Goal: Task Accomplishment & Management: Manage account settings

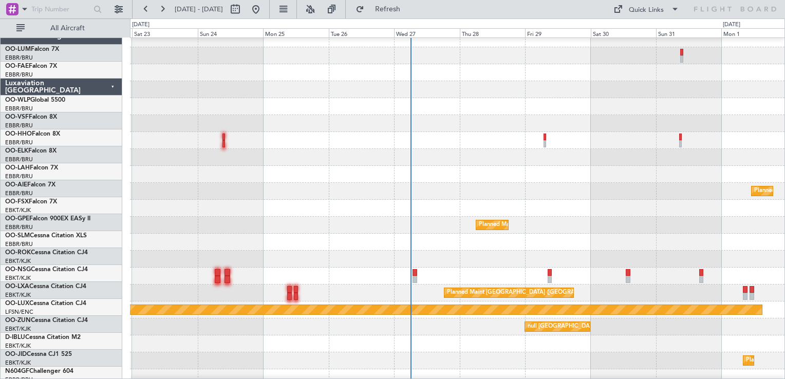
scroll to position [14, 0]
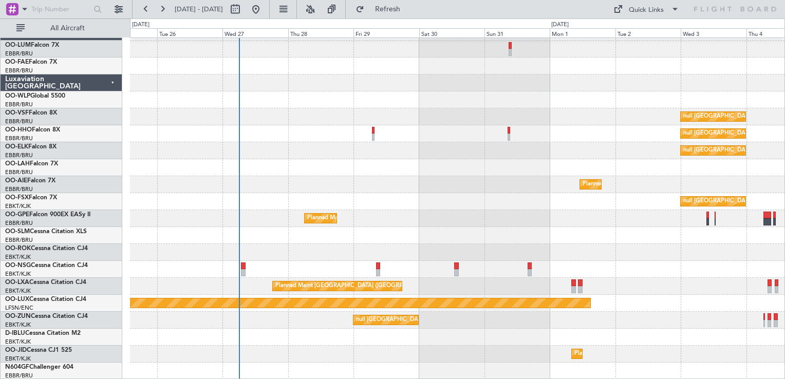
click at [306, 88] on div "null Brussels (Brussels National) null Brussels (Brussels National) null Brusse…" at bounding box center [457, 202] width 654 height 356
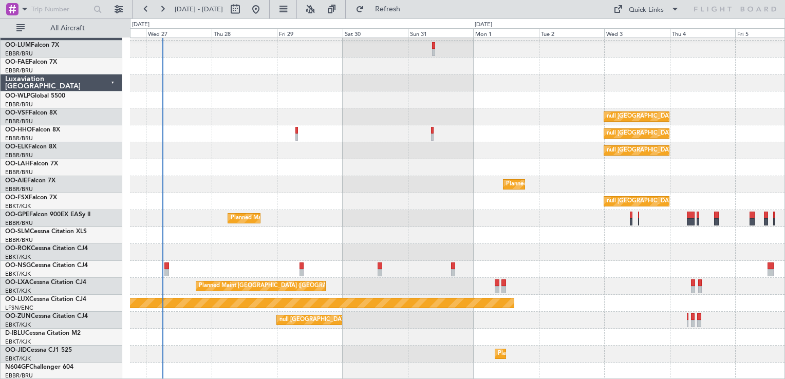
click at [582, 213] on div "null Brussels (Brussels National) null Brussels (Brussels National) null Brusse…" at bounding box center [457, 202] width 654 height 356
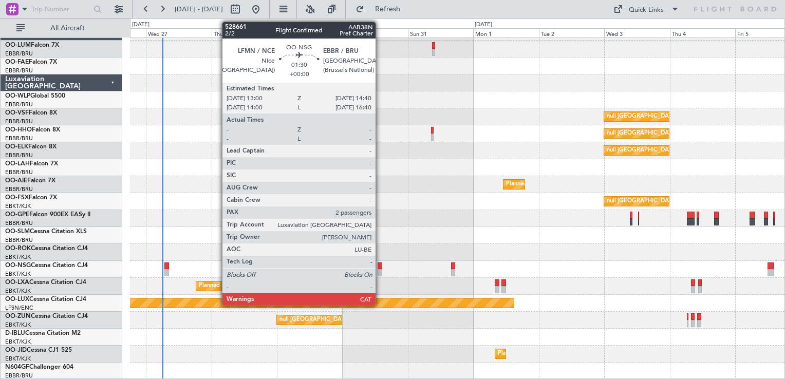
click at [380, 265] on div at bounding box center [380, 266] width 5 height 7
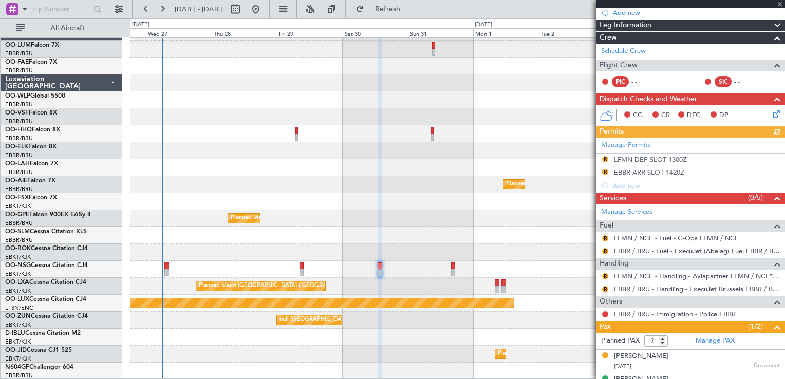
scroll to position [121, 0]
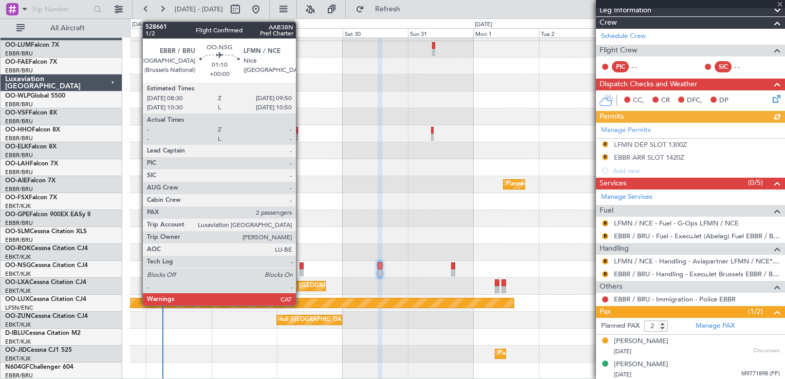
click at [301, 264] on div at bounding box center [302, 266] width 4 height 7
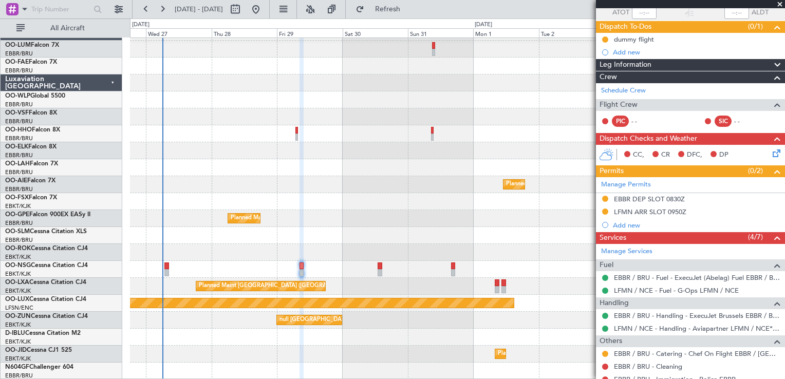
scroll to position [160, 0]
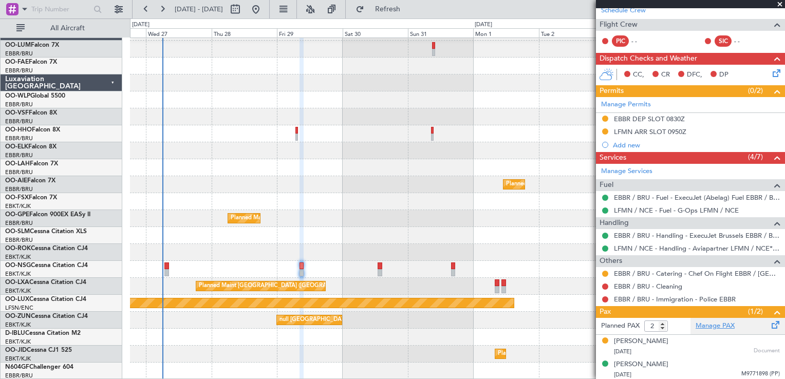
click at [707, 326] on link "Manage PAX" at bounding box center [715, 326] width 39 height 10
click at [700, 326] on link "Manage PAX" at bounding box center [715, 326] width 39 height 10
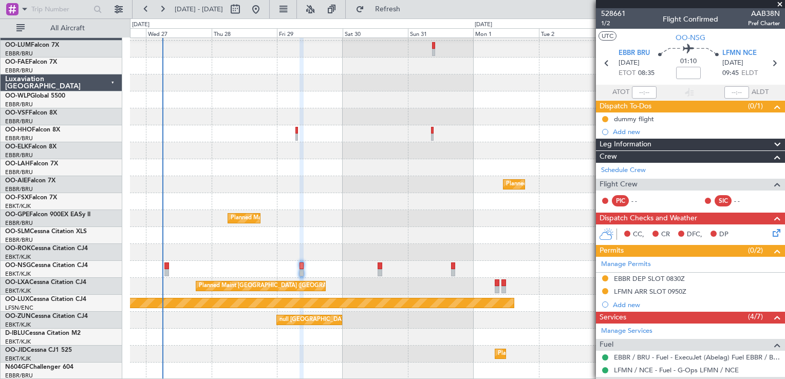
scroll to position [0, 0]
click at [609, 237] on icon at bounding box center [606, 234] width 15 height 12
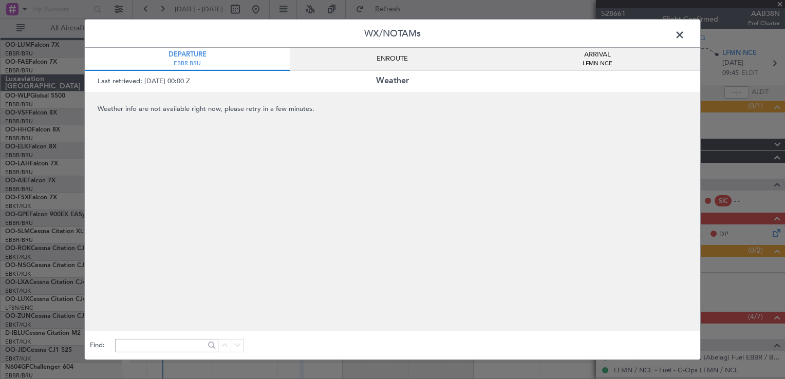
click at [389, 80] on div "Weather" at bounding box center [392, 81] width 179 height 12
drag, startPoint x: 282, startPoint y: 86, endPoint x: 270, endPoint y: 86, distance: 11.3
click at [275, 86] on div "Last retrieved: 27/08/2025 00:00 Z Weather" at bounding box center [392, 81] width 615 height 21
click at [358, 62] on div "ENROUTE" at bounding box center [392, 59] width 205 height 23
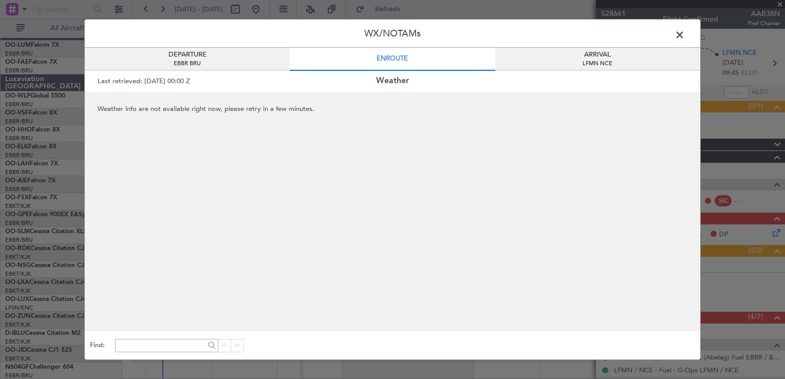
click at [553, 62] on div "ARRIVAL LFMN NCE" at bounding box center [597, 59] width 205 height 23
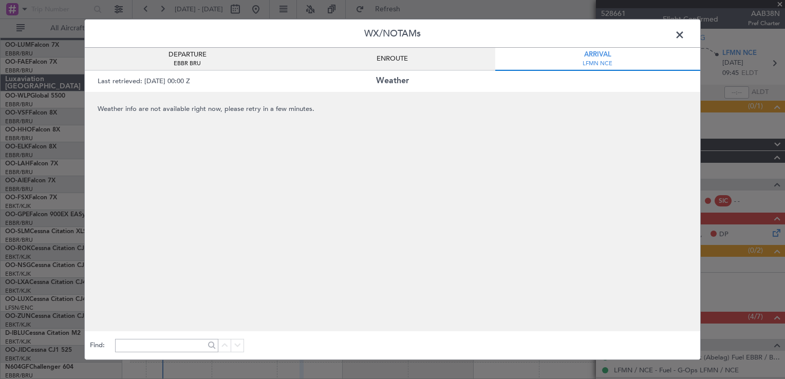
click at [685, 33] on span at bounding box center [685, 37] width 0 height 21
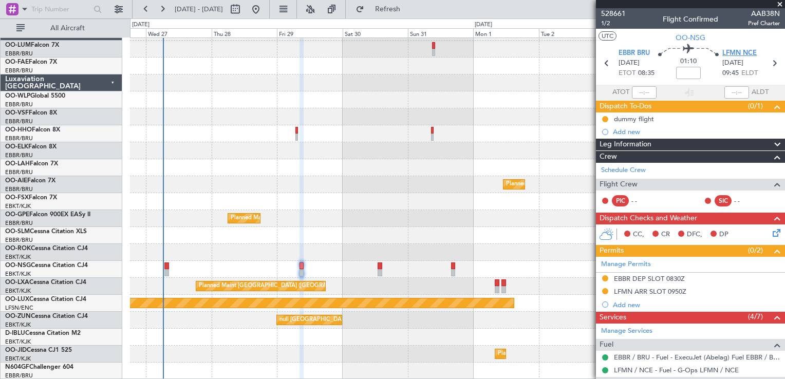
click at [733, 52] on span "LFMN NCE" at bounding box center [739, 53] width 34 height 10
click at [609, 22] on span "1/2" at bounding box center [613, 23] width 25 height 9
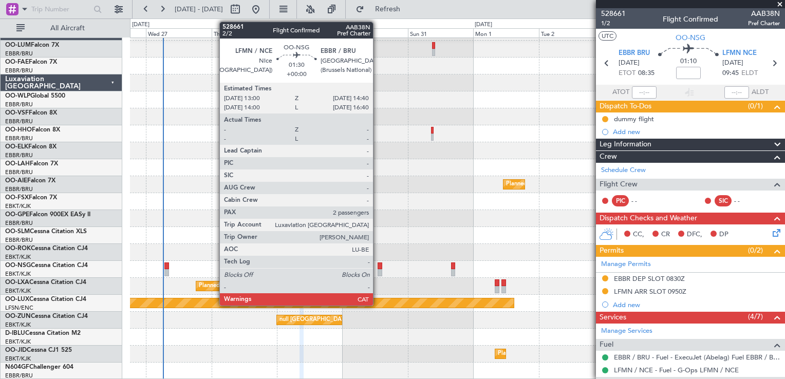
click at [378, 267] on div at bounding box center [380, 266] width 5 height 7
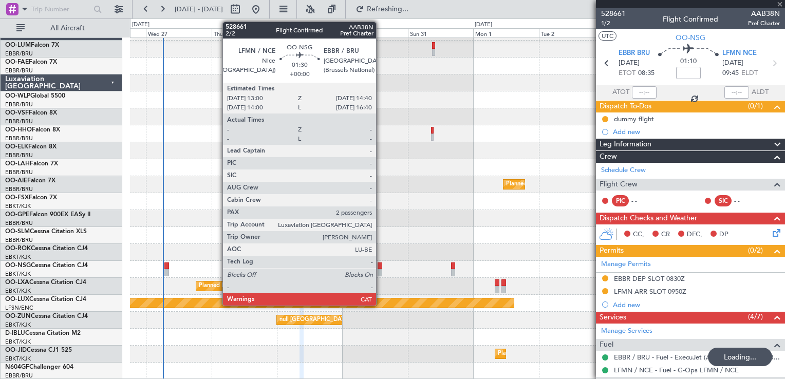
click at [381, 266] on div at bounding box center [380, 266] width 5 height 7
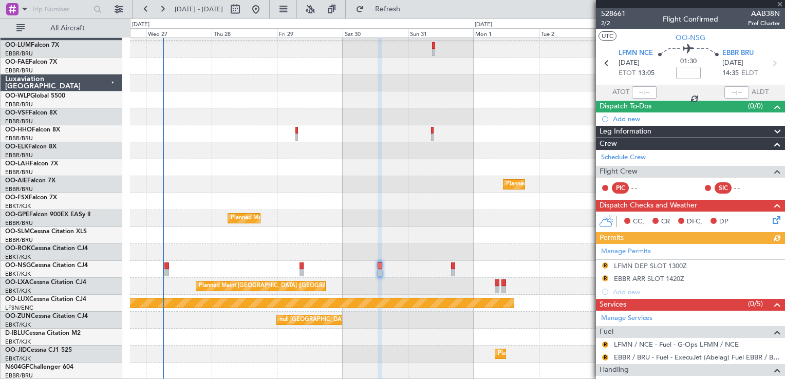
click at [765, 20] on span "Pref Charter" at bounding box center [764, 23] width 32 height 9
click at [761, 14] on span "AAB38N" at bounding box center [764, 13] width 32 height 11
click at [752, 13] on span "AAB38N" at bounding box center [764, 13] width 32 height 11
click at [611, 23] on span "2/2" at bounding box center [613, 23] width 25 height 9
click at [402, 9] on span "Refresh" at bounding box center [387, 9] width 43 height 7
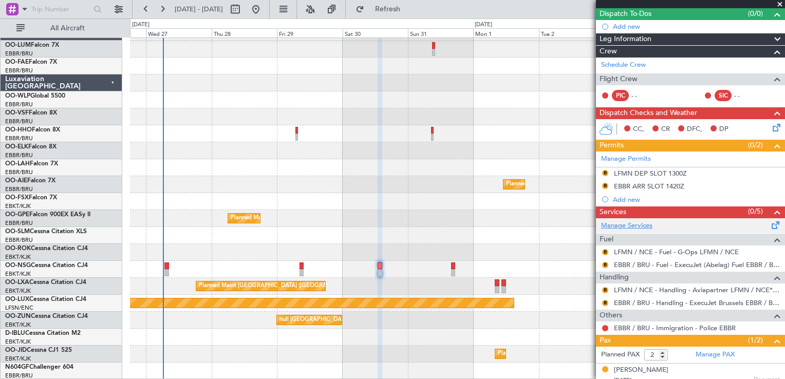
scroll to position [70, 0]
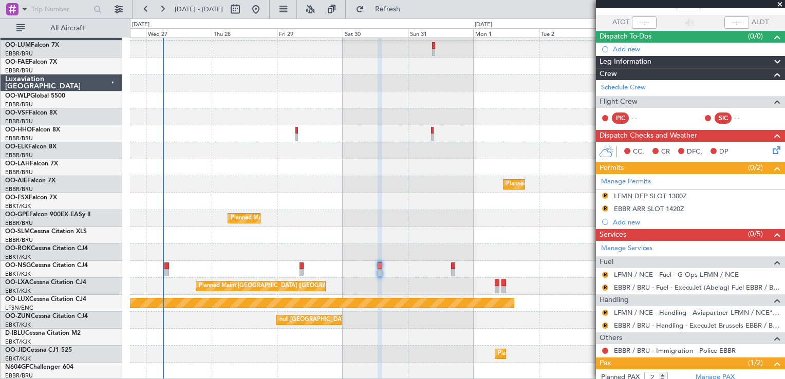
click at [623, 61] on span "Leg Information" at bounding box center [626, 62] width 52 height 12
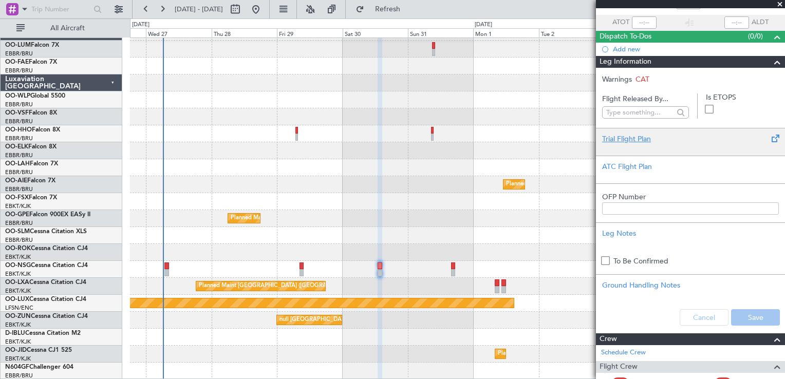
click at [632, 138] on div "Trial Flight Plan" at bounding box center [690, 139] width 177 height 11
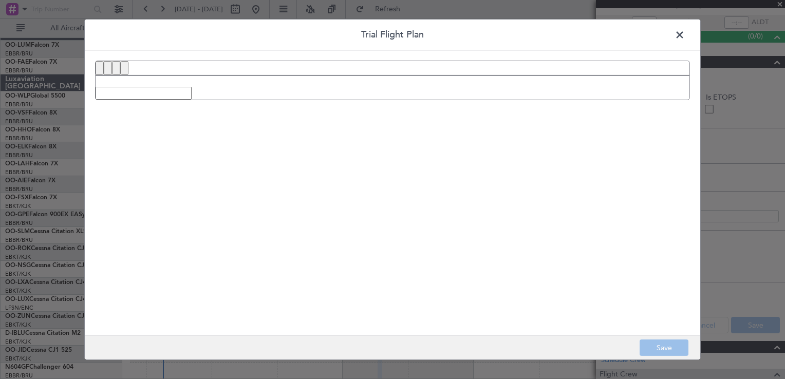
click at [101, 87] on input "text" at bounding box center [144, 93] width 96 height 13
drag, startPoint x: 134, startPoint y: 96, endPoint x: 172, endPoint y: 94, distance: 38.6
click at [172, 94] on input "text" at bounding box center [144, 93] width 96 height 13
click at [685, 33] on span at bounding box center [685, 37] width 0 height 21
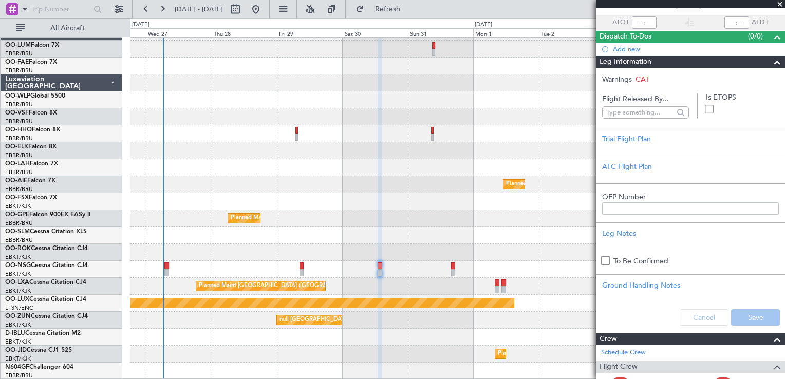
click at [763, 60] on div at bounding box center [773, 62] width 21 height 12
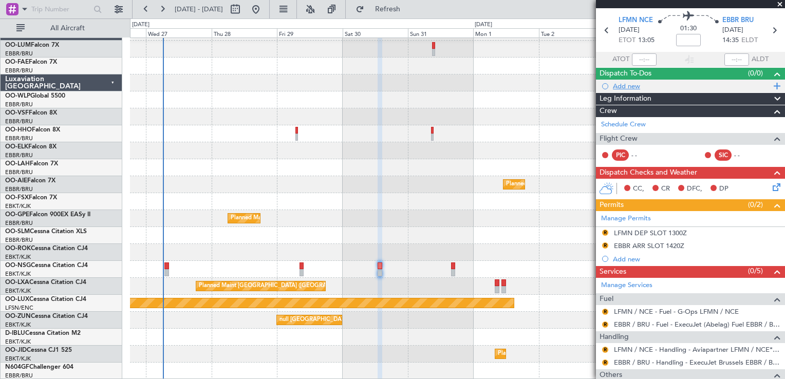
scroll to position [18, 0]
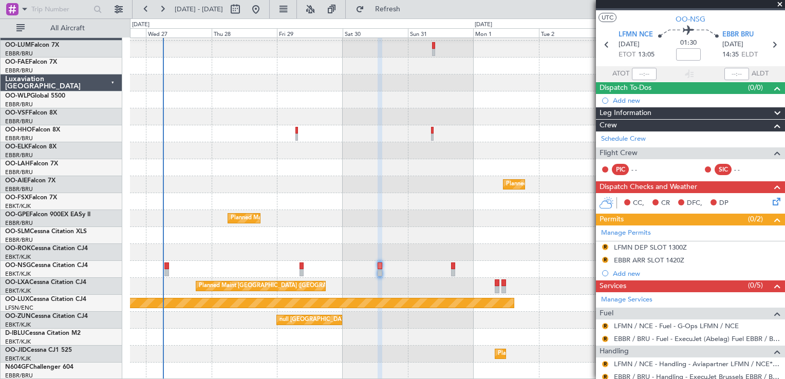
click at [659, 113] on div "Leg Information" at bounding box center [690, 113] width 189 height 12
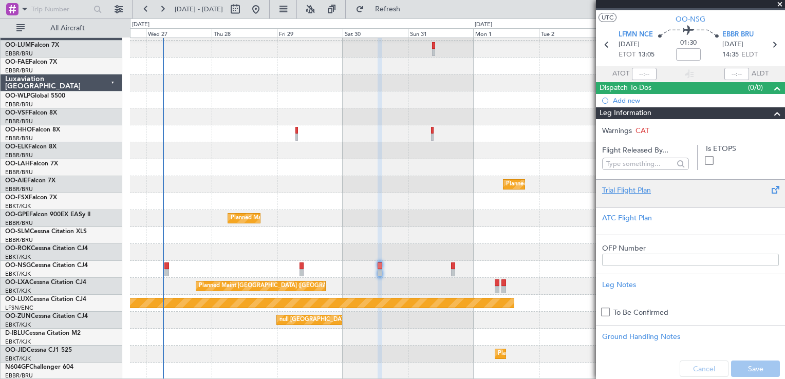
click at [661, 199] on div at bounding box center [690, 199] width 177 height 6
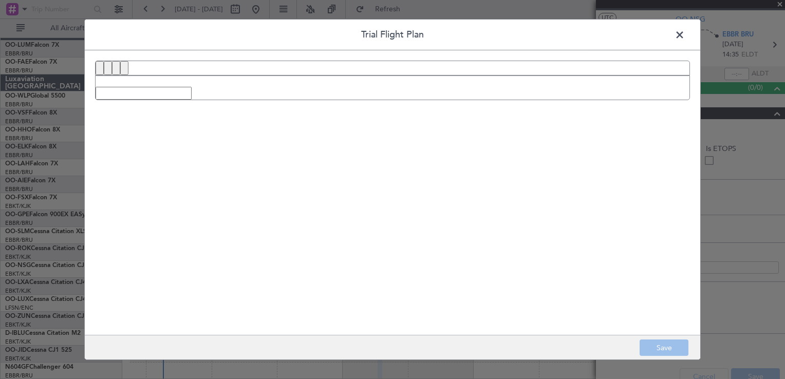
click at [136, 99] on div at bounding box center [392, 88] width 595 height 25
click at [135, 96] on input "text" at bounding box center [144, 93] width 96 height 13
type input "b"
click at [685, 34] on span at bounding box center [685, 37] width 0 height 21
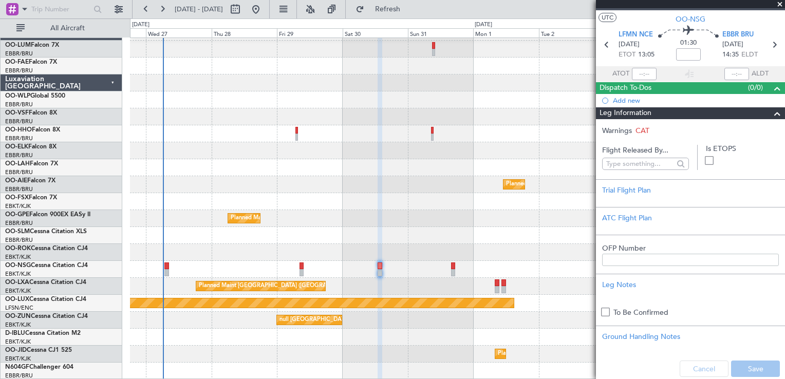
click at [641, 128] on span "CAT" at bounding box center [642, 131] width 14 height 10
drag, startPoint x: 639, startPoint y: 130, endPoint x: 671, endPoint y: 129, distance: 31.9
click at [671, 129] on div "Warnings CAT" at bounding box center [690, 130] width 189 height 11
drag, startPoint x: 671, startPoint y: 129, endPoint x: 670, endPoint y: 142, distance: 12.9
click at [671, 142] on section "Warnings CAT Flight Released By... Is ETOPS Trial Flight Plan ATC Flight Plan O…" at bounding box center [690, 251] width 189 height 265
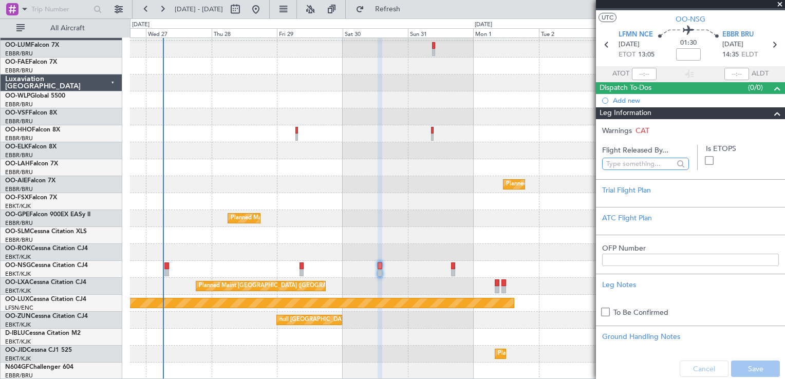
click at [633, 163] on input "text" at bounding box center [638, 163] width 65 height 15
click at [675, 161] on div at bounding box center [679, 163] width 13 height 11
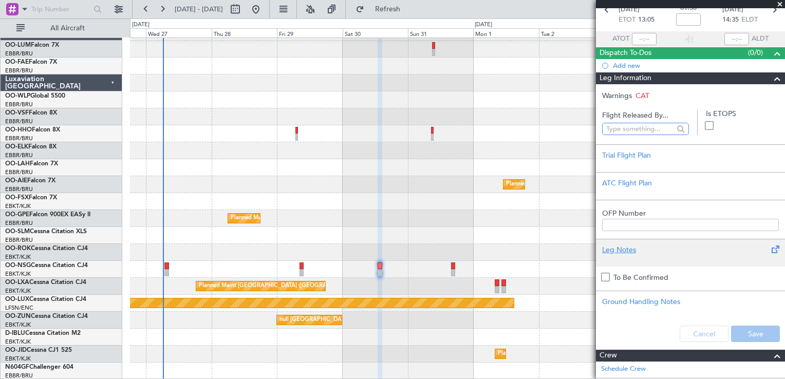
scroll to position [70, 0]
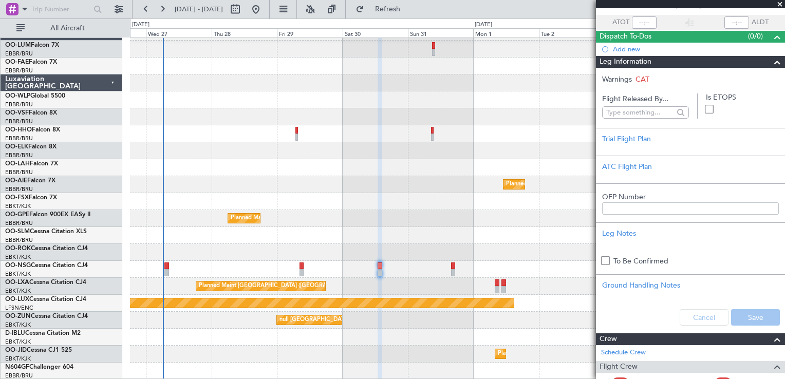
click at [771, 63] on span at bounding box center [777, 62] width 12 height 12
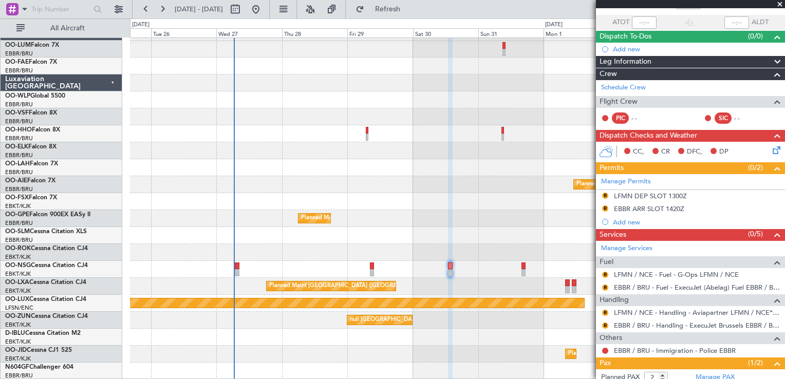
click at [448, 181] on div "Planned Maint [GEOGRAPHIC_DATA] ([GEOGRAPHIC_DATA])" at bounding box center [457, 184] width 654 height 17
click at [779, 3] on span at bounding box center [780, 4] width 10 height 9
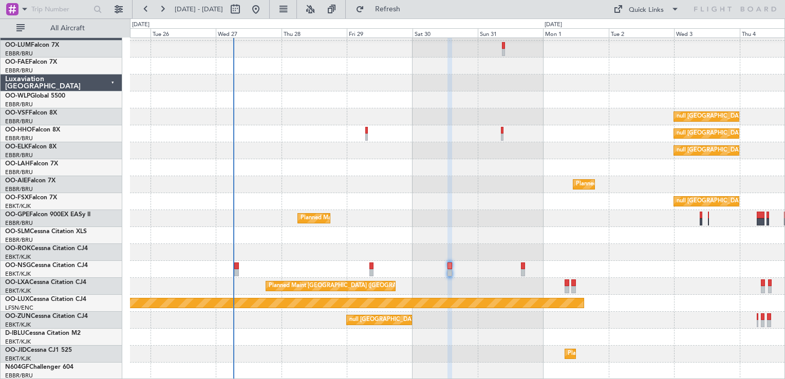
type input "0"
click at [635, 114] on div "null Brussels (Brussels National)" at bounding box center [457, 116] width 654 height 17
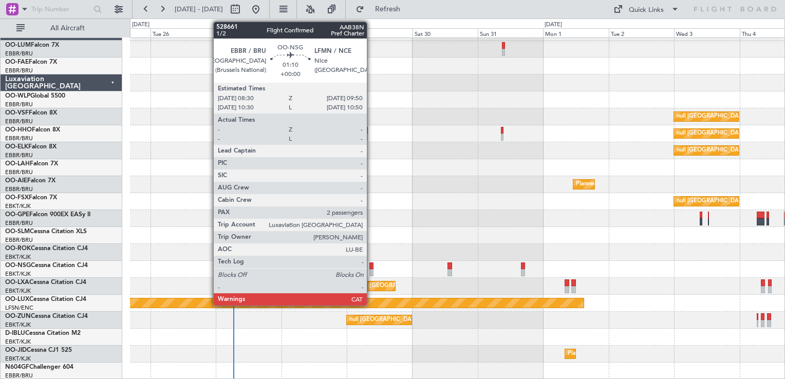
click at [371, 267] on div at bounding box center [371, 266] width 4 height 7
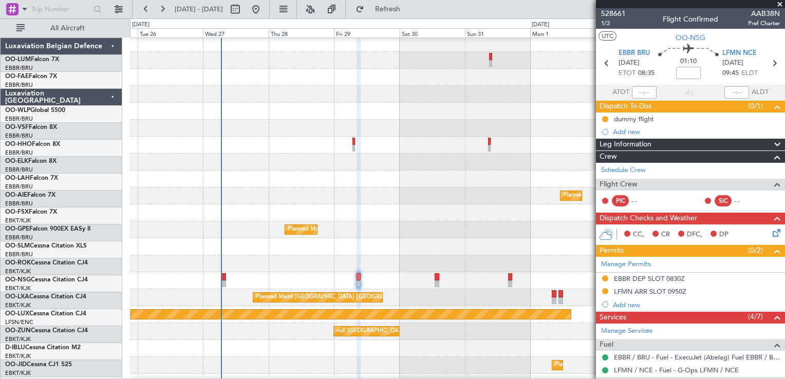
scroll to position [14, 0]
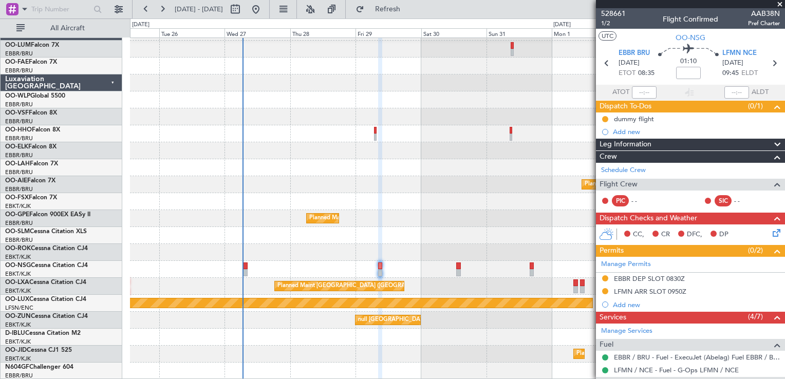
click at [337, 194] on div "null Brussels (Brussels National) null Brussels (Brussels National) null Brusse…" at bounding box center [457, 202] width 654 height 356
click at [448, 239] on div at bounding box center [457, 235] width 654 height 17
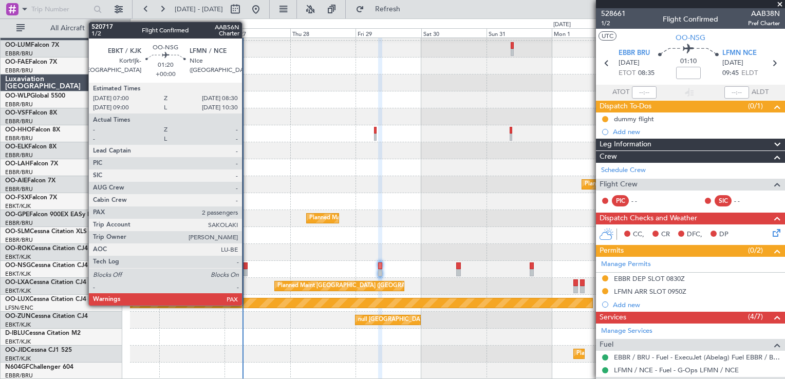
click at [247, 264] on div at bounding box center [245, 266] width 4 height 7
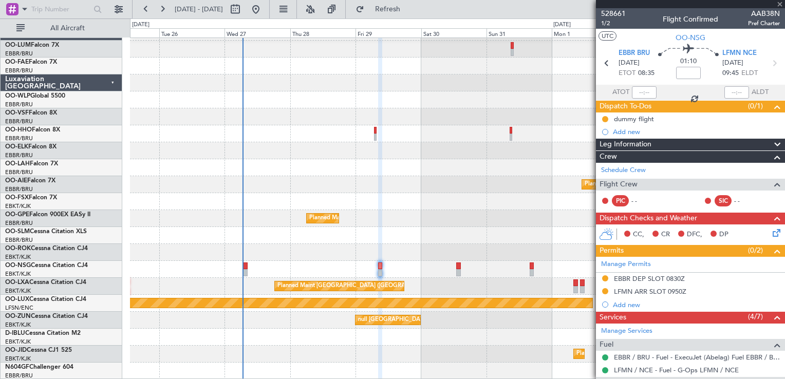
click at [246, 264] on div at bounding box center [245, 266] width 4 height 7
click at [247, 267] on div at bounding box center [245, 266] width 4 height 7
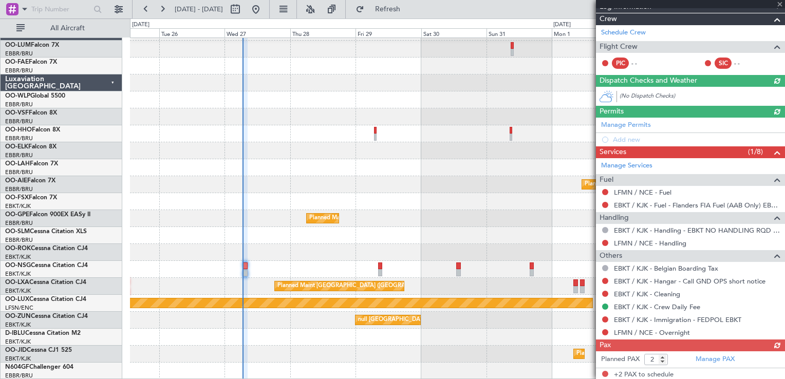
scroll to position [140, 0]
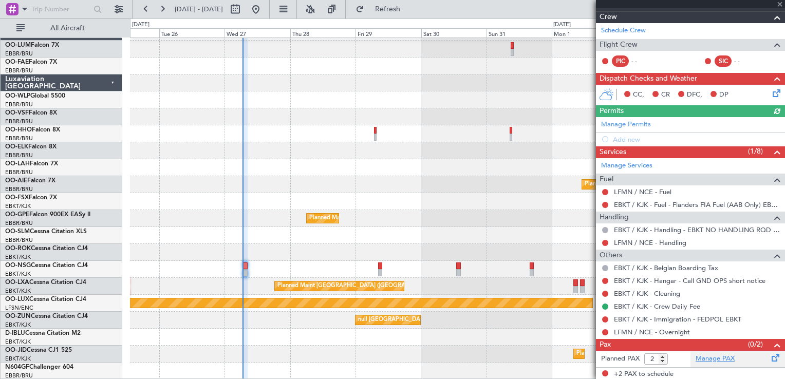
click at [699, 359] on link "Manage PAX" at bounding box center [715, 359] width 39 height 10
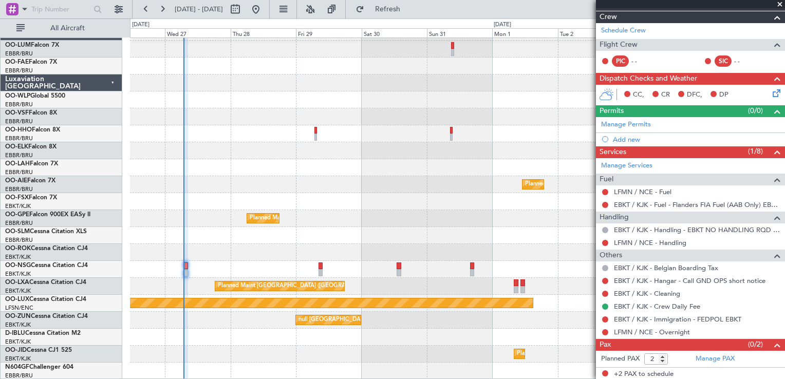
click at [327, 195] on div "null Kortrijk-Wevelgem" at bounding box center [457, 201] width 654 height 17
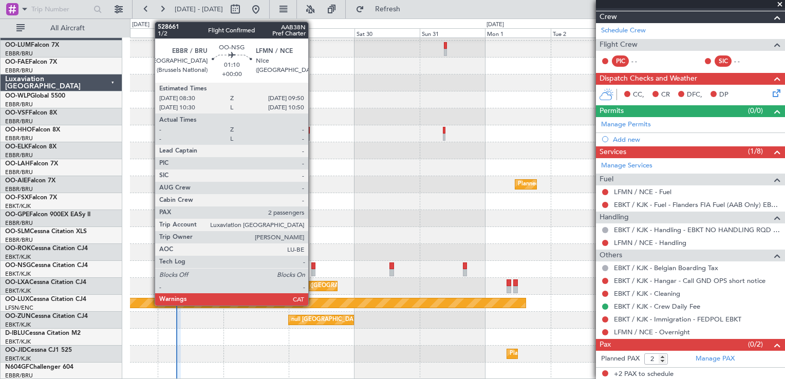
click at [313, 269] on div at bounding box center [313, 272] width 4 height 7
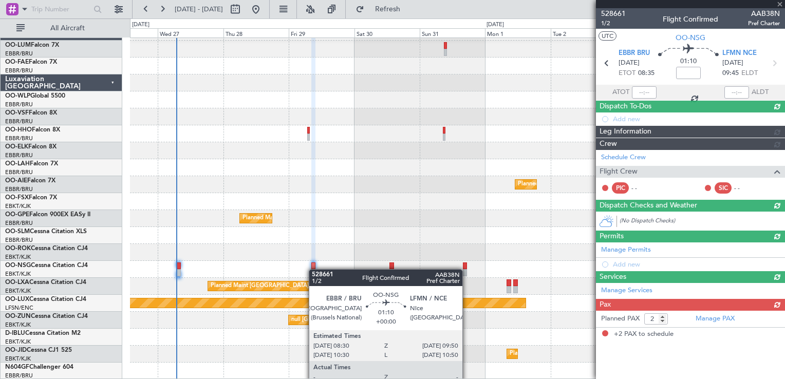
scroll to position [0, 0]
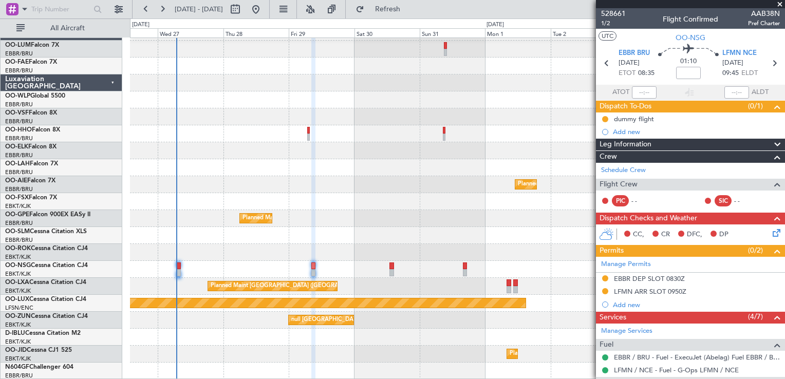
click at [771, 232] on icon at bounding box center [775, 231] width 8 height 8
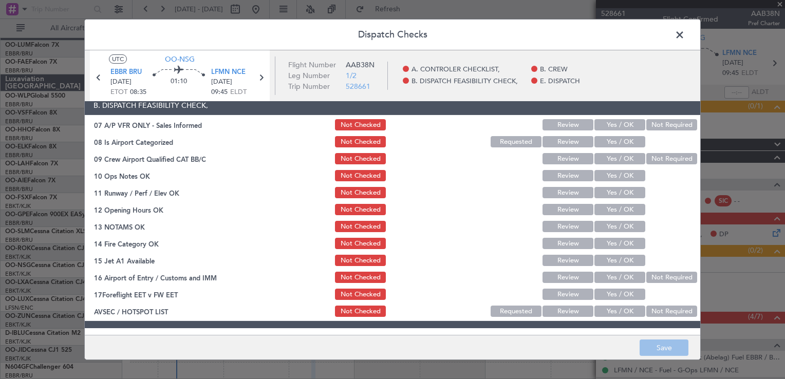
scroll to position [154, 0]
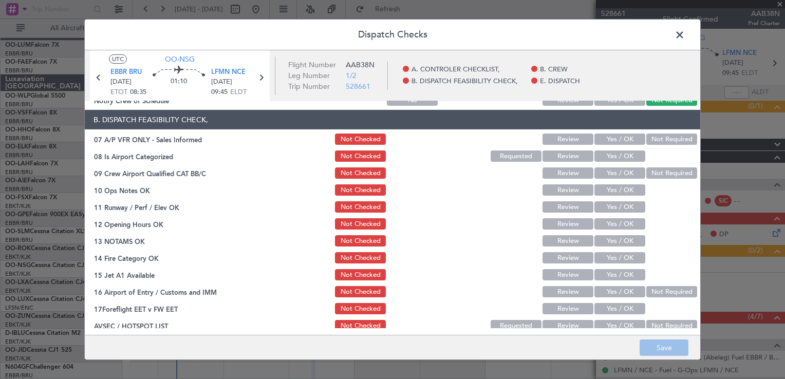
click at [669, 141] on button "Not Required" at bounding box center [671, 139] width 51 height 11
click at [650, 356] on button "Save" at bounding box center [664, 348] width 49 height 16
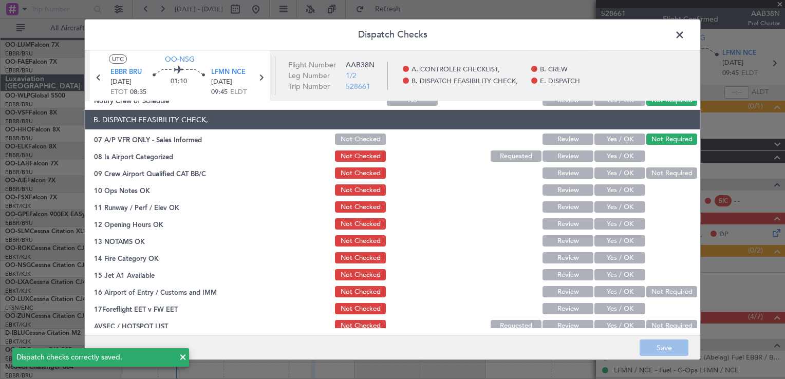
click at [685, 36] on span at bounding box center [685, 37] width 0 height 21
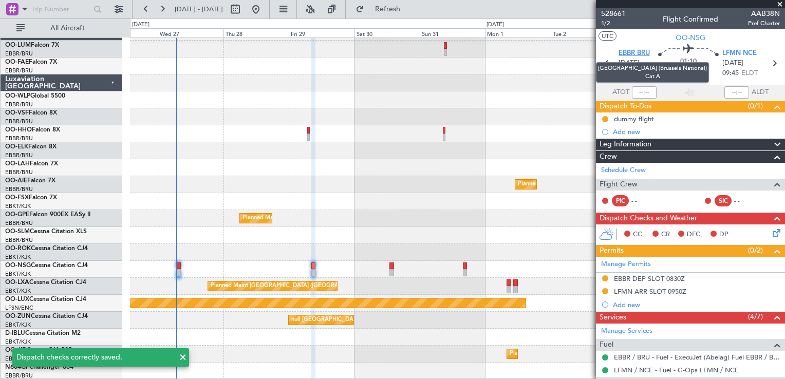
click at [635, 51] on span "EBBR BRU" at bounding box center [634, 53] width 31 height 10
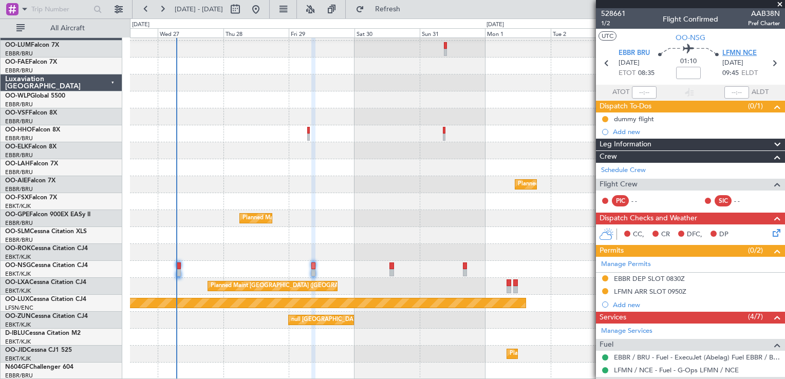
click at [731, 54] on span "LFMN NCE" at bounding box center [739, 53] width 34 height 10
click at [678, 42] on span "OO-NSG" at bounding box center [691, 37] width 30 height 11
click at [771, 231] on icon at bounding box center [775, 231] width 8 height 8
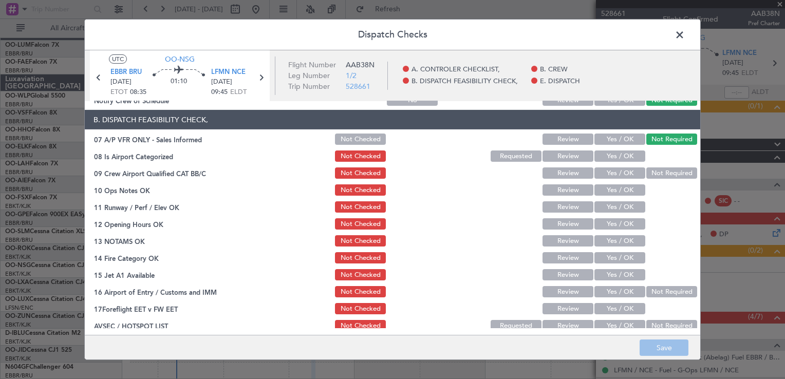
click at [605, 154] on button "Yes / OK" at bounding box center [619, 156] width 51 height 11
click at [614, 172] on button "Yes / OK" at bounding box center [619, 172] width 51 height 11
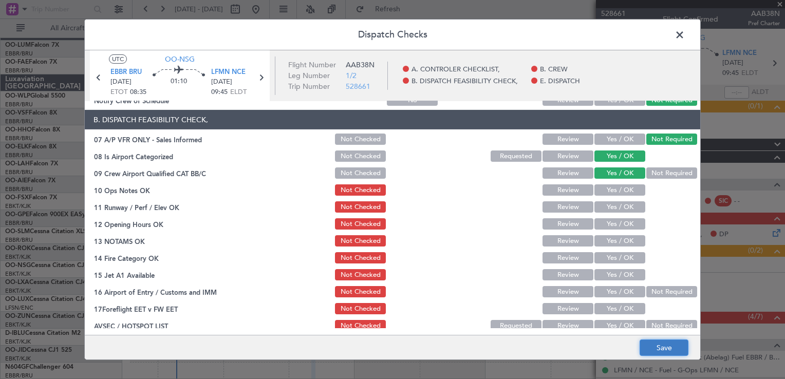
click at [666, 351] on button "Save" at bounding box center [664, 348] width 49 height 16
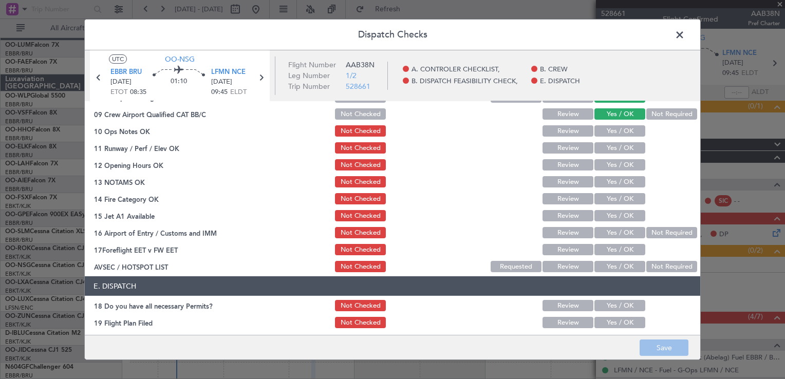
scroll to position [199, 0]
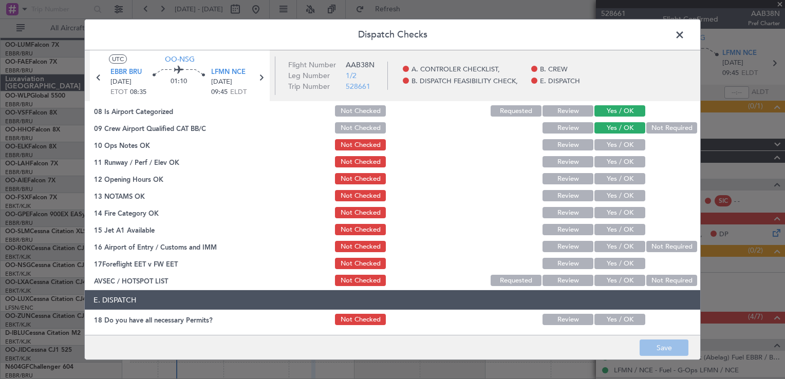
click at [616, 144] on button "Yes / OK" at bounding box center [619, 144] width 51 height 11
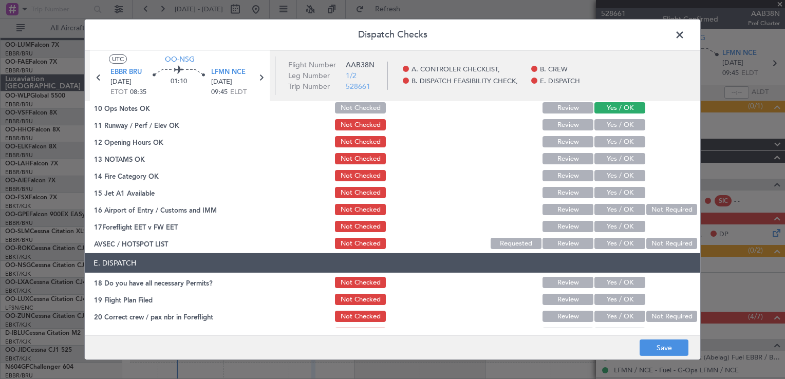
scroll to position [251, 0]
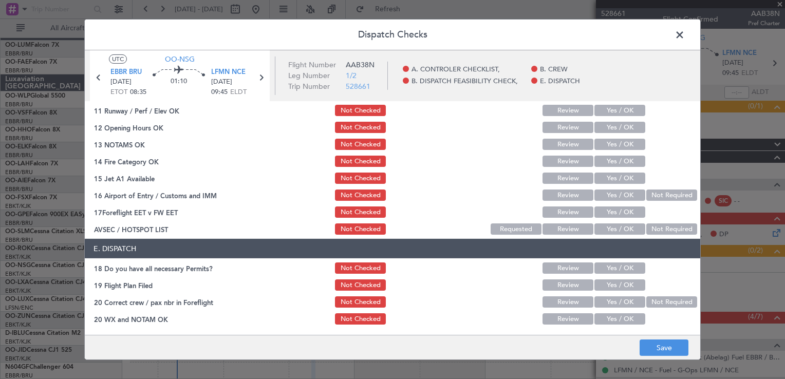
click at [626, 124] on button "Yes / OK" at bounding box center [619, 127] width 51 height 11
click at [604, 143] on button "Yes / OK" at bounding box center [619, 144] width 51 height 11
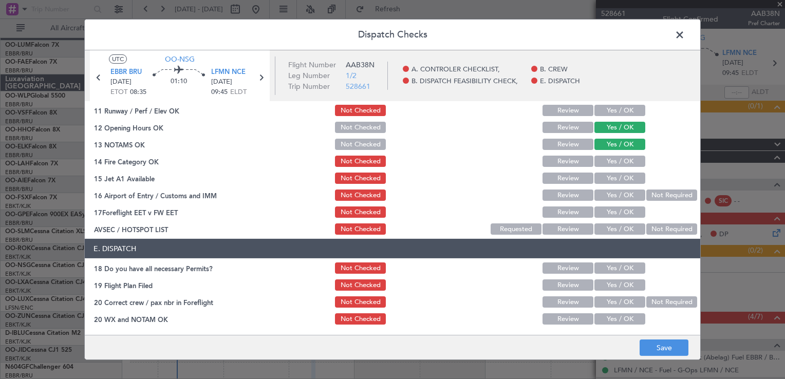
click at [608, 160] on button "Yes / OK" at bounding box center [619, 161] width 51 height 11
click at [598, 176] on button "Yes / OK" at bounding box center [619, 178] width 51 height 11
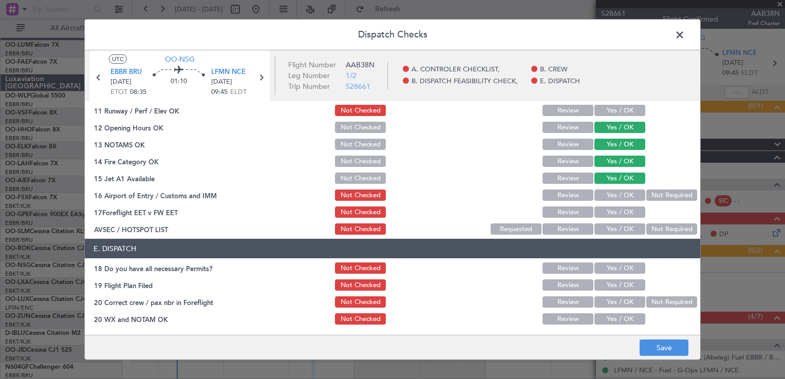
click at [594, 195] on button "Yes / OK" at bounding box center [619, 195] width 51 height 11
click at [597, 229] on button "Yes / OK" at bounding box center [619, 228] width 51 height 11
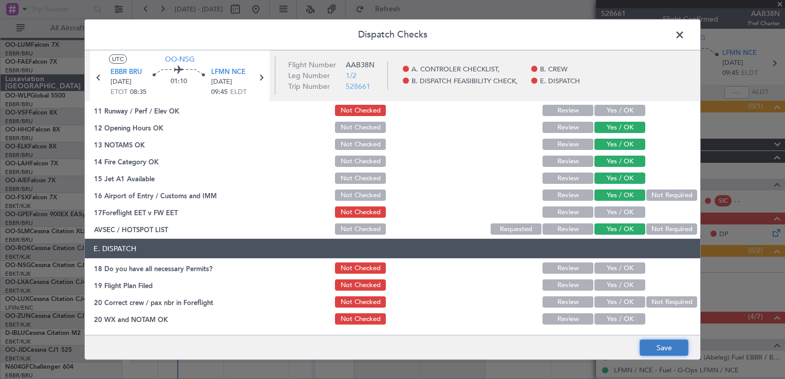
click at [666, 346] on button "Save" at bounding box center [664, 348] width 49 height 16
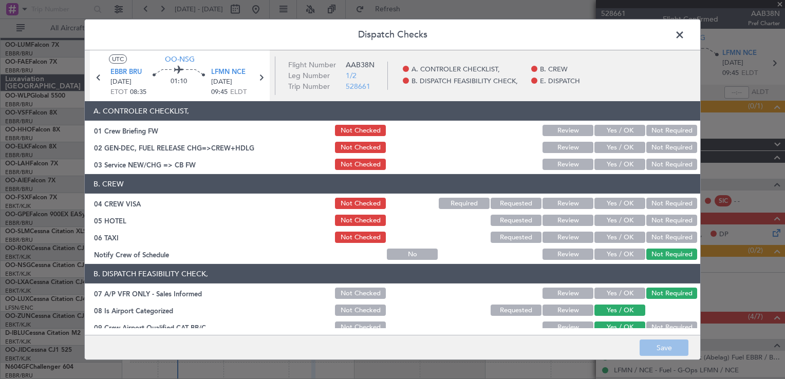
scroll to position [51, 0]
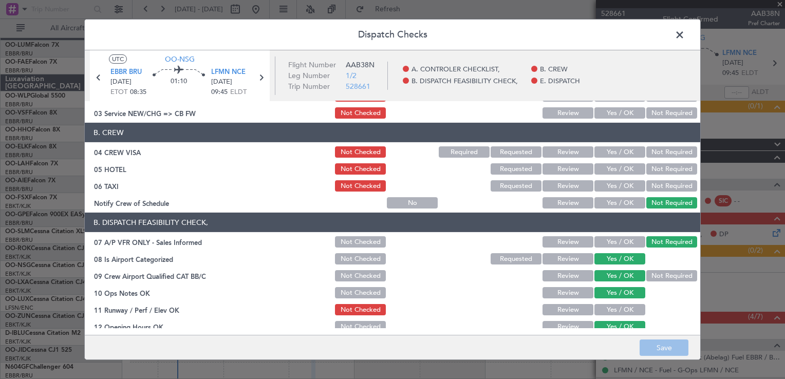
click at [610, 203] on button "Yes / OK" at bounding box center [619, 202] width 51 height 11
click at [646, 199] on button "Not Required" at bounding box center [671, 202] width 51 height 11
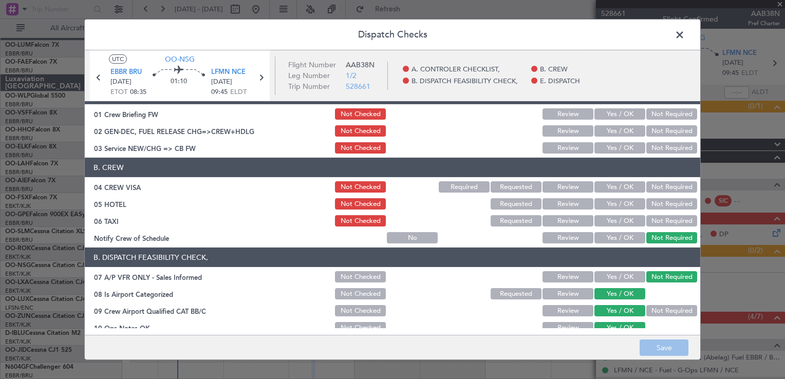
scroll to position [0, 0]
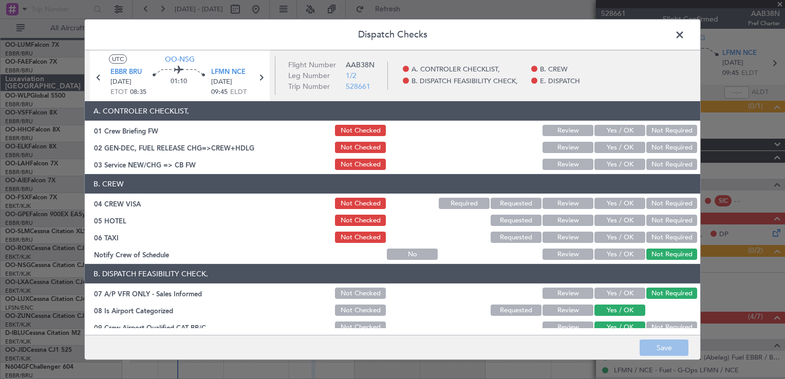
click at [614, 201] on button "Yes / OK" at bounding box center [619, 203] width 51 height 11
click at [616, 220] on button "Yes / OK" at bounding box center [619, 220] width 51 height 11
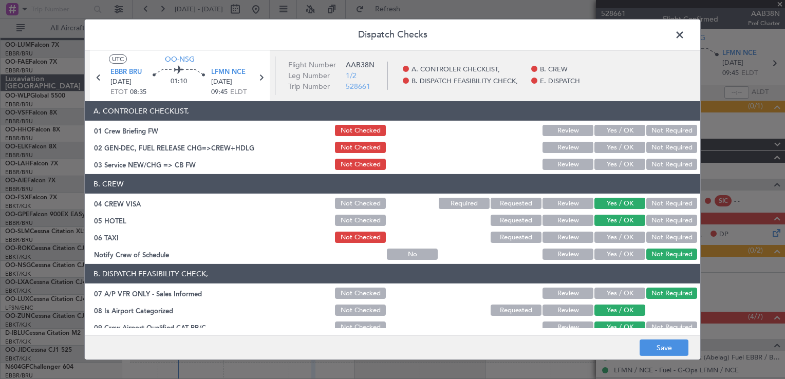
click at [615, 234] on button "Yes / OK" at bounding box center [619, 237] width 51 height 11
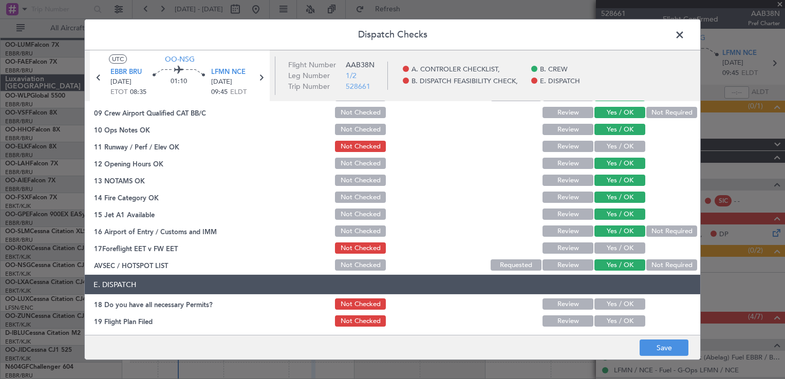
scroll to position [251, 0]
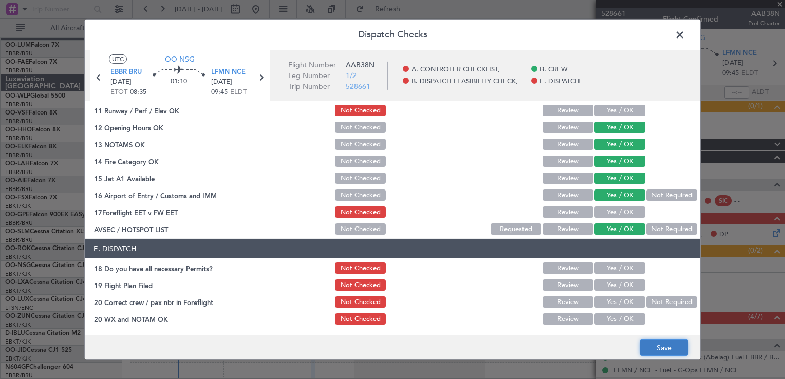
click at [678, 346] on button "Save" at bounding box center [664, 348] width 49 height 16
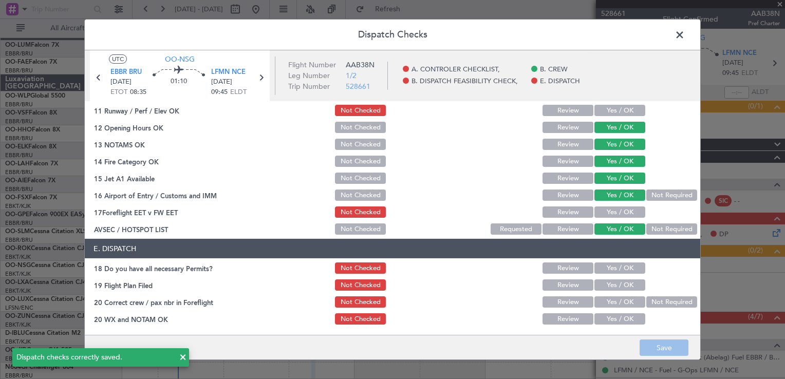
click at [685, 34] on span at bounding box center [685, 37] width 0 height 21
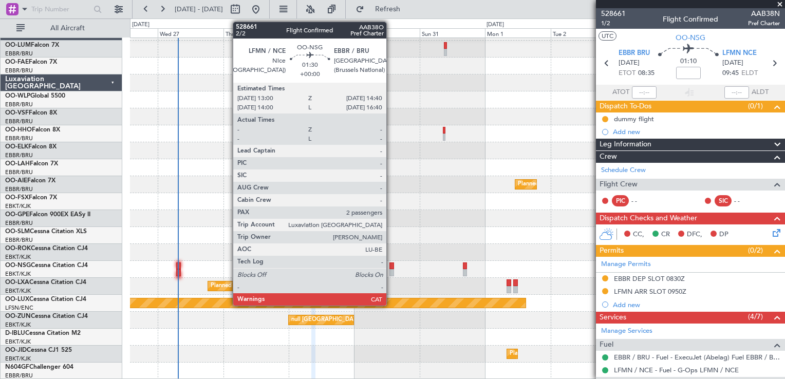
click at [391, 263] on div at bounding box center [391, 266] width 5 height 7
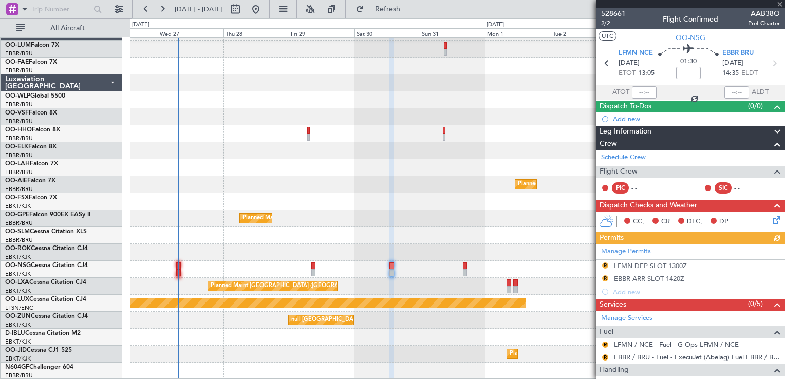
click at [771, 218] on icon at bounding box center [775, 218] width 8 height 8
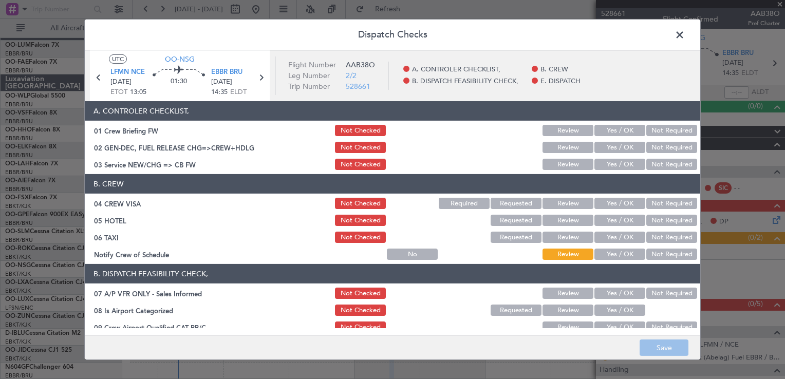
click at [646, 200] on button "Not Required" at bounding box center [671, 203] width 51 height 11
click at [622, 219] on button "Yes / OK" at bounding box center [619, 220] width 51 height 11
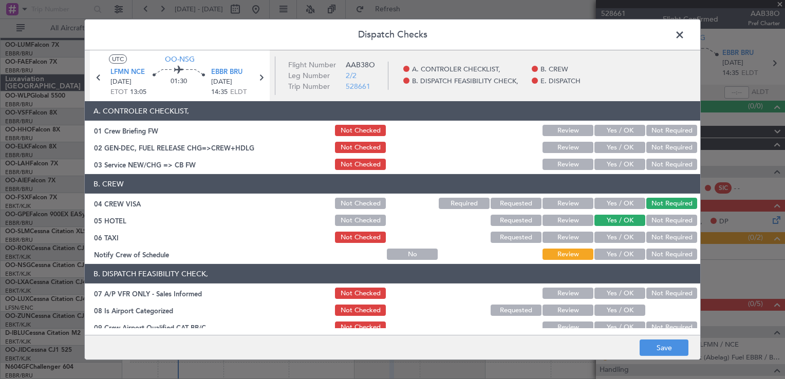
click at [620, 227] on div "Yes / OK" at bounding box center [619, 220] width 52 height 14
click at [620, 234] on button "Yes / OK" at bounding box center [619, 237] width 51 height 11
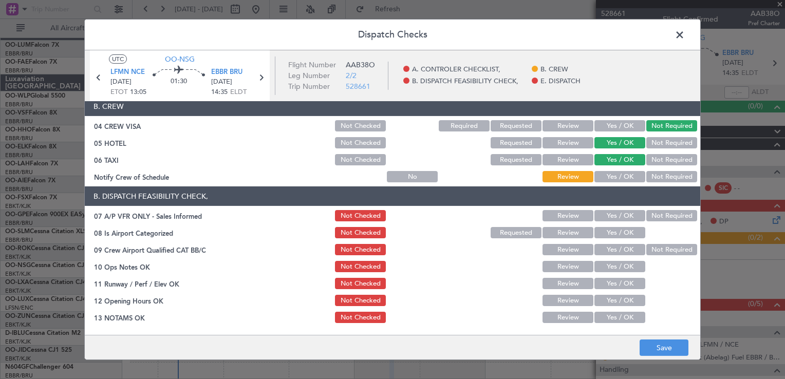
scroll to position [103, 0]
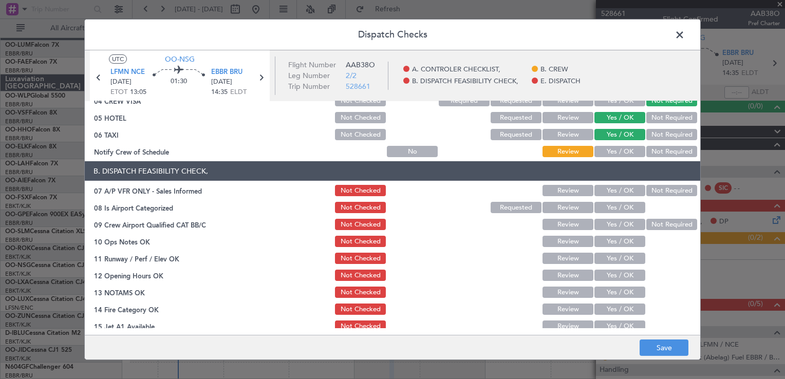
click at [654, 192] on button "Not Required" at bounding box center [671, 190] width 51 height 11
click at [625, 203] on button "Yes / OK" at bounding box center [619, 207] width 51 height 11
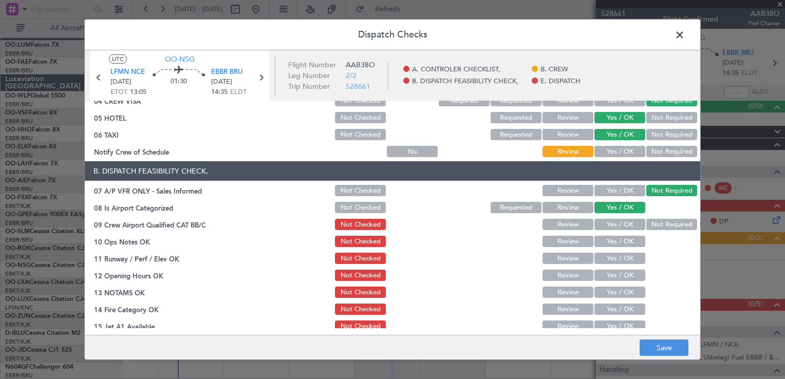
click at [622, 225] on button "Yes / OK" at bounding box center [619, 224] width 51 height 11
click at [614, 240] on button "Yes / OK" at bounding box center [619, 241] width 51 height 11
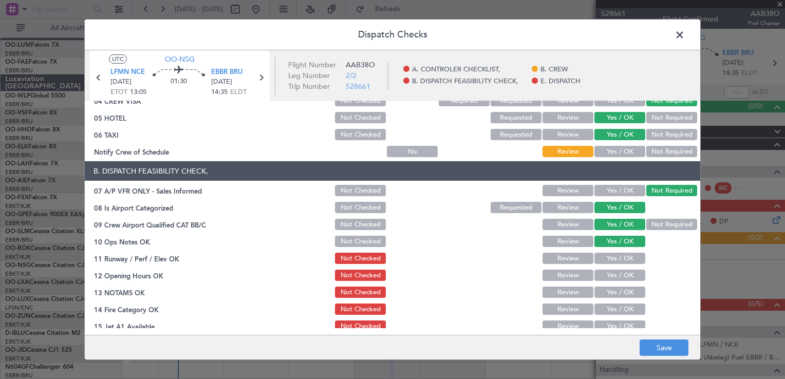
click at [606, 276] on button "Yes / OK" at bounding box center [619, 275] width 51 height 11
click at [603, 301] on section "B. DISPATCH FEASIBILITY CHECK, 07 A/P VFR ONLY - Sales Informed Not Checked Rev…" at bounding box center [392, 272] width 615 height 223
click at [603, 293] on button "Yes / OK" at bounding box center [619, 292] width 51 height 11
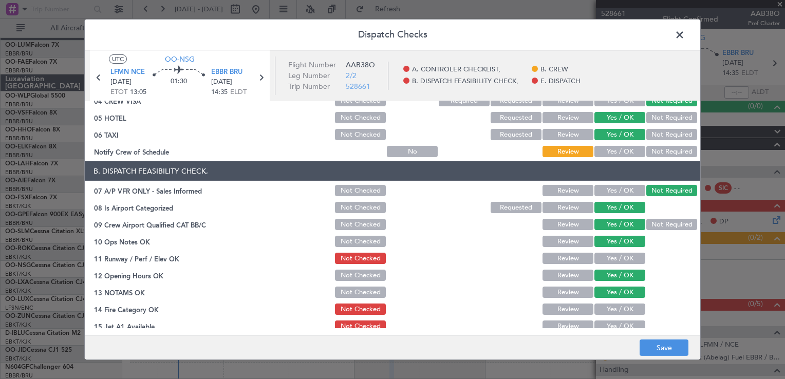
click at [603, 308] on button "Yes / OK" at bounding box center [619, 309] width 51 height 11
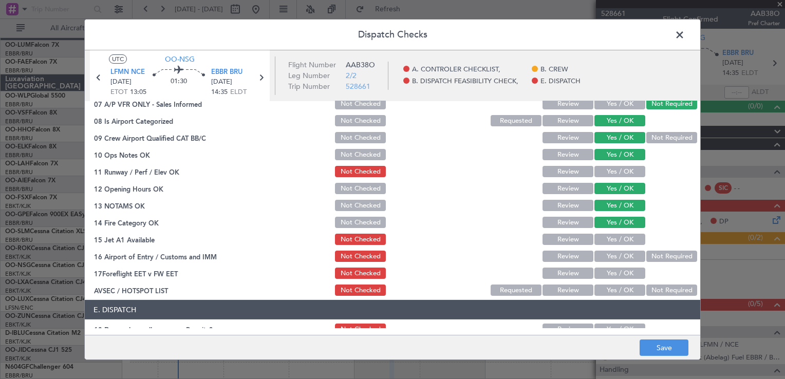
scroll to position [205, 0]
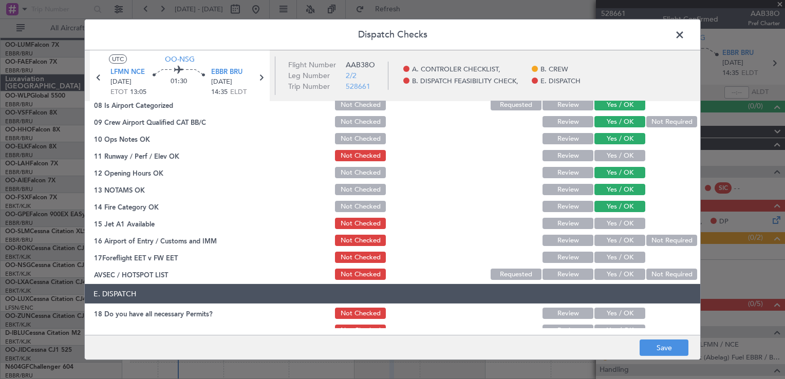
click at [607, 222] on button "Yes / OK" at bounding box center [619, 223] width 51 height 11
click at [607, 241] on button "Yes / OK" at bounding box center [619, 240] width 51 height 11
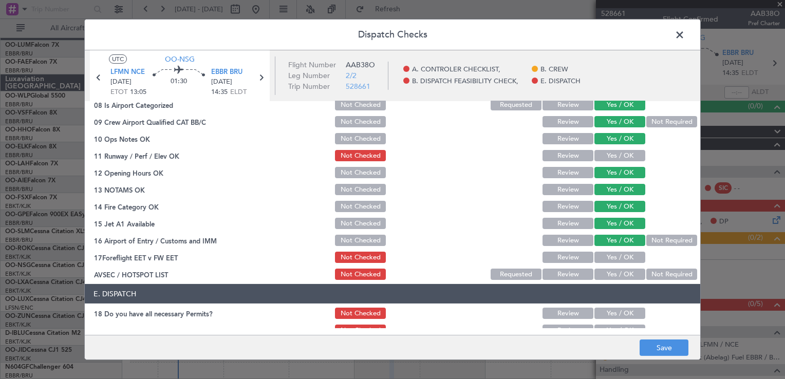
click at [594, 275] on button "Yes / OK" at bounding box center [619, 274] width 51 height 11
click at [672, 345] on button "Save" at bounding box center [664, 348] width 49 height 16
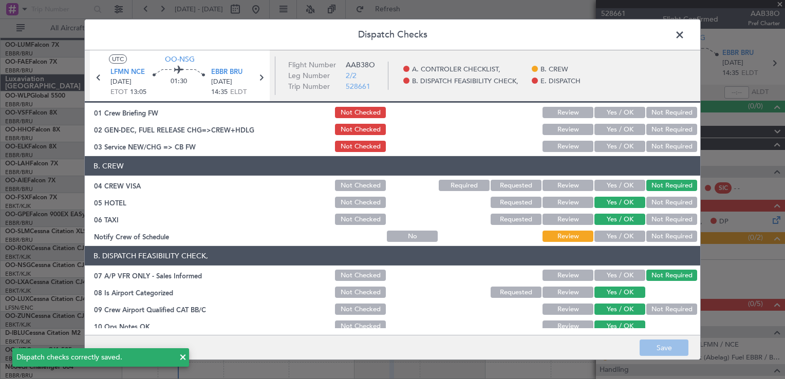
scroll to position [0, 0]
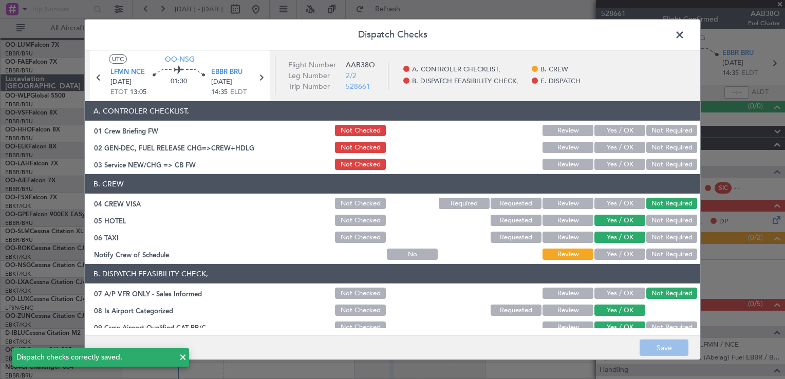
click at [651, 251] on button "Not Required" at bounding box center [671, 254] width 51 height 11
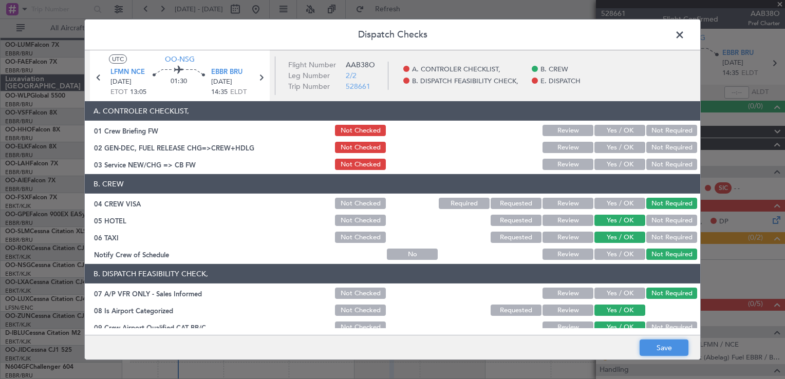
click at [666, 347] on button "Save" at bounding box center [664, 348] width 49 height 16
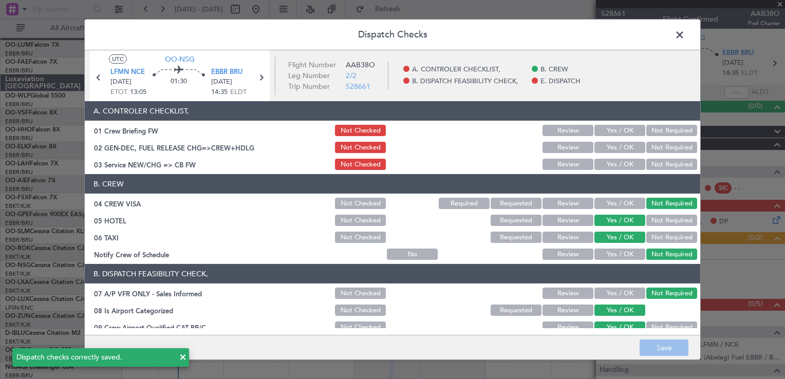
click at [685, 36] on span at bounding box center [685, 37] width 0 height 21
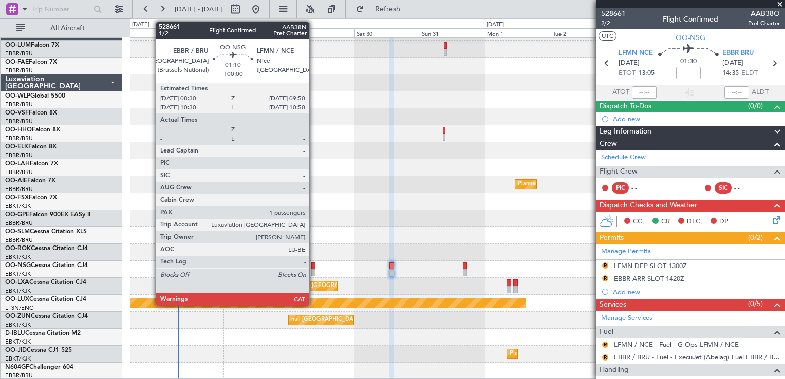
click at [314, 268] on div at bounding box center [313, 266] width 4 height 7
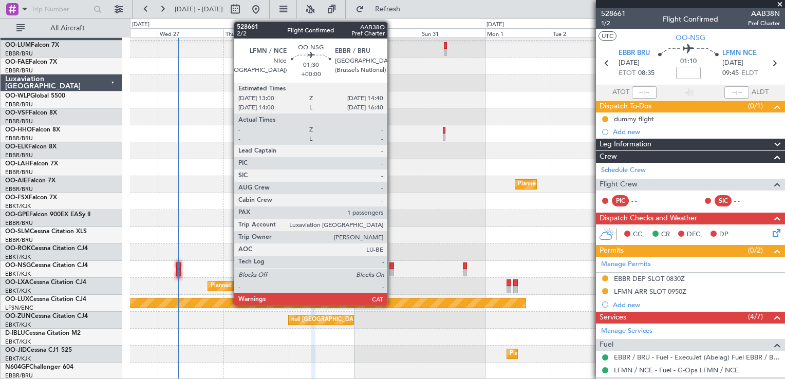
click at [392, 271] on div at bounding box center [391, 272] width 5 height 7
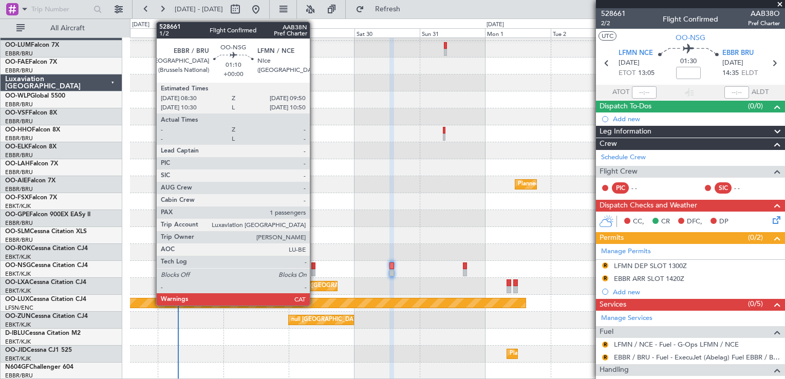
click at [314, 268] on div at bounding box center [313, 266] width 4 height 7
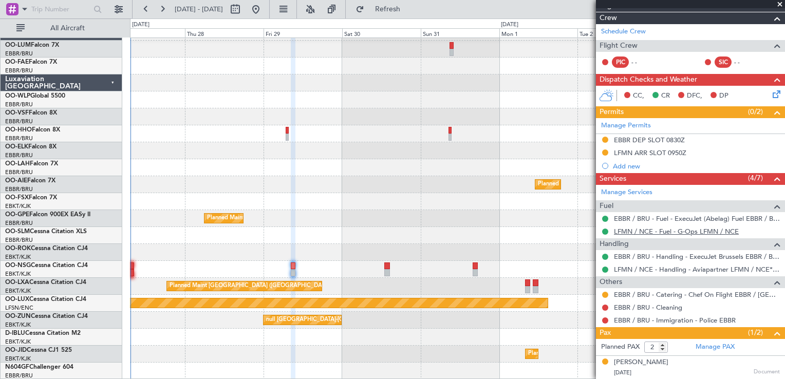
scroll to position [160, 0]
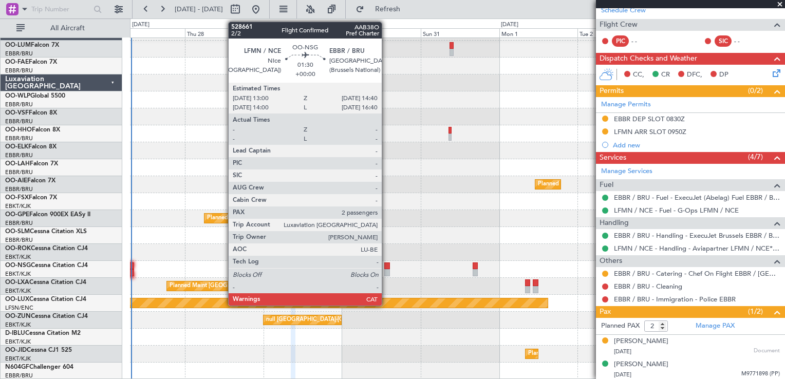
click at [386, 266] on div at bounding box center [387, 266] width 6 height 7
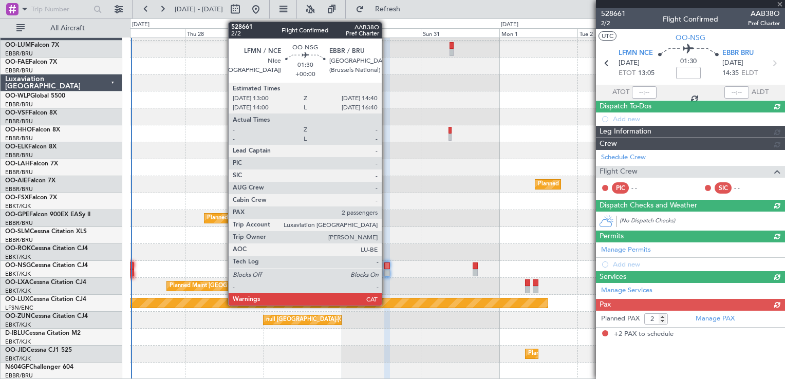
scroll to position [0, 0]
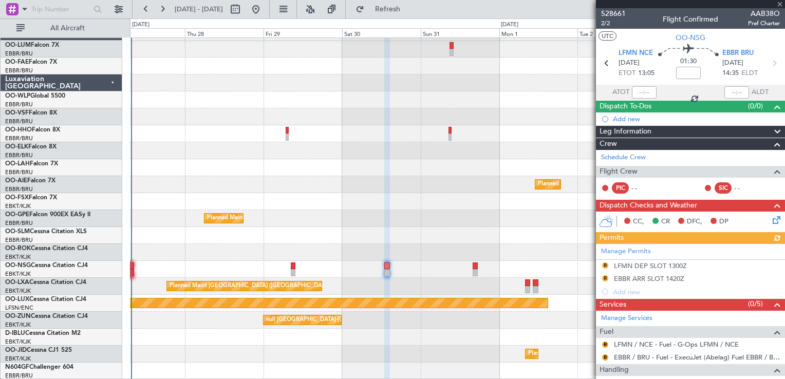
click at [771, 219] on icon at bounding box center [775, 218] width 8 height 8
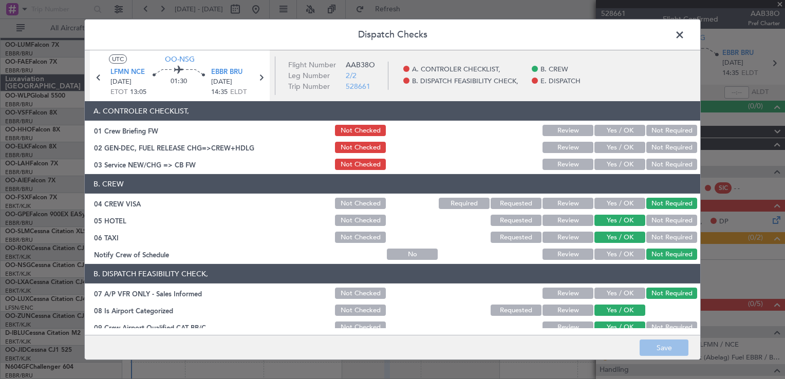
click at [685, 32] on span at bounding box center [685, 37] width 0 height 21
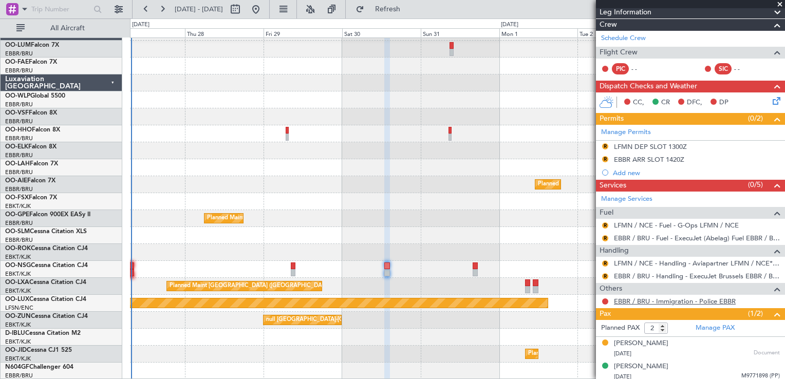
scroll to position [121, 0]
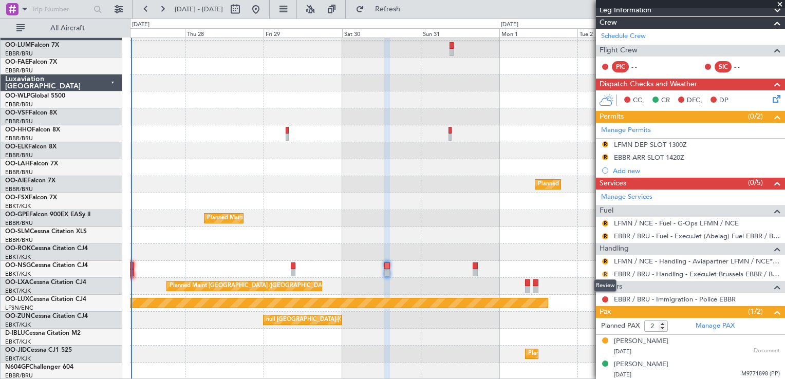
click at [605, 272] on button "R" at bounding box center [605, 274] width 6 height 6
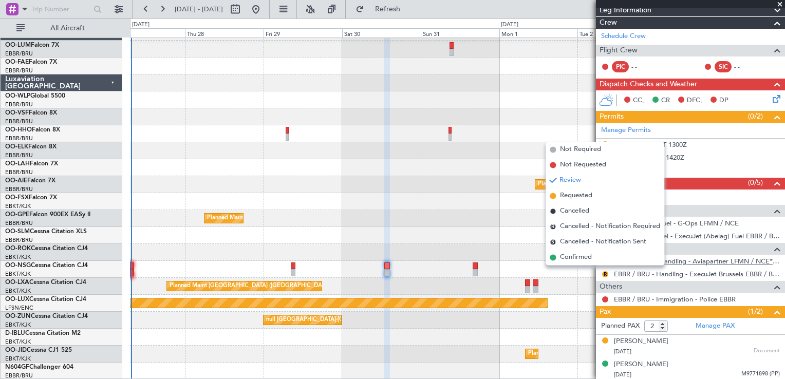
click at [687, 260] on link "LFMN / NCE - Handling - Aviapartner LFMN / NCE*****MY HANDLING****" at bounding box center [697, 261] width 166 height 9
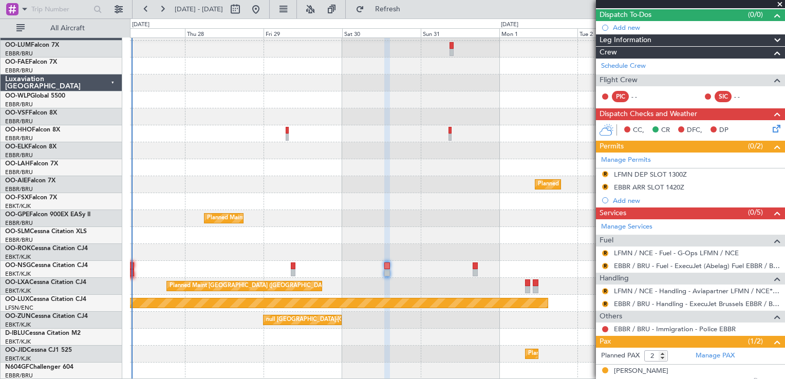
scroll to position [103, 0]
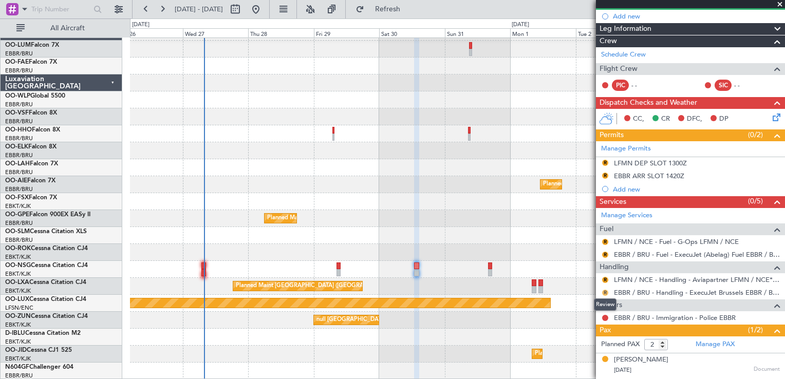
click at [605, 293] on button "R" at bounding box center [605, 293] width 6 height 6
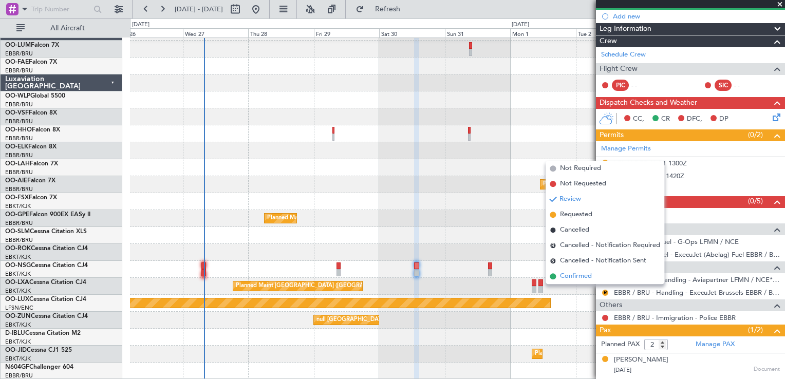
click at [594, 279] on li "Confirmed" at bounding box center [605, 276] width 119 height 15
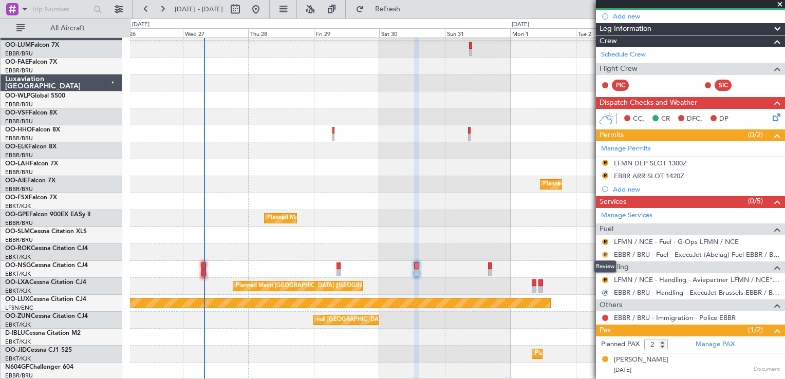
click at [606, 253] on button "R" at bounding box center [605, 255] width 6 height 6
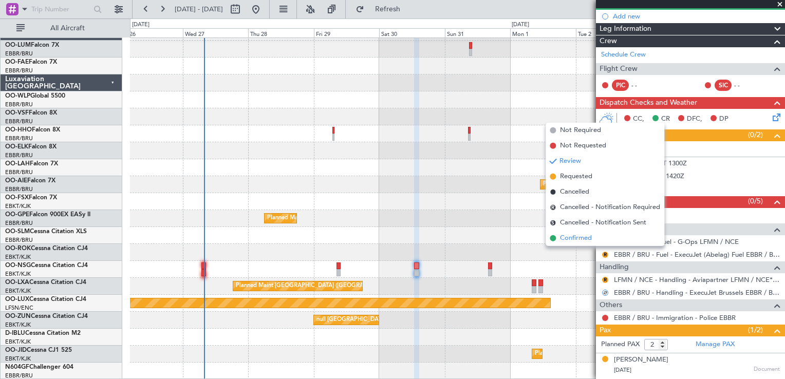
click at [596, 241] on li "Confirmed" at bounding box center [605, 238] width 119 height 15
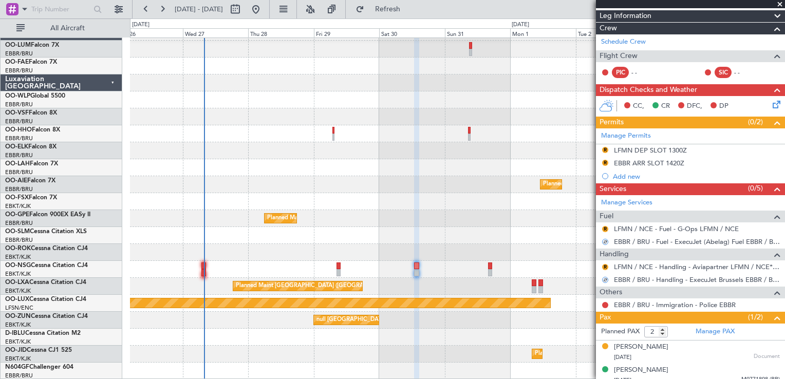
scroll to position [121, 0]
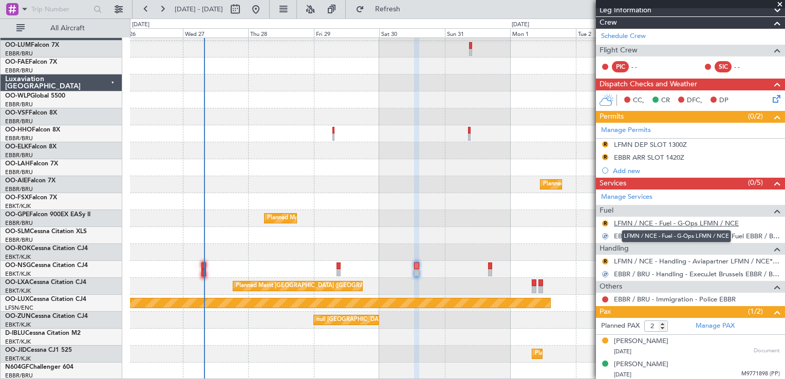
click at [647, 222] on link "LFMN / NCE - Fuel - G-Ops LFMN / NCE" at bounding box center [676, 223] width 125 height 9
click at [606, 258] on button "R" at bounding box center [605, 261] width 6 height 6
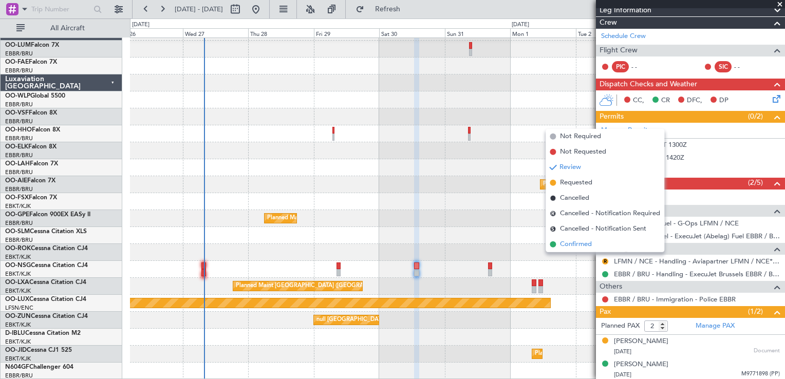
click at [598, 249] on li "Confirmed" at bounding box center [605, 244] width 119 height 15
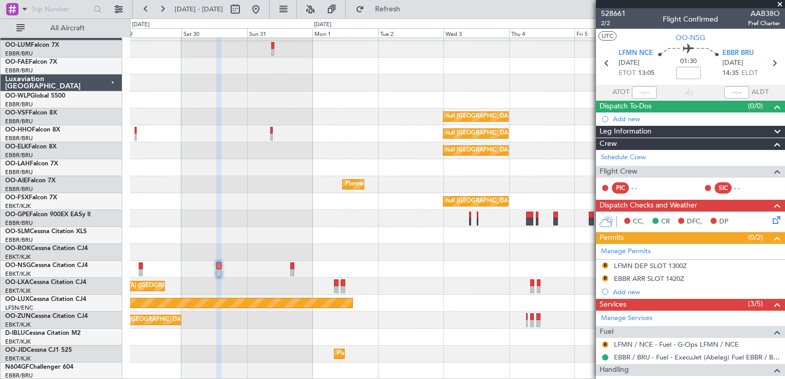
scroll to position [14, 0]
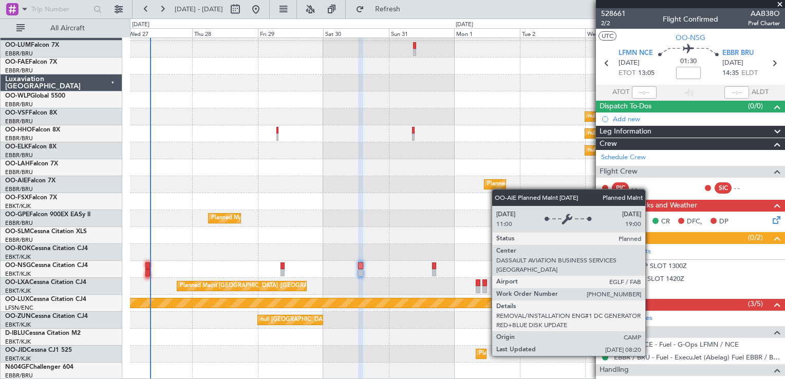
click at [496, 188] on div "null Brussels (Brussels National) null Brussels (Brussels National) null Brusse…" at bounding box center [457, 202] width 654 height 356
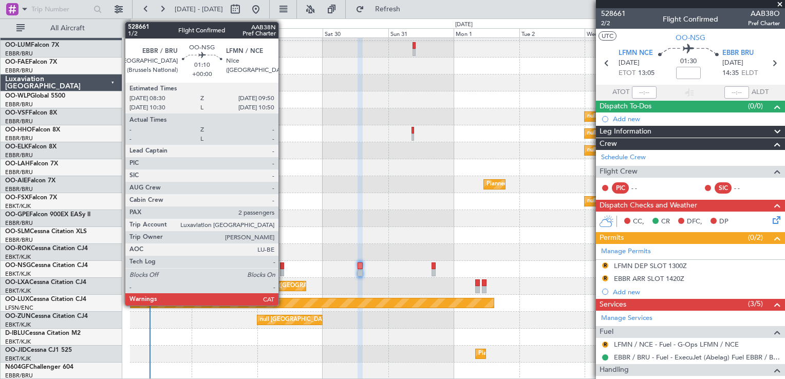
click at [283, 269] on div at bounding box center [282, 272] width 4 height 7
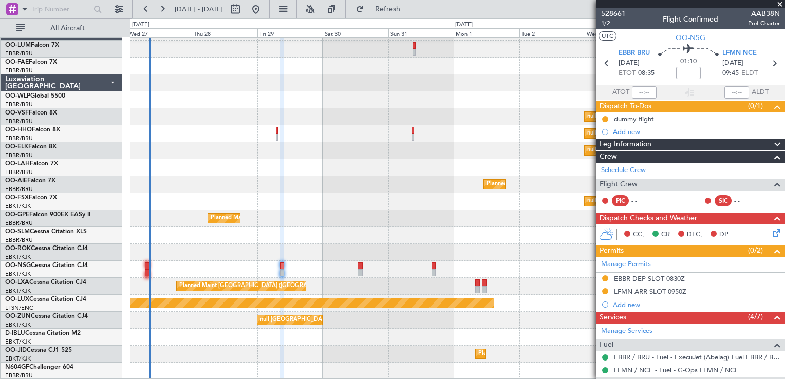
click at [604, 21] on span "1/2" at bounding box center [613, 23] width 25 height 9
click at [405, 9] on span "Refresh" at bounding box center [387, 9] width 43 height 7
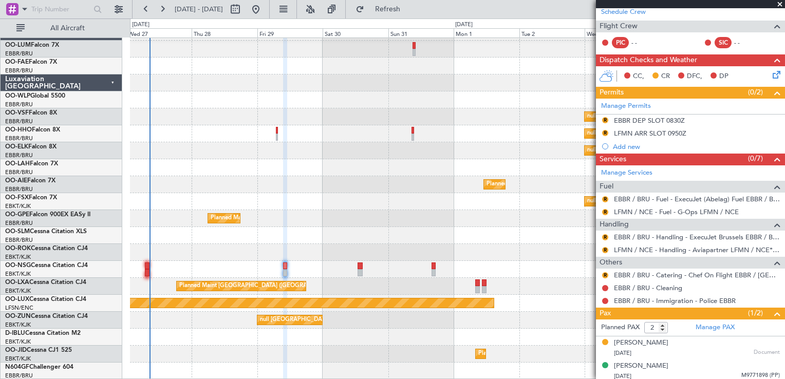
scroll to position [160, 0]
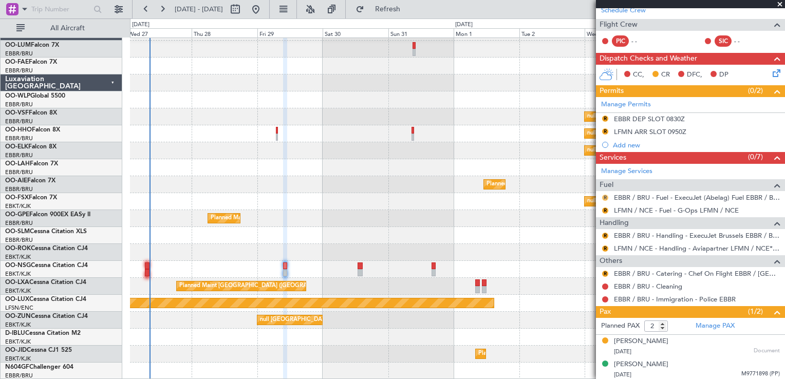
click at [603, 197] on button "R" at bounding box center [605, 198] width 6 height 6
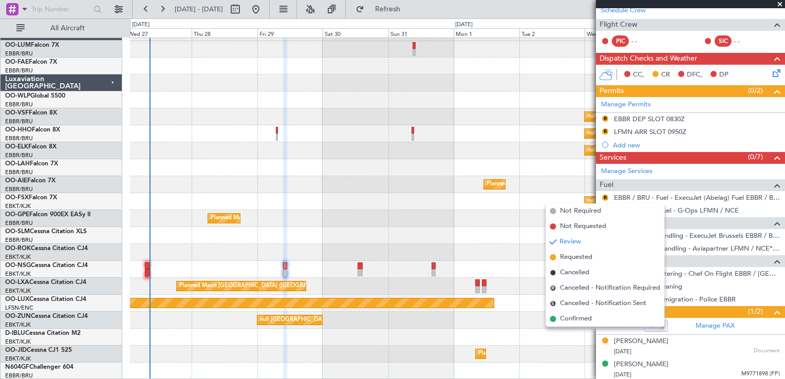
click at [588, 321] on span "Confirmed" at bounding box center [576, 319] width 32 height 10
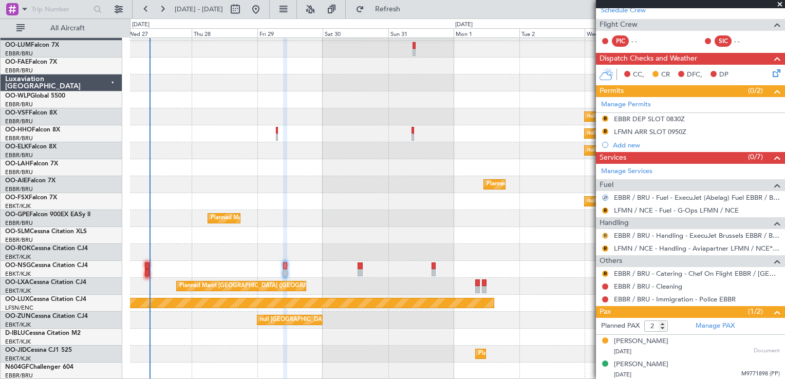
click at [604, 233] on button "R" at bounding box center [605, 236] width 6 height 6
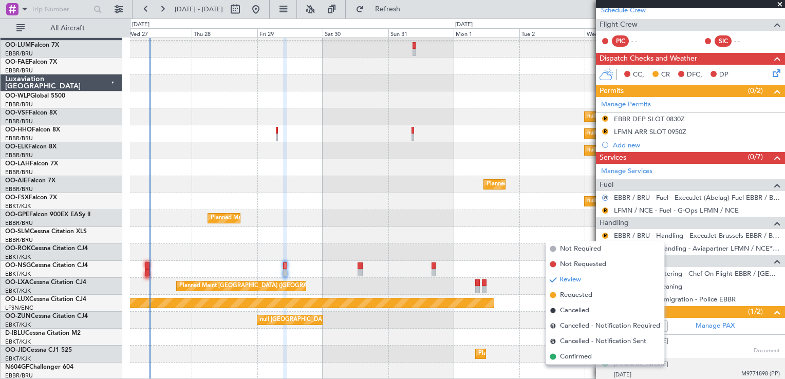
click at [600, 356] on li "Confirmed" at bounding box center [605, 356] width 119 height 15
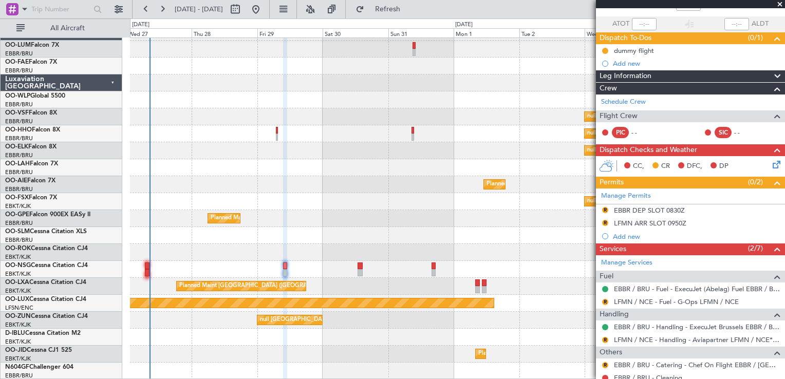
scroll to position [0, 0]
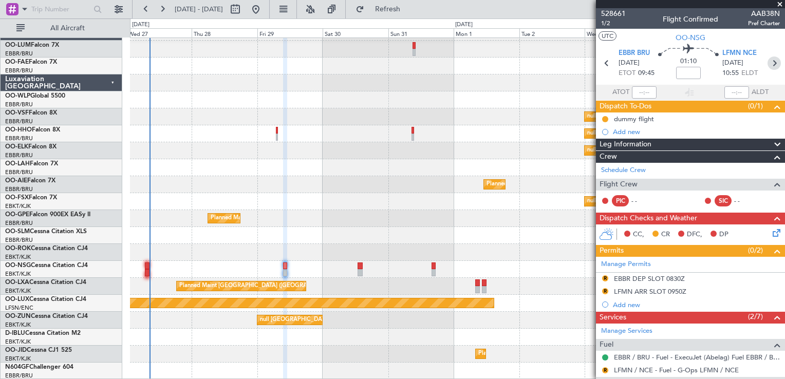
click at [768, 63] on icon at bounding box center [774, 63] width 13 height 13
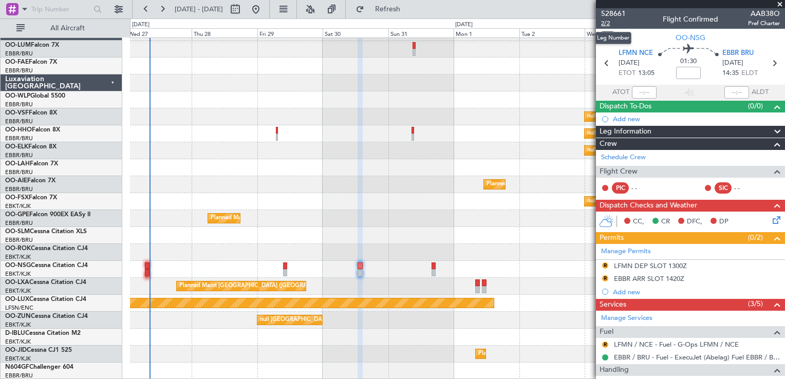
click at [607, 23] on span "2/2" at bounding box center [613, 23] width 25 height 9
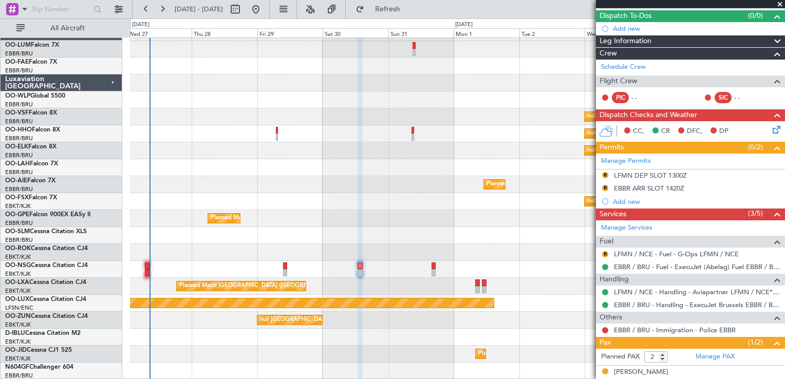
scroll to position [121, 0]
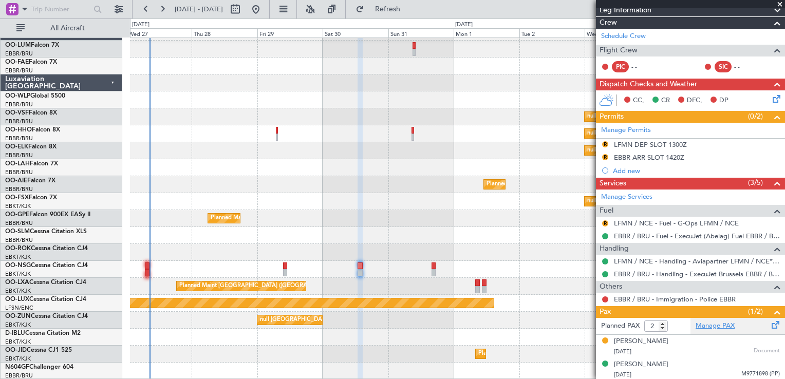
click at [711, 326] on link "Manage PAX" at bounding box center [715, 326] width 39 height 10
click at [402, 13] on button "Refresh" at bounding box center [382, 9] width 62 height 16
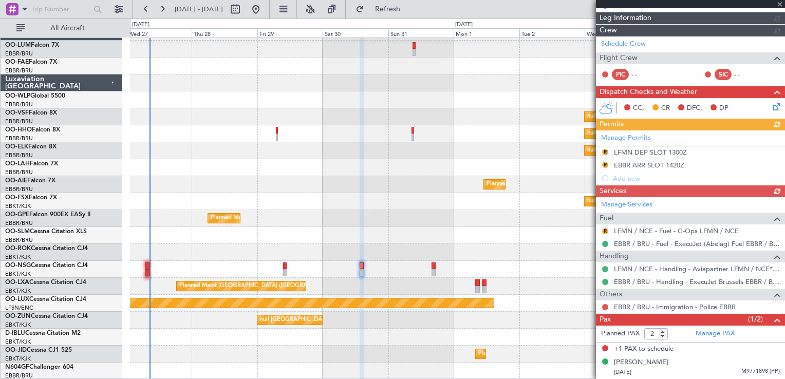
scroll to position [111, 0]
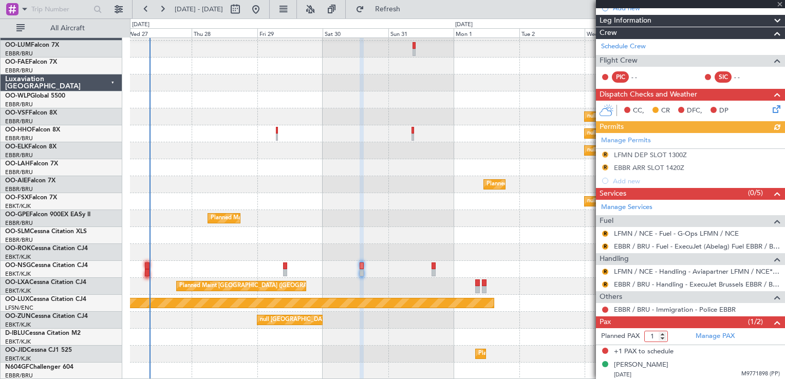
type input "1"
click at [662, 336] on input "1" at bounding box center [656, 336] width 24 height 11
click at [461, 172] on div at bounding box center [457, 167] width 654 height 17
click at [404, 2] on button "Refresh" at bounding box center [382, 9] width 62 height 16
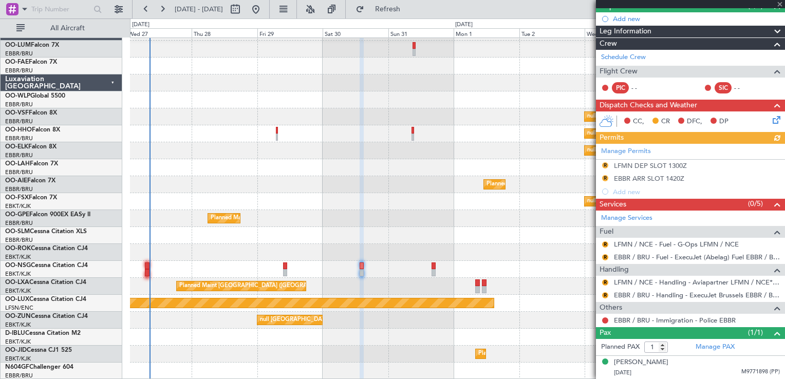
scroll to position [98, 0]
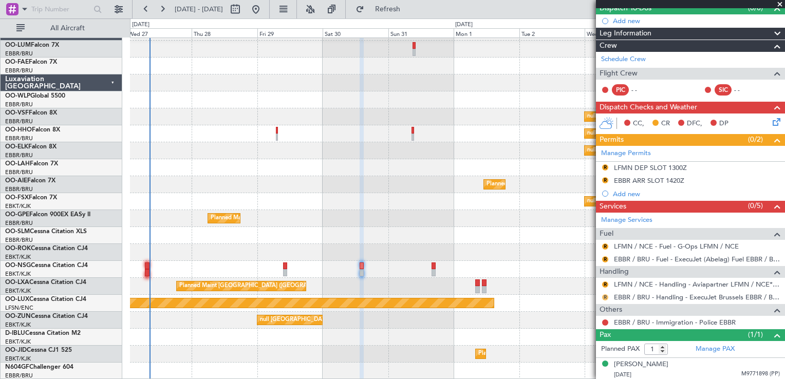
click at [606, 294] on button "R" at bounding box center [605, 297] width 6 height 6
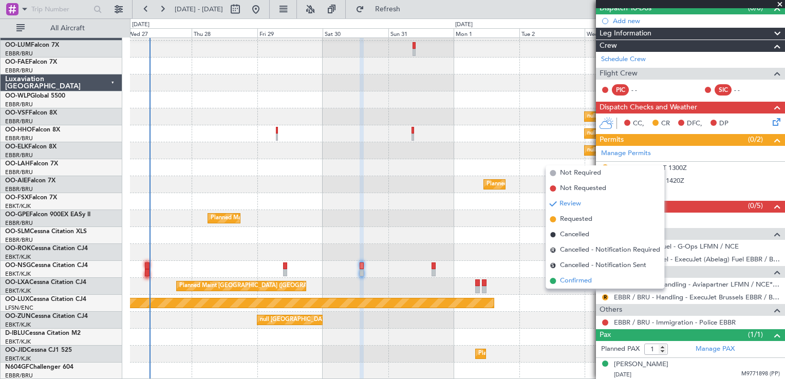
click at [592, 282] on li "Confirmed" at bounding box center [605, 280] width 119 height 15
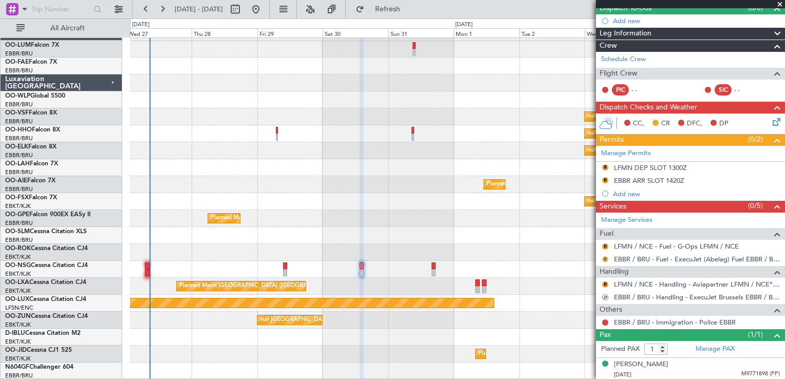
click at [605, 257] on button "R" at bounding box center [605, 259] width 6 height 6
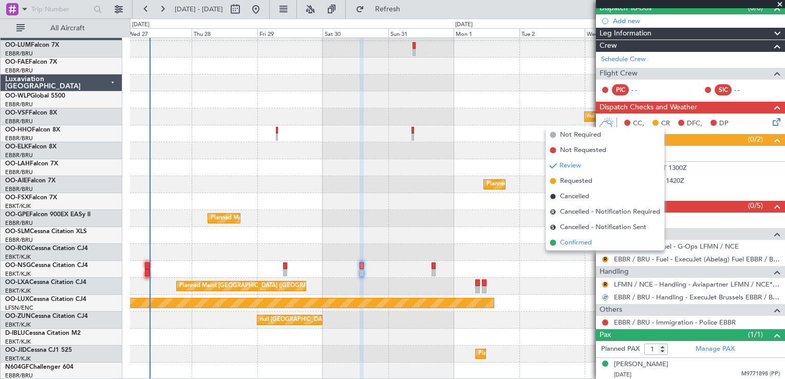
click at [595, 246] on li "Confirmed" at bounding box center [605, 242] width 119 height 15
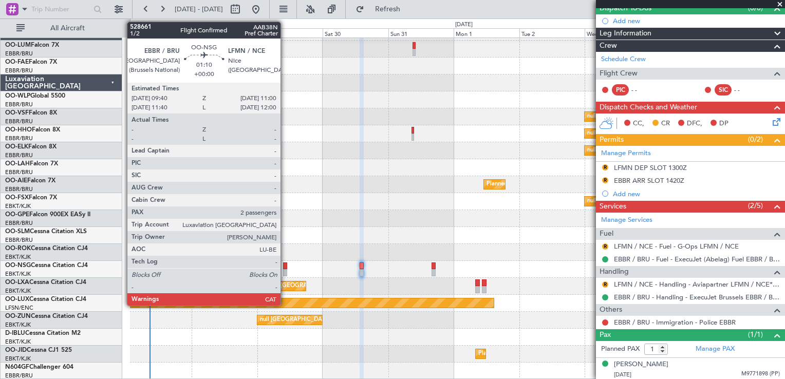
click at [285, 266] on div at bounding box center [285, 266] width 4 height 7
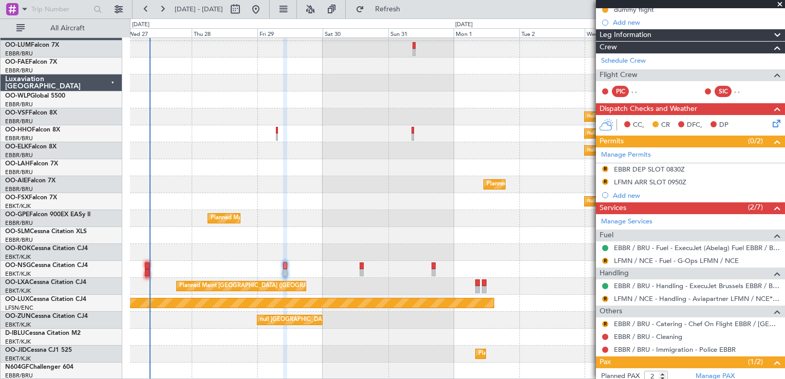
scroll to position [154, 0]
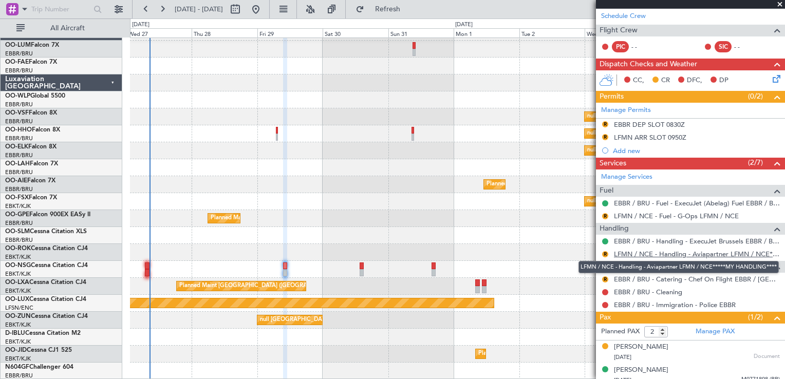
click at [641, 254] on link "LFMN / NCE - Handling - Aviapartner LFMN / NCE*****MY HANDLING****" at bounding box center [697, 254] width 166 height 9
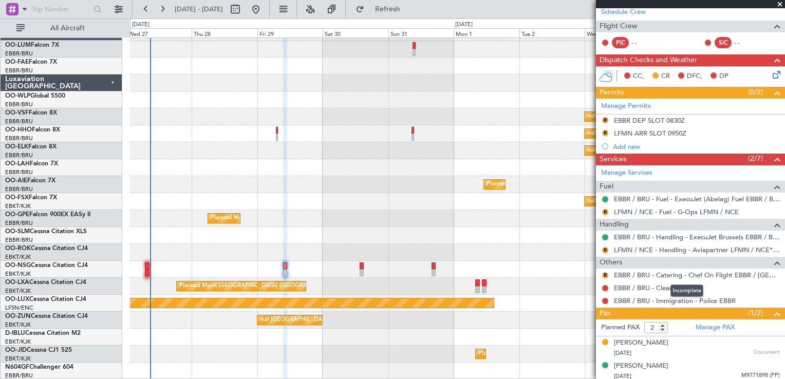
scroll to position [160, 0]
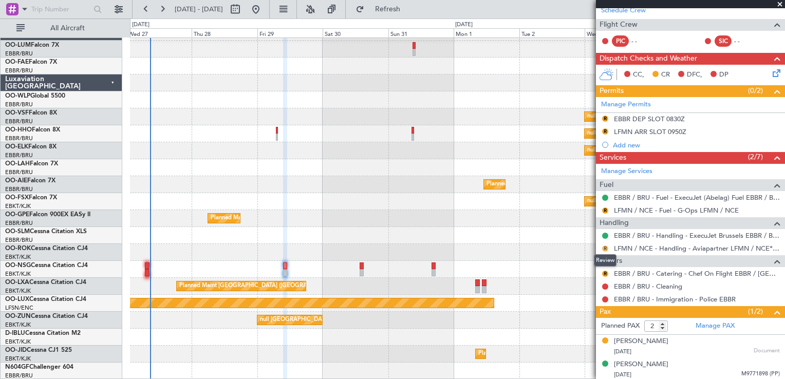
click at [604, 246] on button "R" at bounding box center [605, 249] width 6 height 6
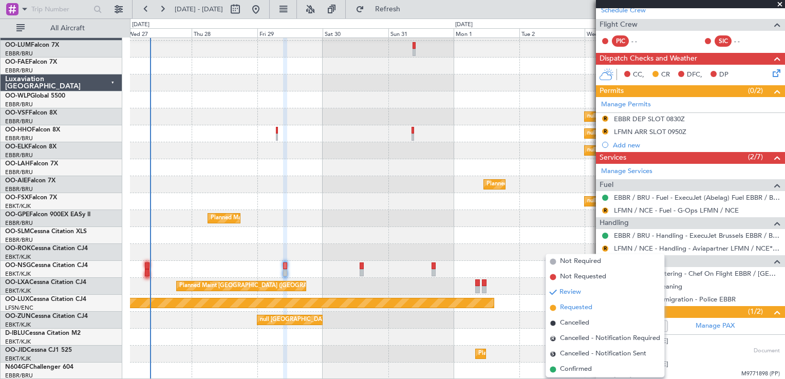
click at [583, 309] on span "Requested" at bounding box center [576, 308] width 32 height 10
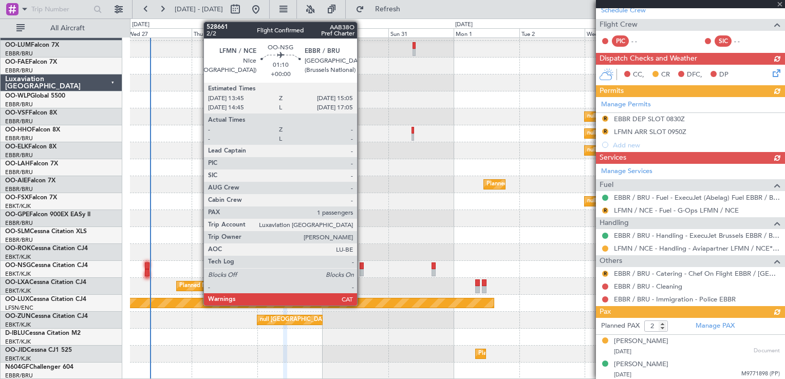
click at [362, 264] on div at bounding box center [362, 266] width 4 height 7
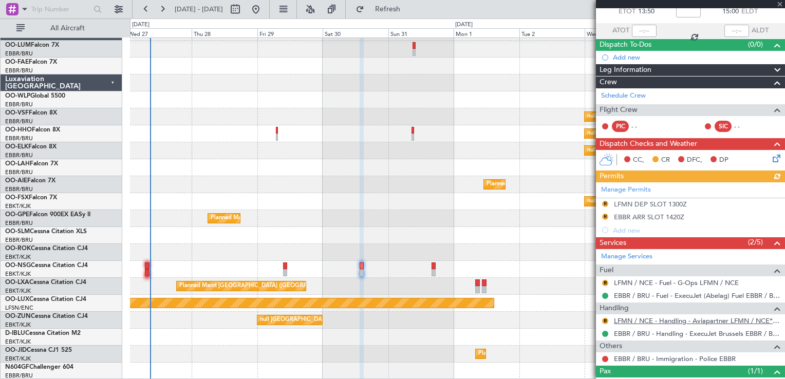
scroll to position [98, 0]
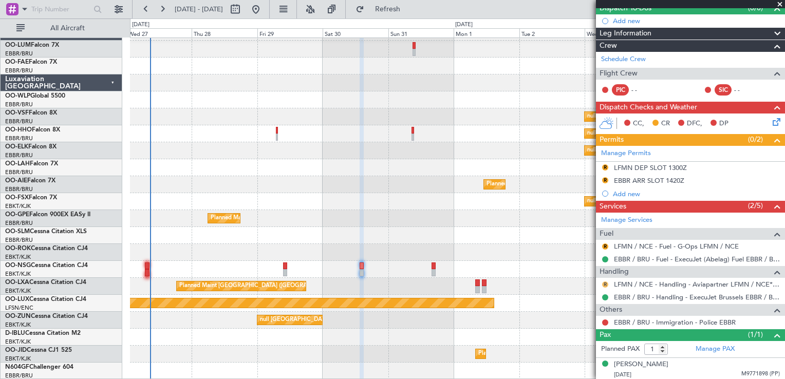
click at [606, 283] on button "R" at bounding box center [605, 285] width 6 height 6
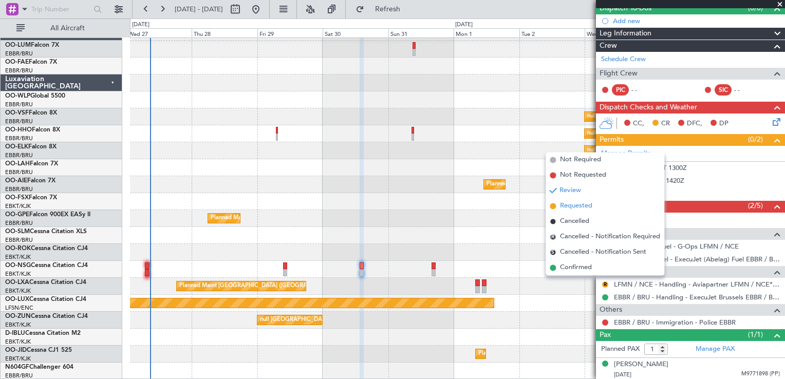
click at [588, 211] on span "Requested" at bounding box center [576, 206] width 32 height 10
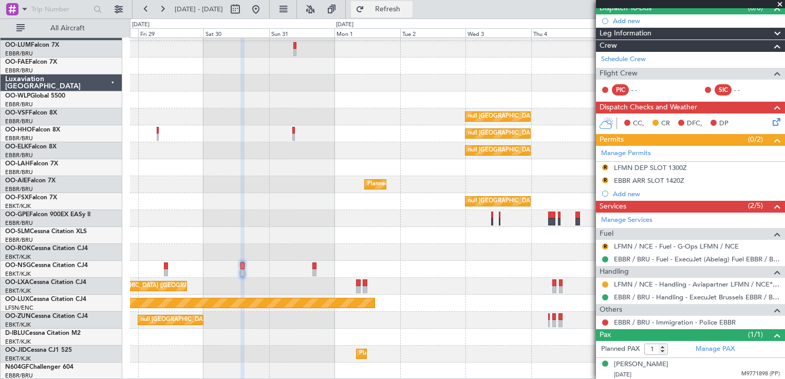
click at [397, 8] on button "Refresh" at bounding box center [382, 9] width 62 height 16
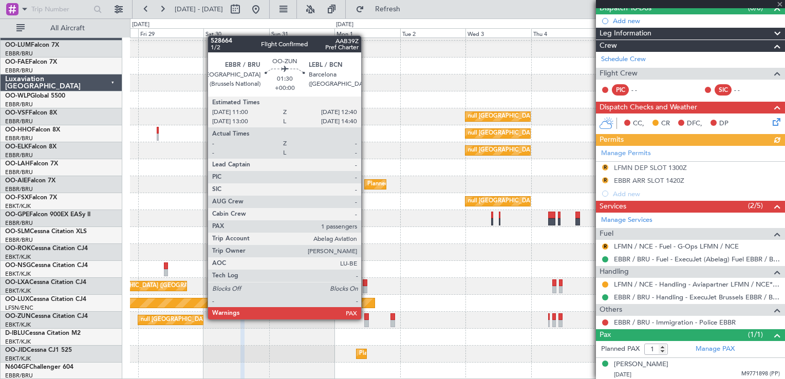
click at [366, 320] on div at bounding box center [366, 323] width 5 height 7
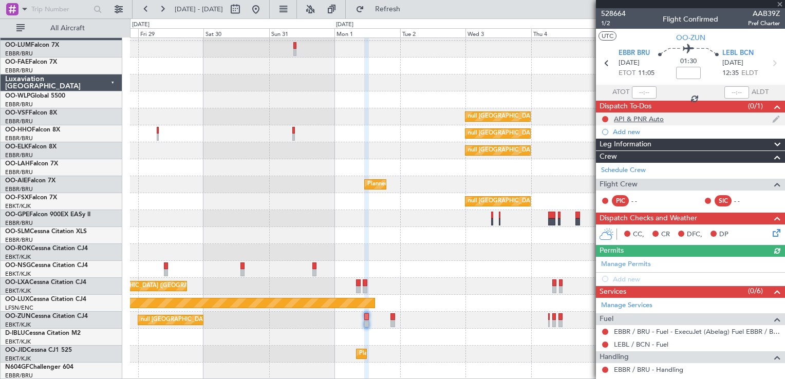
click at [682, 118] on div "API & PNR Auto" at bounding box center [690, 119] width 189 height 13
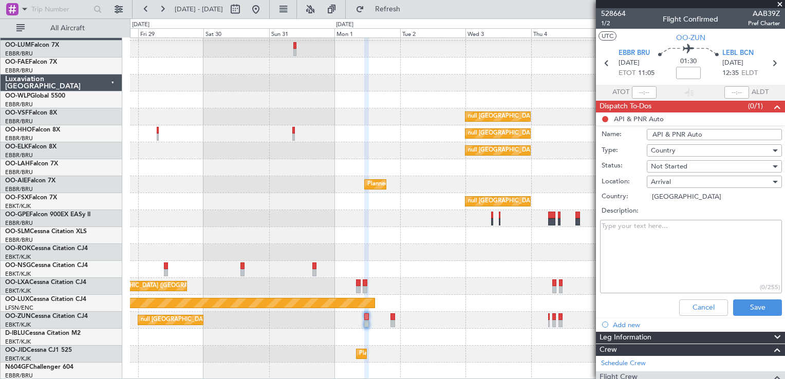
click at [758, 108] on div "(0/1)" at bounding box center [765, 107] width 35 height 12
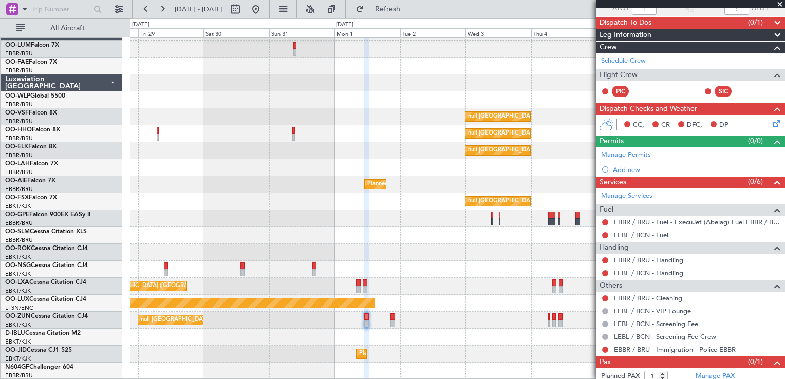
scroll to position [101, 0]
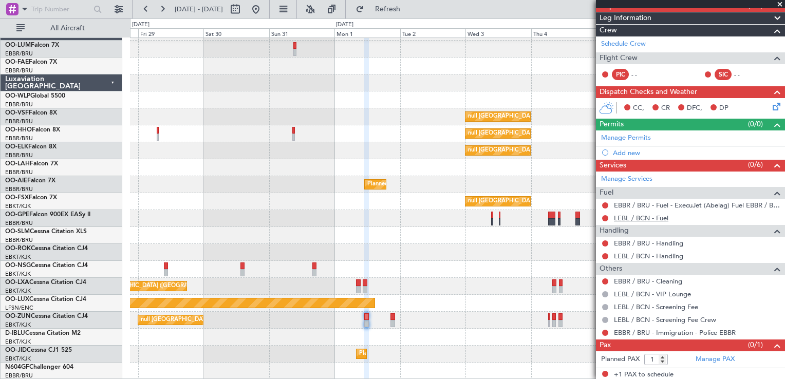
click at [630, 217] on link "LEBL / BCN - Fuel" at bounding box center [641, 218] width 54 height 9
click at [632, 241] on link "EBBR / BRU - Handling" at bounding box center [648, 243] width 69 height 9
click at [628, 252] on link "LEBL / BCN - Handling" at bounding box center [648, 256] width 69 height 9
click at [707, 358] on link "Manage PAX" at bounding box center [715, 359] width 39 height 10
click at [388, 9] on button "Refresh" at bounding box center [382, 9] width 62 height 16
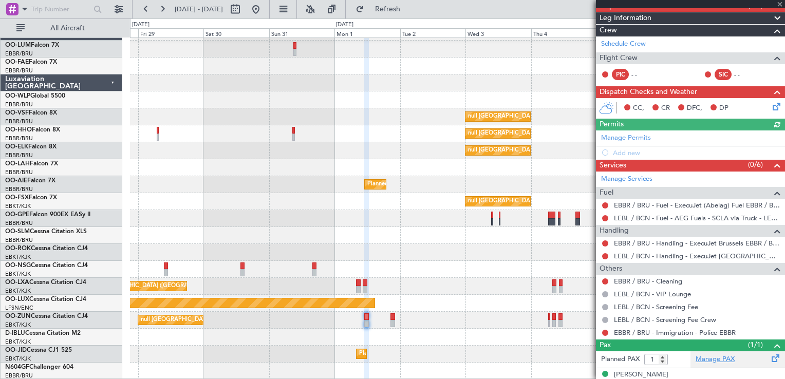
click at [700, 358] on link "Manage PAX" at bounding box center [715, 359] width 39 height 10
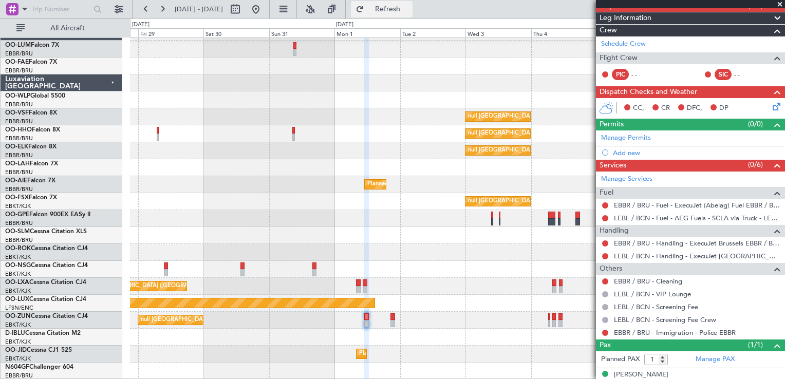
click at [401, 13] on button "Refresh" at bounding box center [382, 9] width 62 height 16
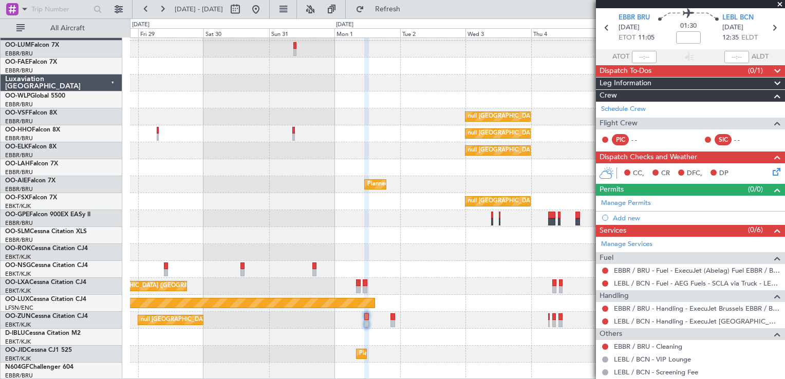
scroll to position [0, 0]
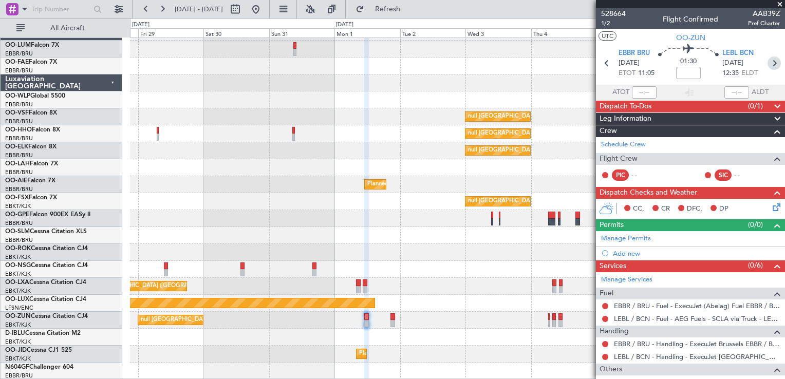
click at [769, 67] on icon at bounding box center [774, 63] width 13 height 13
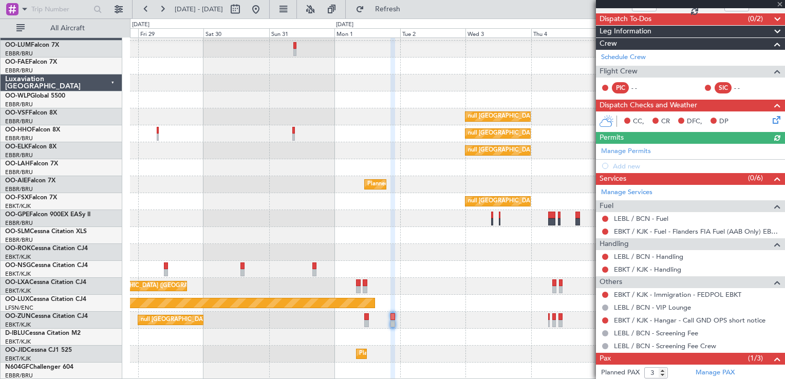
scroll to position [103, 0]
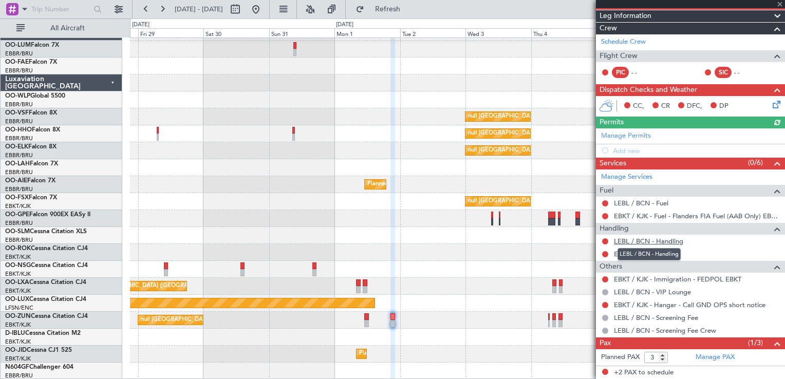
click at [634, 240] on link "LEBL / BCN - Handling" at bounding box center [648, 241] width 69 height 9
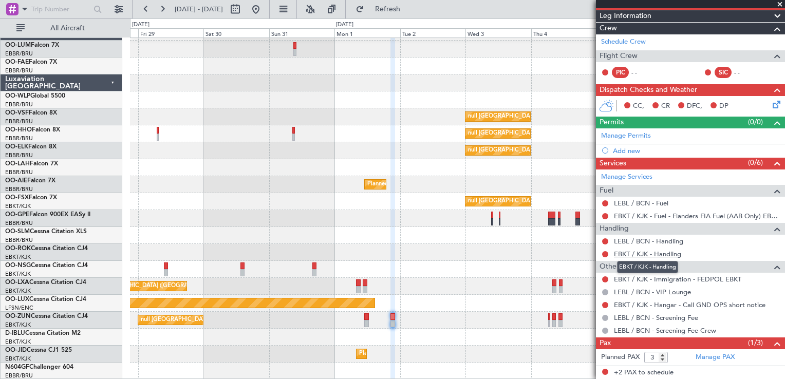
click at [637, 253] on link "EBKT / KJK - Handling" at bounding box center [647, 254] width 67 height 9
click at [641, 203] on link "LEBL / BCN - Fuel" at bounding box center [641, 203] width 54 height 9
click at [401, 9] on span "Refresh" at bounding box center [387, 9] width 43 height 7
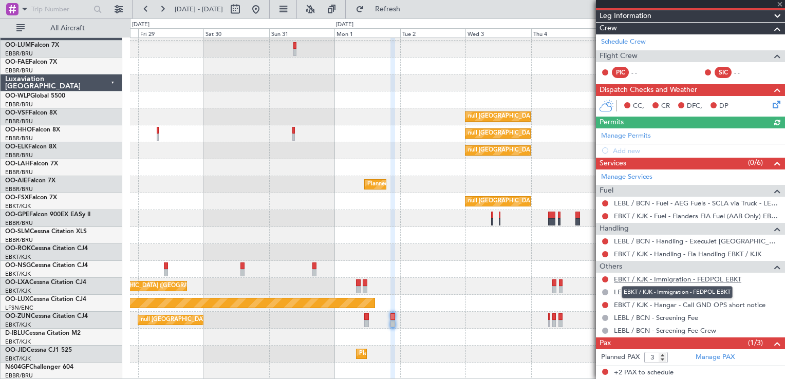
scroll to position [124, 0]
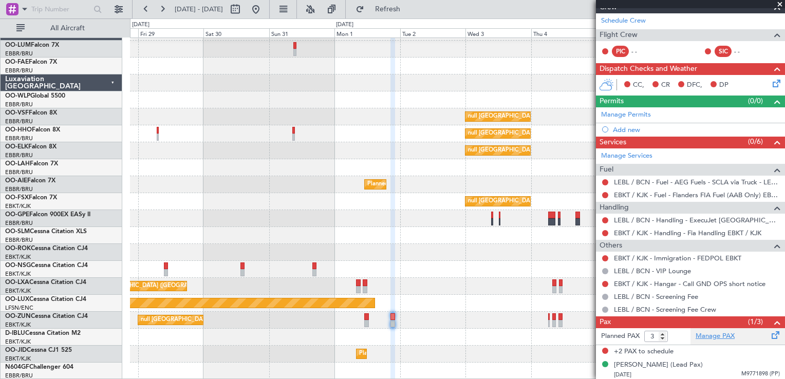
click at [701, 335] on link "Manage PAX" at bounding box center [715, 336] width 39 height 10
click at [409, 7] on span "Refresh" at bounding box center [387, 9] width 43 height 7
click at [710, 334] on link "Manage PAX" at bounding box center [715, 336] width 39 height 10
click at [413, 15] on button "Refresh" at bounding box center [382, 9] width 62 height 16
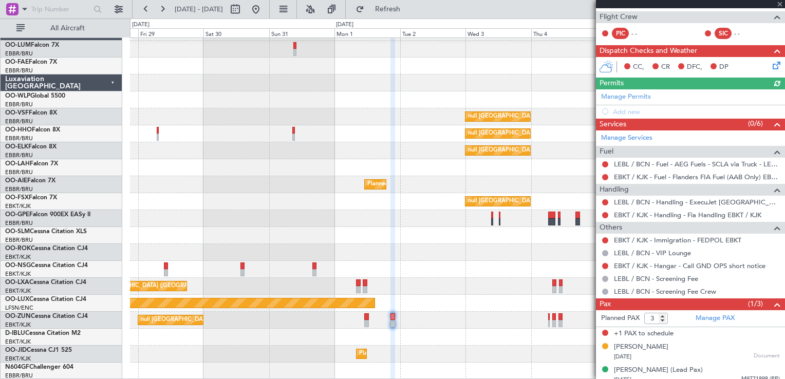
scroll to position [147, 0]
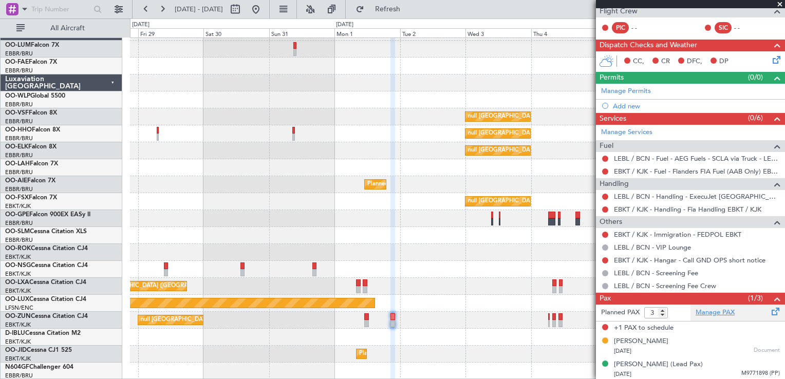
click at [727, 309] on link "Manage PAX" at bounding box center [715, 313] width 39 height 10
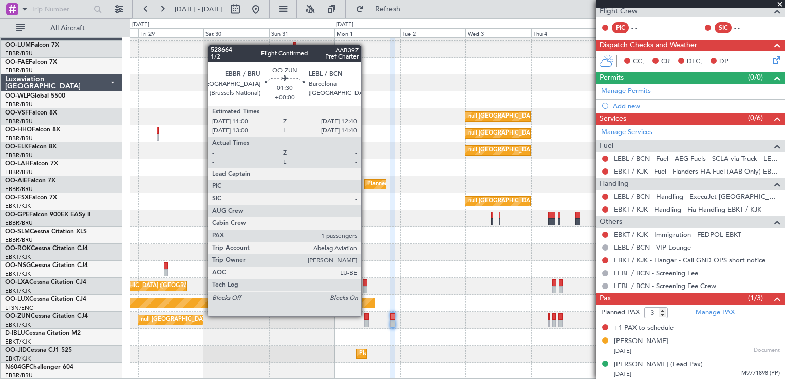
click at [366, 316] on div at bounding box center [366, 316] width 5 height 7
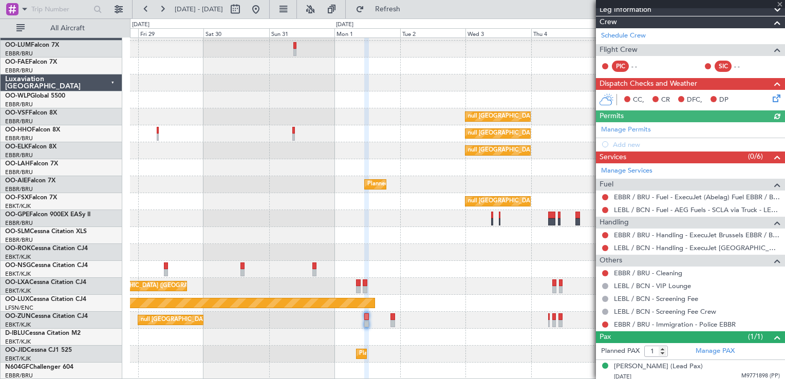
scroll to position [111, 0]
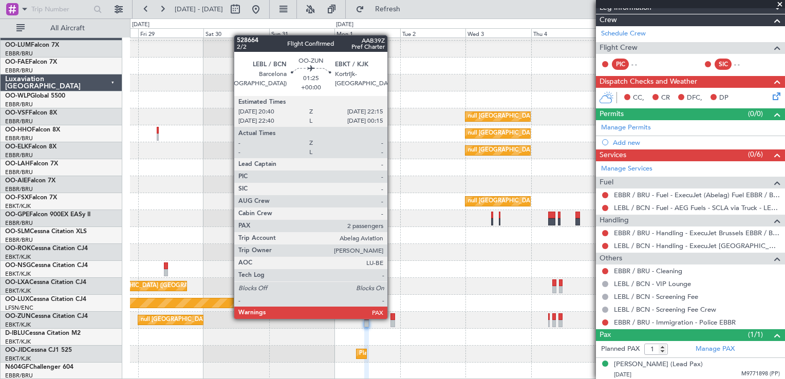
click at [392, 318] on div at bounding box center [392, 316] width 5 height 7
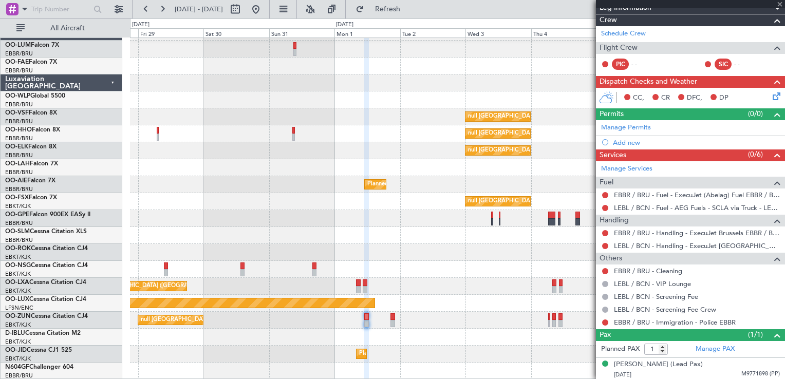
type input "3"
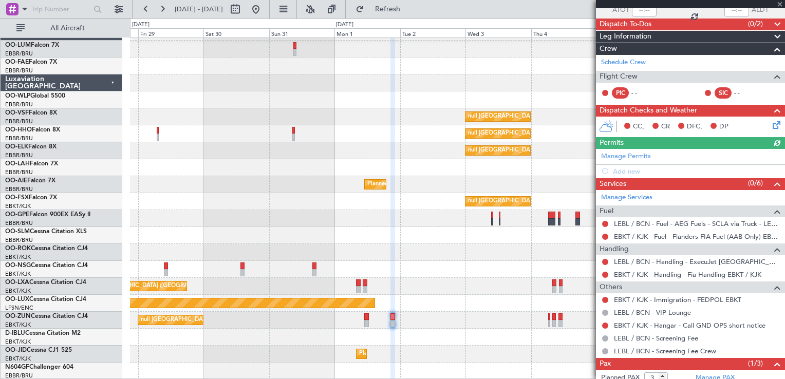
scroll to position [147, 0]
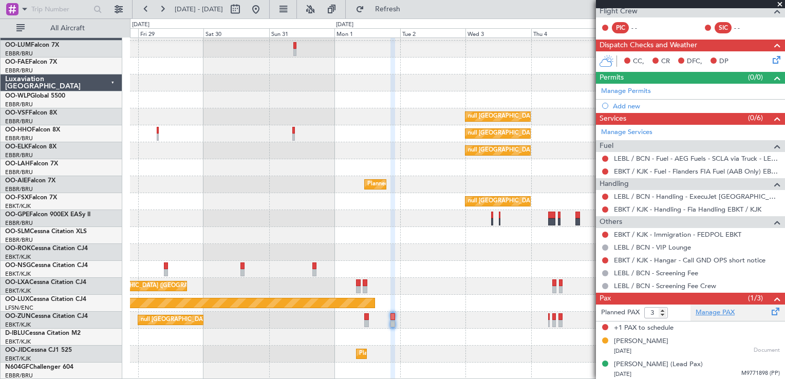
click at [702, 315] on link "Manage PAX" at bounding box center [715, 313] width 39 height 10
click at [409, 11] on span "Refresh" at bounding box center [387, 9] width 43 height 7
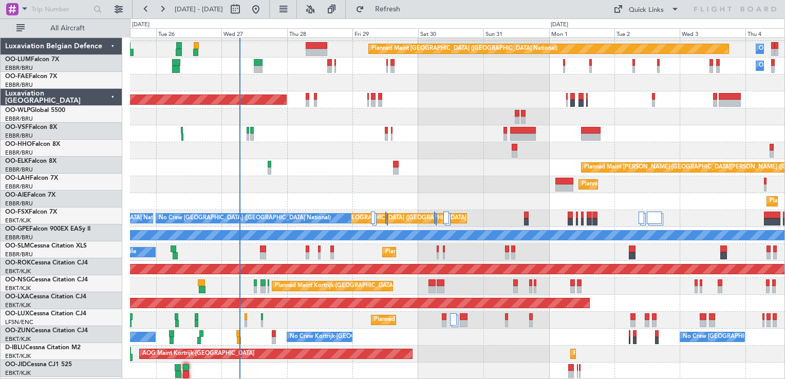
scroll to position [14, 0]
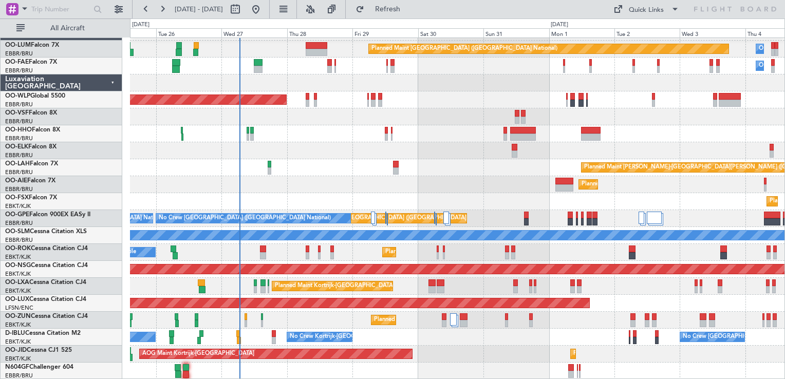
click at [541, 1] on div "25 Aug 2025 - 04 Sep 2025 Refresh Quick Links All Aircraft" at bounding box center [392, 9] width 785 height 18
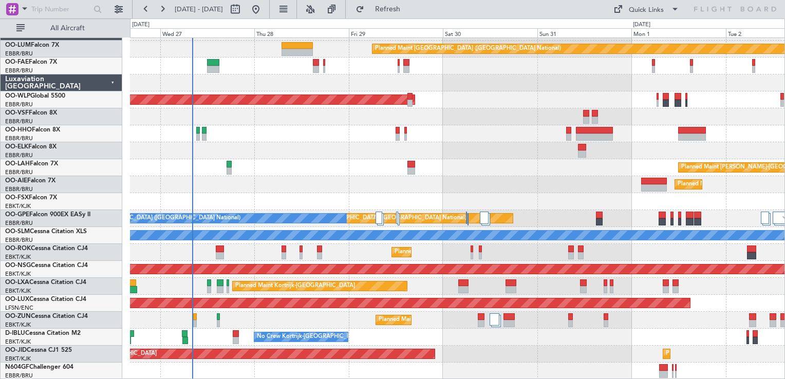
scroll to position [14, 0]
click at [340, 7] on button at bounding box center [332, 9] width 16 height 16
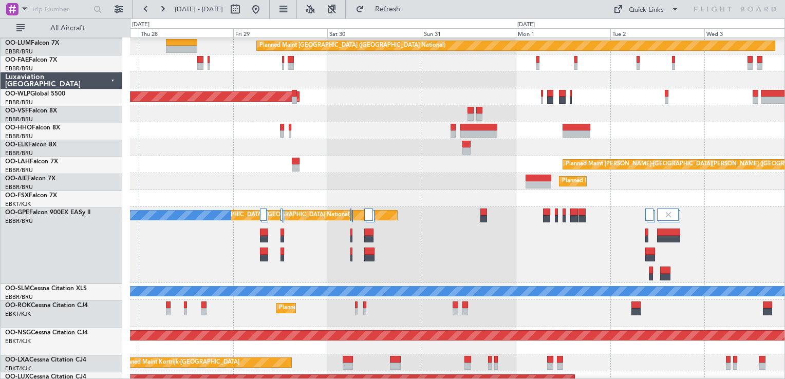
scroll to position [17, 0]
click at [447, 264] on div "Planned Maint Brussels (Brussels National) No Crew Brussels (Brussels National)" at bounding box center [457, 245] width 654 height 76
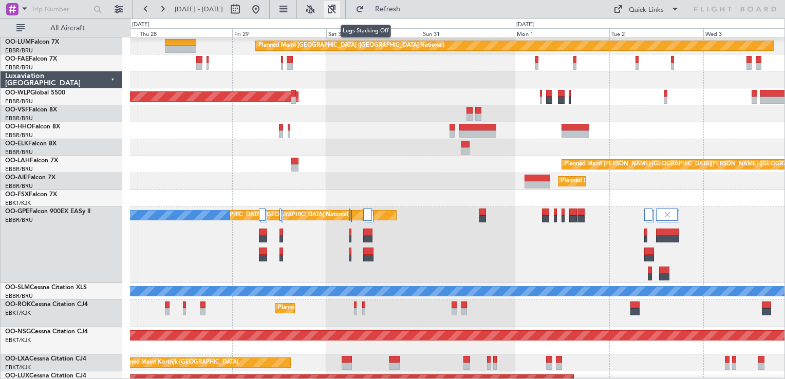
click at [340, 9] on button at bounding box center [332, 9] width 16 height 16
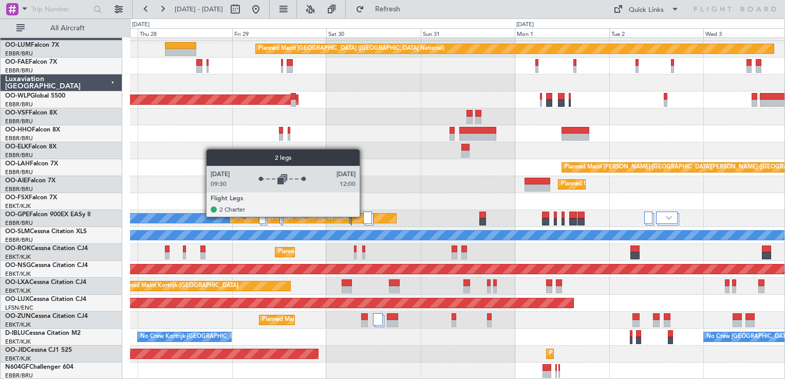
click at [365, 216] on div at bounding box center [367, 218] width 9 height 12
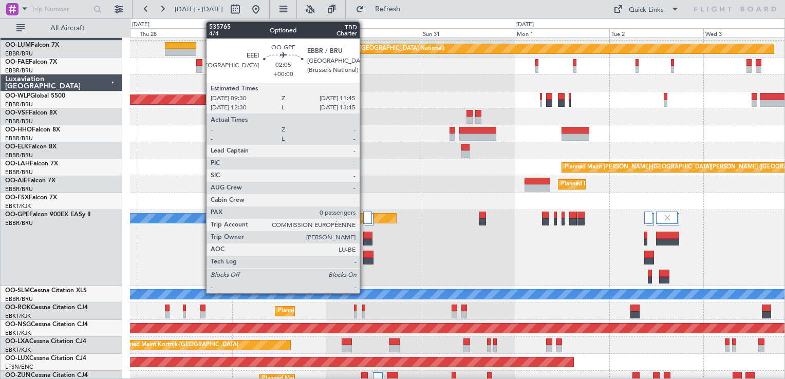
click at [364, 235] on div at bounding box center [367, 235] width 9 height 7
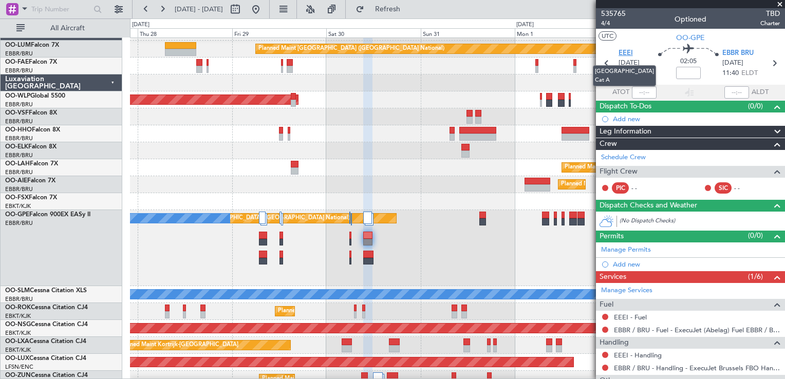
click at [625, 51] on span "EEEI" at bounding box center [626, 53] width 14 height 10
click at [779, 3] on span at bounding box center [780, 4] width 10 height 9
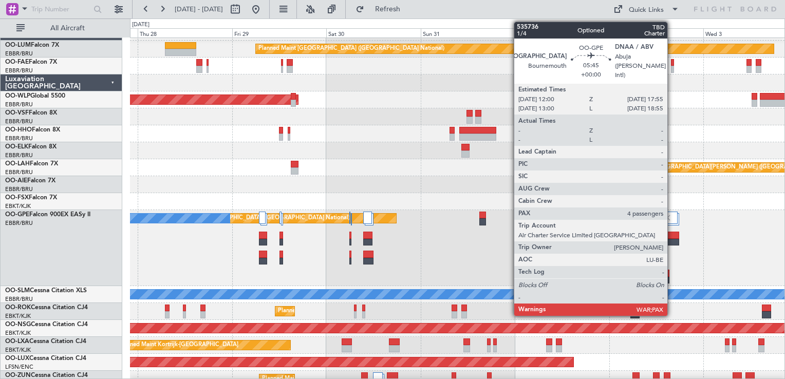
click at [672, 235] on div at bounding box center [668, 235] width 24 height 7
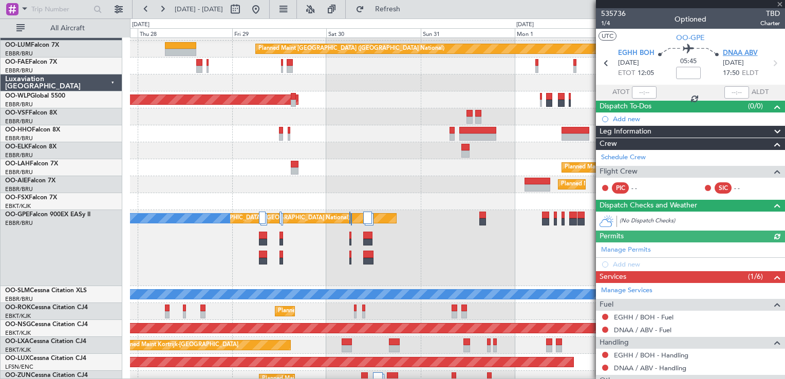
click at [735, 49] on span "DNAA ABV" at bounding box center [740, 53] width 35 height 10
click at [777, 5] on span at bounding box center [780, 4] width 10 height 9
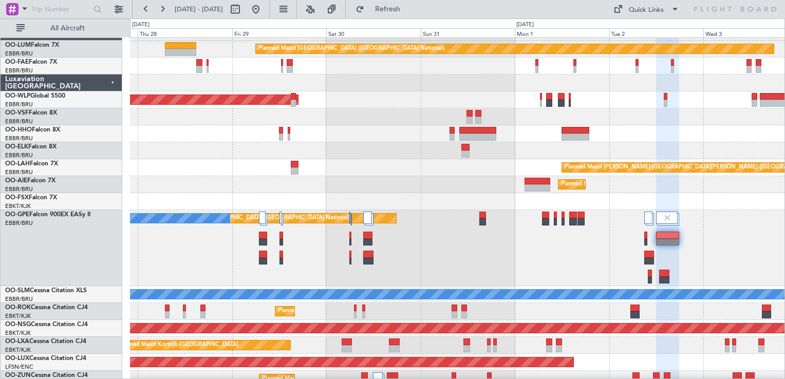
type input "0"
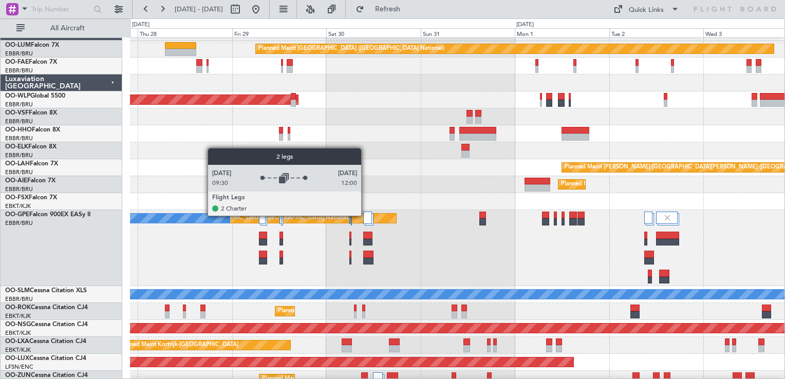
click at [366, 215] on div at bounding box center [367, 218] width 9 height 12
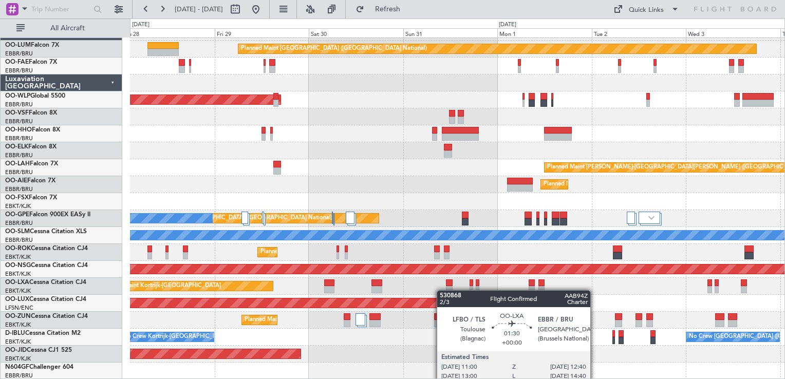
click at [448, 290] on div "Planned Maint Brussels (Brussels National) Owner Melsbroek Air Base Owner Melsb…" at bounding box center [457, 202] width 654 height 356
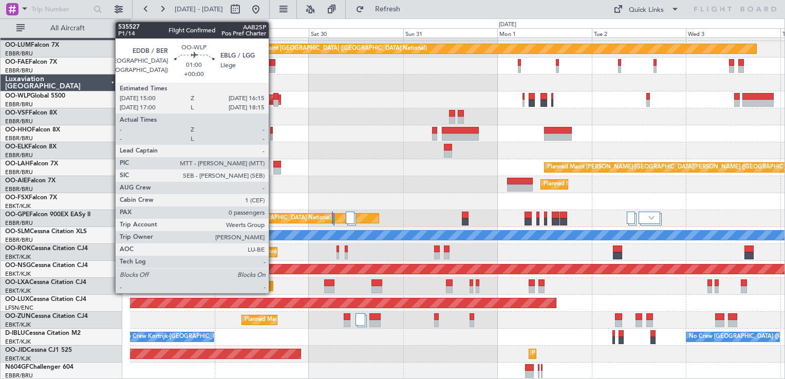
click at [273, 96] on div at bounding box center [275, 96] width 5 height 7
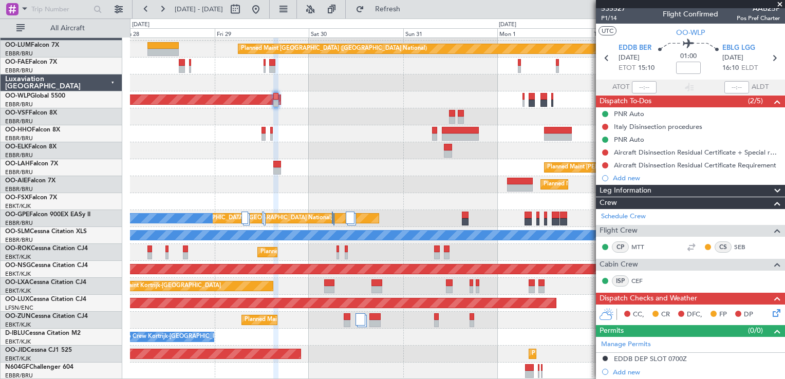
scroll to position [0, 0]
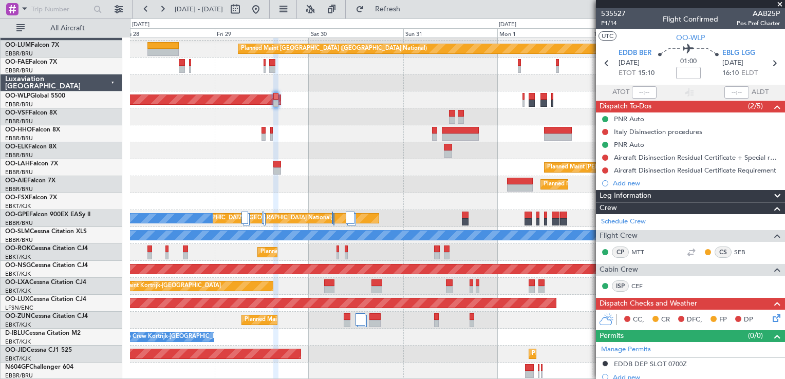
click at [779, 5] on span at bounding box center [780, 4] width 10 height 9
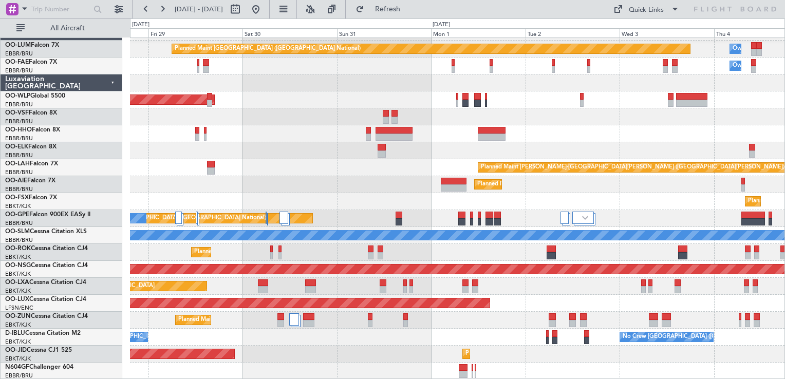
click at [434, 141] on div "Planned Maint Brussels (Brussels National) Owner Melsbroek Air Base Owner Melsb…" at bounding box center [457, 202] width 654 height 356
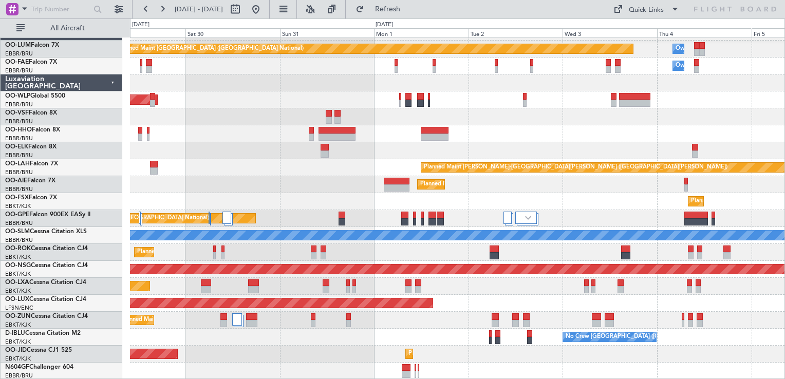
click at [570, 181] on div "Planned Maint Brussels (Brussels National) Owner Melsbroek Air Base Owner Melsb…" at bounding box center [457, 202] width 654 height 356
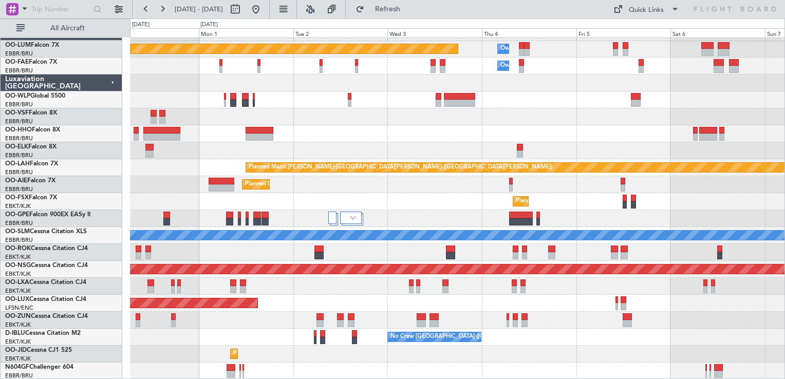
click at [424, 182] on div "Planned Maint Brussels (Brussels National) Owner Melsbroek Air Base Owner Melsb…" at bounding box center [457, 202] width 654 height 356
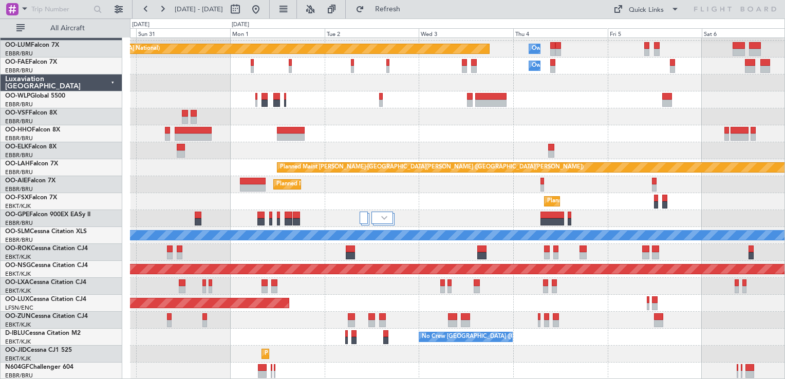
click at [692, 211] on div "Planned Maint [GEOGRAPHIC_DATA] ([GEOGRAPHIC_DATA] National)" at bounding box center [457, 218] width 654 height 17
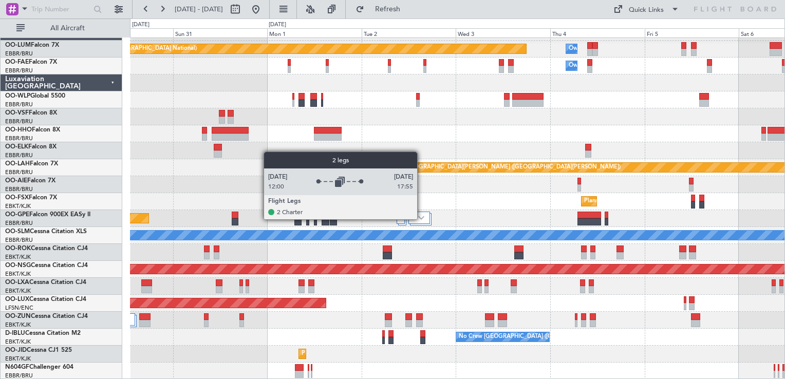
click at [422, 219] on img at bounding box center [421, 218] width 6 height 4
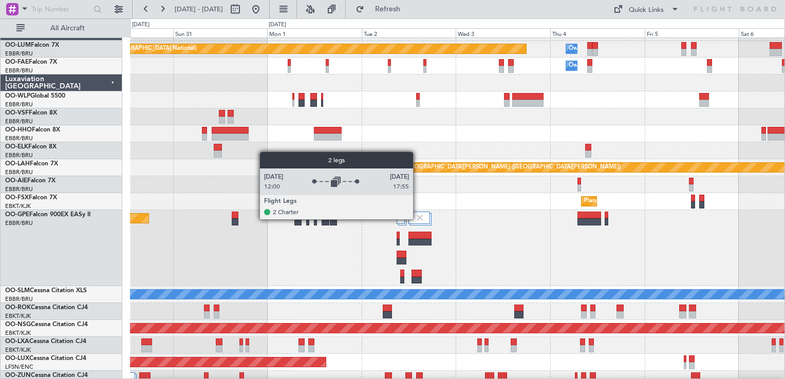
click at [418, 219] on img at bounding box center [419, 217] width 9 height 9
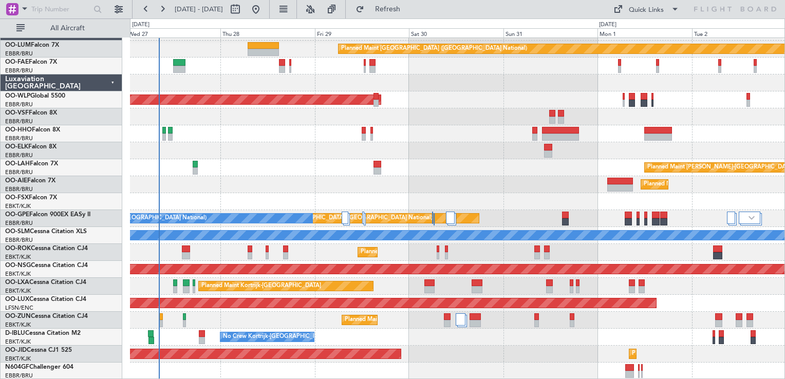
click at [648, 194] on div "Planned Maint Brussels (Brussels National) Owner Melsbroek Air Base Owner Melsb…" at bounding box center [457, 202] width 654 height 356
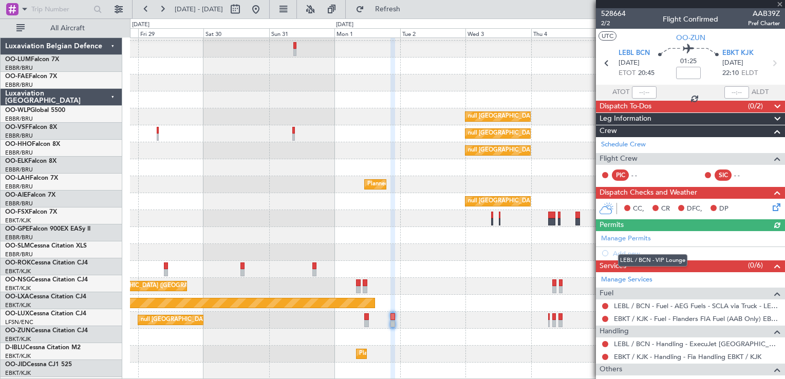
scroll to position [147, 0]
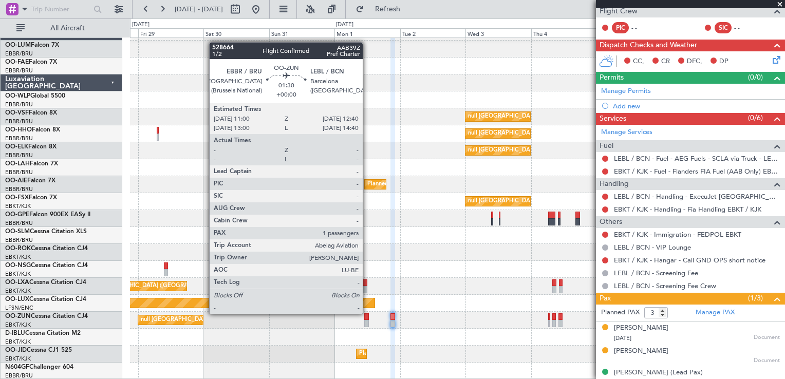
click at [367, 314] on div at bounding box center [366, 316] width 5 height 7
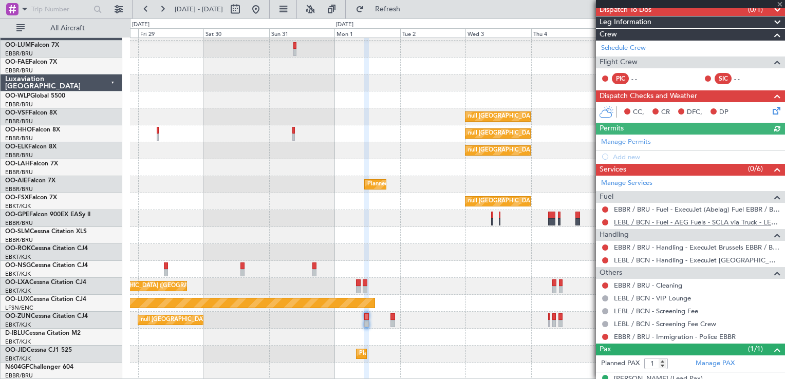
scroll to position [111, 0]
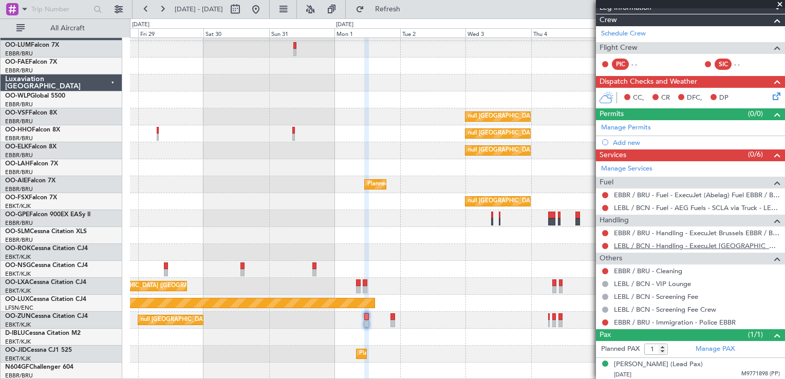
click at [632, 247] on link "LEBL / BCN - Handling - ExecuJet [GEOGRAPHIC_DATA] S.L. LEBL/BCN" at bounding box center [697, 245] width 166 height 9
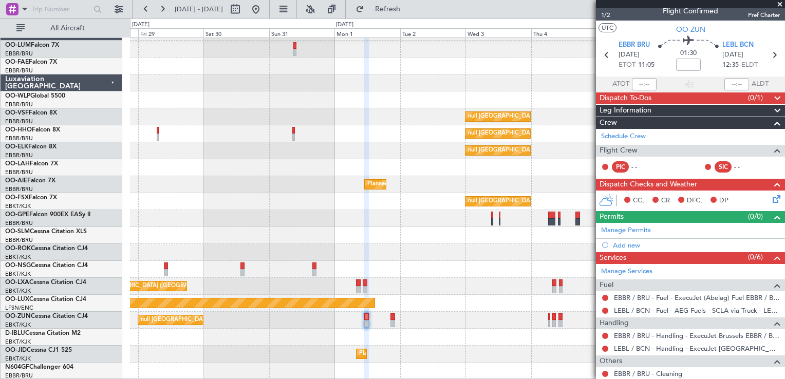
scroll to position [0, 0]
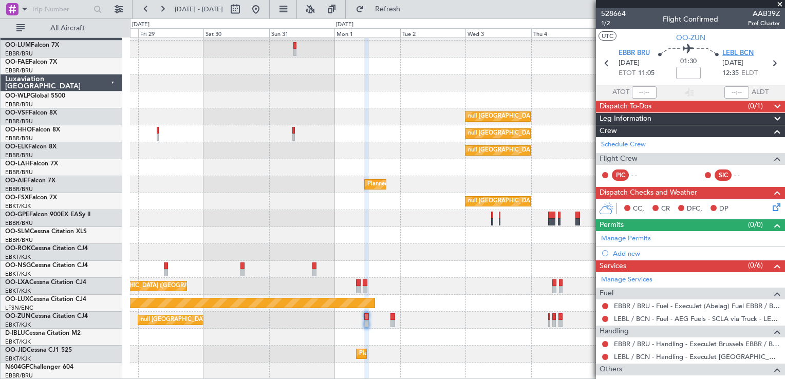
click at [744, 54] on span "LEBL BCN" at bounding box center [737, 53] width 31 height 10
click at [737, 55] on span "LEBL BCN" at bounding box center [737, 53] width 31 height 10
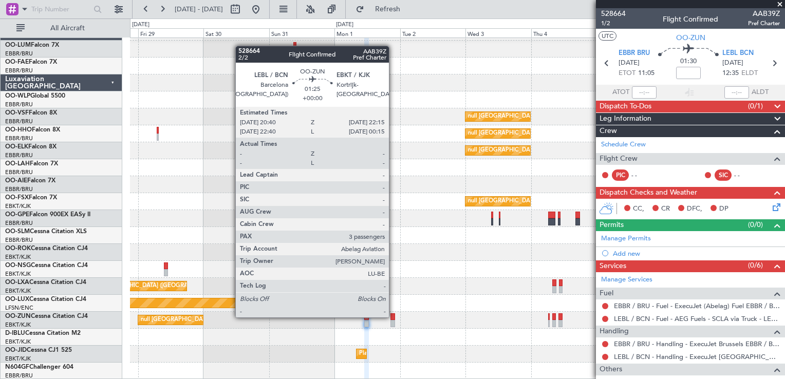
click at [392, 317] on div at bounding box center [392, 316] width 5 height 7
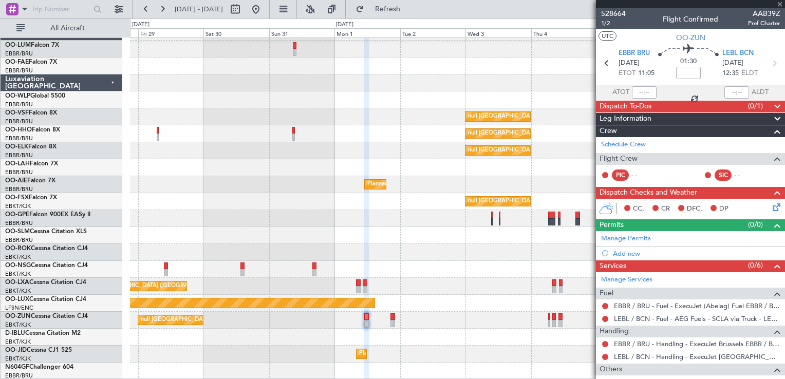
type input "3"
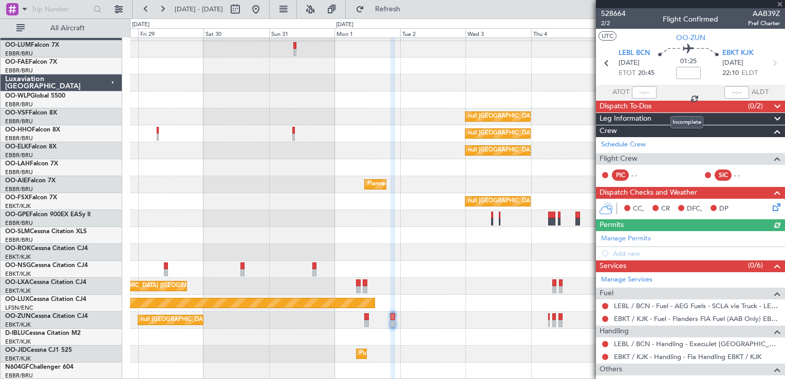
click at [628, 108] on span "Dispatch To-Dos" at bounding box center [626, 107] width 52 height 12
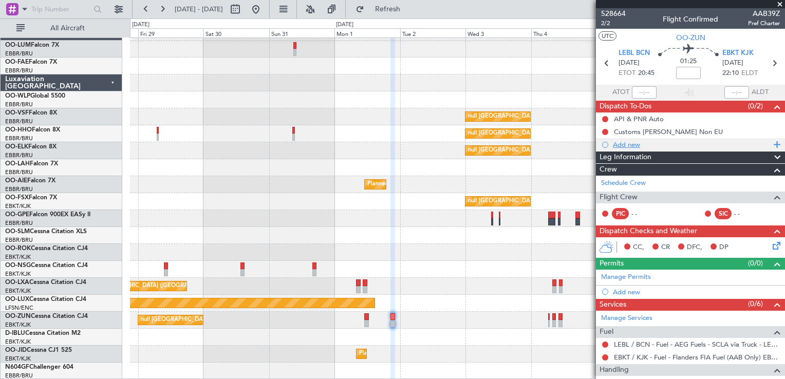
click at [632, 146] on div "Add new" at bounding box center [692, 144] width 158 height 9
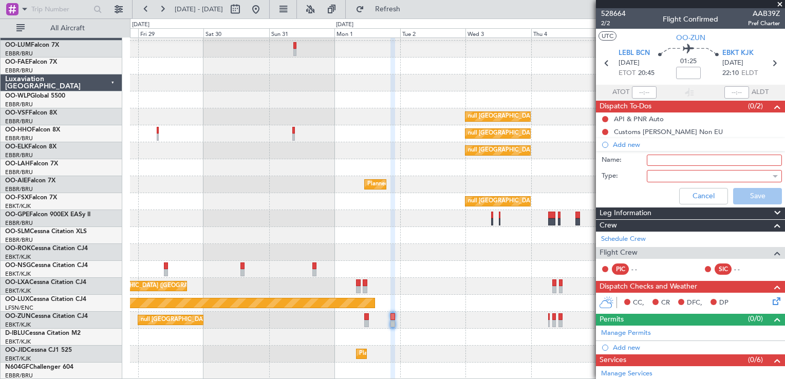
click at [656, 157] on input "Name:" at bounding box center [714, 160] width 135 height 11
type input "Landing outside op hours"
click at [658, 177] on div at bounding box center [711, 176] width 120 height 15
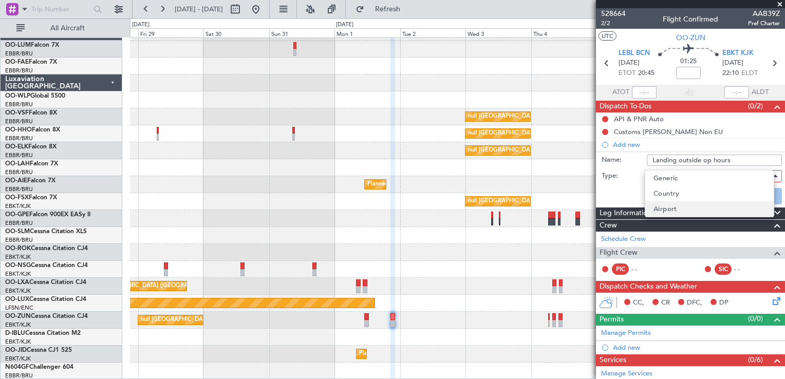
click at [680, 207] on mat-option "Airport" at bounding box center [709, 208] width 128 height 15
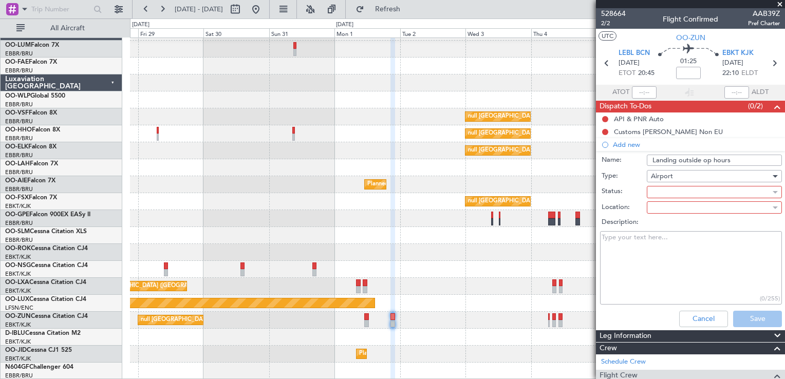
click at [667, 189] on div at bounding box center [711, 191] width 120 height 15
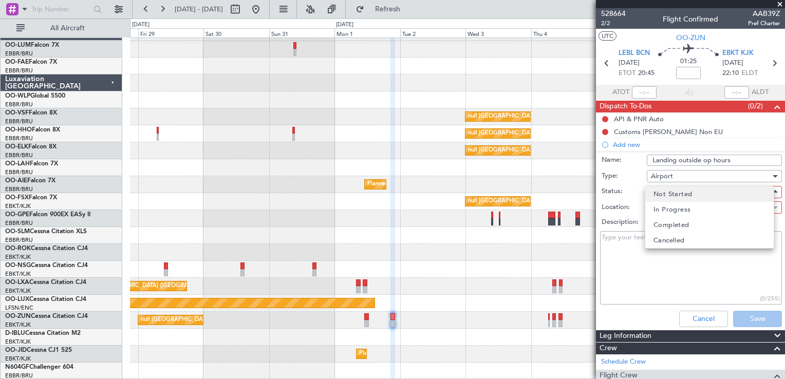
click at [677, 191] on span "Not Started" at bounding box center [672, 193] width 39 height 15
click at [670, 204] on div at bounding box center [711, 207] width 120 height 15
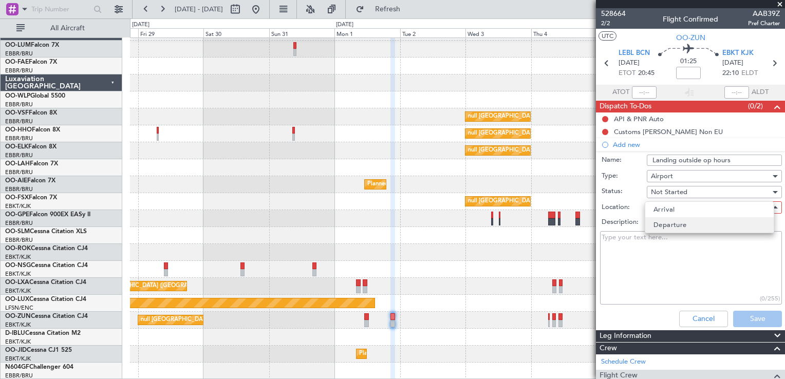
drag, startPoint x: 676, startPoint y: 209, endPoint x: 671, endPoint y: 217, distance: 9.4
click at [675, 209] on mat-option "Arrival" at bounding box center [709, 209] width 128 height 15
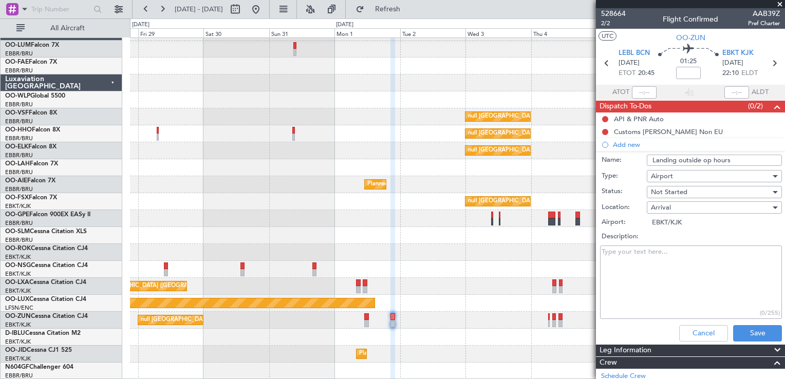
click at [666, 257] on textarea "Description:" at bounding box center [691, 282] width 182 height 73
type textarea "Landing requested outside operating hours of EBKT. Extension available upon req…"
click at [756, 331] on button "Save" at bounding box center [757, 333] width 49 height 16
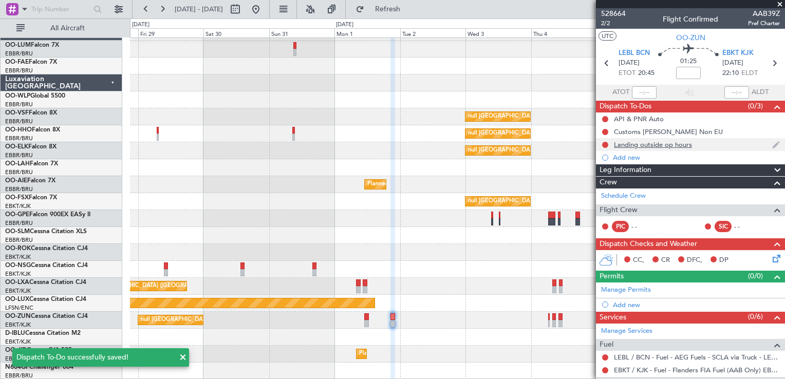
click at [772, 144] on img at bounding box center [776, 144] width 8 height 9
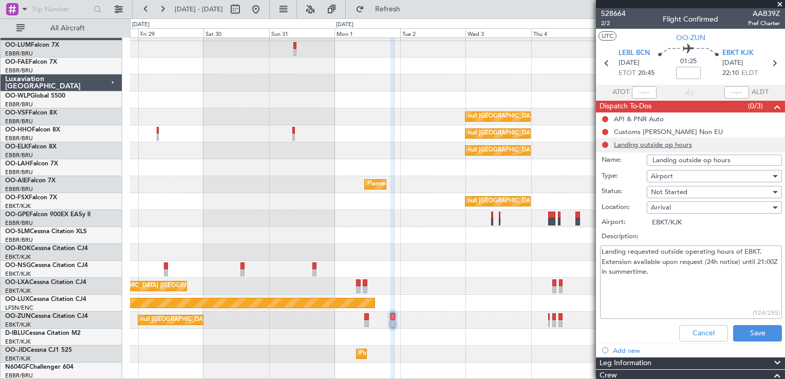
click at [708, 160] on input "Landing outside op hours" at bounding box center [714, 160] width 135 height 11
type input "Landing outside ops hours"
click at [754, 336] on button "Save" at bounding box center [757, 333] width 49 height 16
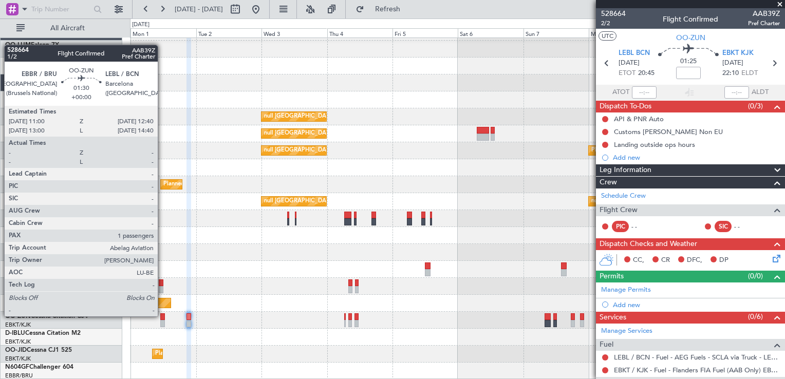
click at [162, 316] on div at bounding box center [162, 316] width 5 height 7
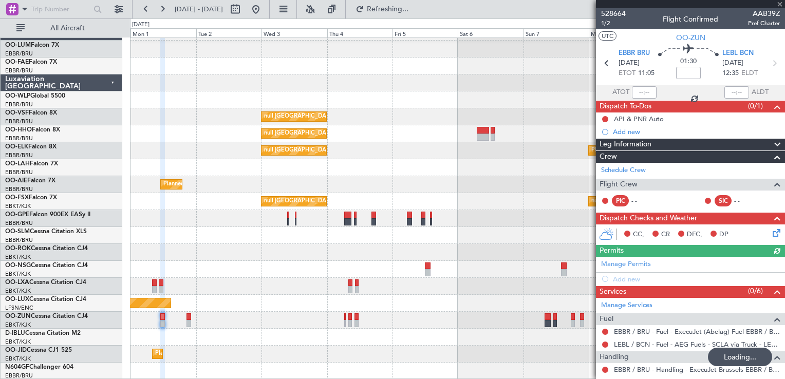
click at [771, 235] on icon at bounding box center [775, 231] width 8 height 8
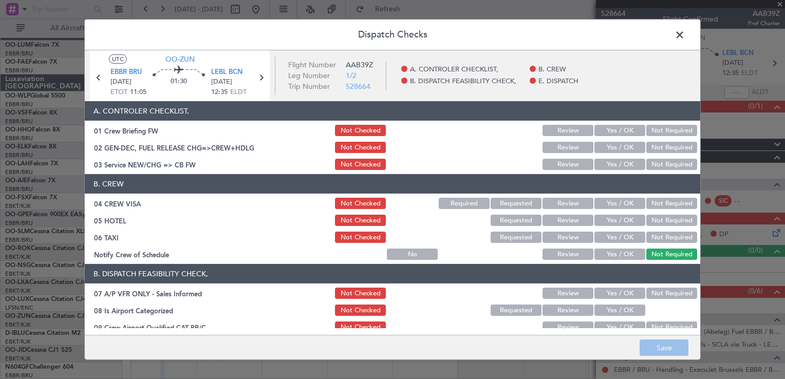
click at [651, 218] on button "Not Required" at bounding box center [671, 220] width 51 height 11
click at [666, 236] on button "Not Required" at bounding box center [671, 237] width 51 height 11
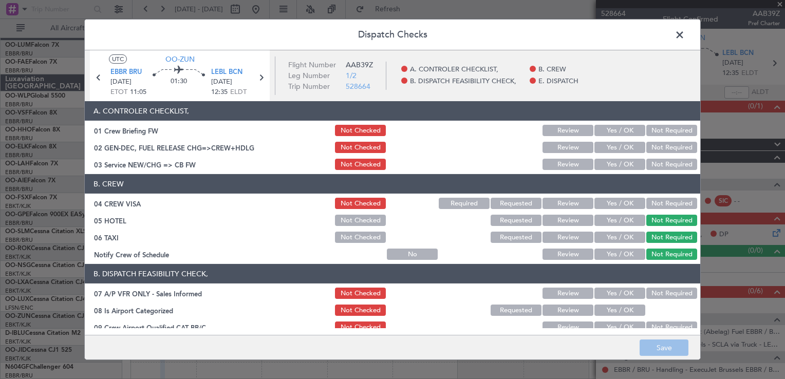
click at [676, 200] on button "Not Required" at bounding box center [671, 203] width 51 height 11
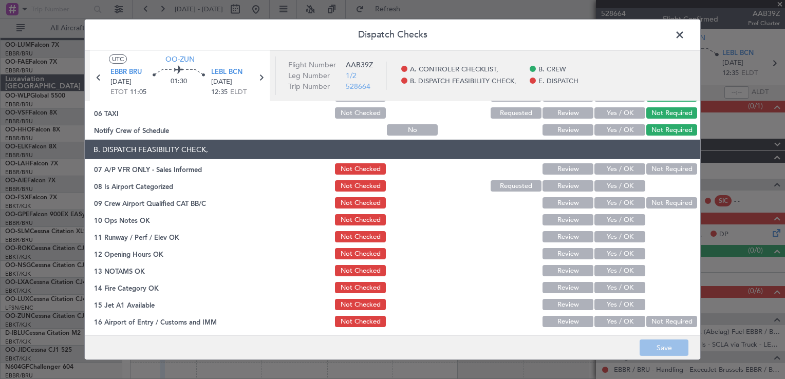
scroll to position [154, 0]
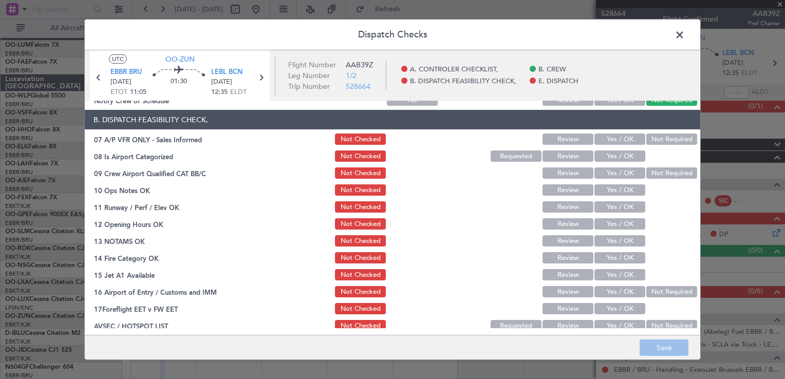
click at [666, 346] on footer "Save" at bounding box center [392, 347] width 615 height 25
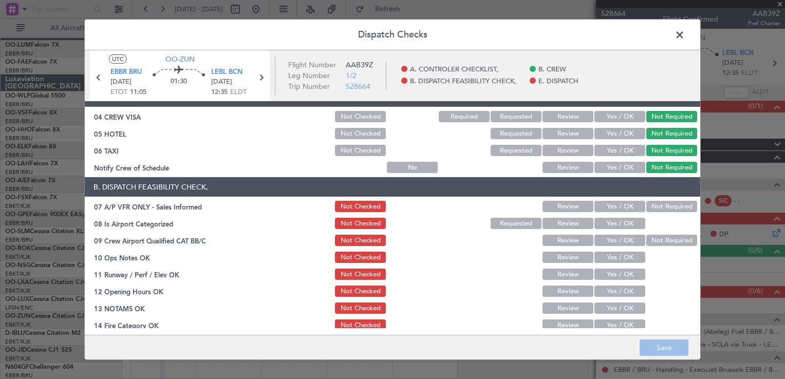
scroll to position [103, 0]
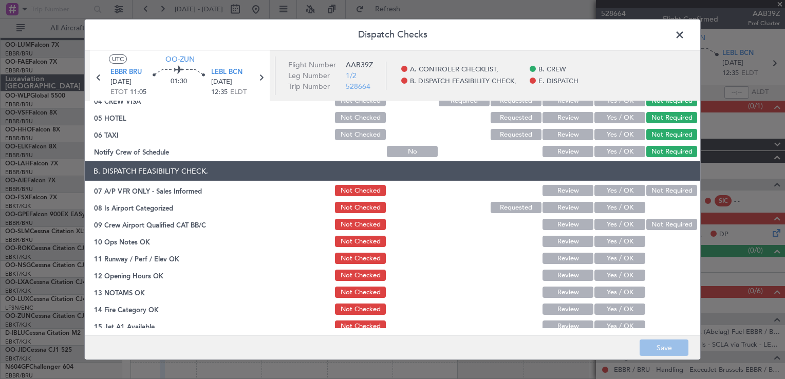
click at [660, 190] on button "Not Required" at bounding box center [671, 190] width 51 height 11
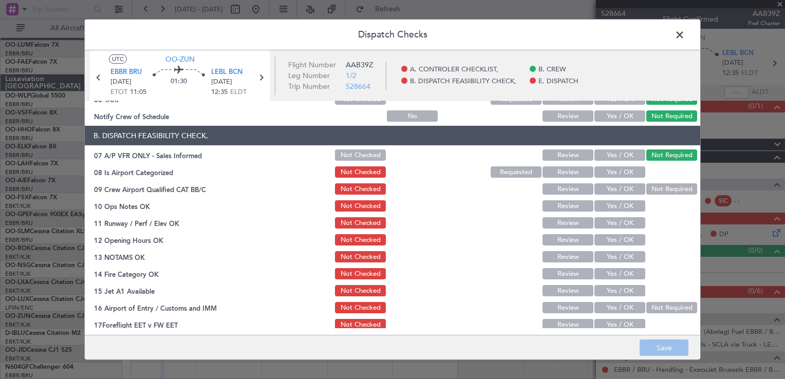
scroll to position [154, 0]
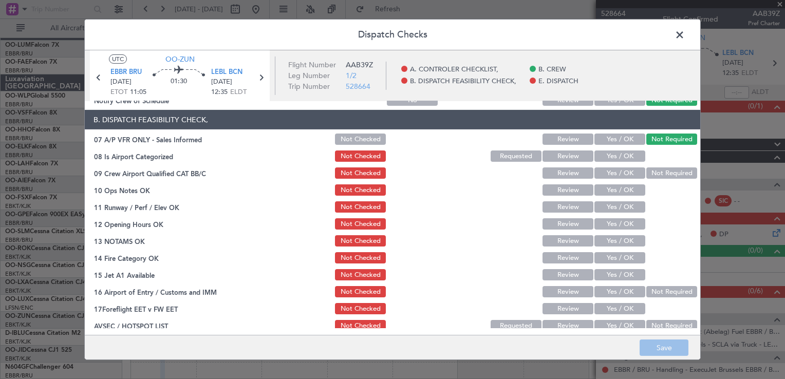
click at [621, 155] on button "Yes / OK" at bounding box center [619, 156] width 51 height 11
click at [669, 349] on footer "Save" at bounding box center [392, 347] width 615 height 25
click at [685, 36] on span at bounding box center [685, 37] width 0 height 21
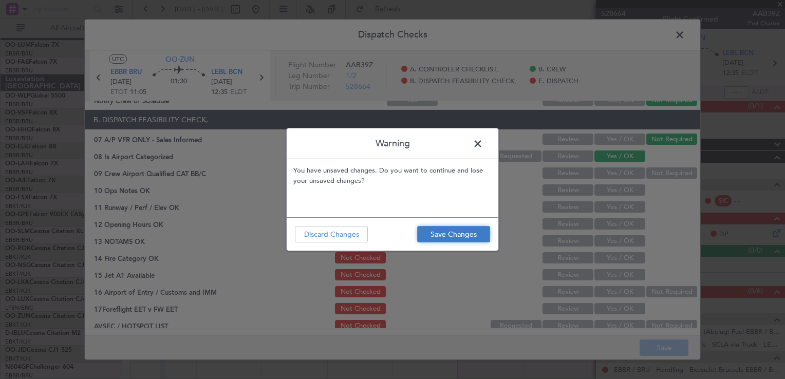
click at [474, 230] on button "Save Changes" at bounding box center [453, 234] width 73 height 16
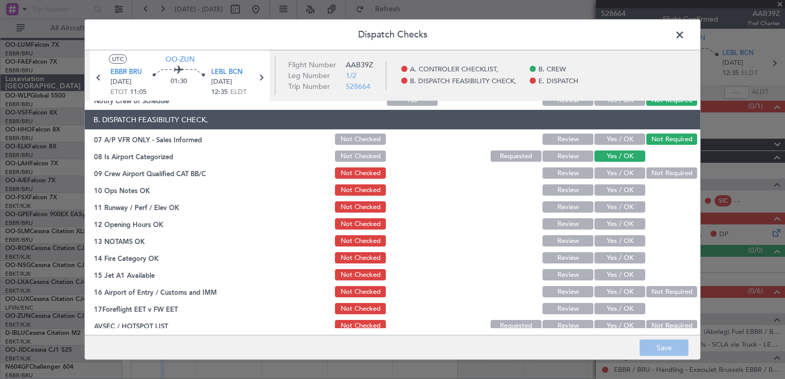
click at [685, 31] on span at bounding box center [685, 37] width 0 height 21
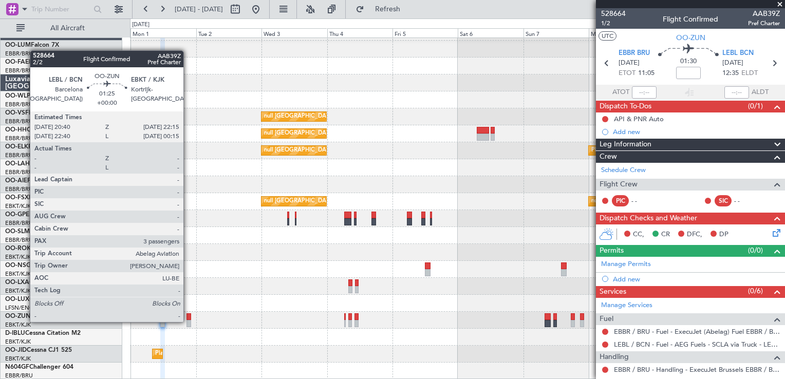
click at [188, 321] on div at bounding box center [188, 323] width 5 height 7
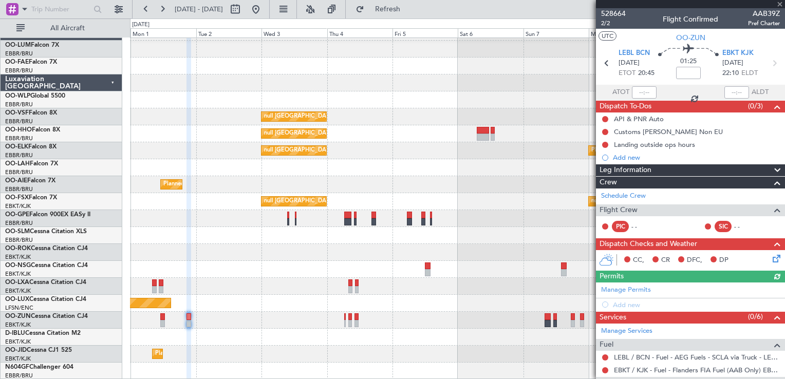
click at [771, 258] on icon at bounding box center [775, 257] width 8 height 8
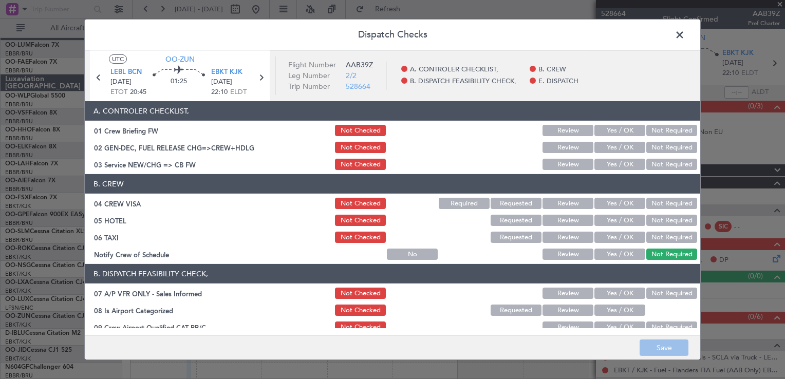
click at [654, 203] on button "Not Required" at bounding box center [671, 203] width 51 height 11
click at [660, 216] on button "Not Required" at bounding box center [671, 220] width 51 height 11
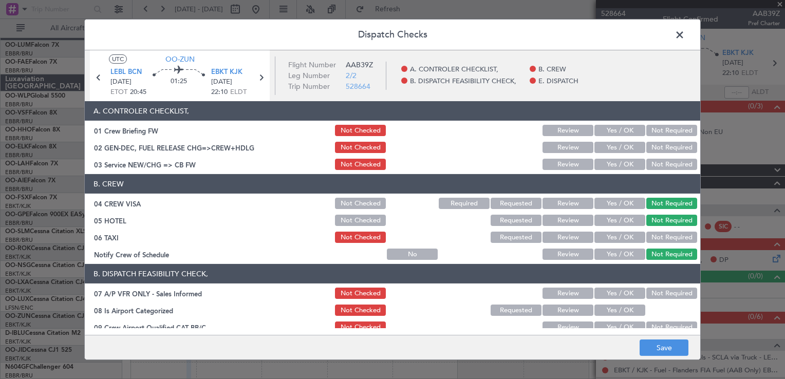
click at [663, 235] on button "Not Required" at bounding box center [671, 237] width 51 height 11
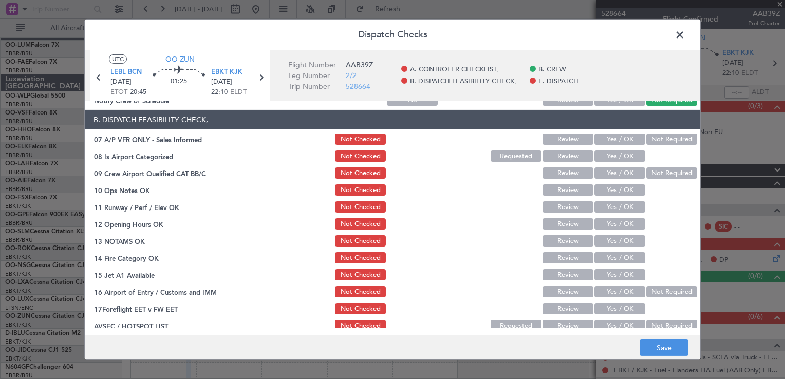
click at [647, 139] on button "Not Required" at bounding box center [671, 139] width 51 height 11
click at [596, 155] on button "Yes / OK" at bounding box center [619, 156] width 51 height 11
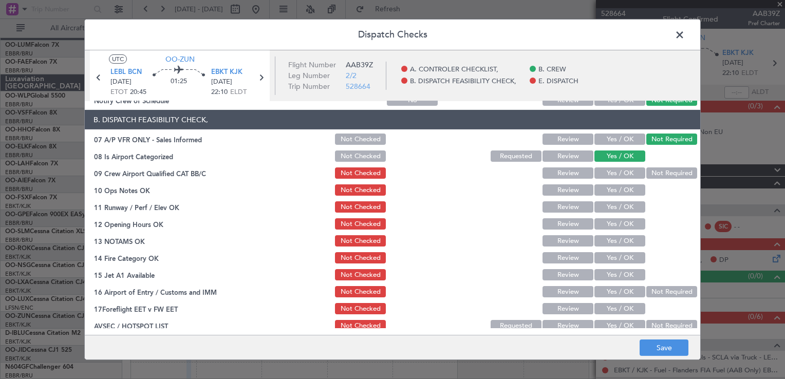
click at [569, 227] on button "Review" at bounding box center [568, 223] width 51 height 11
click at [603, 277] on button "Yes / OK" at bounding box center [619, 274] width 51 height 11
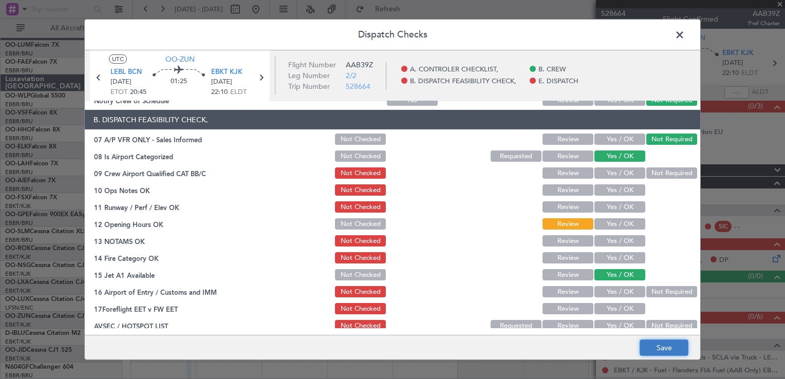
click at [646, 344] on button "Save" at bounding box center [664, 348] width 49 height 16
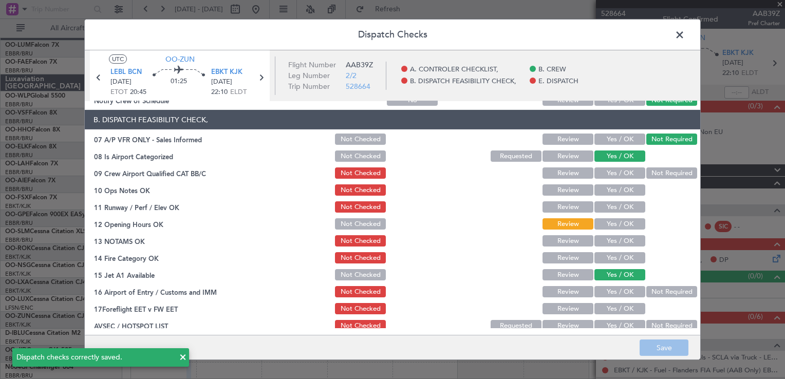
click at [685, 35] on span at bounding box center [685, 37] width 0 height 21
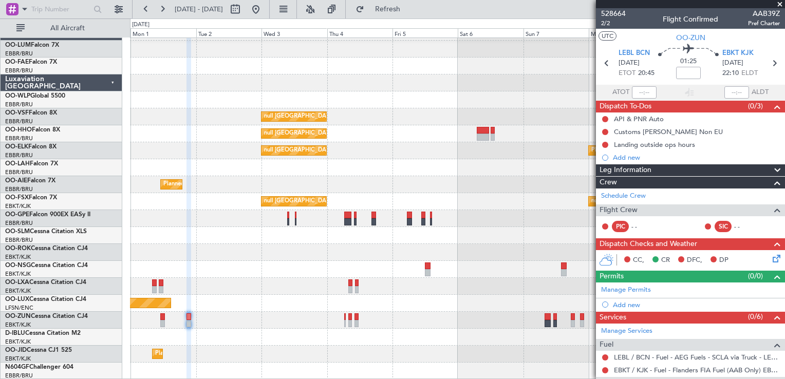
click at [771, 256] on icon at bounding box center [775, 257] width 8 height 8
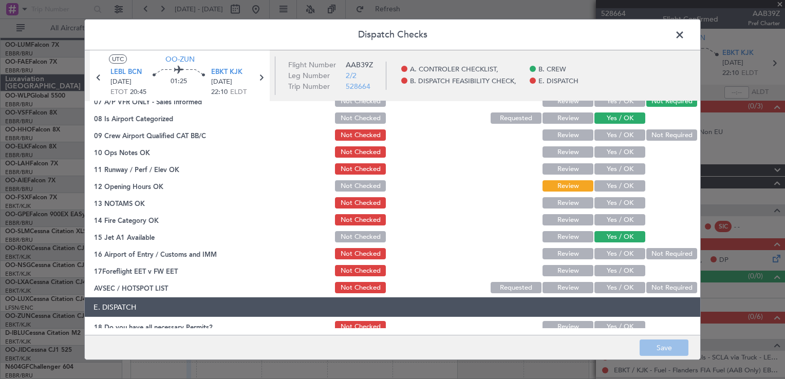
scroll to position [205, 0]
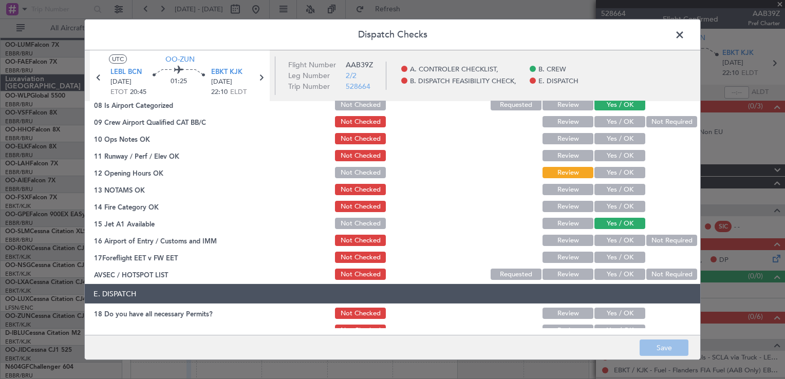
click at [602, 141] on button "Yes / OK" at bounding box center [619, 138] width 51 height 11
click at [604, 155] on button "Yes / OK" at bounding box center [619, 155] width 51 height 11
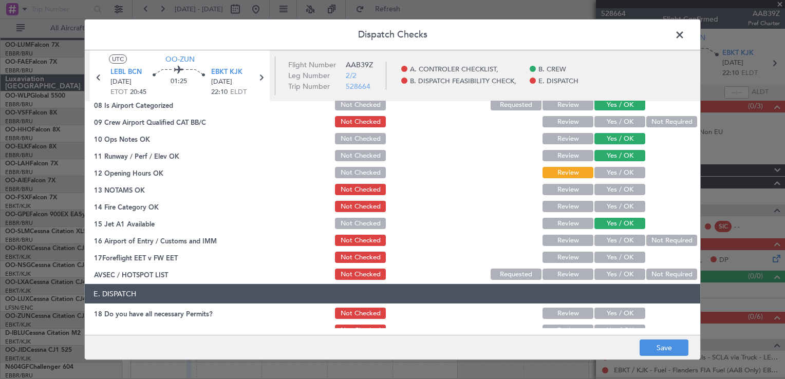
click at [603, 154] on button "Yes / OK" at bounding box center [619, 155] width 51 height 11
click at [361, 154] on button "Not Checked" at bounding box center [360, 155] width 51 height 11
click at [614, 126] on button "Yes / OK" at bounding box center [619, 121] width 51 height 11
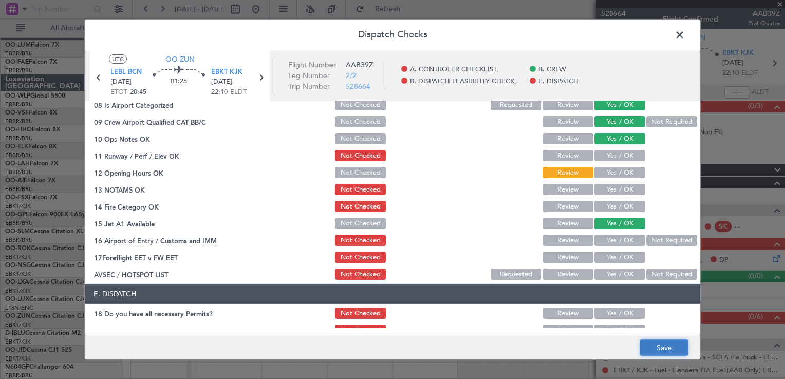
click at [658, 340] on button "Save" at bounding box center [664, 348] width 49 height 16
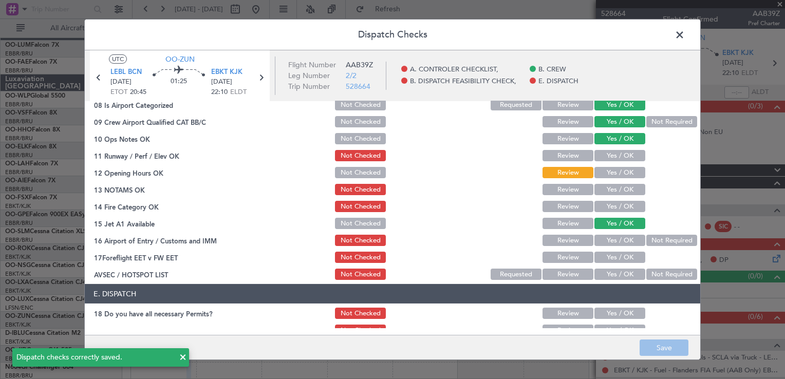
click at [685, 35] on span at bounding box center [685, 37] width 0 height 21
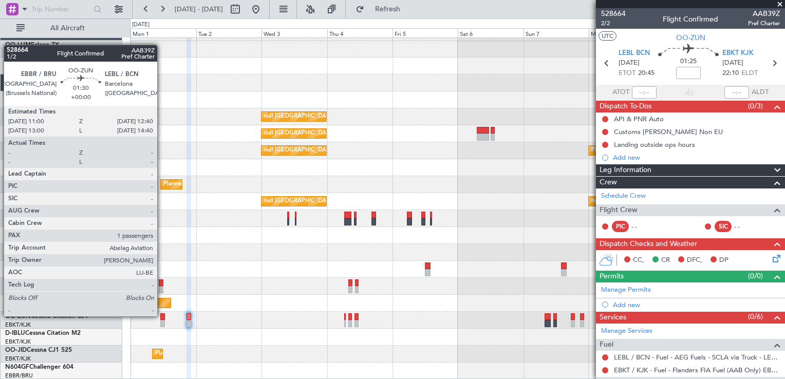
click at [162, 316] on div at bounding box center [162, 316] width 5 height 7
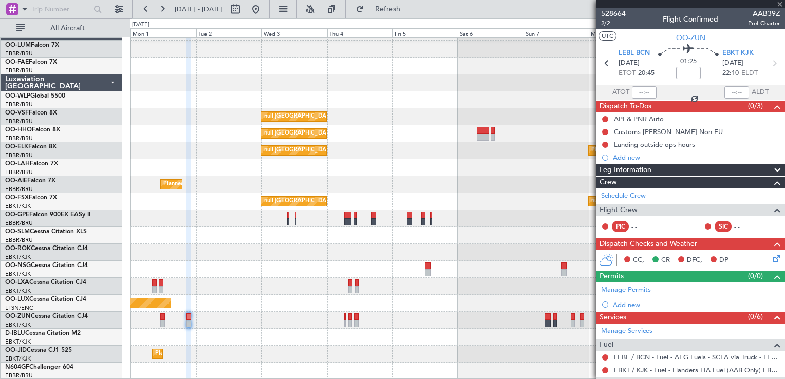
type input "1"
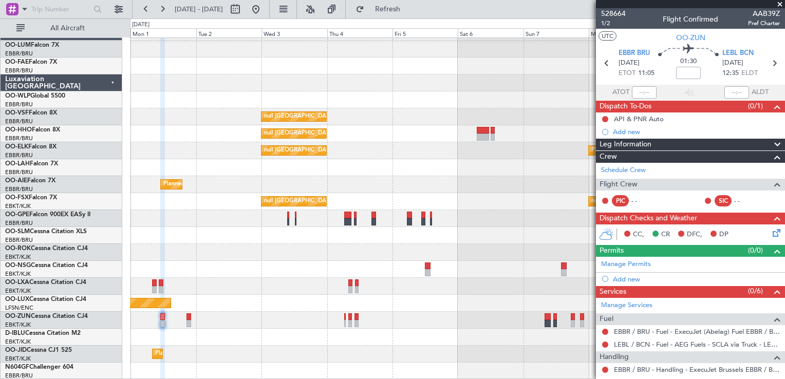
click at [771, 233] on icon at bounding box center [775, 231] width 8 height 8
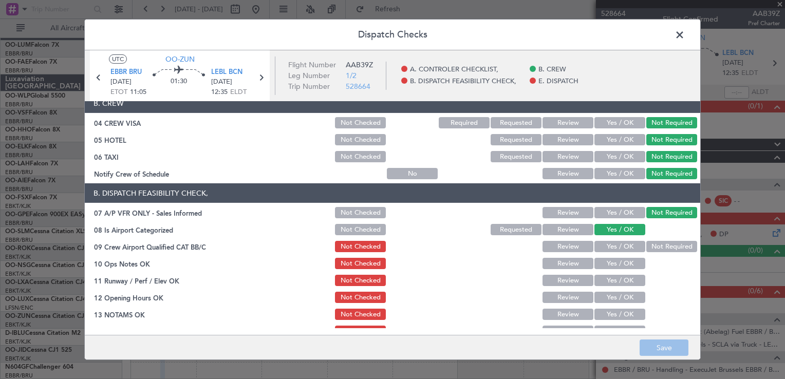
scroll to position [103, 0]
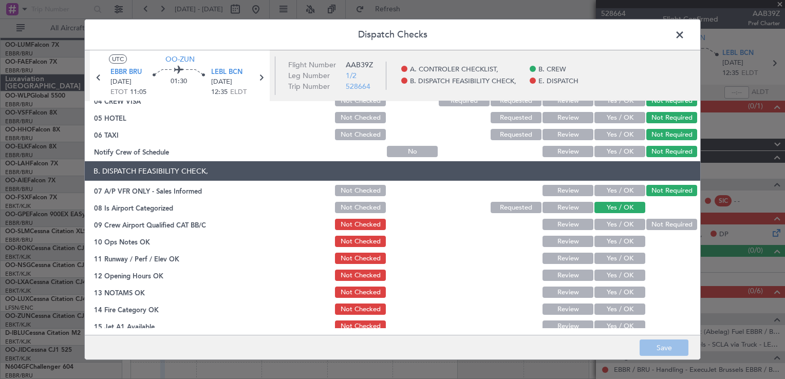
click at [615, 225] on button "Yes / OK" at bounding box center [619, 224] width 51 height 11
click at [611, 241] on button "Yes / OK" at bounding box center [619, 241] width 51 height 11
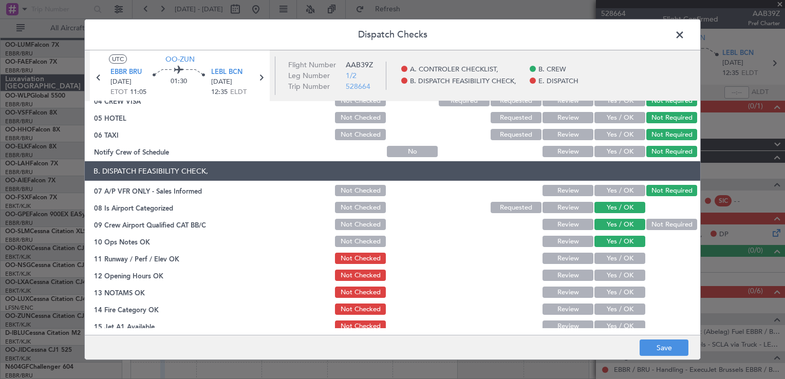
click at [615, 274] on button "Yes / OK" at bounding box center [619, 275] width 51 height 11
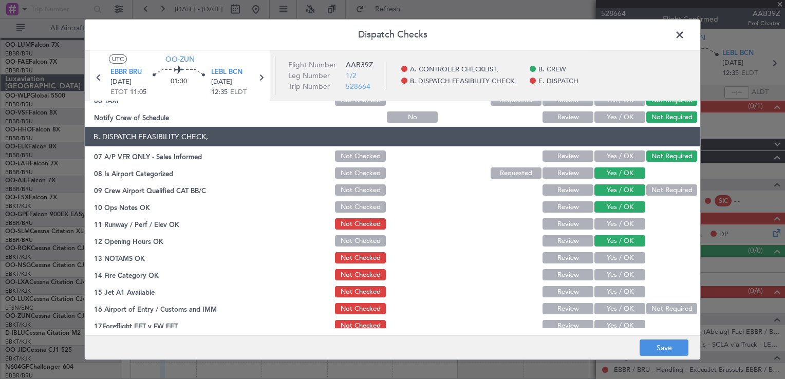
scroll to position [154, 0]
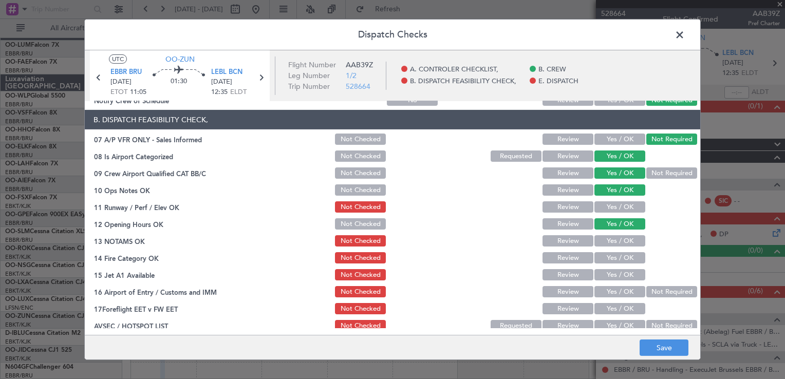
click at [618, 254] on button "Yes / OK" at bounding box center [619, 257] width 51 height 11
click at [619, 277] on button "Yes / OK" at bounding box center [619, 274] width 51 height 11
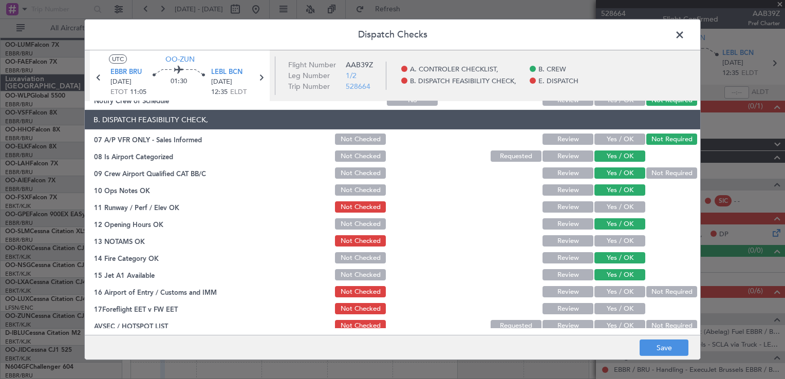
click at [612, 289] on button "Yes / OK" at bounding box center [619, 291] width 51 height 11
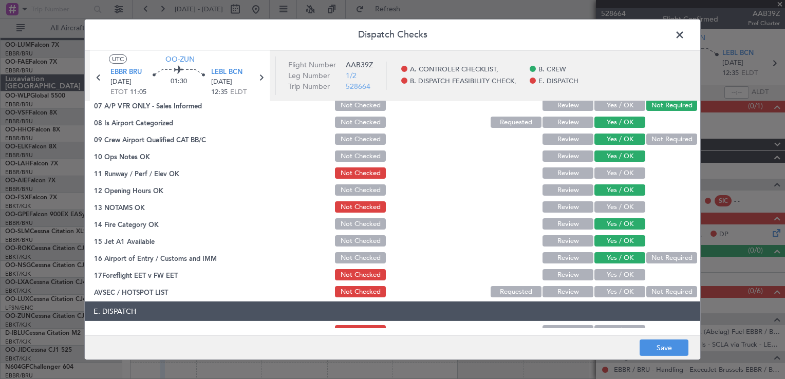
scroll to position [205, 0]
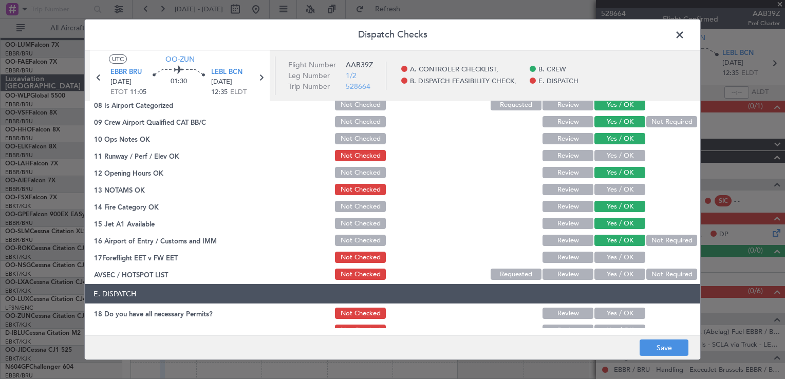
click at [613, 273] on button "Yes / OK" at bounding box center [619, 274] width 51 height 11
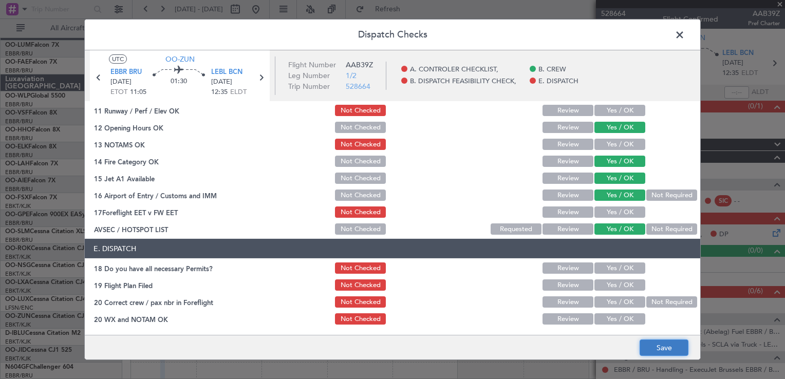
click at [661, 351] on button "Save" at bounding box center [664, 348] width 49 height 16
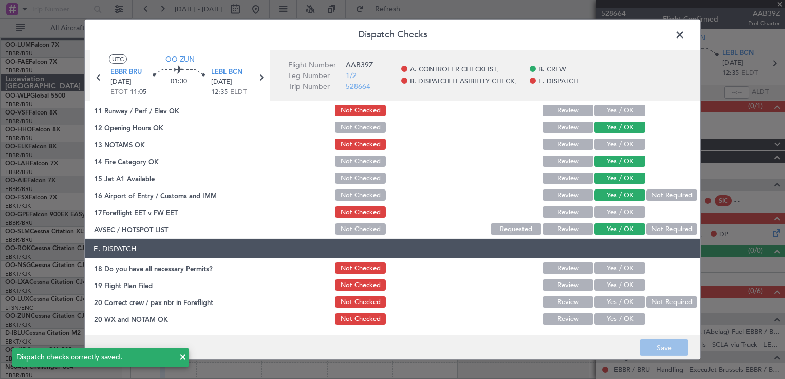
click at [685, 37] on span at bounding box center [685, 37] width 0 height 21
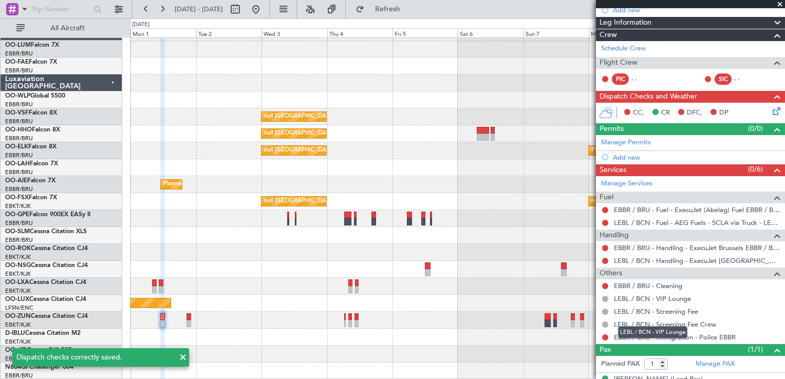
scroll to position [137, 0]
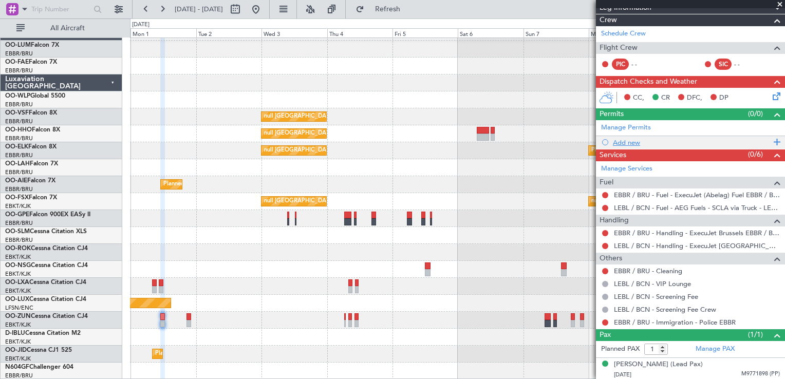
click at [623, 141] on div "Add new" at bounding box center [692, 142] width 158 height 9
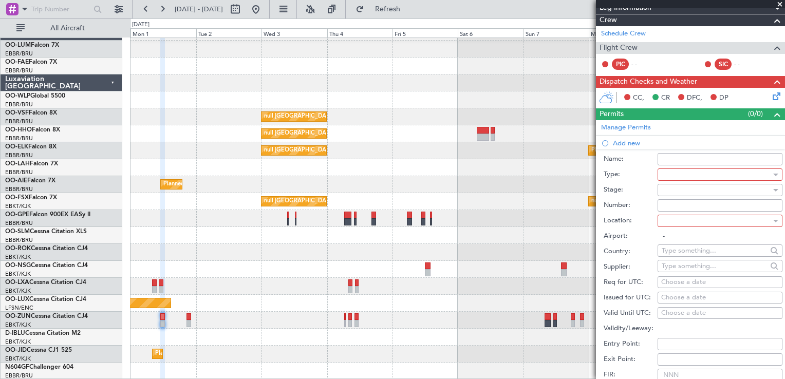
click at [661, 158] on input "Name:" at bounding box center [720, 159] width 125 height 12
click at [625, 156] on label "Name:" at bounding box center [631, 159] width 54 height 10
click at [658, 156] on input "Name:" at bounding box center [720, 159] width 125 height 12
click at [660, 173] on div at bounding box center [720, 175] width 125 height 12
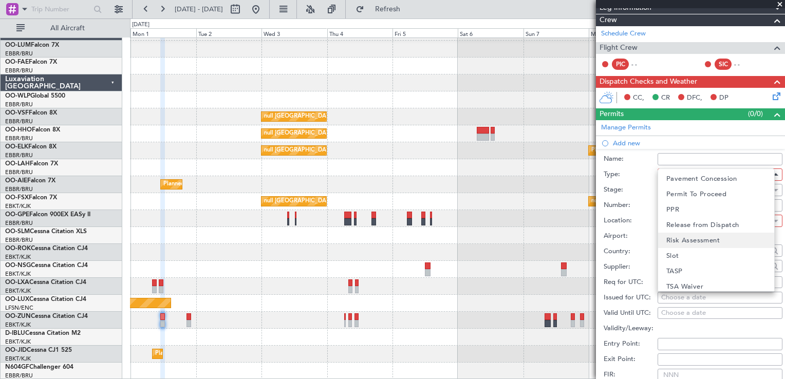
scroll to position [308, 0]
click at [686, 247] on mat-option "Slot" at bounding box center [716, 253] width 116 height 15
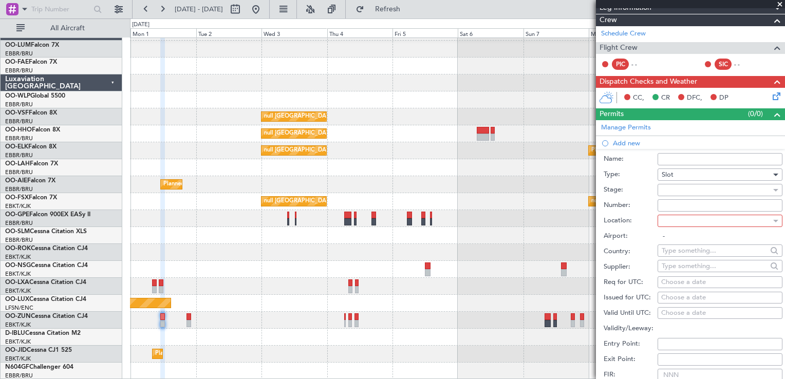
click at [681, 193] on div at bounding box center [716, 189] width 109 height 15
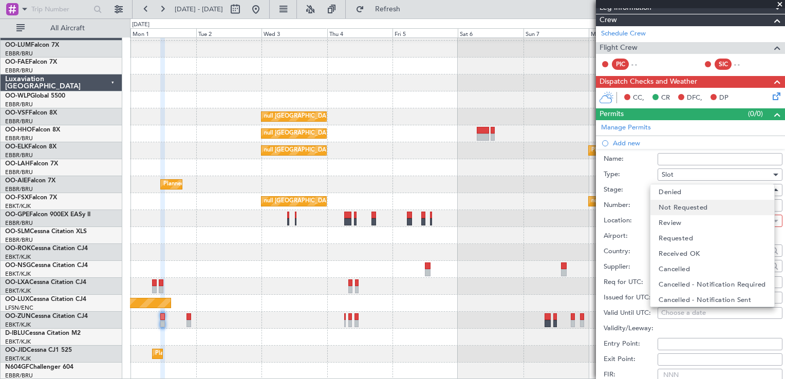
click at [678, 208] on span "Not Requested" at bounding box center [683, 207] width 49 height 15
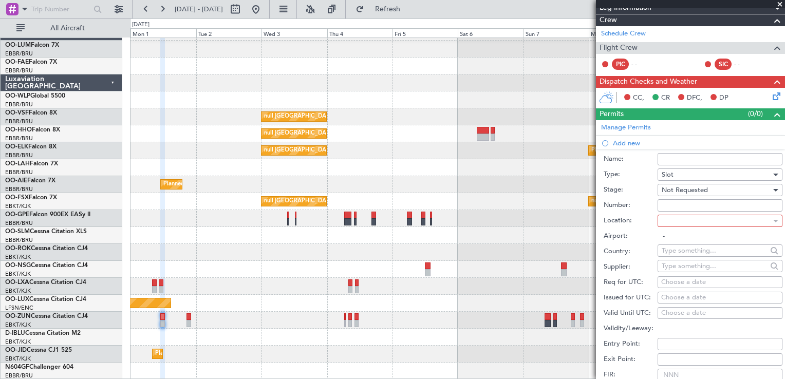
click at [678, 204] on input "Number:" at bounding box center [720, 205] width 125 height 12
click at [675, 222] on div at bounding box center [716, 220] width 109 height 15
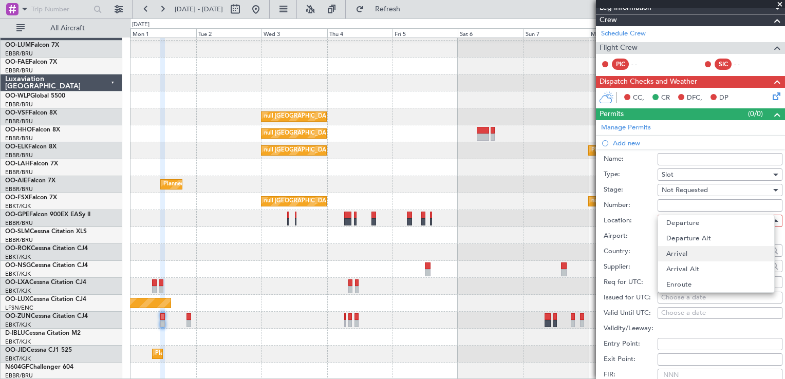
click at [682, 249] on span "Arrival" at bounding box center [677, 253] width 22 height 15
type input "LEBL / BCN"
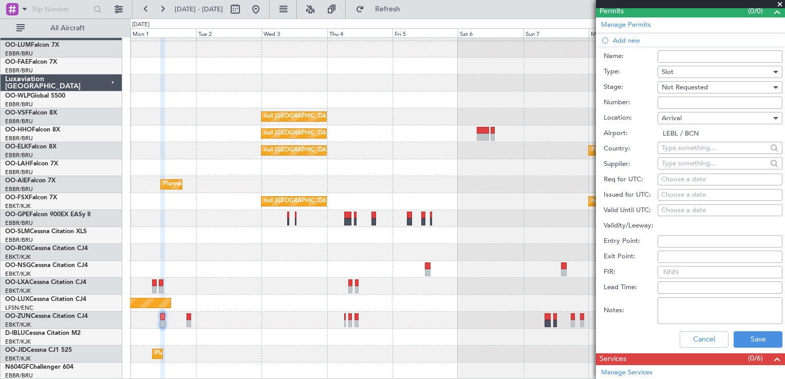
scroll to position [291, 0]
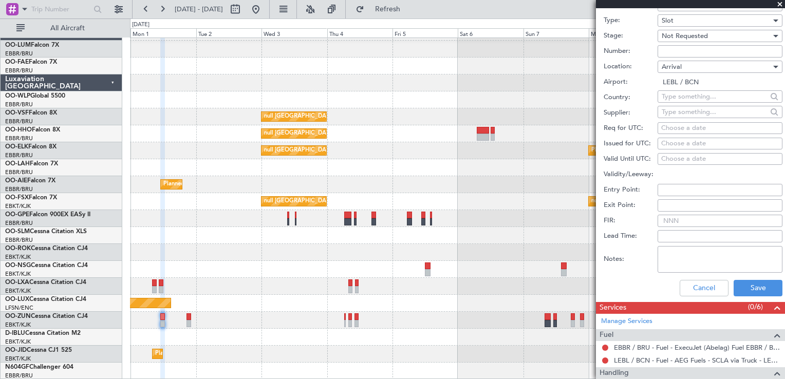
click at [664, 126] on div "Choose a date" at bounding box center [720, 128] width 118 height 10
select select "8"
select select "2025"
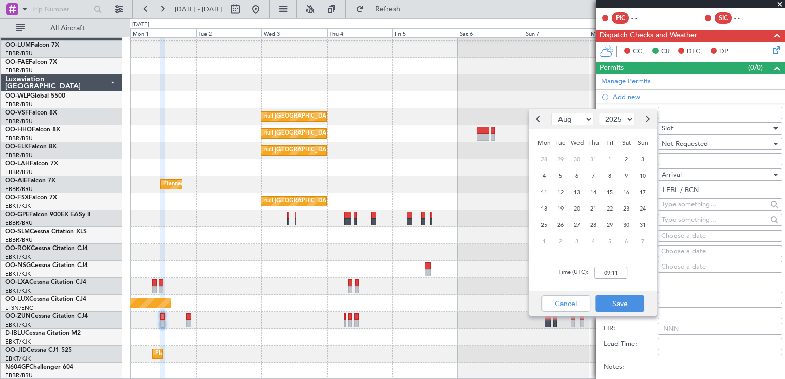
scroll to position [205, 0]
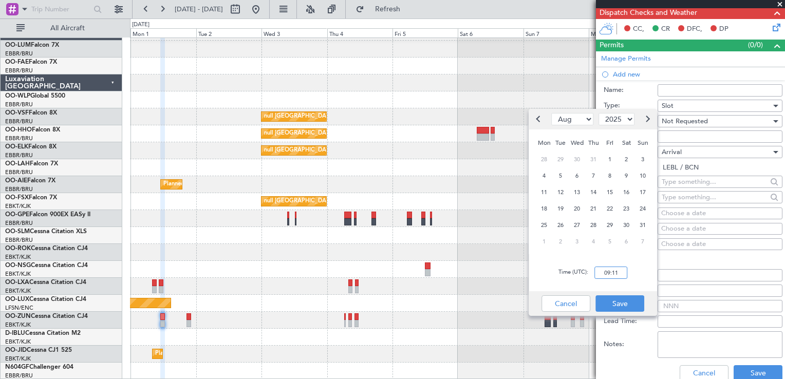
click at [608, 272] on input "09:11" at bounding box center [610, 273] width 33 height 12
type input "1240"
click at [640, 249] on div "7" at bounding box center [642, 241] width 16 height 16
select select "9"
type input "12:40"
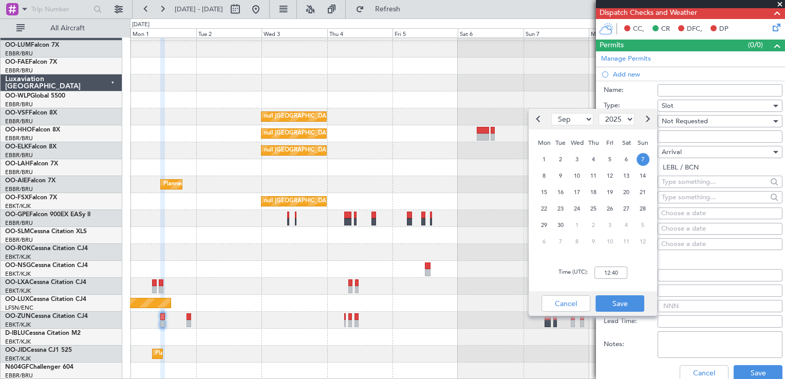
click at [540, 121] on span "Previous month" at bounding box center [539, 119] width 7 height 7
click at [545, 240] on span "1" at bounding box center [544, 241] width 13 height 13
select select "9"
click at [630, 307] on button "Save" at bounding box center [619, 303] width 49 height 16
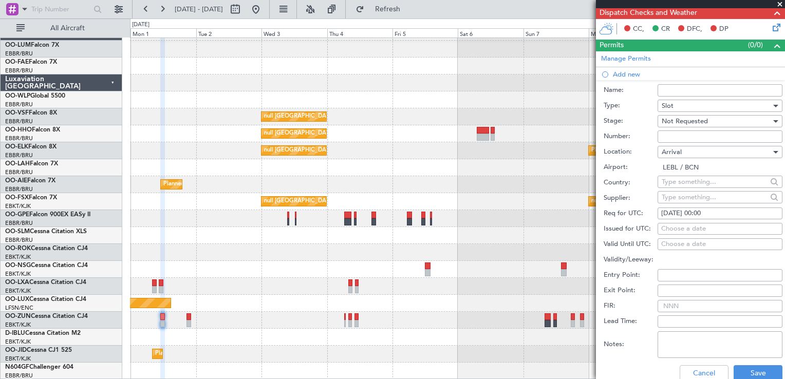
click at [717, 210] on div "01/09/2025 00:00" at bounding box center [720, 214] width 118 height 10
select select "9"
select select "2025"
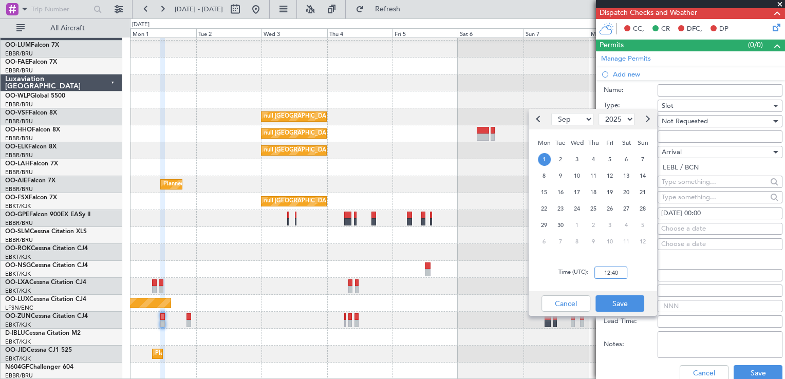
type input "12:40"
click at [601, 287] on div "Time (UTC): 12:40" at bounding box center [593, 272] width 128 height 37
click at [620, 303] on button "Save" at bounding box center [619, 303] width 49 height 16
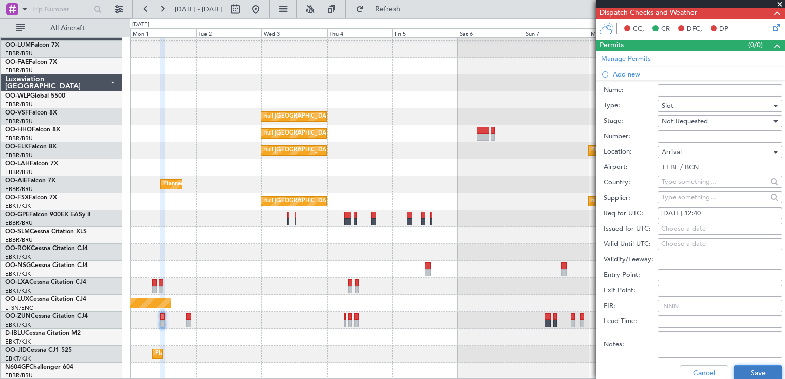
click at [734, 371] on button "Save" at bounding box center [758, 373] width 49 height 16
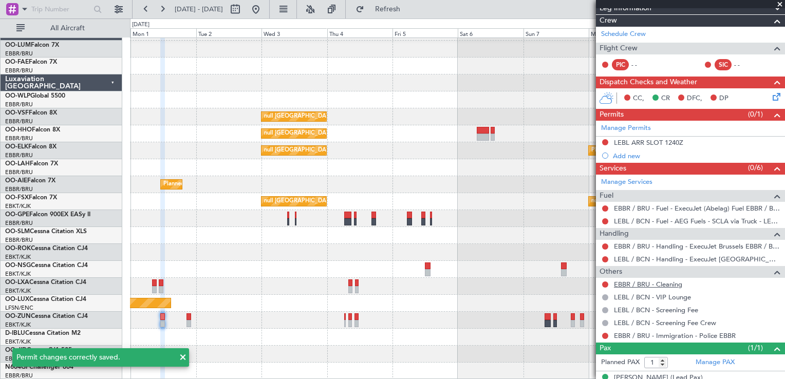
scroll to position [149, 0]
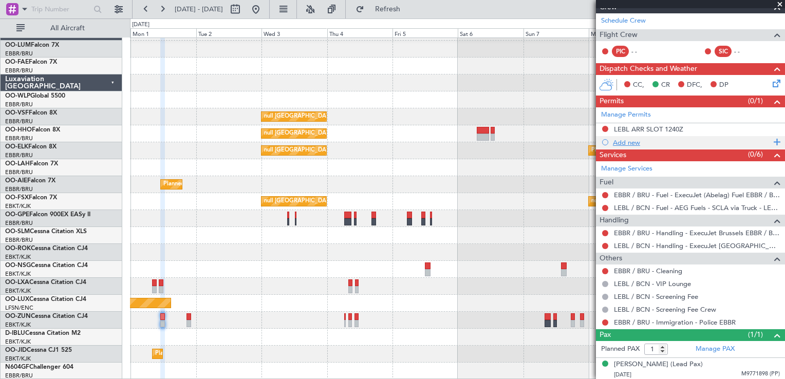
click at [615, 142] on div "Add new" at bounding box center [692, 142] width 158 height 9
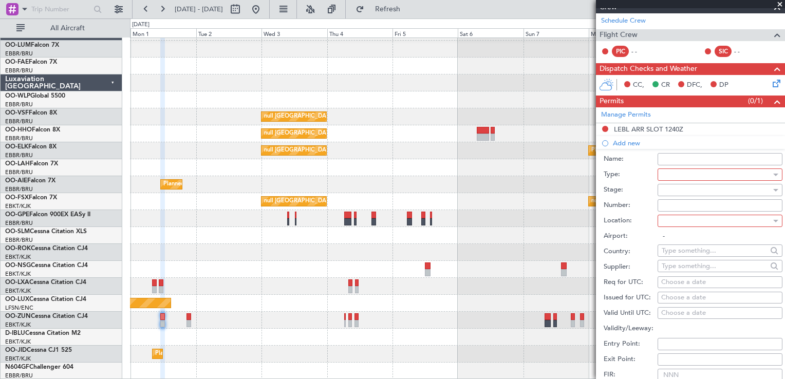
click at [683, 177] on div at bounding box center [716, 174] width 109 height 15
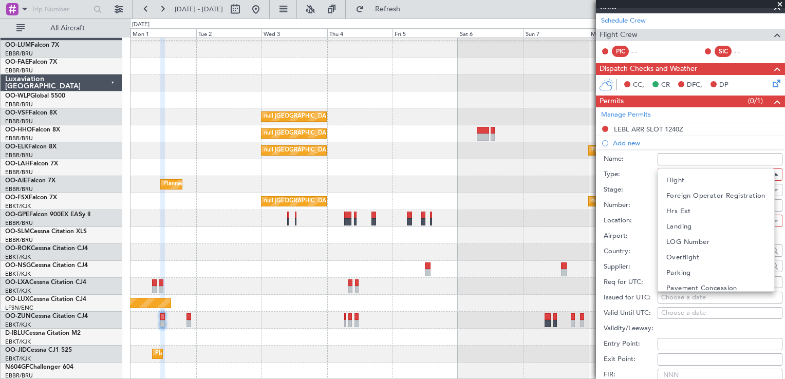
scroll to position [308, 0]
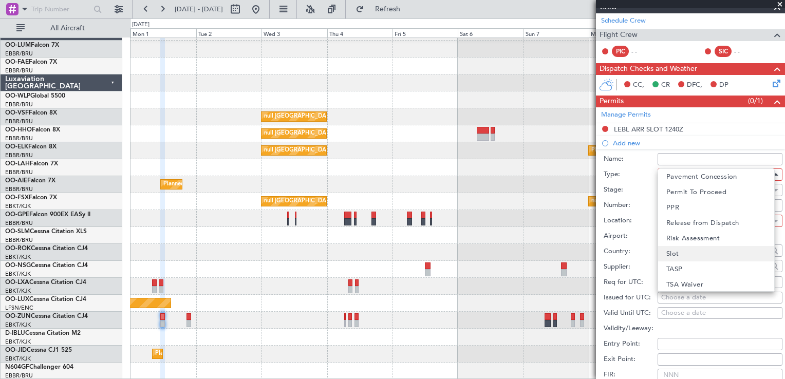
click at [684, 248] on mat-option "Slot" at bounding box center [716, 253] width 116 height 15
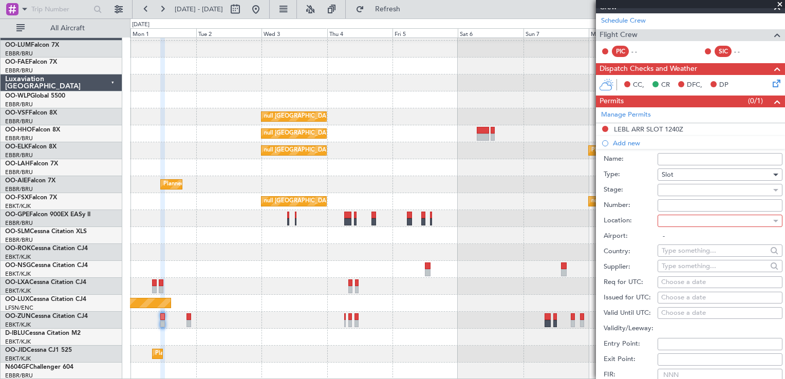
click at [675, 187] on div at bounding box center [716, 189] width 109 height 15
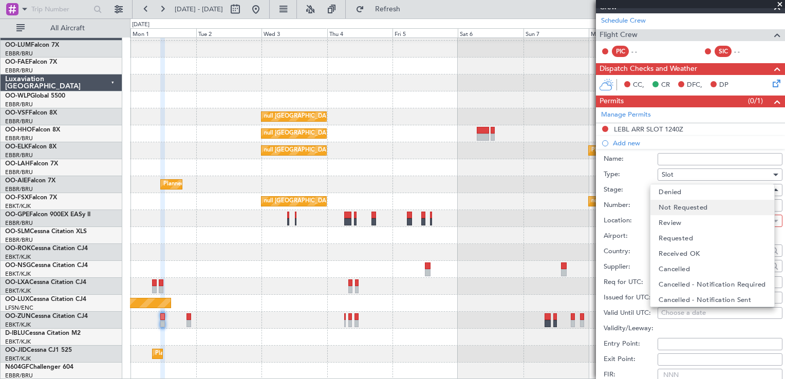
click at [679, 209] on span "Not Requested" at bounding box center [683, 207] width 49 height 15
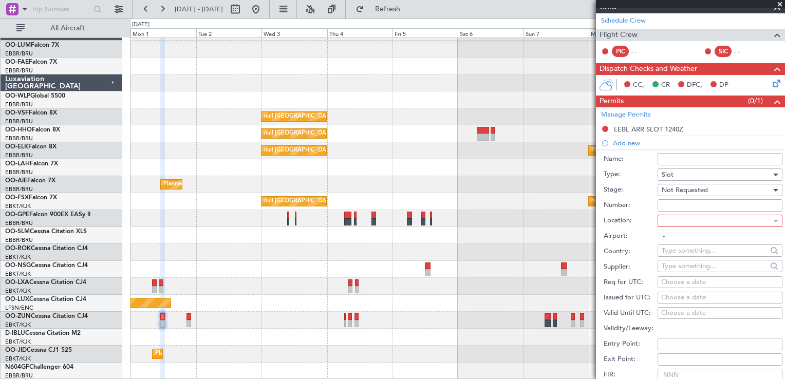
click at [694, 223] on div at bounding box center [716, 220] width 109 height 15
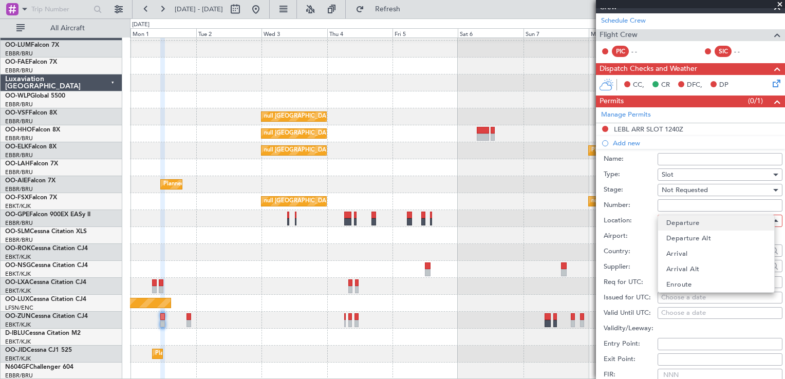
click at [694, 228] on span "Departure" at bounding box center [682, 222] width 33 height 15
type input "EBBR / BRU"
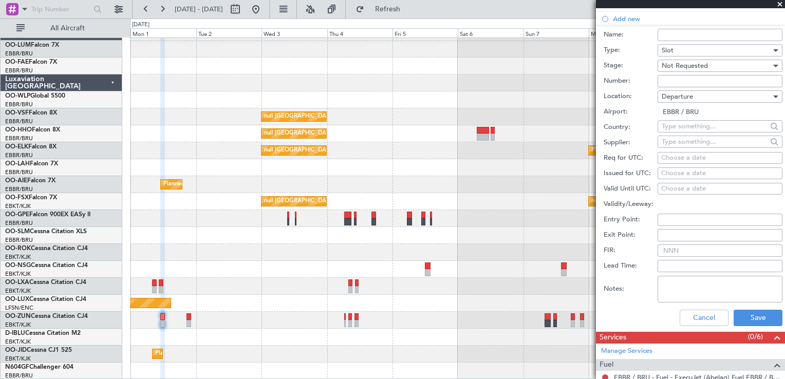
scroll to position [257, 0]
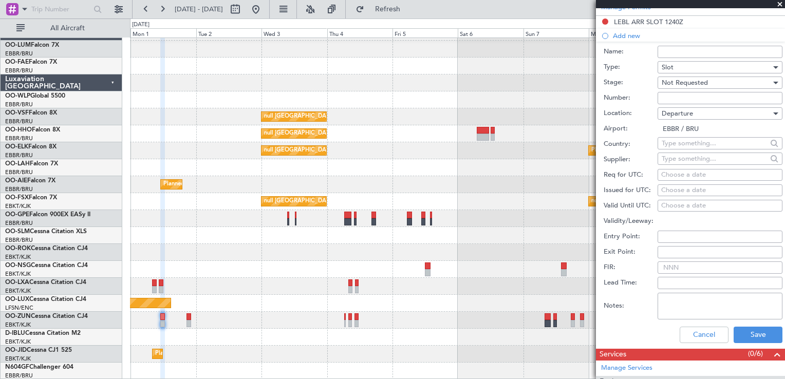
click at [684, 171] on div "Choose a date" at bounding box center [720, 175] width 118 height 10
select select "8"
select select "2025"
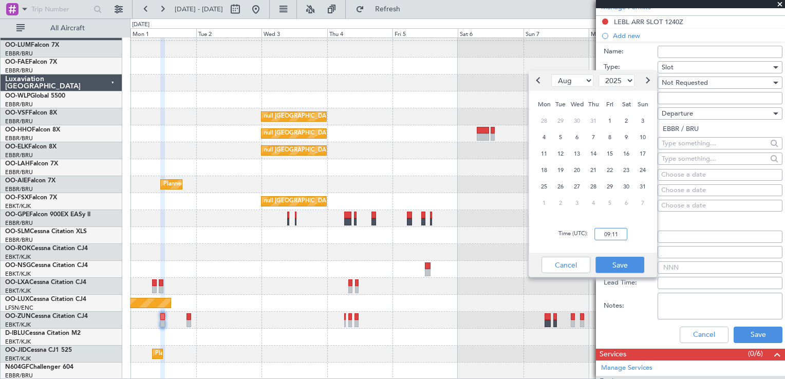
click at [615, 233] on input "09:11" at bounding box center [610, 234] width 33 height 12
type input "11:00"
click at [628, 266] on button "Save" at bounding box center [619, 265] width 49 height 16
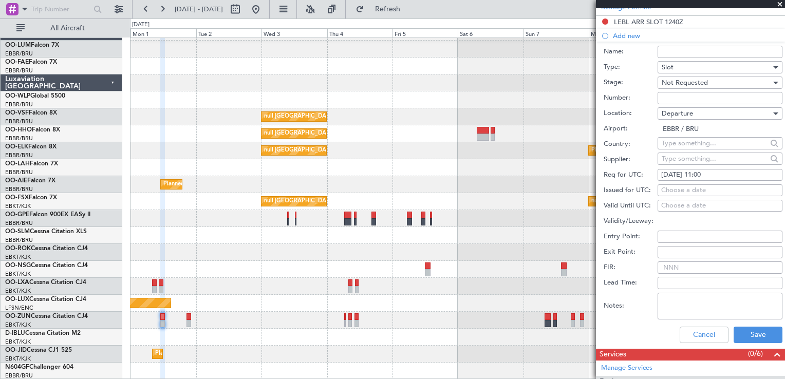
click at [666, 170] on div "27/08/2025 11:00" at bounding box center [720, 175] width 118 height 10
select select "8"
select select "2025"
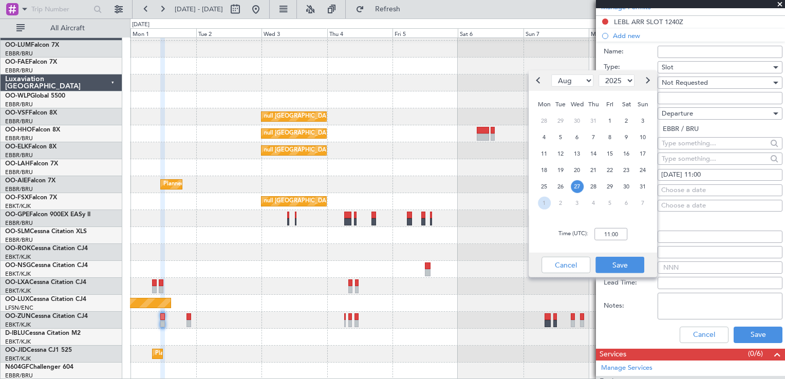
click at [545, 203] on span "1" at bounding box center [544, 202] width 13 height 13
select select "9"
click at [609, 230] on input "00:00" at bounding box center [610, 234] width 33 height 12
type input "11:00"
click at [632, 264] on button "Save" at bounding box center [619, 265] width 49 height 16
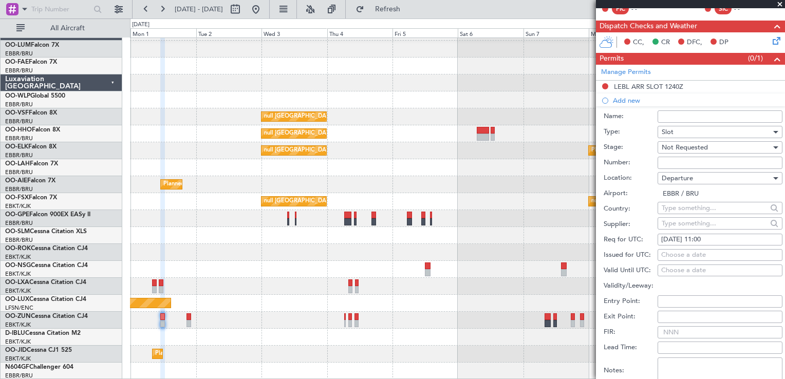
scroll to position [360, 0]
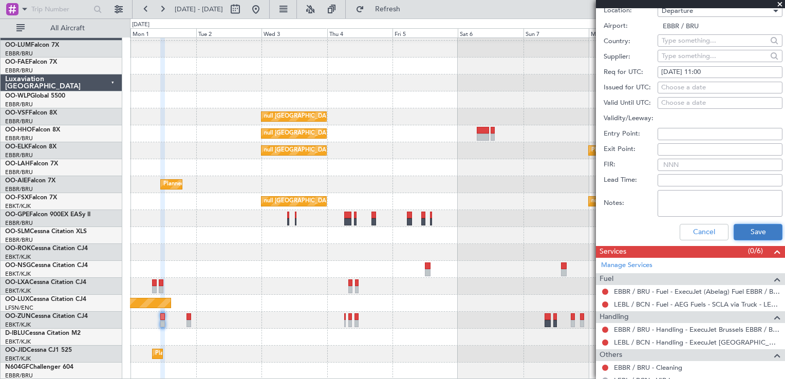
click at [763, 236] on button "Save" at bounding box center [758, 232] width 49 height 16
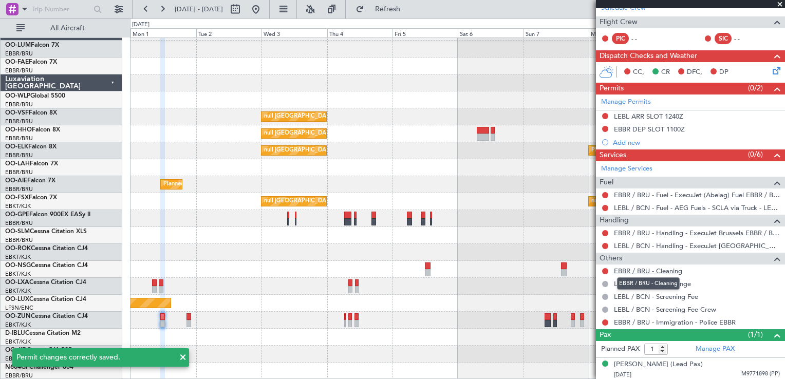
scroll to position [111, 0]
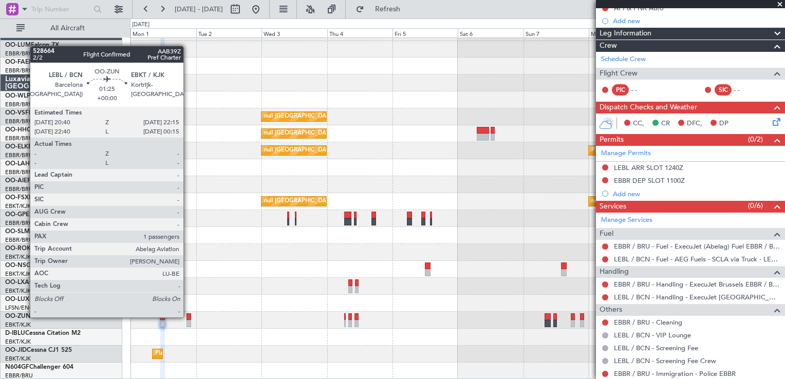
click at [188, 316] on div at bounding box center [188, 316] width 5 height 7
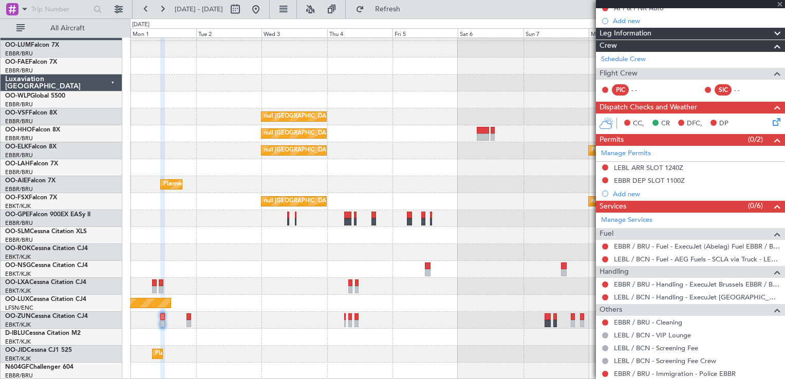
type input "3"
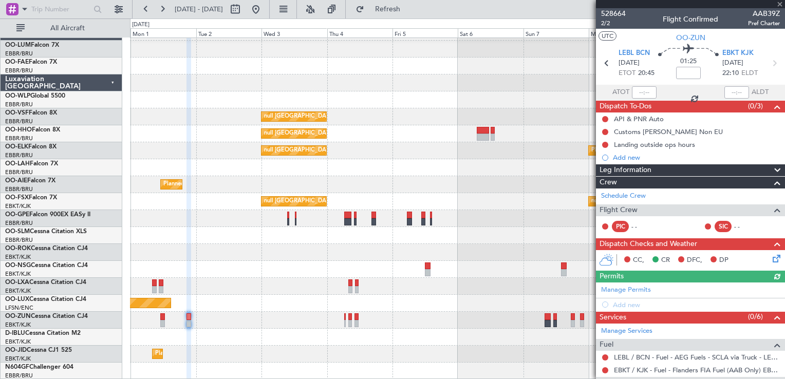
click at [618, 288] on div "Manage Permits Add new" at bounding box center [690, 297] width 189 height 29
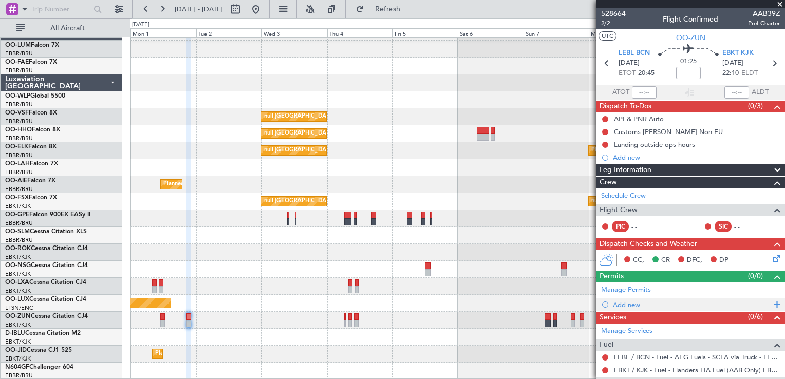
click at [612, 301] on div "Add new" at bounding box center [690, 304] width 189 height 13
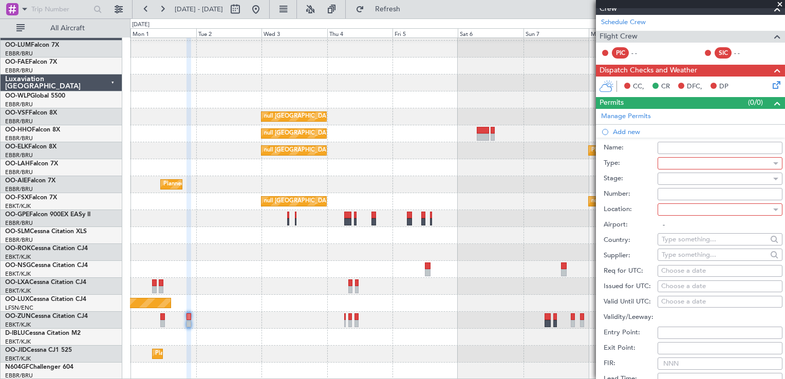
scroll to position [205, 0]
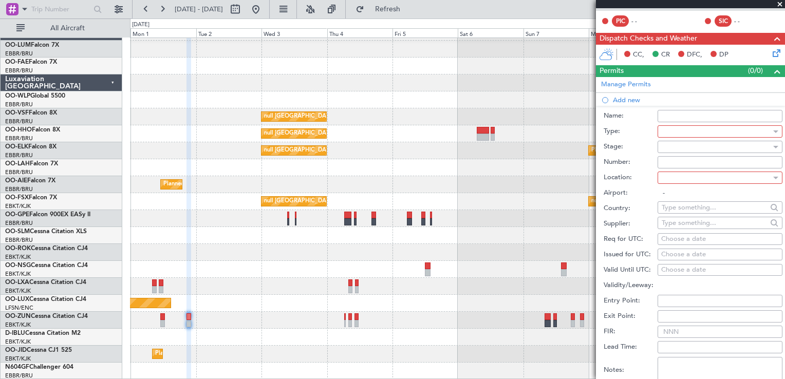
click at [705, 133] on div at bounding box center [716, 131] width 109 height 15
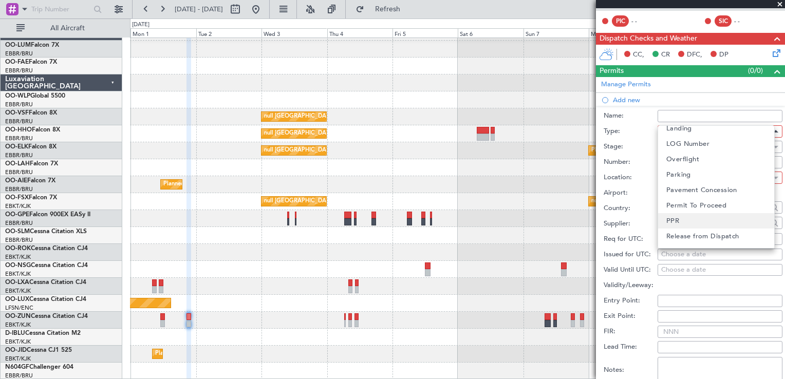
scroll to position [308, 0]
click at [714, 213] on mat-option "Slot" at bounding box center [716, 210] width 116 height 15
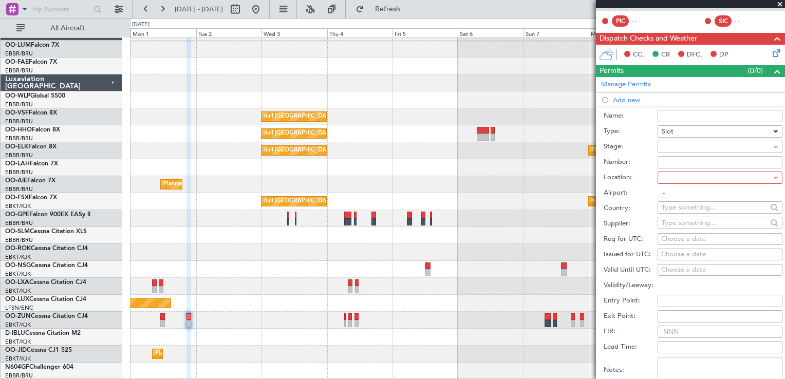
click at [688, 175] on div at bounding box center [716, 177] width 109 height 15
click at [697, 185] on span "Departure" at bounding box center [682, 179] width 33 height 15
type input "LEBL / BCN"
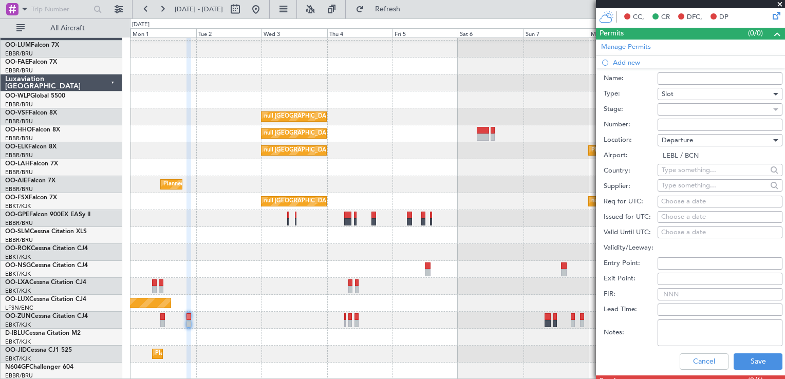
scroll to position [257, 0]
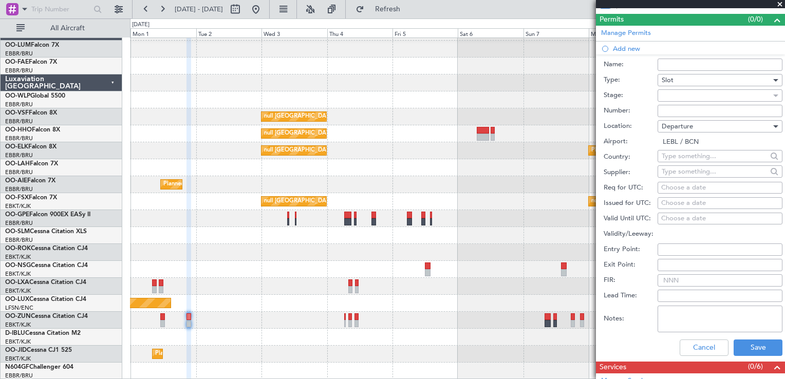
click at [668, 184] on div "Choose a date" at bounding box center [720, 188] width 118 height 10
select select "8"
select select "2025"
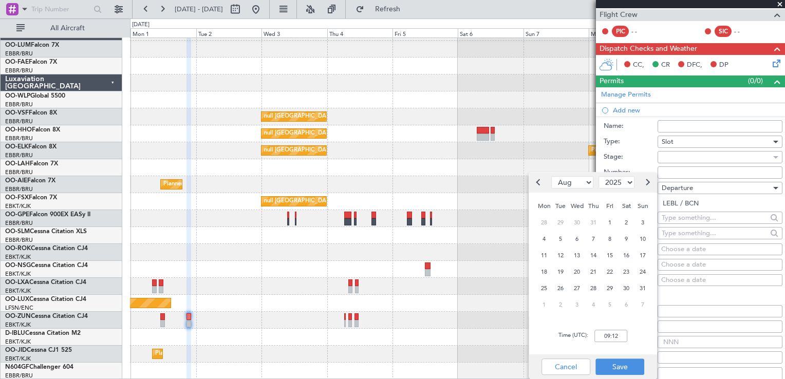
scroll to position [205, 0]
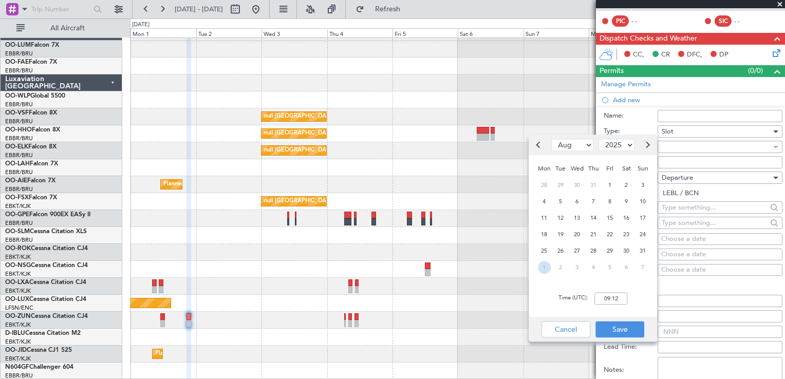
click at [548, 264] on span "1" at bounding box center [544, 267] width 13 height 13
select select "9"
click at [615, 299] on input "00:00" at bounding box center [610, 298] width 33 height 12
type input "20:40"
click at [644, 306] on div "Time (UTC): 20:40" at bounding box center [593, 298] width 128 height 37
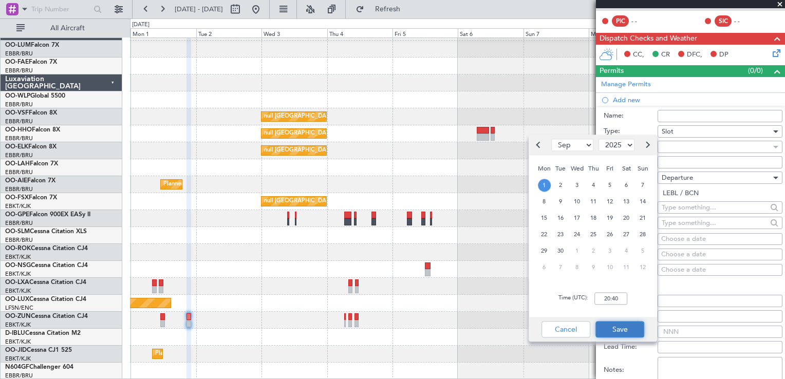
click at [634, 332] on button "Save" at bounding box center [619, 329] width 49 height 16
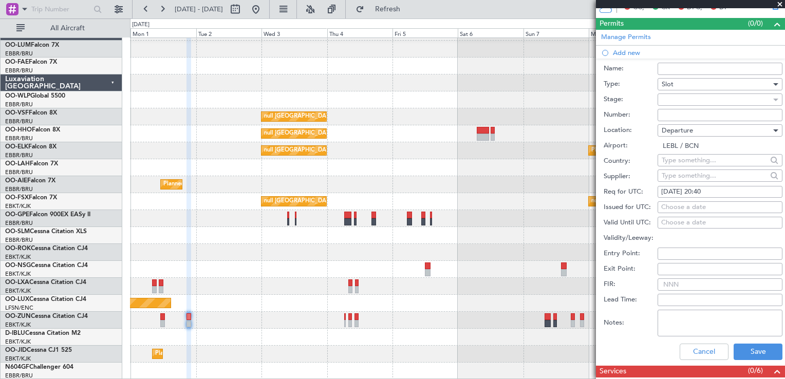
scroll to position [308, 0]
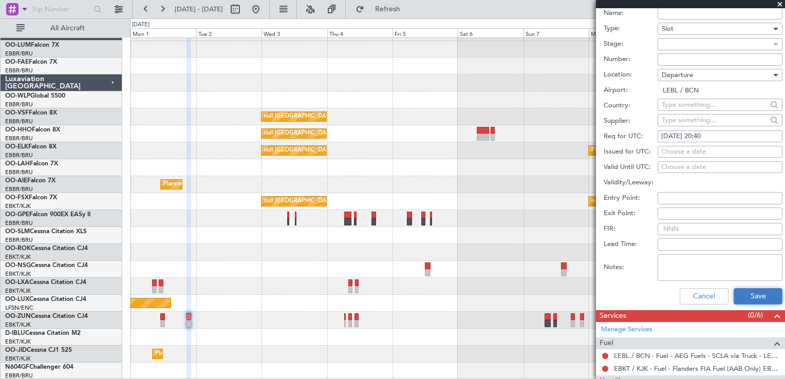
click at [744, 296] on button "Save" at bounding box center [758, 296] width 49 height 16
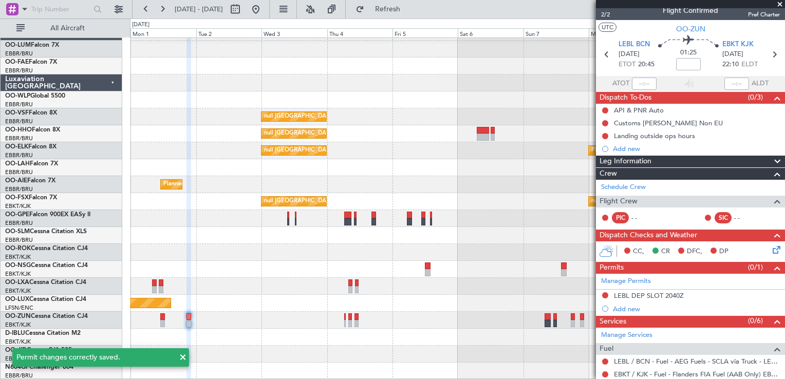
scroll to position [0, 0]
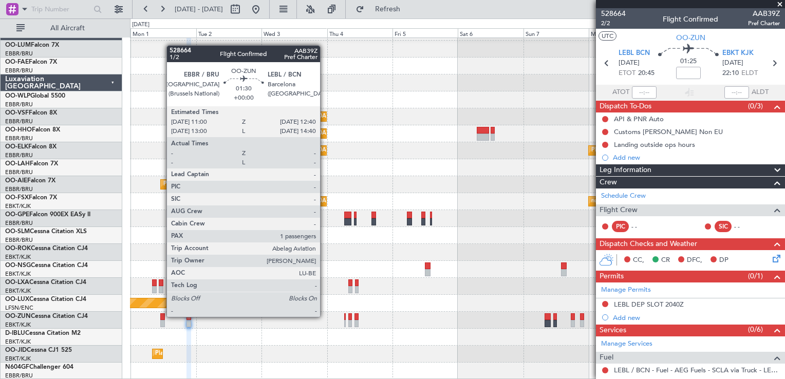
click at [161, 317] on div at bounding box center [162, 316] width 5 height 7
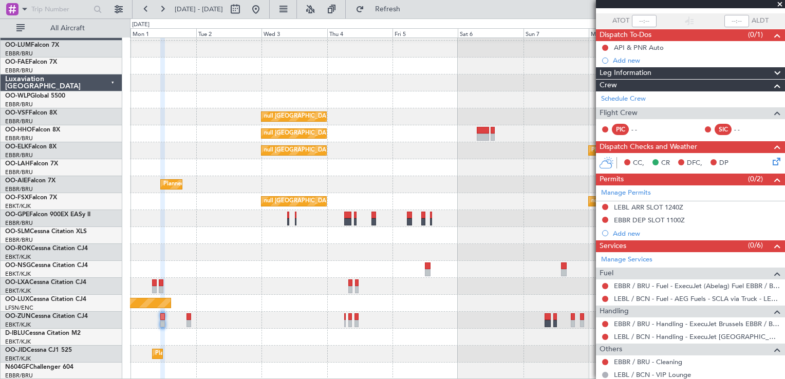
scroll to position [60, 0]
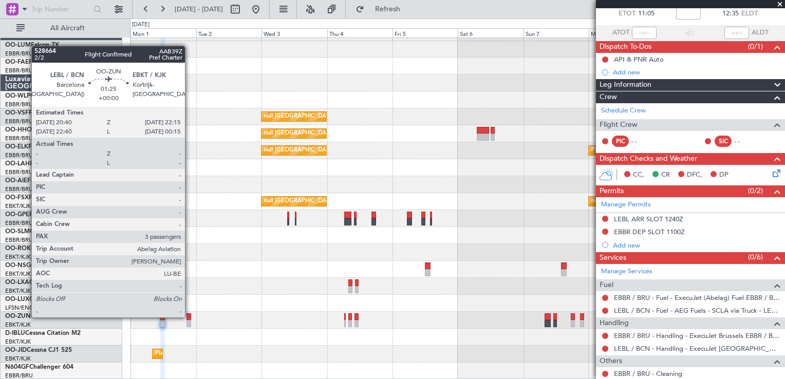
click at [190, 316] on div at bounding box center [188, 316] width 5 height 7
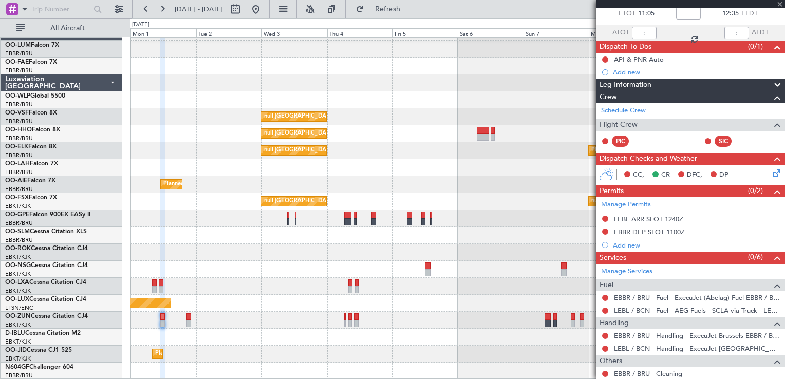
type input "3"
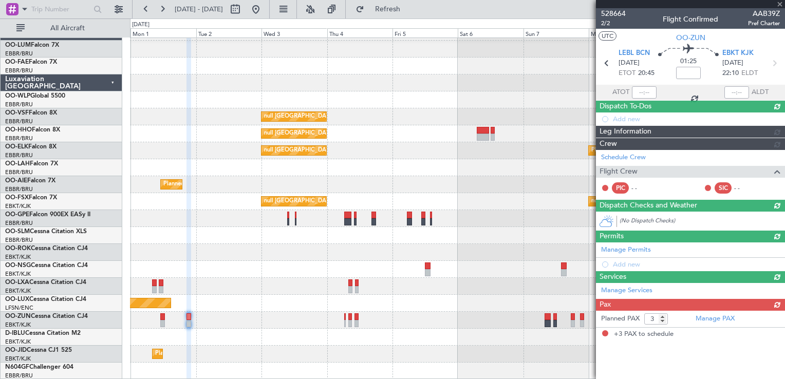
scroll to position [0, 0]
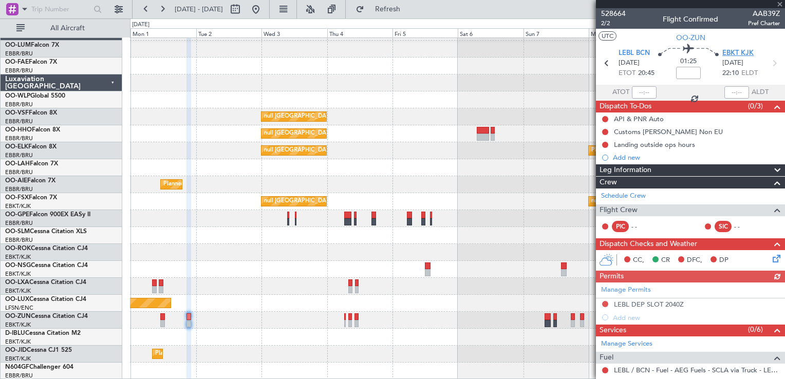
click at [722, 50] on span "EBKT KJK" at bounding box center [737, 53] width 31 height 10
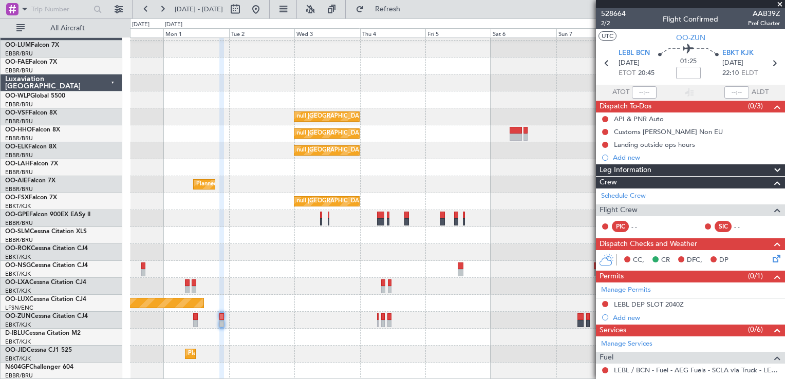
click at [337, 244] on div "null Brussels (Brussels National) null Brussels (Brussels National) Planned Mai…" at bounding box center [457, 202] width 654 height 356
click at [225, 305] on div "Planned Maint [GEOGRAPHIC_DATA] ([GEOGRAPHIC_DATA])" at bounding box center [457, 303] width 654 height 17
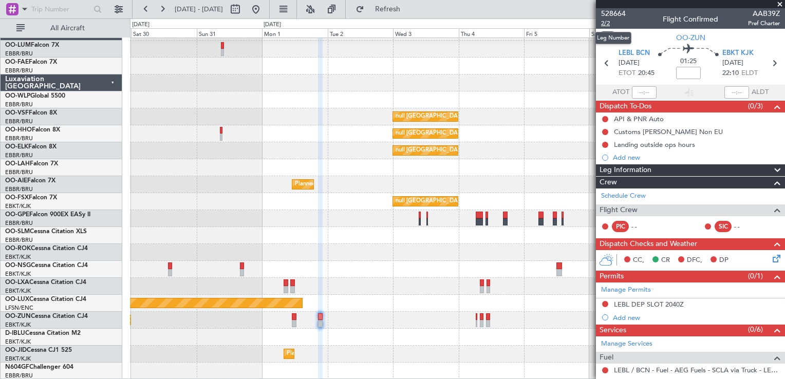
click at [608, 21] on span "2/2" at bounding box center [613, 23] width 25 height 9
click at [409, 6] on span "Refresh" at bounding box center [387, 9] width 43 height 7
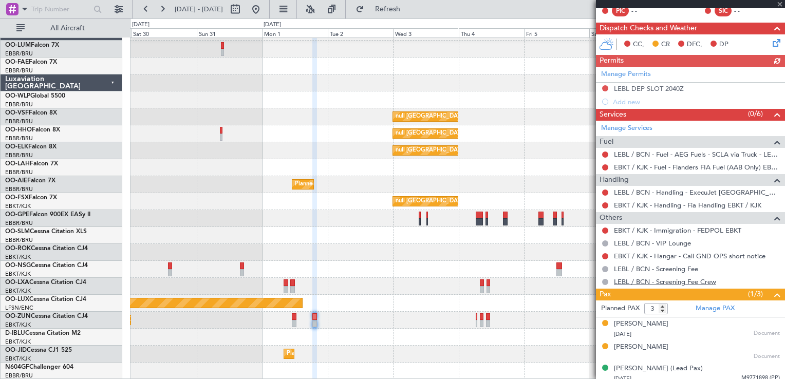
scroll to position [220, 0]
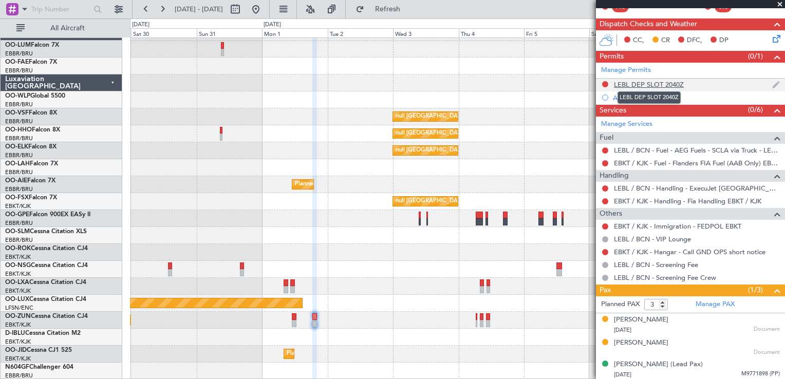
click at [653, 83] on div "LEBL DEP SLOT 2040Z" at bounding box center [649, 84] width 70 height 9
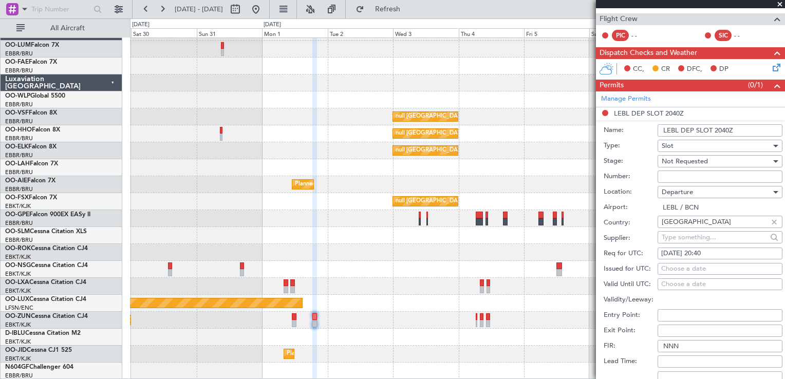
scroll to position [205, 0]
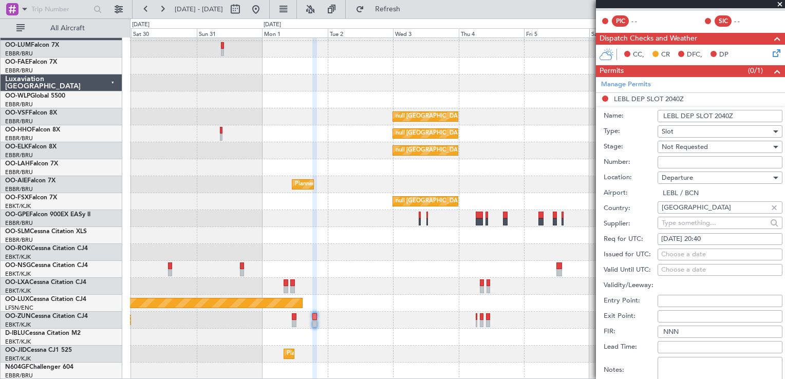
click at [722, 235] on div "01/09/2025 20:40" at bounding box center [720, 239] width 118 height 10
select select "9"
select select "2025"
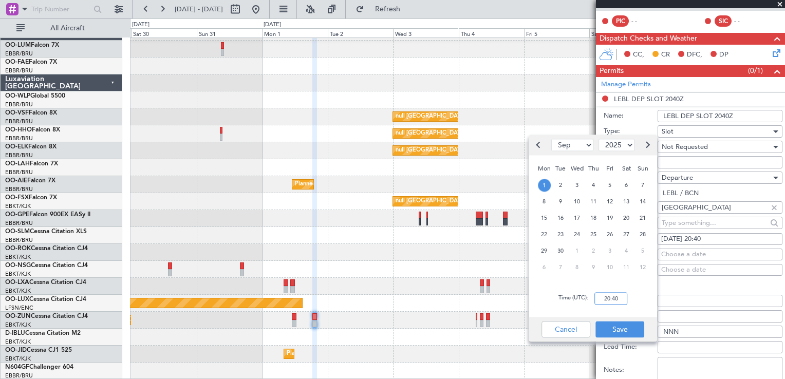
click at [615, 295] on input "20:40" at bounding box center [610, 298] width 33 height 12
type input "18:40"
click at [625, 336] on button "Save" at bounding box center [619, 329] width 49 height 16
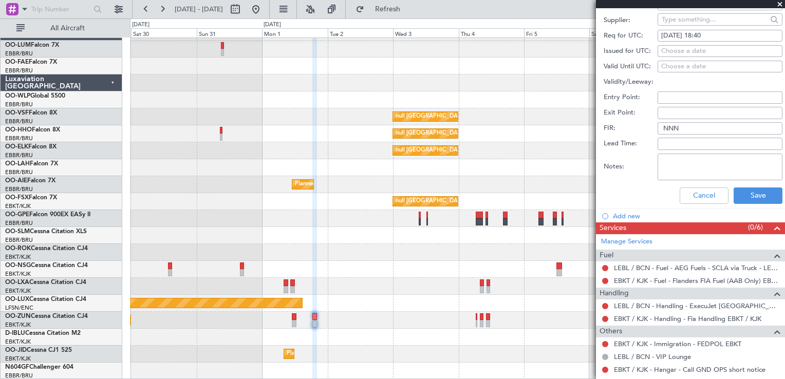
scroll to position [411, 0]
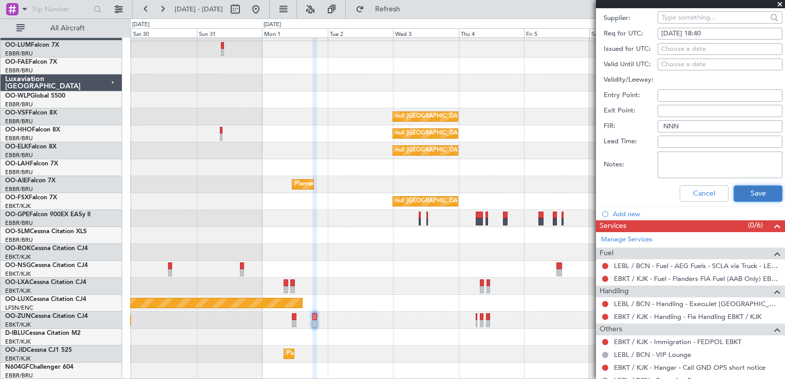
click at [755, 195] on button "Save" at bounding box center [758, 193] width 49 height 16
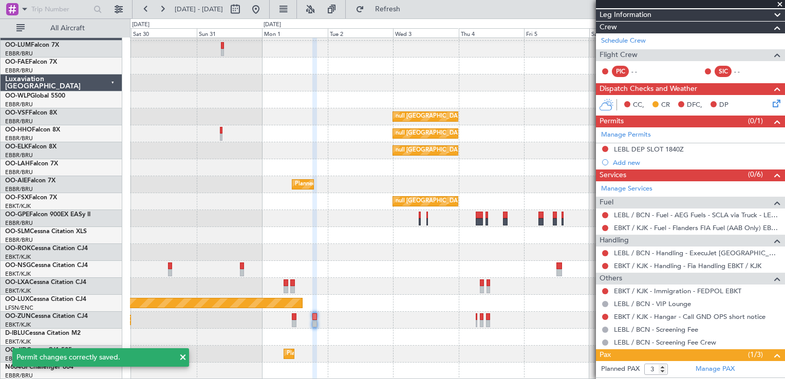
scroll to position [207, 0]
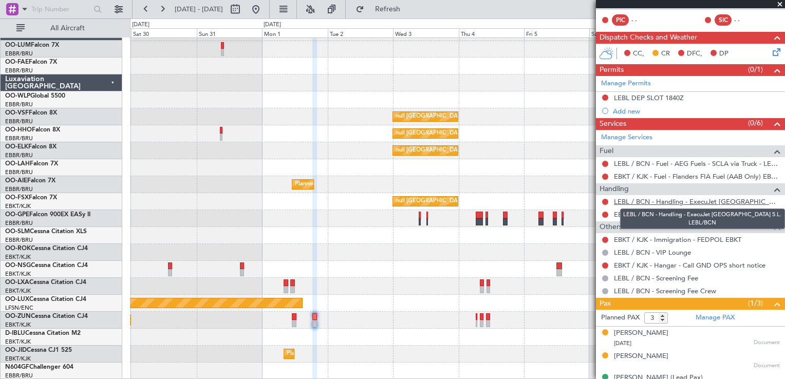
click at [622, 202] on link "LEBL / BCN - Handling - ExecuJet Spain S.L. LEBL/BCN" at bounding box center [697, 201] width 166 height 9
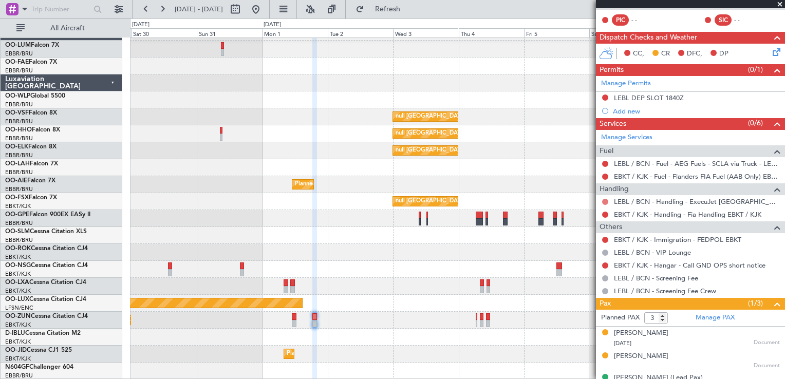
click at [604, 201] on button at bounding box center [605, 202] width 6 height 6
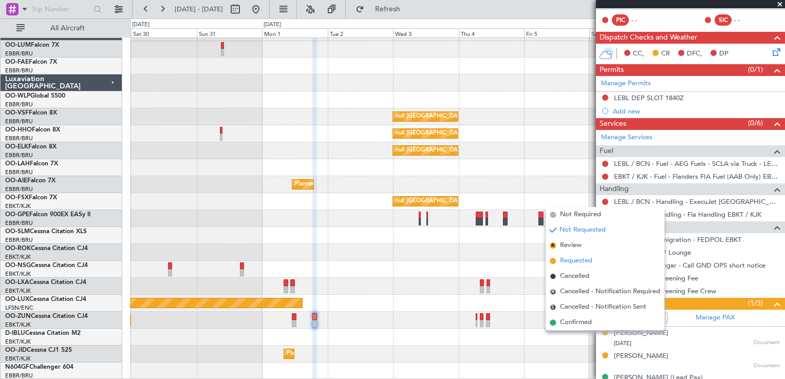
click at [589, 258] on span "Requested" at bounding box center [576, 261] width 32 height 10
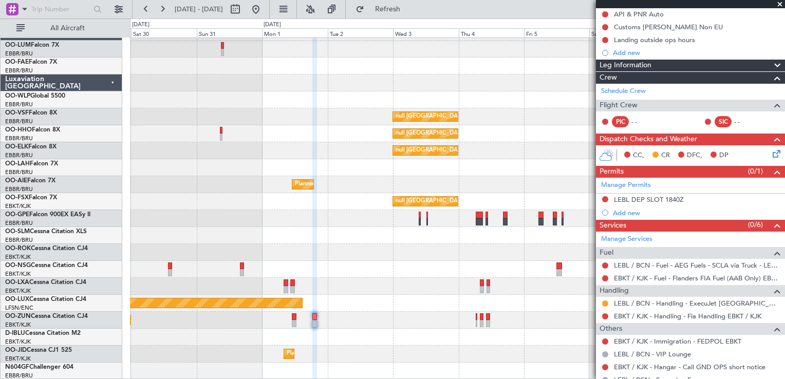
scroll to position [104, 0]
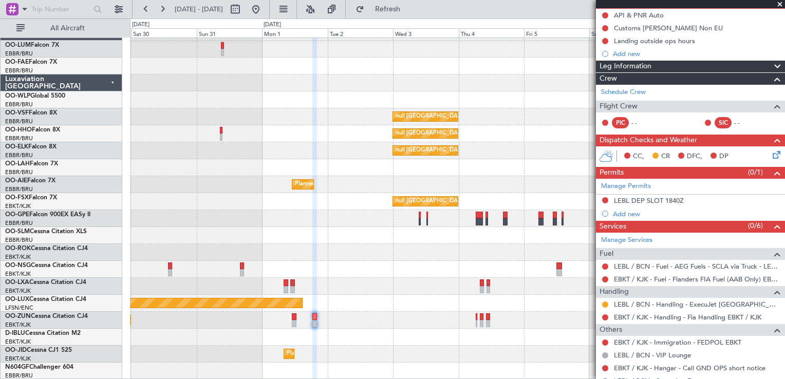
click at [773, 157] on icon at bounding box center [775, 153] width 8 height 8
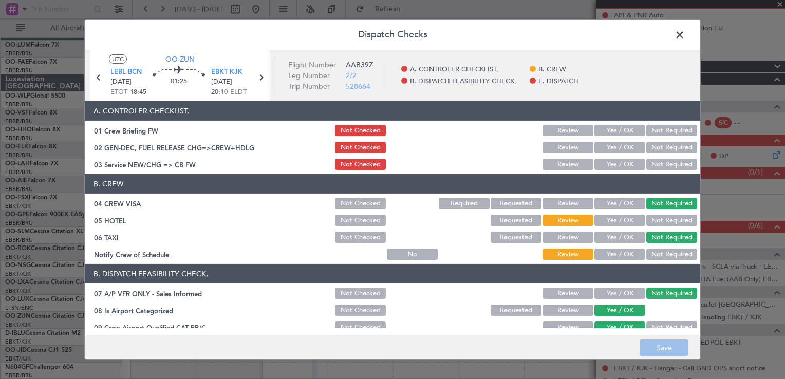
click at [647, 219] on button "Not Required" at bounding box center [671, 220] width 51 height 11
click at [663, 254] on button "Not Required" at bounding box center [671, 254] width 51 height 11
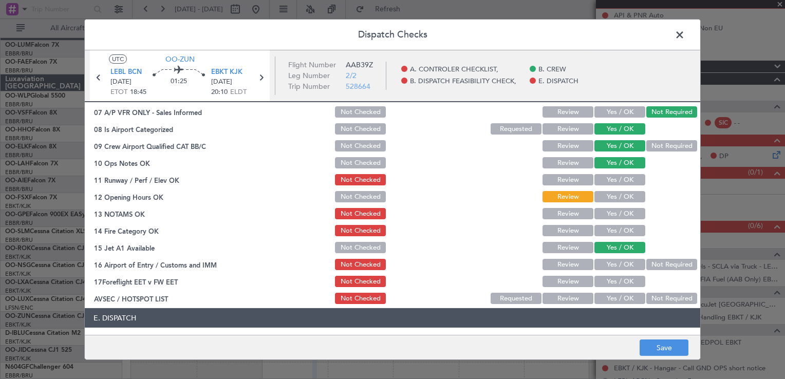
scroll to position [205, 0]
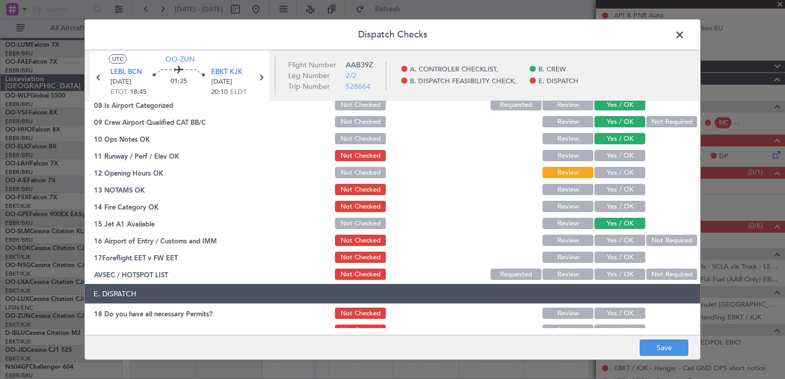
click at [608, 175] on button "Yes / OK" at bounding box center [619, 172] width 51 height 11
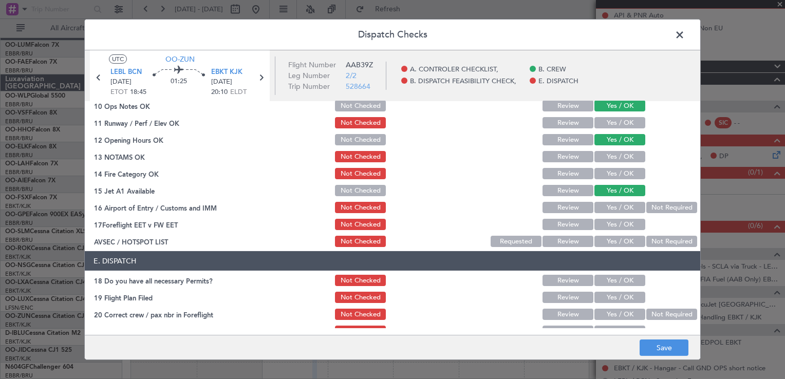
scroll to position [251, 0]
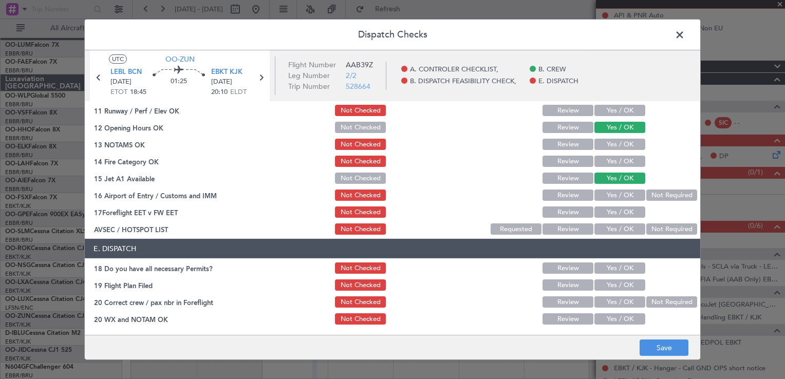
click at [610, 197] on button "Yes / OK" at bounding box center [619, 195] width 51 height 11
click at [621, 162] on button "Yes / OK" at bounding box center [619, 161] width 51 height 11
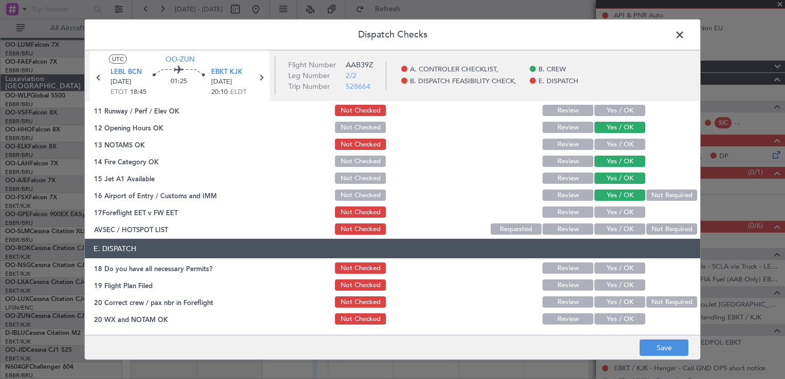
scroll to position [199, 0]
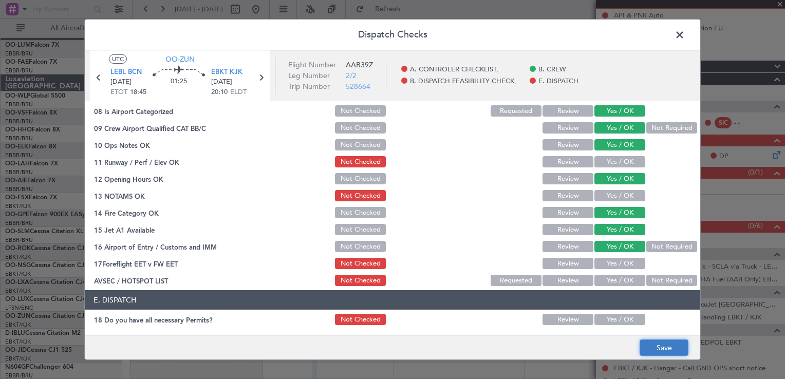
click at [663, 345] on button "Save" at bounding box center [664, 348] width 49 height 16
click at [614, 198] on button "Yes / OK" at bounding box center [619, 195] width 51 height 11
click at [672, 346] on button "Save" at bounding box center [664, 348] width 49 height 16
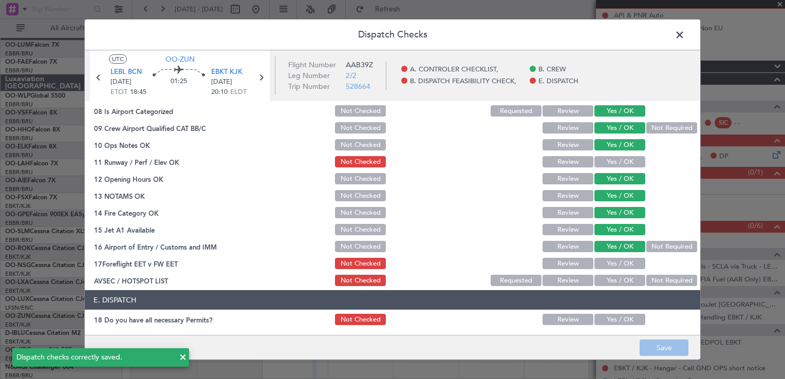
click at [685, 34] on span at bounding box center [685, 37] width 0 height 21
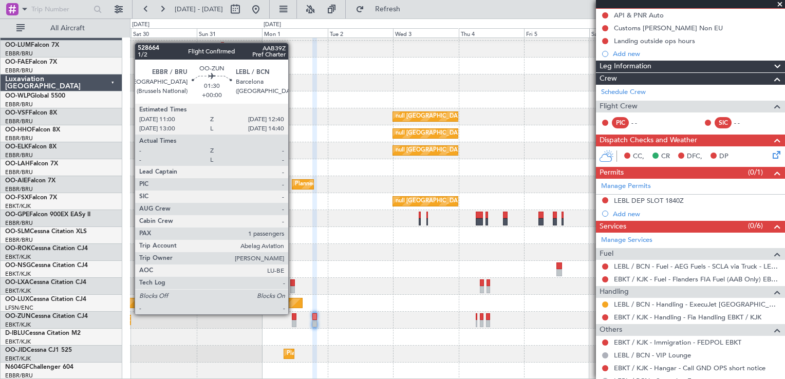
click at [293, 314] on div at bounding box center [294, 316] width 5 height 7
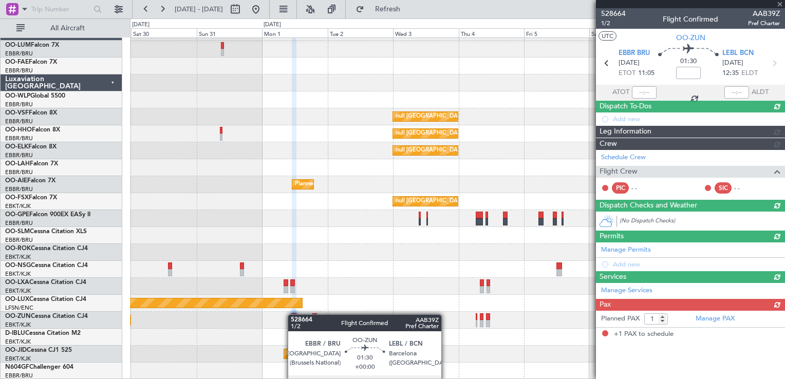
scroll to position [0, 0]
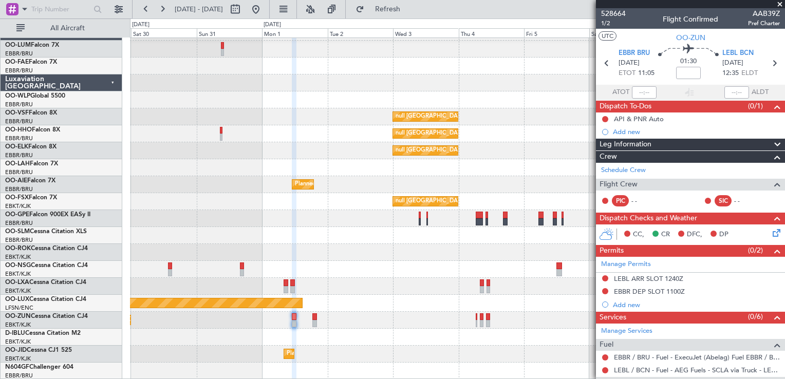
click at [771, 231] on icon at bounding box center [775, 231] width 8 height 8
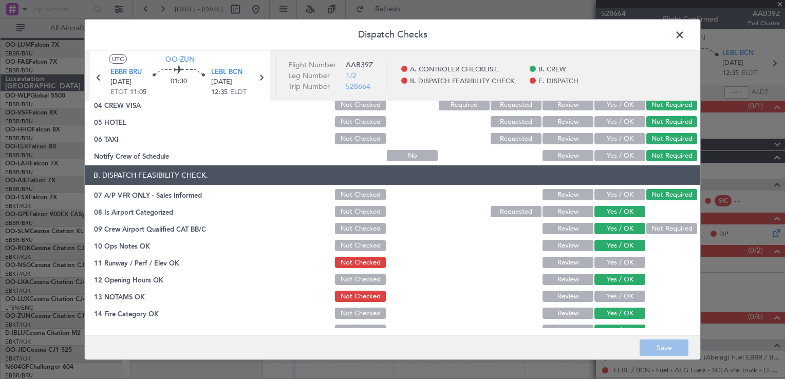
scroll to position [154, 0]
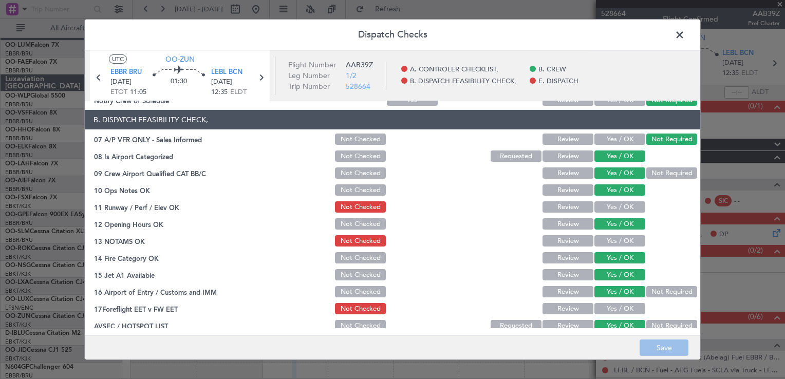
click at [598, 241] on button "Yes / OK" at bounding box center [619, 240] width 51 height 11
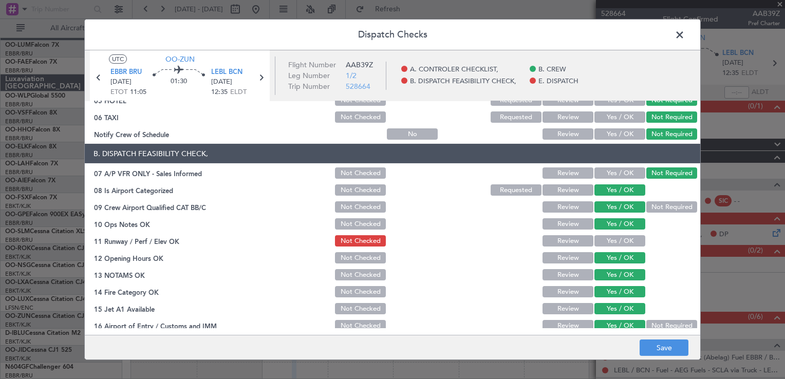
scroll to position [0, 0]
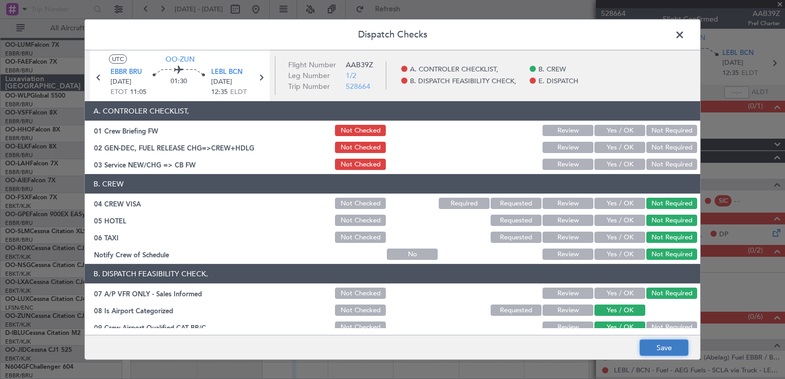
click at [656, 344] on button "Save" at bounding box center [664, 348] width 49 height 16
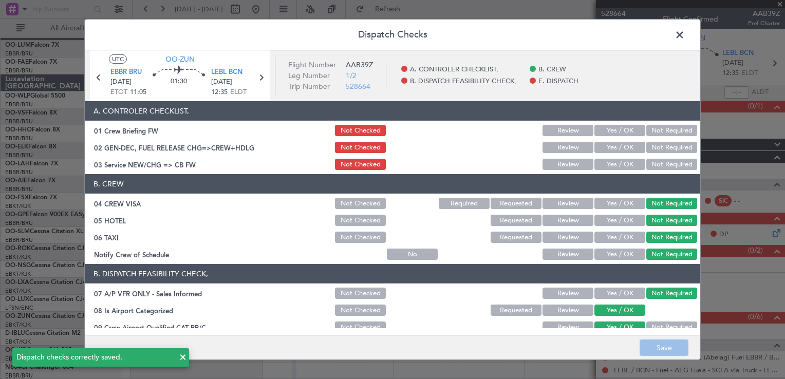
click at [685, 36] on span at bounding box center [685, 37] width 0 height 21
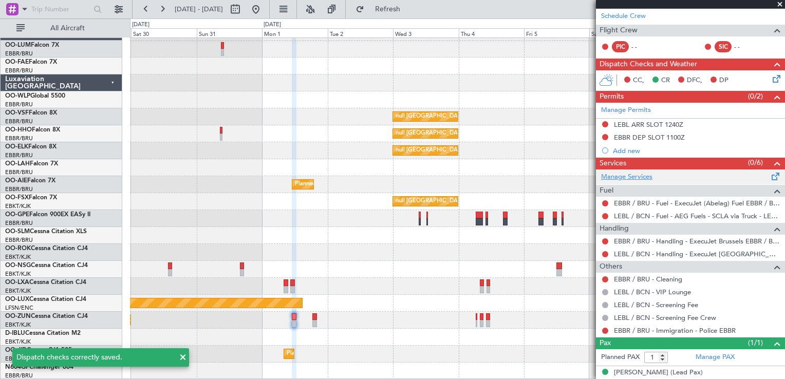
scroll to position [162, 0]
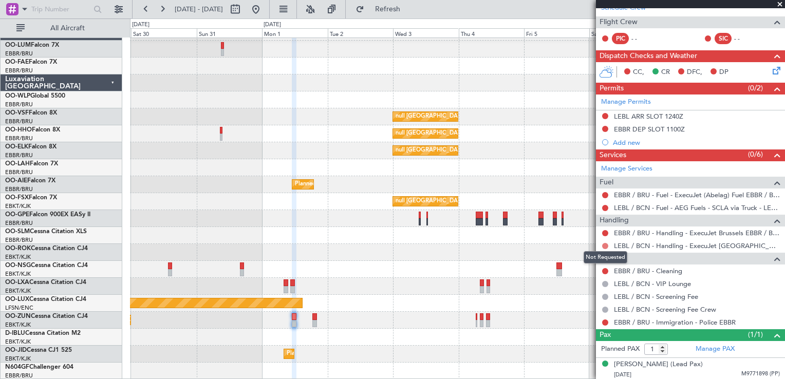
click at [603, 245] on button at bounding box center [605, 246] width 6 height 6
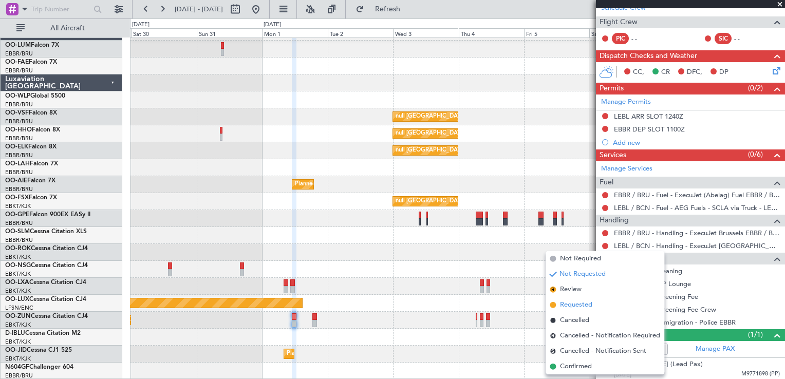
click at [590, 303] on span "Requested" at bounding box center [576, 305] width 32 height 10
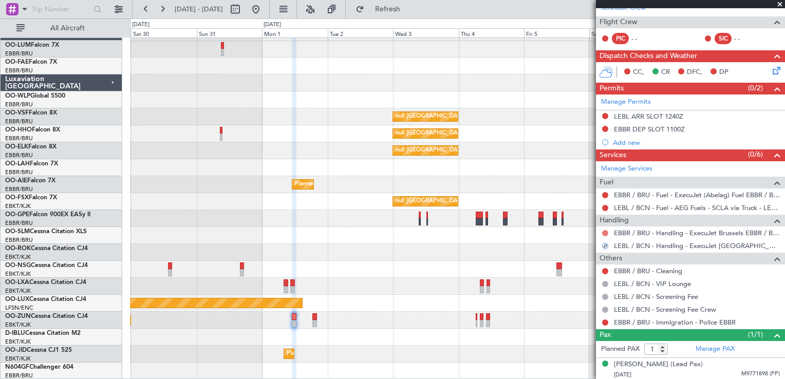
click at [605, 230] on button at bounding box center [605, 233] width 6 height 6
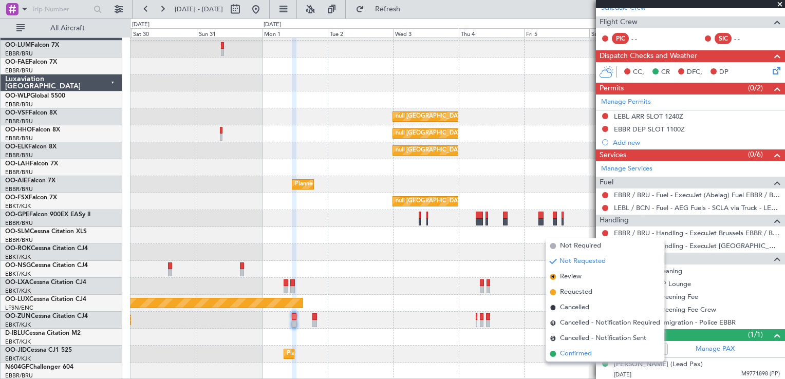
click at [584, 353] on span "Confirmed" at bounding box center [576, 354] width 32 height 10
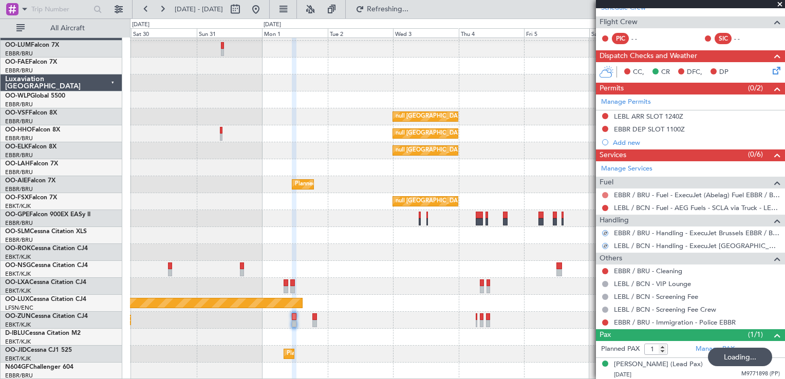
click at [607, 193] on button at bounding box center [605, 195] width 6 height 6
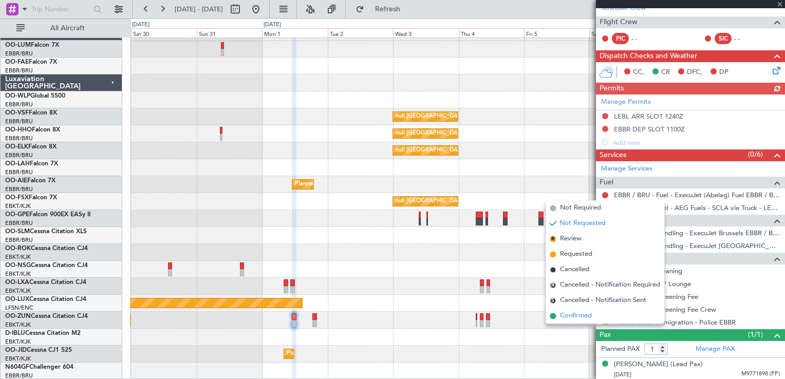
click at [602, 311] on li "Confirmed" at bounding box center [605, 315] width 119 height 15
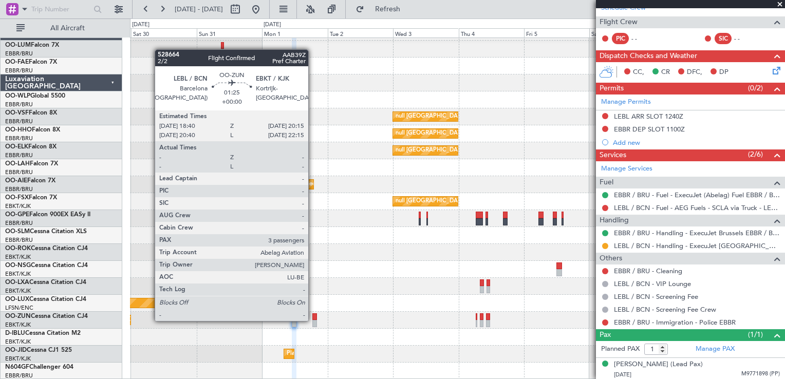
click at [313, 320] on div at bounding box center [314, 323] width 5 height 7
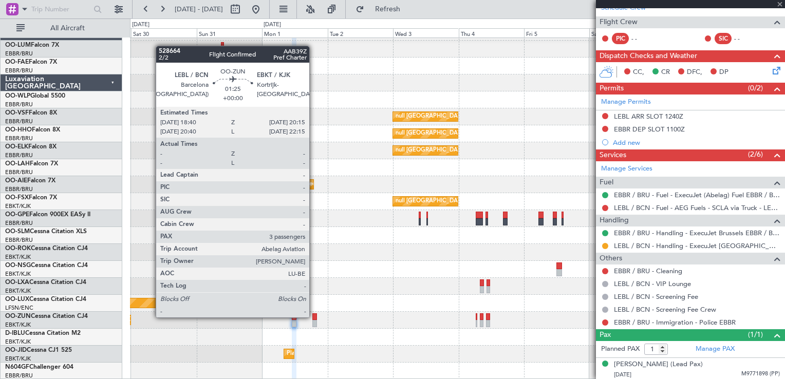
click at [314, 316] on div at bounding box center [314, 316] width 5 height 7
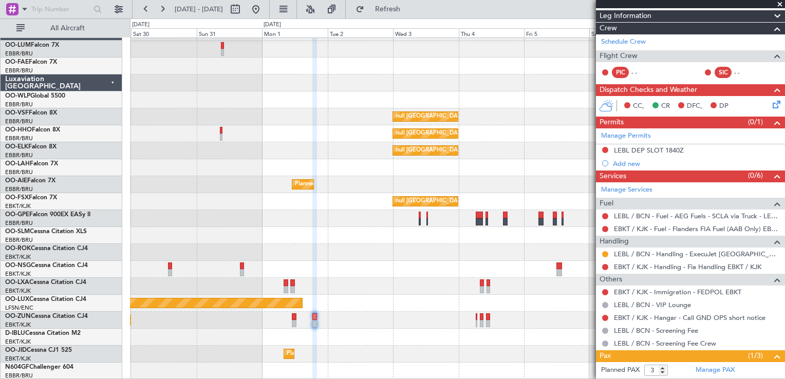
scroll to position [205, 0]
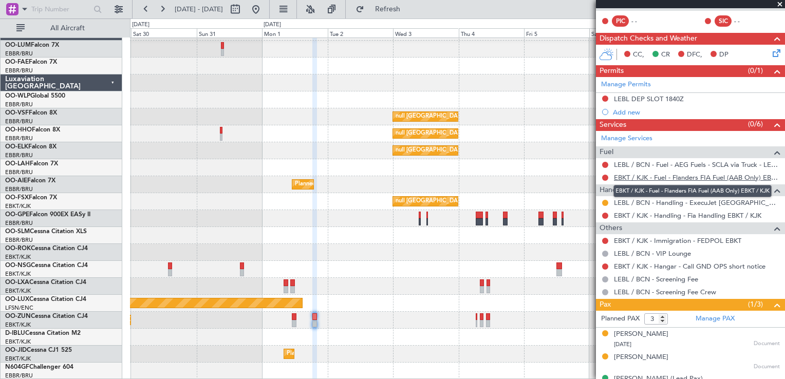
click at [617, 179] on link "EBKT / KJK - Fuel - Flanders FIA Fuel (AAB Only) EBKT / KJK" at bounding box center [697, 177] width 166 height 9
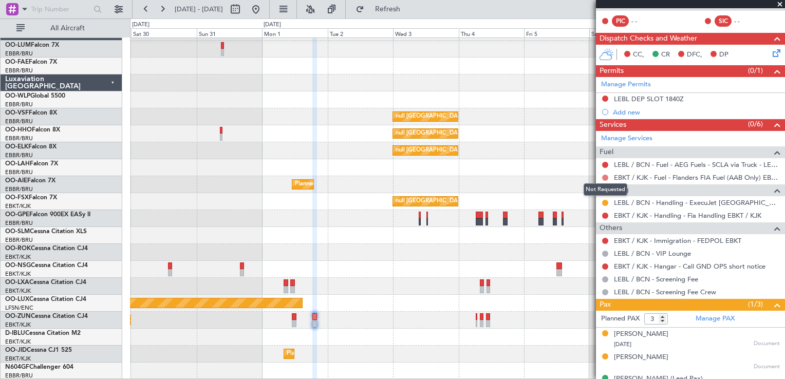
click at [606, 176] on button at bounding box center [605, 178] width 6 height 6
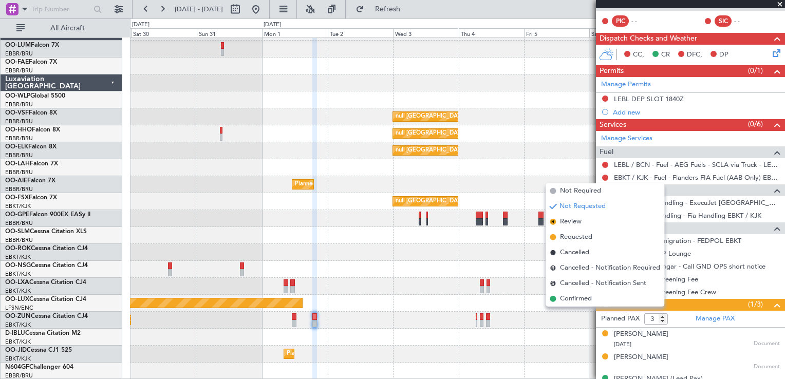
click at [586, 235] on span "Requested" at bounding box center [576, 237] width 32 height 10
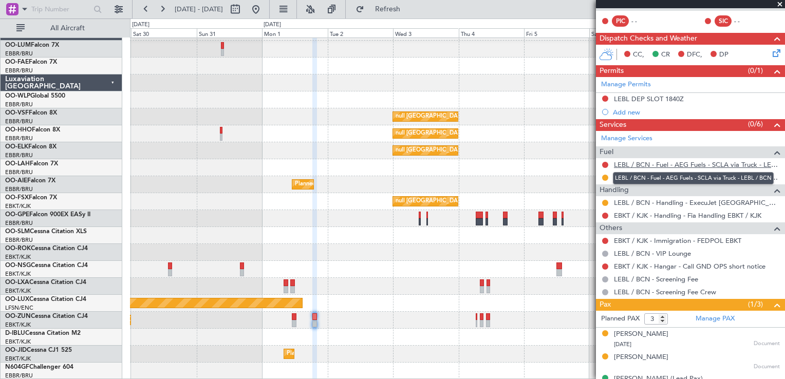
click at [633, 163] on link "LEBL / BCN - Fuel - AEG Fuels - SCLA via Truck - LEBL / BCN" at bounding box center [697, 164] width 166 height 9
click at [606, 163] on button at bounding box center [605, 165] width 6 height 6
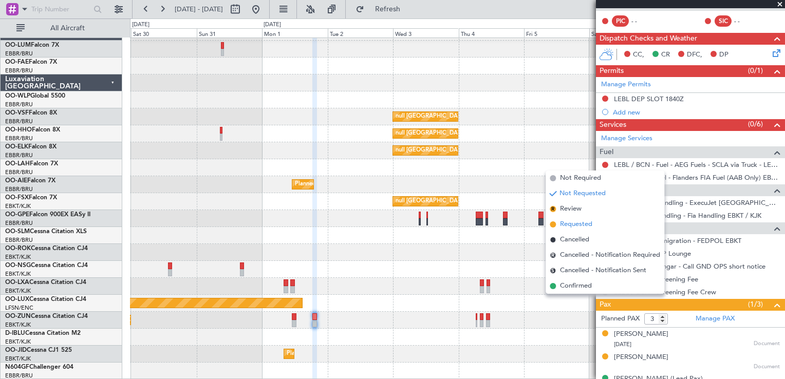
click at [595, 221] on li "Requested" at bounding box center [605, 224] width 119 height 15
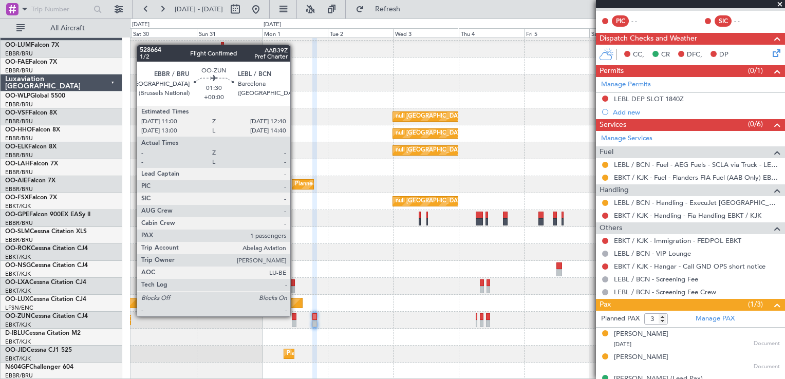
click at [295, 316] on div at bounding box center [294, 316] width 5 height 7
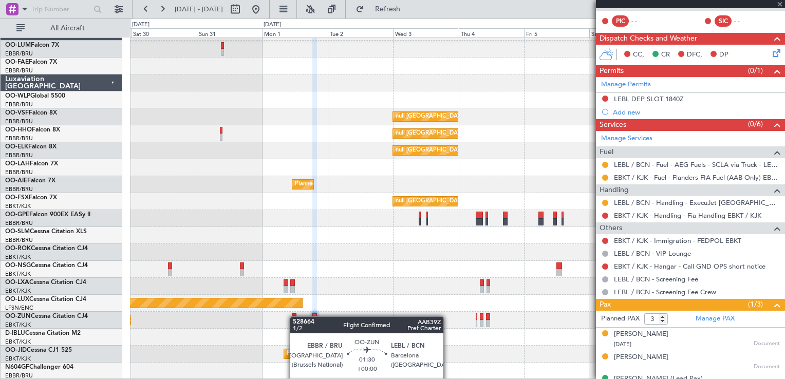
click at [295, 316] on div at bounding box center [294, 316] width 5 height 7
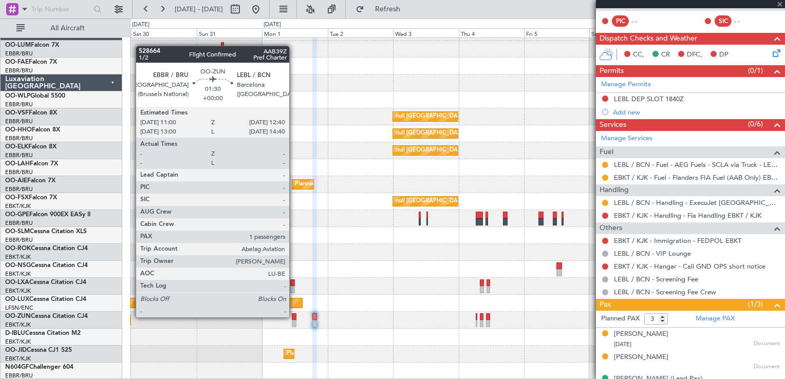
click at [293, 317] on div at bounding box center [294, 316] width 5 height 7
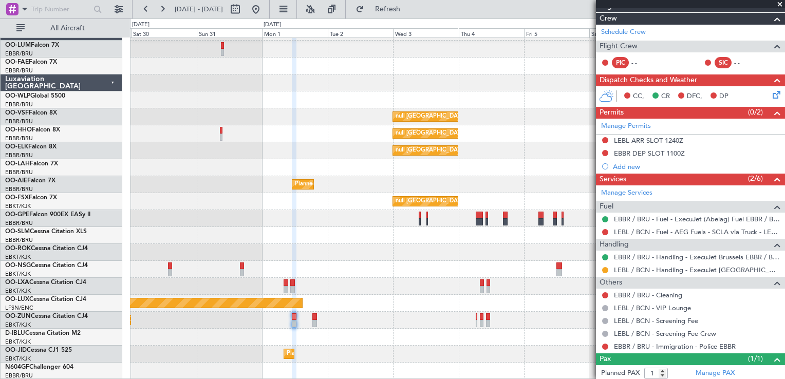
scroll to position [154, 0]
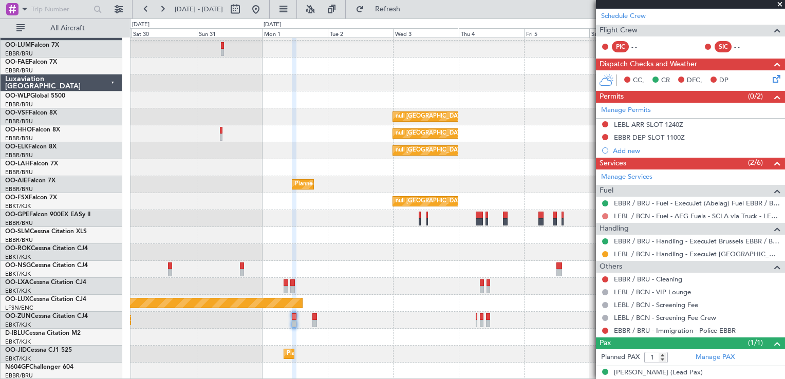
click at [603, 216] on button at bounding box center [605, 216] width 6 height 6
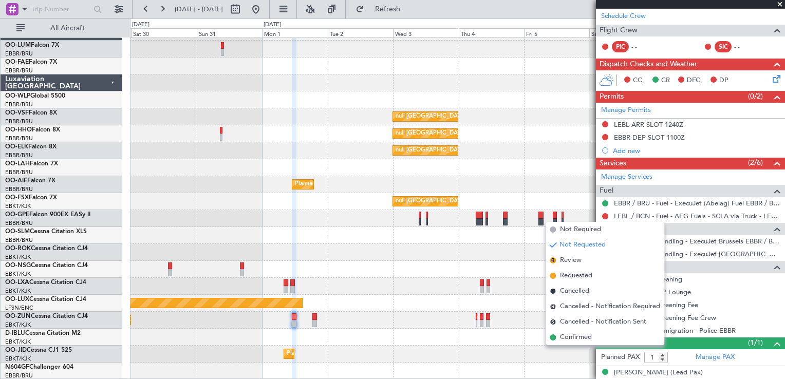
click at [603, 273] on li "Requested" at bounding box center [605, 275] width 119 height 15
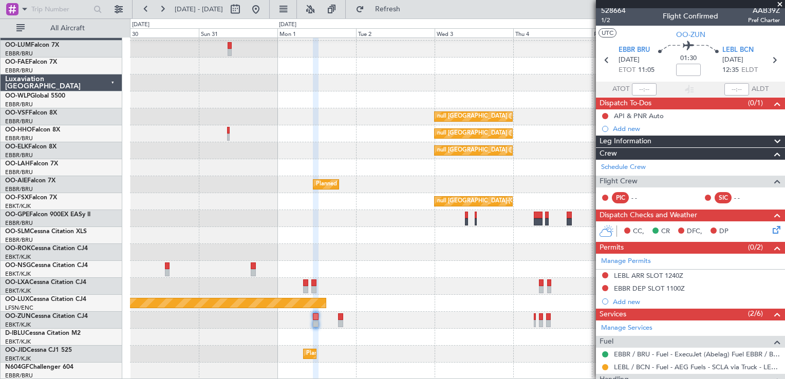
scroll to position [0, 0]
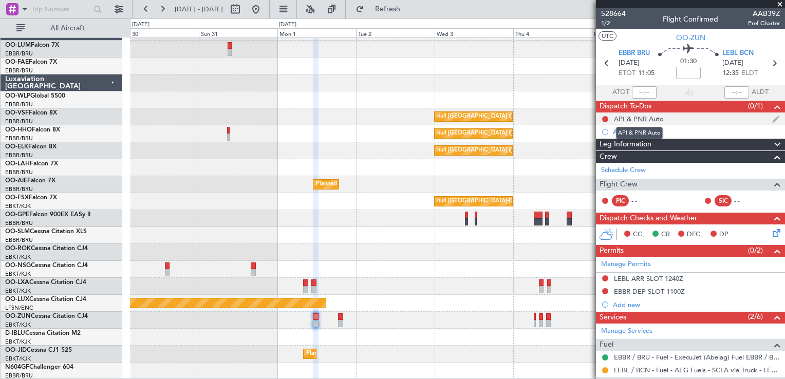
click at [653, 122] on div "API & PNR Auto" at bounding box center [639, 119] width 50 height 9
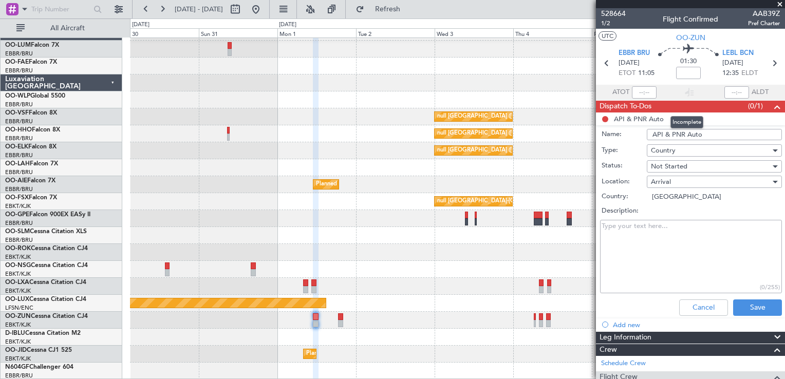
click at [771, 106] on span at bounding box center [777, 107] width 12 height 12
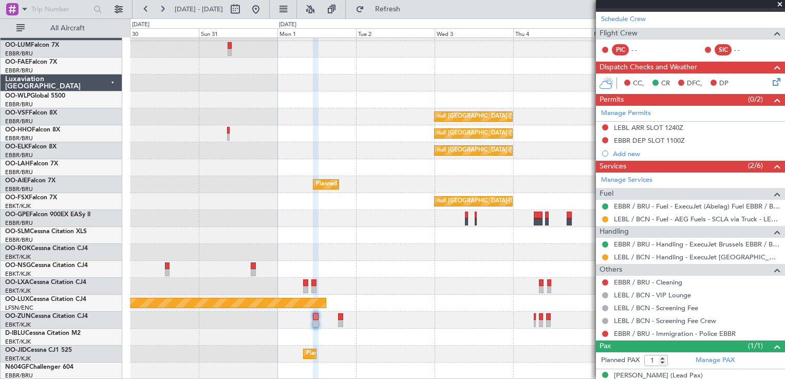
scroll to position [137, 0]
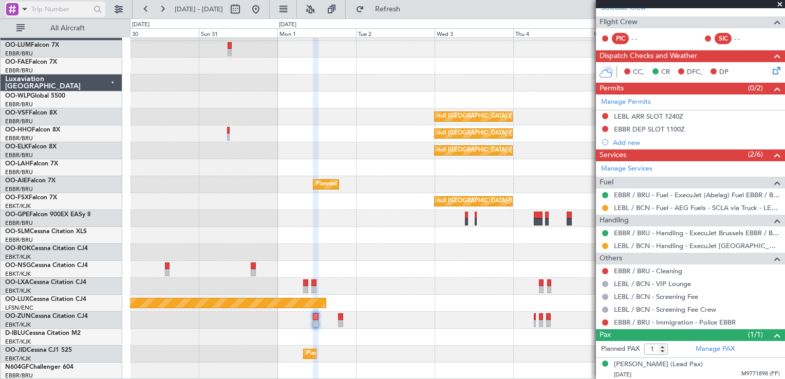
click at [27, 9] on span at bounding box center [24, 9] width 12 height 13
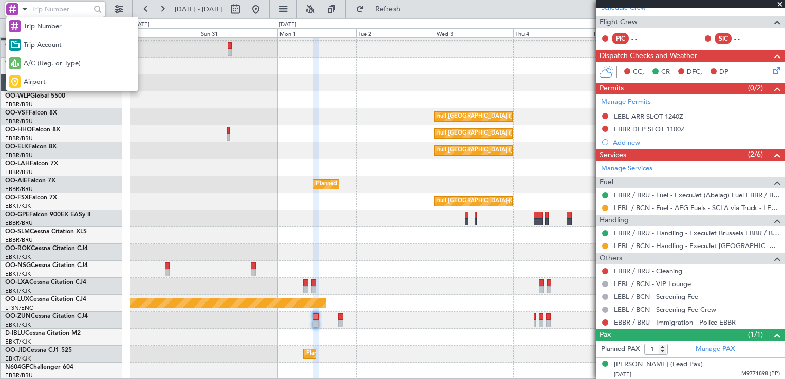
click at [47, 6] on div at bounding box center [392, 189] width 785 height 379
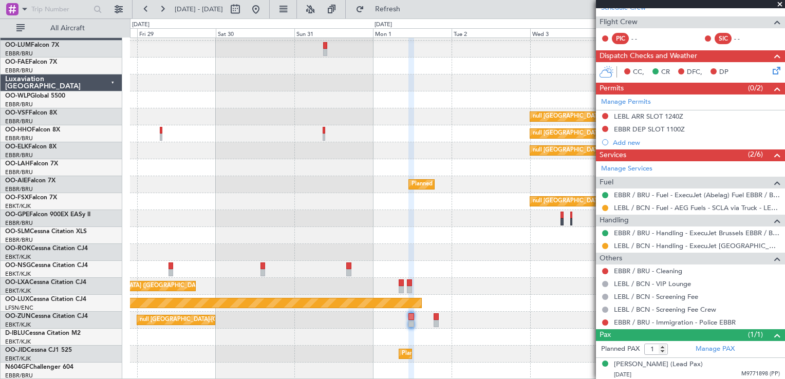
click at [336, 262] on div "null Brussels (Brussels National) null Brussels (Brussels National) null Brusse…" at bounding box center [457, 202] width 654 height 356
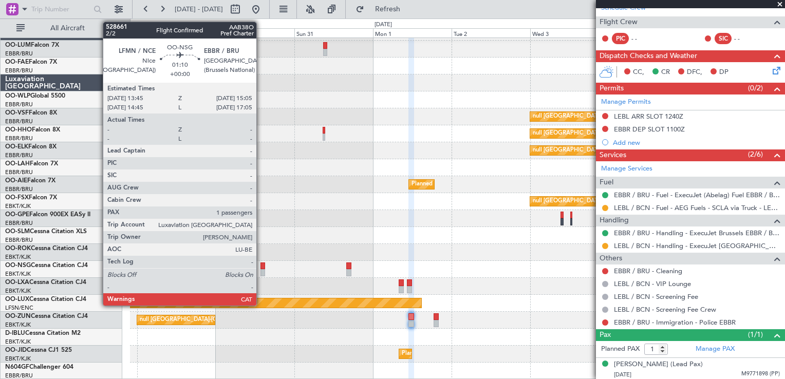
click at [261, 266] on div at bounding box center [262, 266] width 5 height 7
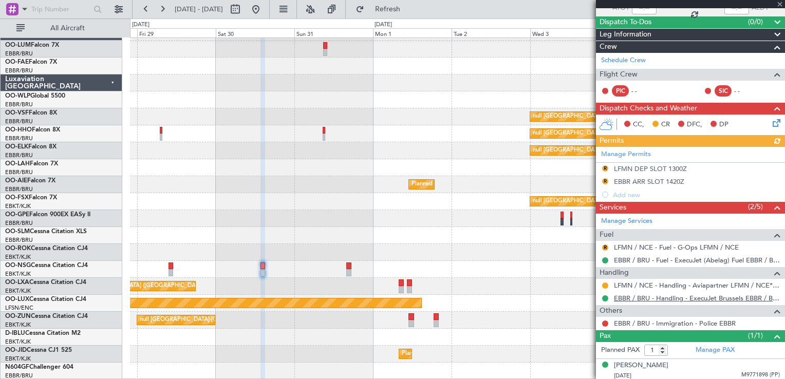
scroll to position [85, 0]
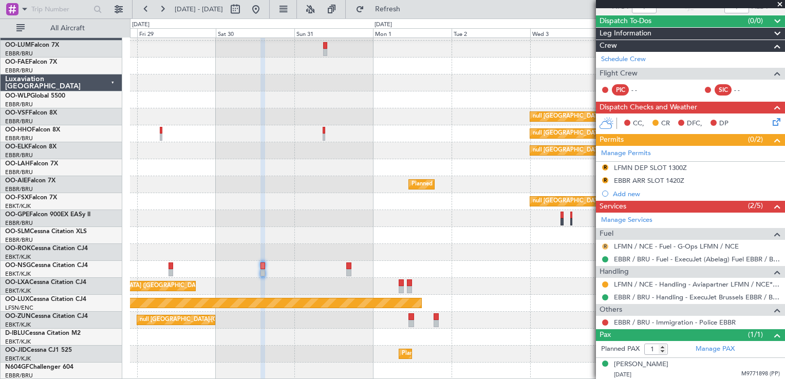
click at [604, 246] on button "R" at bounding box center [605, 247] width 6 height 6
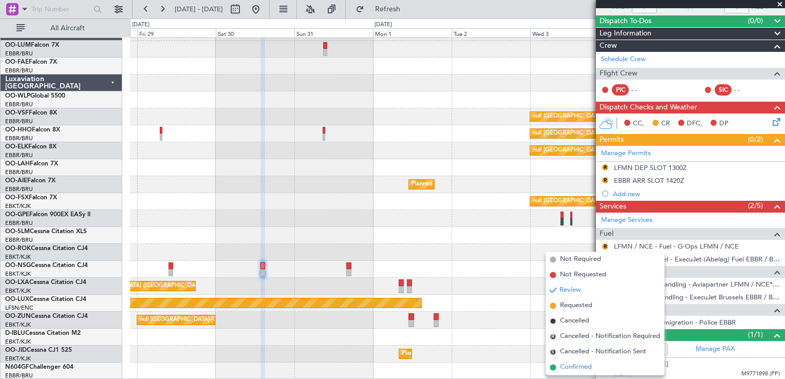
click at [588, 365] on span "Confirmed" at bounding box center [576, 368] width 32 height 10
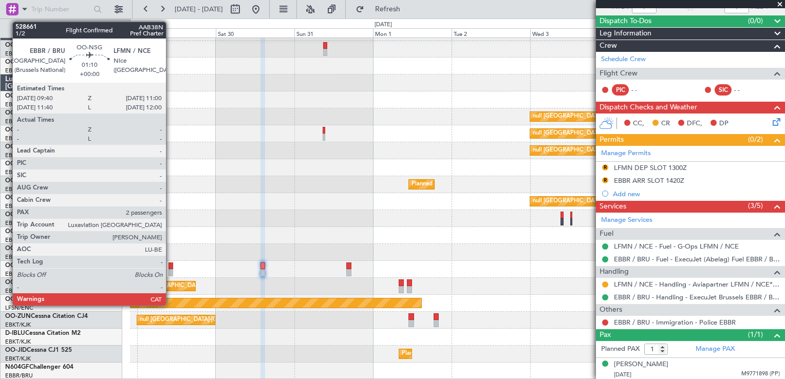
click at [171, 266] on div at bounding box center [171, 266] width 5 height 7
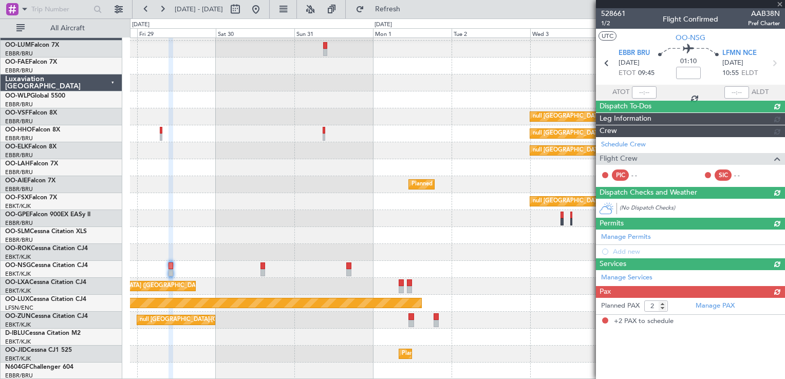
scroll to position [0, 0]
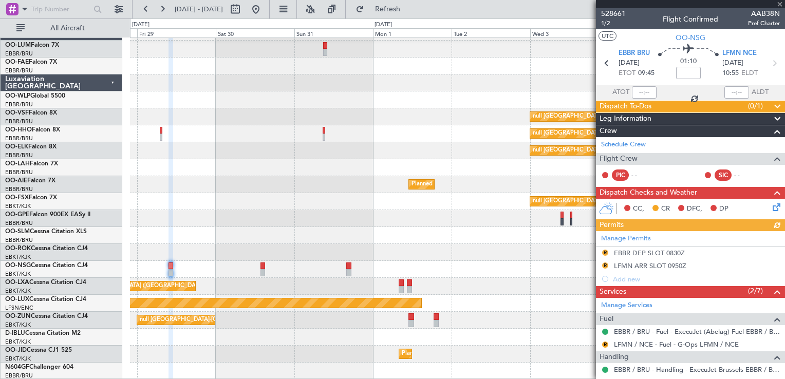
click at [606, 252] on div "Manage Permits R EBBR DEP SLOT 0830Z R LFMN ARR SLOT 0950Z Add new" at bounding box center [690, 258] width 189 height 54
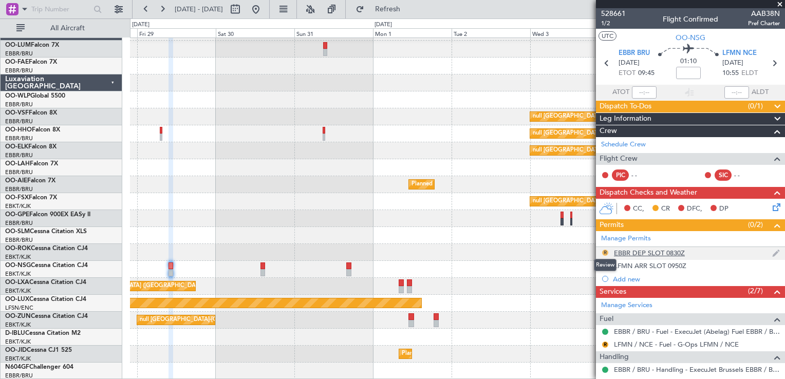
click at [604, 251] on button "R" at bounding box center [605, 253] width 6 height 6
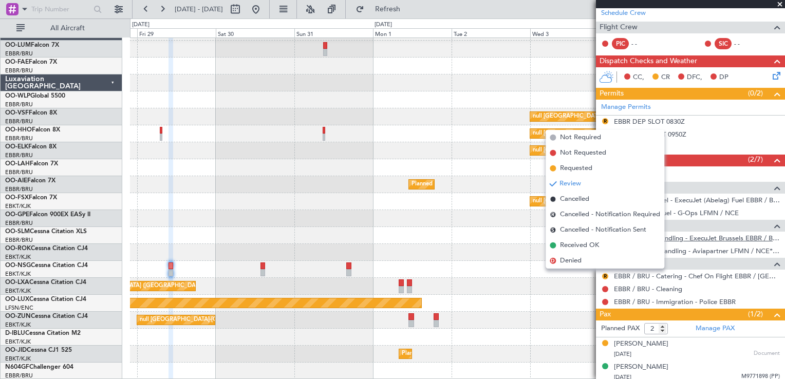
scroll to position [134, 0]
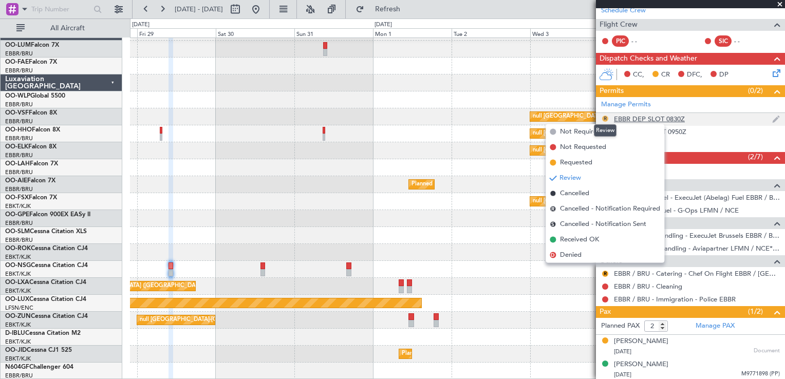
click at [602, 118] on button "R" at bounding box center [605, 119] width 6 height 6
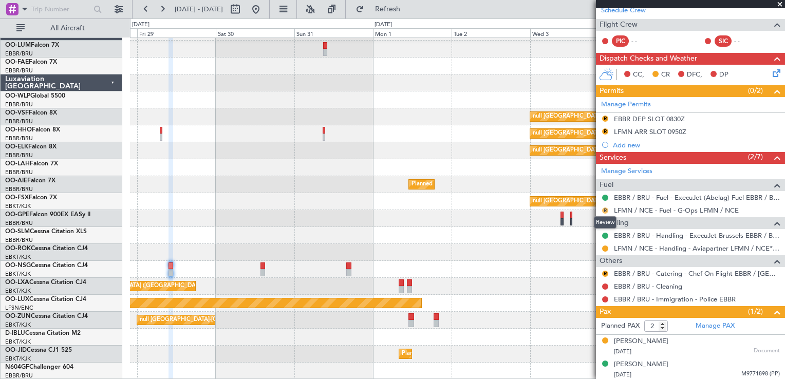
click at [606, 209] on button "R" at bounding box center [605, 211] width 6 height 6
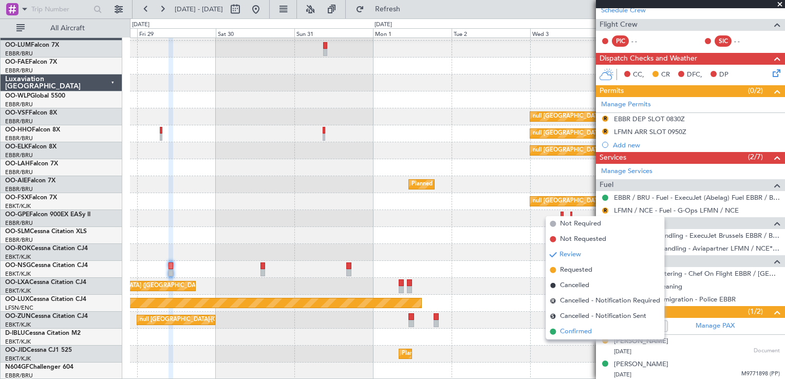
click at [592, 333] on span "Confirmed" at bounding box center [576, 332] width 32 height 10
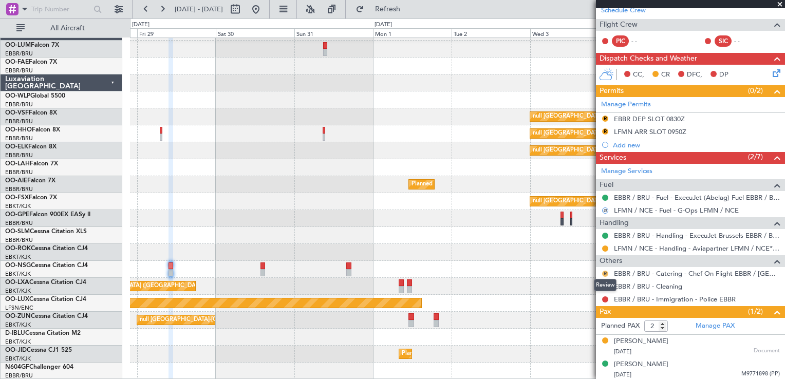
click at [604, 272] on button "R" at bounding box center [605, 274] width 6 height 6
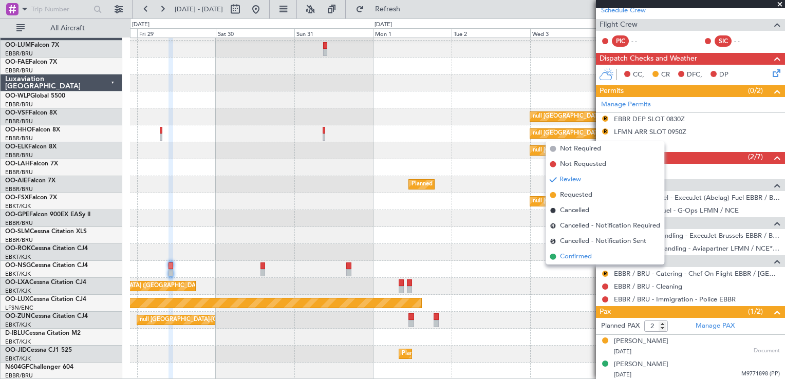
click at [594, 254] on li "Confirmed" at bounding box center [605, 256] width 119 height 15
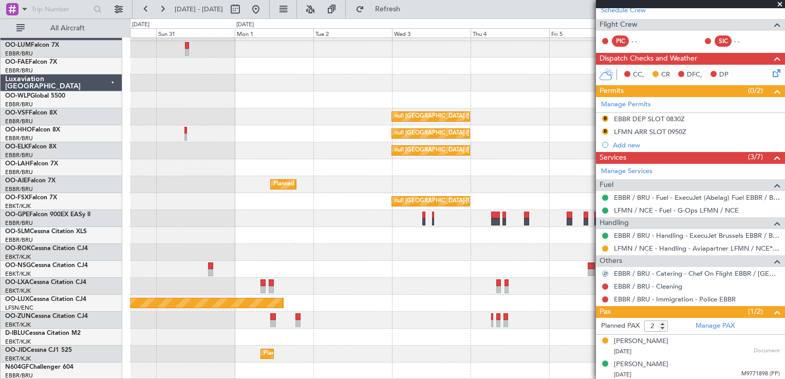
click at [370, 249] on div at bounding box center [457, 252] width 654 height 17
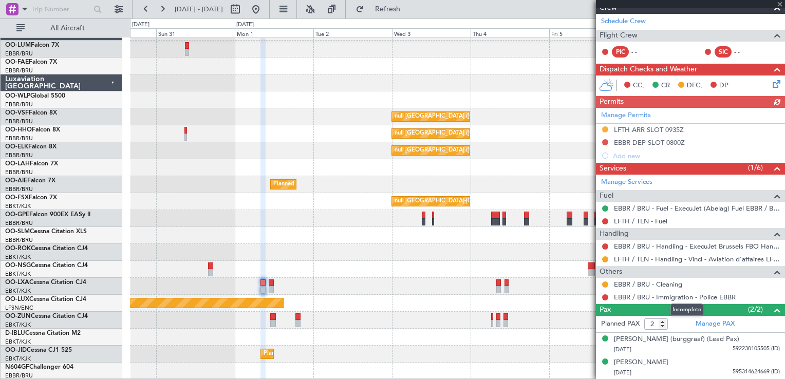
scroll to position [132, 0]
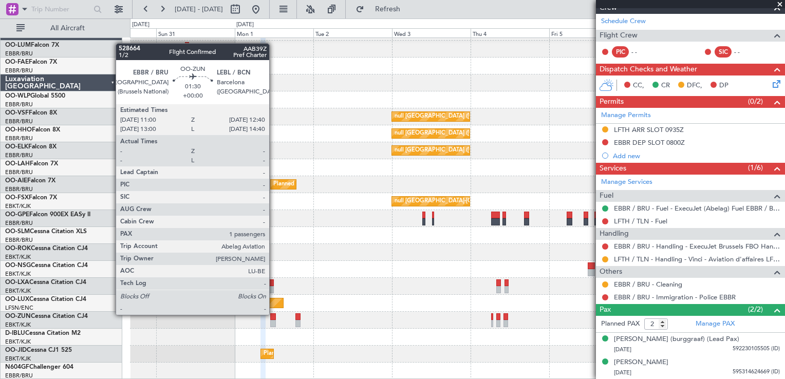
click at [274, 315] on div at bounding box center [273, 316] width 6 height 7
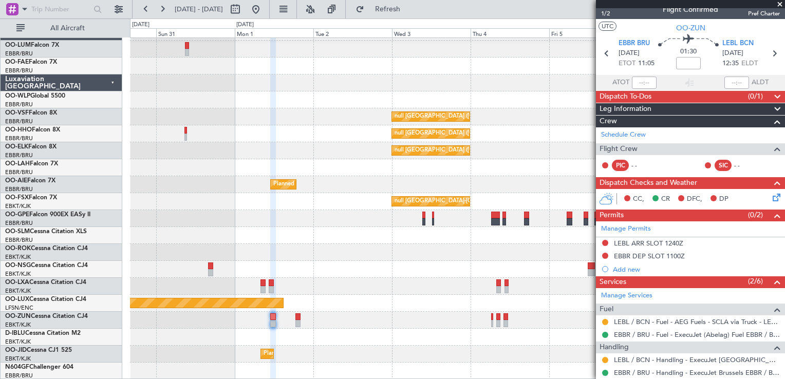
scroll to position [0, 0]
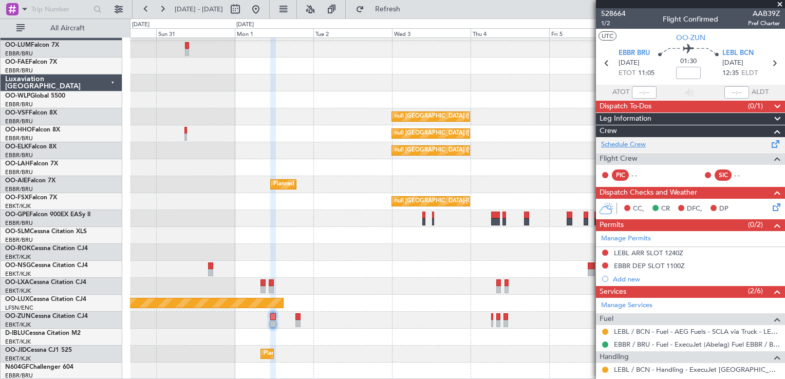
click at [641, 145] on link "Schedule Crew" at bounding box center [623, 145] width 45 height 10
click at [619, 9] on span "528664" at bounding box center [613, 13] width 25 height 11
click at [446, 20] on div "0 0 Sat 30 Sun 31 Mon 1 Tue 2 Wed 3 Thu 4 Fri 5 Sep 2025 Sat 6 Sun 7 Aug 2025 M…" at bounding box center [457, 28] width 654 height 18
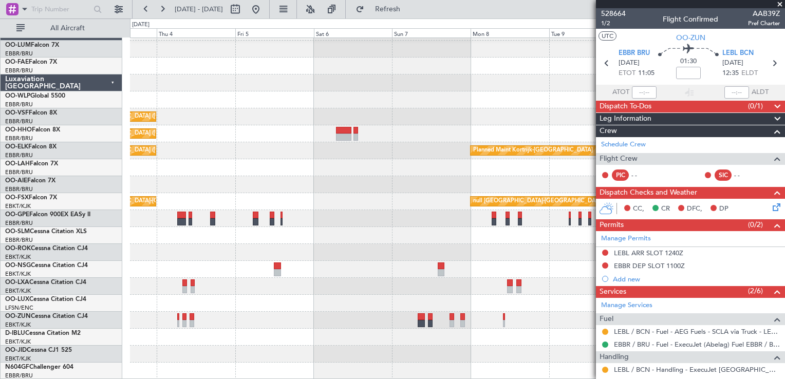
click at [0, 253] on html "30 Aug 2025 - 08 Sep 2025 Refresh Quick Links All Aircraft null Brussels (Bruss…" at bounding box center [392, 189] width 785 height 379
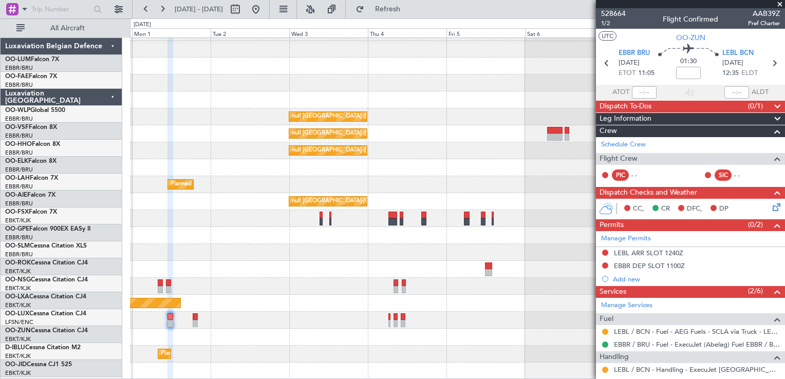
scroll to position [14, 0]
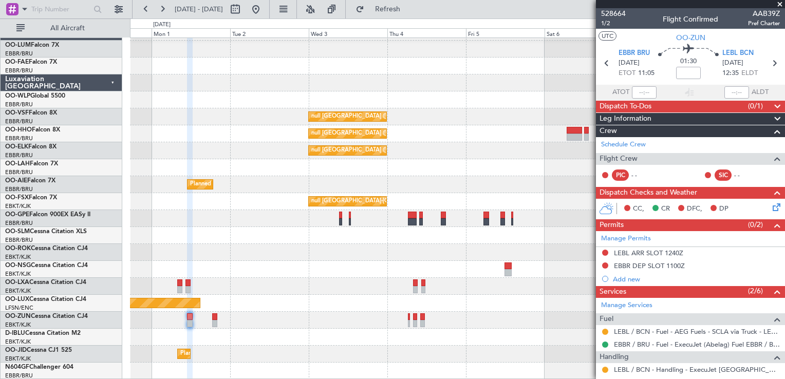
click at [784, 212] on fb-app "03 Sep 2025 - 11 Sep 2025 Refresh Quick Links All Aircraft null Brussels (Bruss…" at bounding box center [392, 193] width 785 height 371
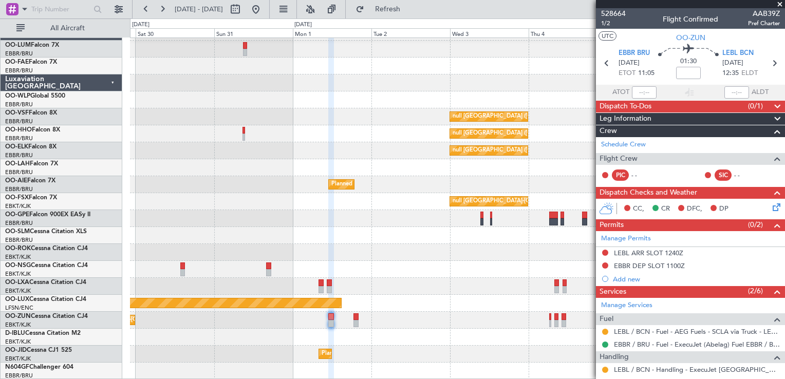
click at [416, 283] on div "null Brussels (Brussels National) null Brussels (Brussels National) null Brusse…" at bounding box center [457, 202] width 654 height 356
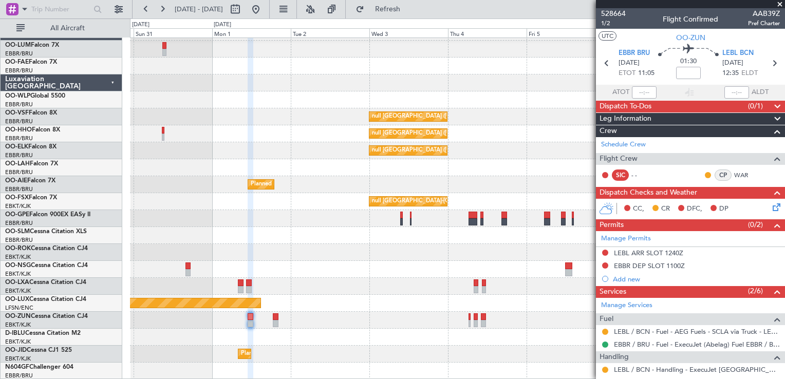
click at [259, 374] on div at bounding box center [457, 371] width 654 height 17
click at [271, 342] on div at bounding box center [457, 337] width 654 height 17
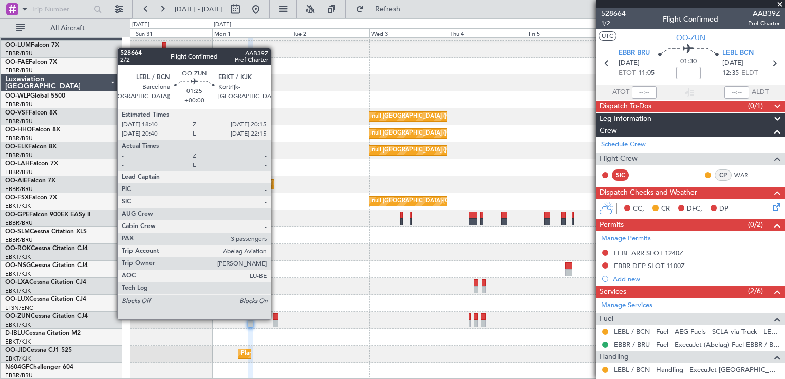
click at [275, 319] on div at bounding box center [276, 316] width 6 height 7
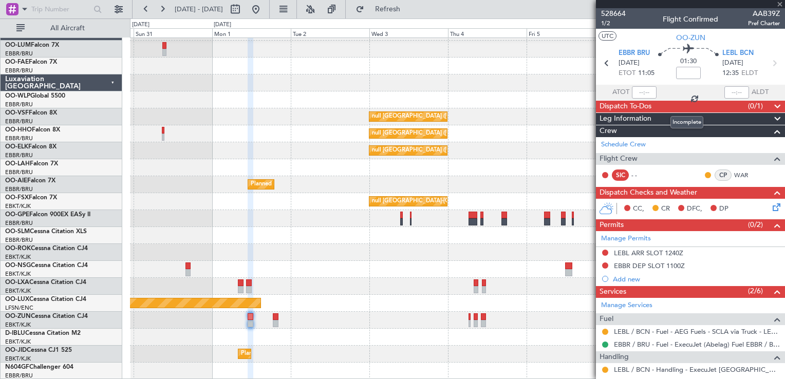
type input "3"
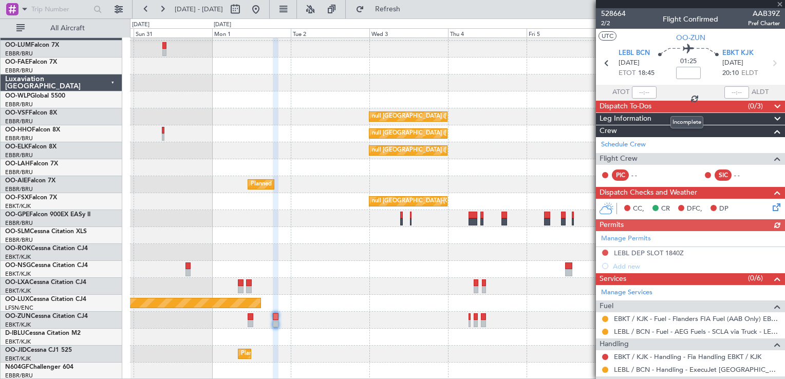
click at [649, 107] on span "Dispatch To-Dos" at bounding box center [626, 107] width 52 height 12
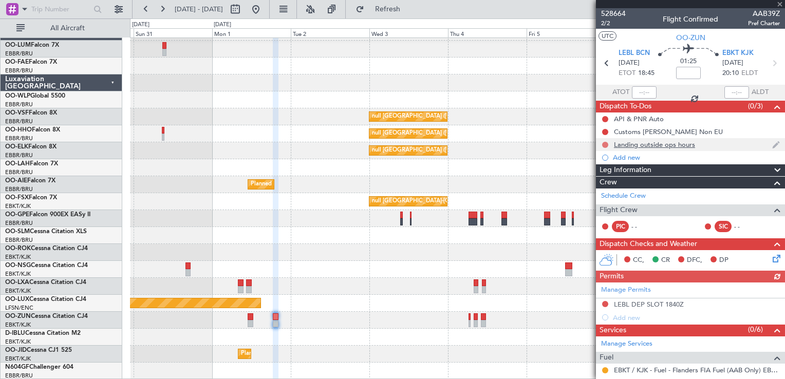
click at [606, 144] on button at bounding box center [605, 145] width 6 height 6
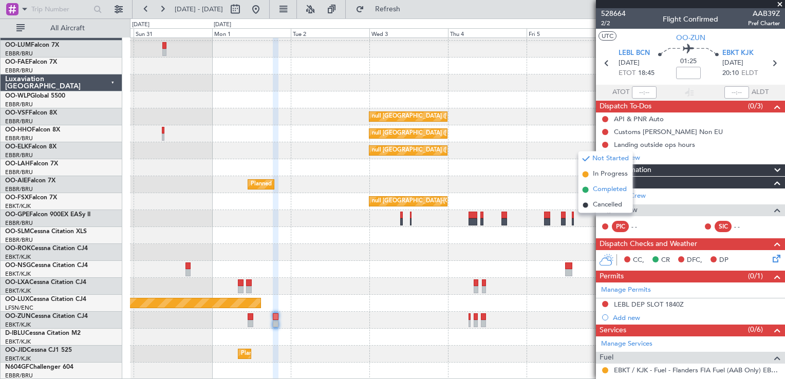
click at [606, 191] on span "Completed" at bounding box center [610, 190] width 34 height 10
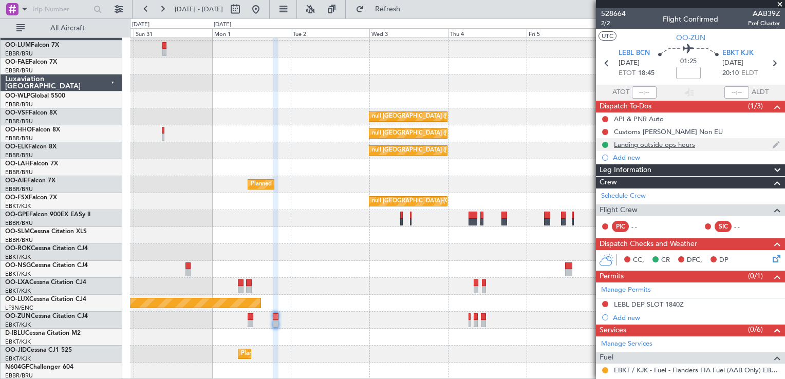
click at [772, 145] on img at bounding box center [776, 144] width 8 height 9
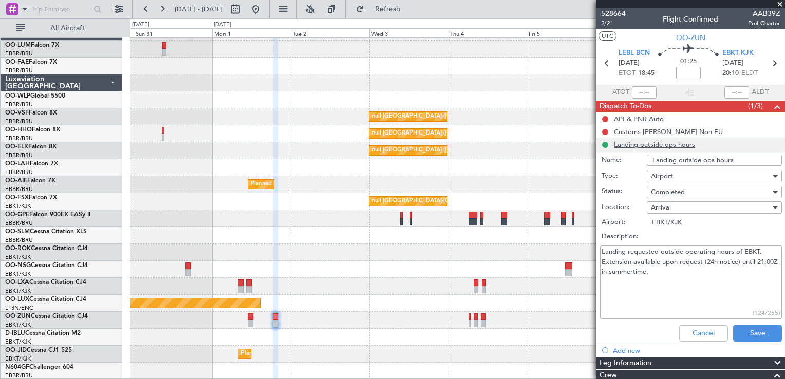
click at [691, 275] on textarea "Landing requested outside operating hours of EBKT. Extension available upon req…" at bounding box center [691, 282] width 182 height 73
type textarea "Landing requested outside operating hours of EBKT. Extension available upon req…"
click at [769, 335] on button "Save" at bounding box center [757, 333] width 49 height 16
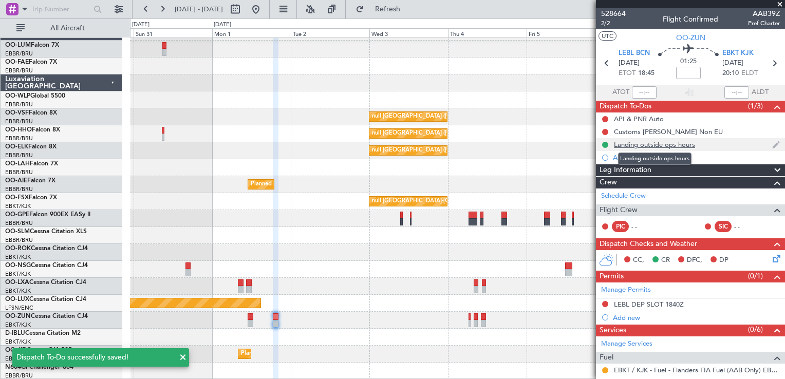
click at [683, 145] on div "Landing outside ops hours" at bounding box center [654, 144] width 81 height 9
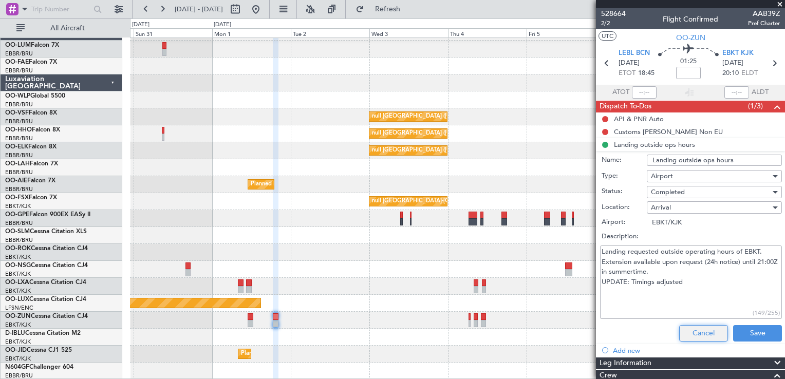
click at [699, 337] on button "Cancel" at bounding box center [703, 333] width 49 height 16
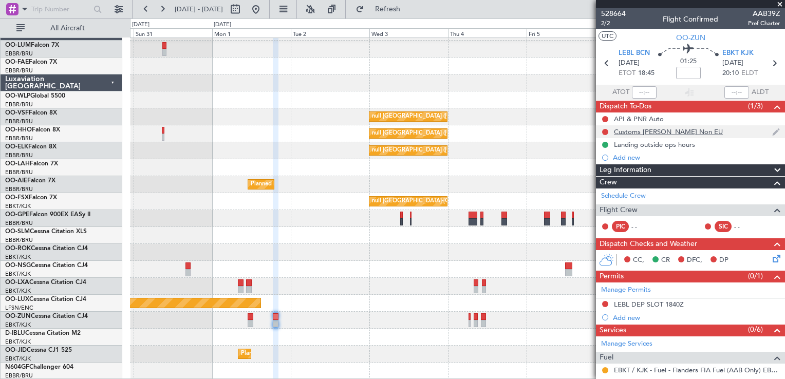
click at [619, 130] on div "Customs [PERSON_NAME]'s Non EU" at bounding box center [668, 131] width 109 height 9
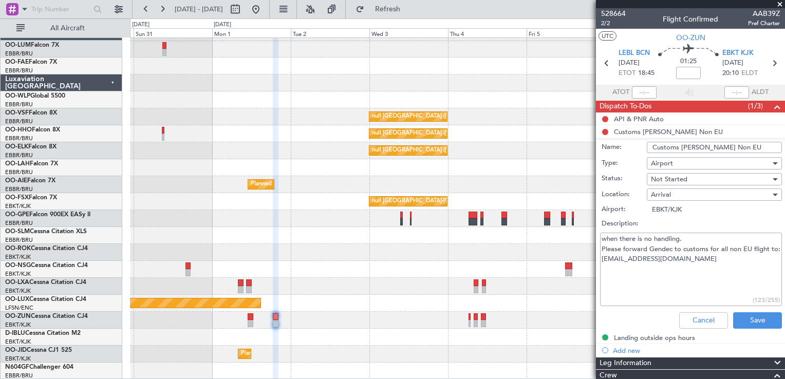
click at [605, 134] on li "Customs CJ's Non EU Name: Customs CJ's Non EU Type: Airport Status: Not Started…" at bounding box center [690, 229] width 189 height 208
click at [606, 131] on li "Customs CJ's Non EU Name: Customs CJ's Non EU Type: Airport Status: Not Started…" at bounding box center [690, 229] width 189 height 208
click at [762, 323] on button "Save" at bounding box center [757, 320] width 49 height 16
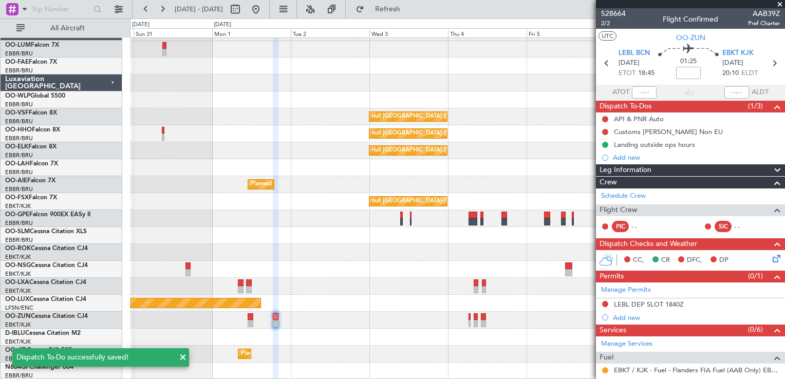
click at [604, 130] on button at bounding box center [605, 132] width 6 height 6
click at [602, 178] on span "Completed" at bounding box center [610, 177] width 34 height 10
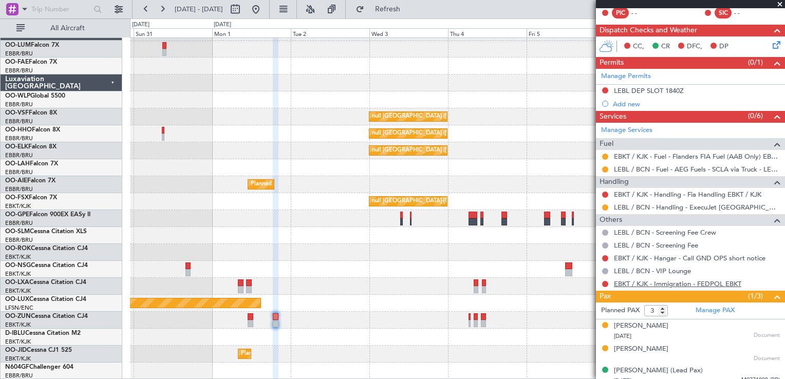
scroll to position [220, 0]
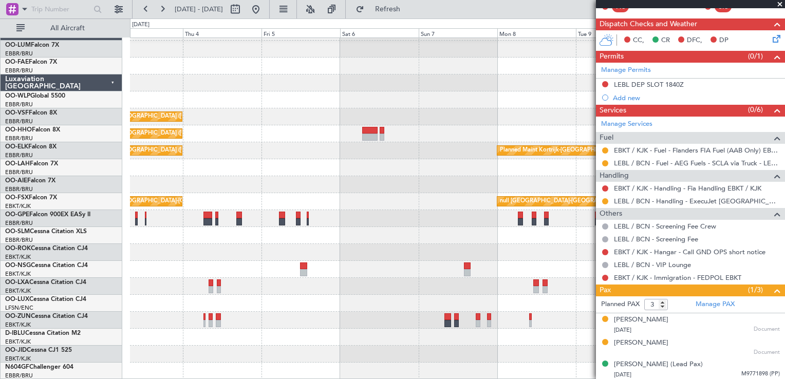
click at [276, 251] on div "null Brussels (Brussels National) null Brussels (Brussels National) Planned Mai…" at bounding box center [457, 202] width 654 height 356
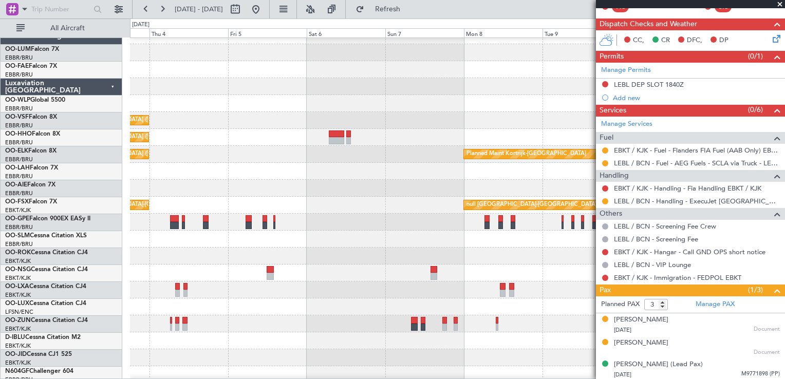
scroll to position [14, 0]
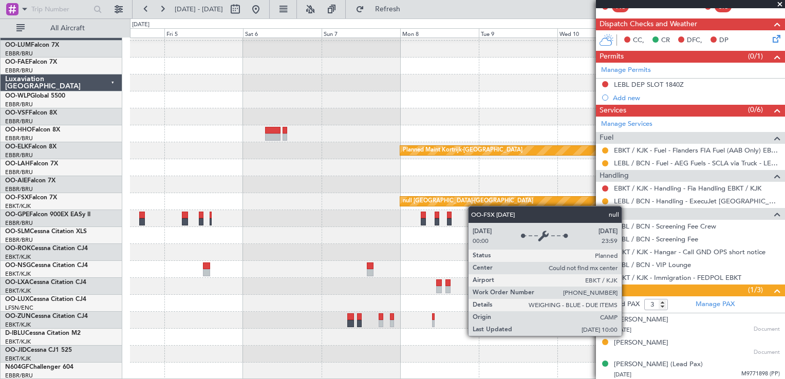
click at [465, 197] on div "null Brussels (Brussels National) null Brussels (Brussels National) Planned Mai…" at bounding box center [457, 202] width 654 height 356
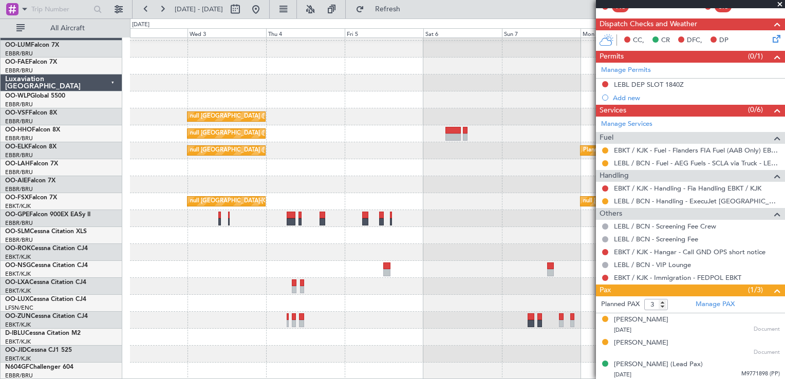
click at [492, 203] on div "null Brussels (Brussels National) null Brussels (Brussels National) Planned Mai…" at bounding box center [457, 202] width 654 height 356
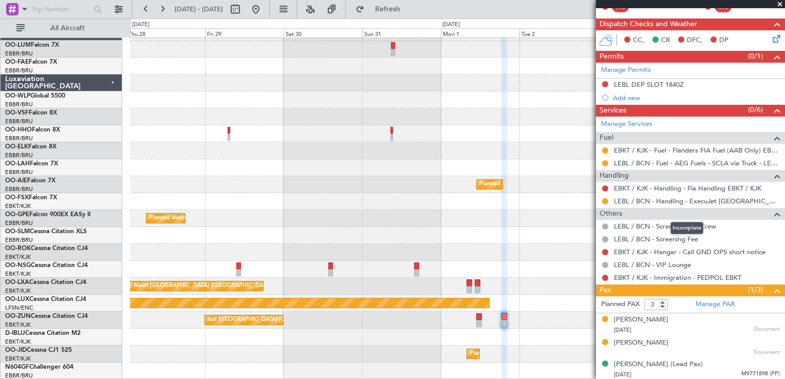
click at [616, 211] on fb-app "04 Sep 2025 - 12 Sep 2025 Refresh Quick Links All Aircraft null Brussels (Bruss…" at bounding box center [392, 193] width 785 height 371
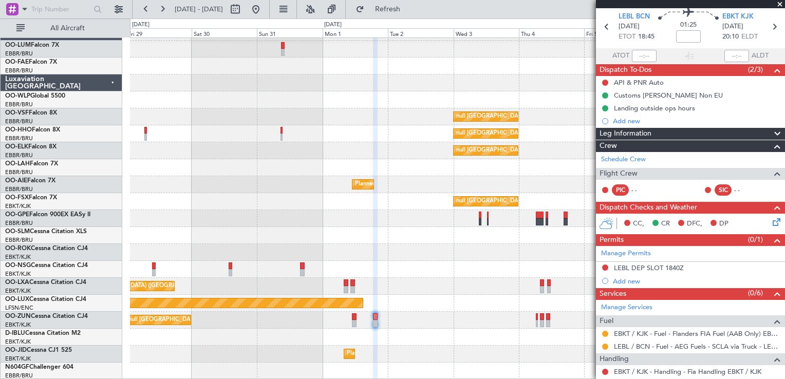
scroll to position [66, 0]
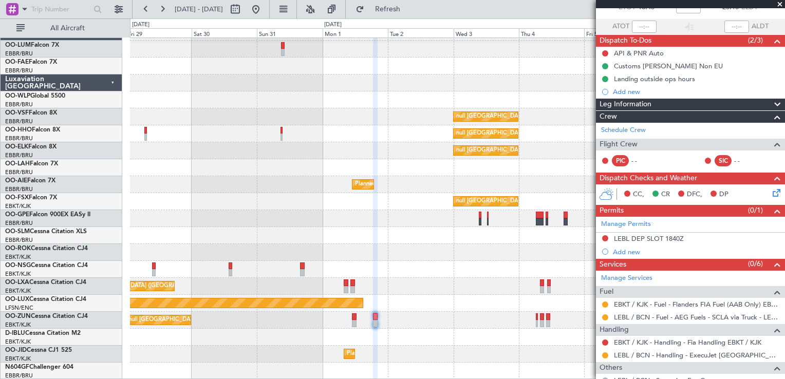
click at [762, 193] on div "CC, CR DFC, DP" at bounding box center [690, 194] width 189 height 21
click at [771, 190] on icon at bounding box center [775, 191] width 8 height 8
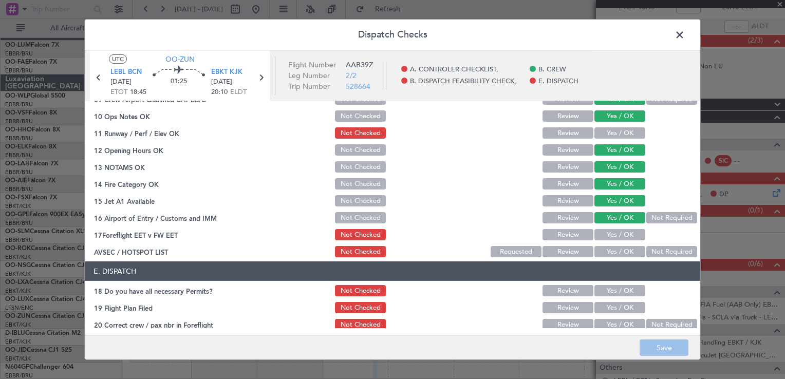
scroll to position [251, 0]
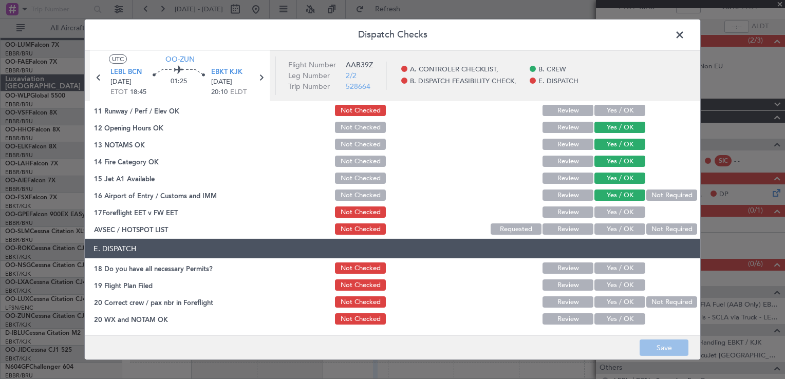
click at [594, 227] on button "Yes / OK" at bounding box center [619, 228] width 51 height 11
click at [655, 349] on button "Save" at bounding box center [664, 348] width 49 height 16
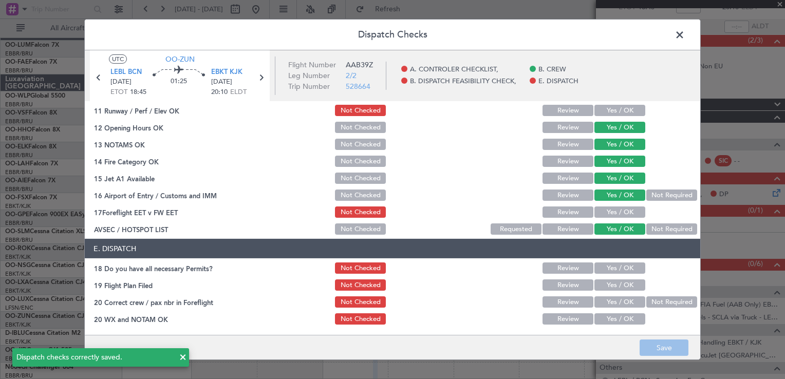
click at [685, 33] on span at bounding box center [685, 37] width 0 height 21
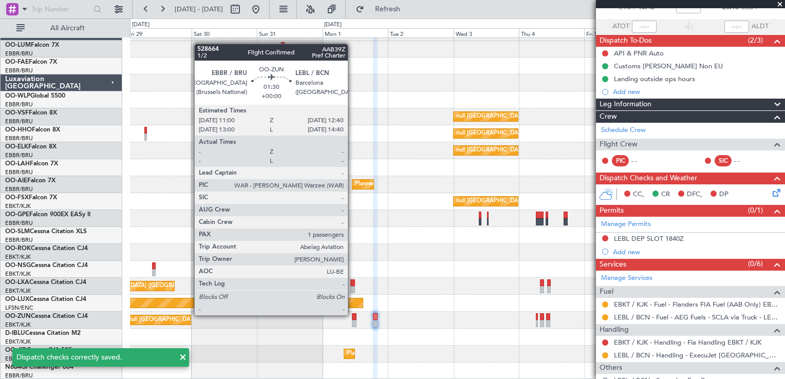
click at [352, 315] on div at bounding box center [354, 316] width 5 height 7
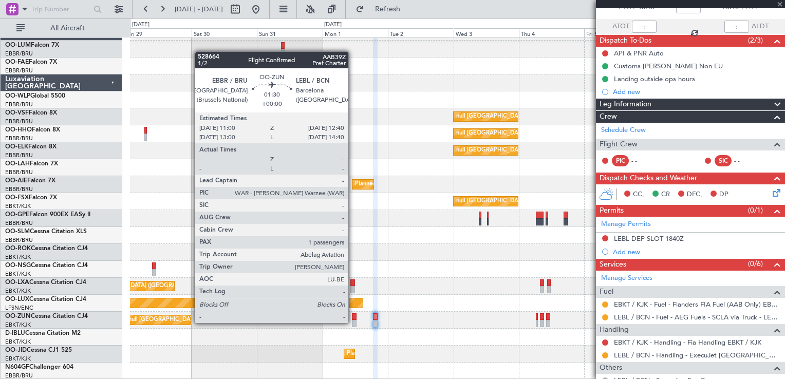
scroll to position [0, 0]
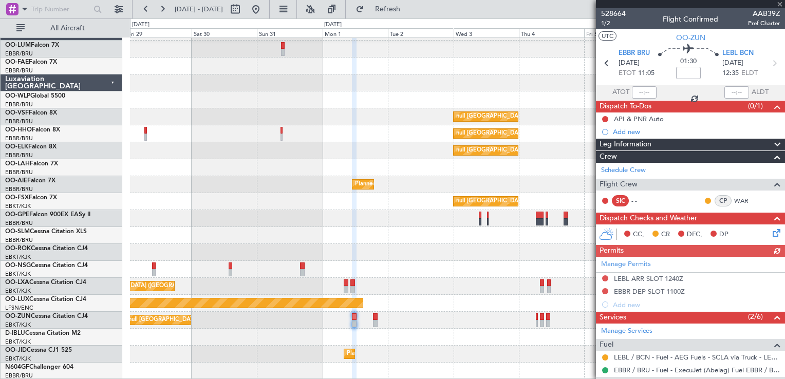
click at [771, 232] on icon at bounding box center [775, 231] width 8 height 8
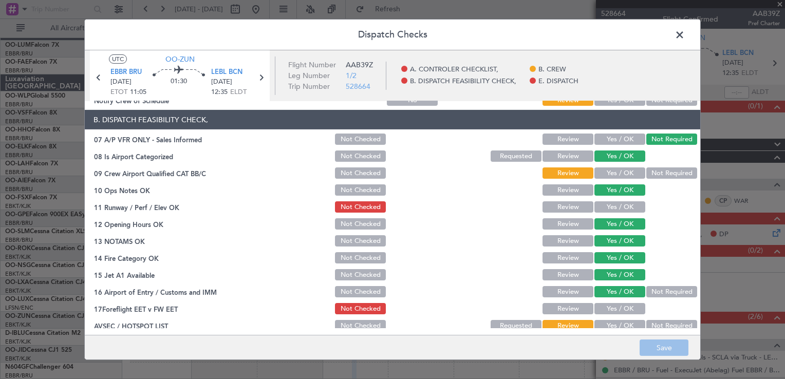
scroll to position [205, 0]
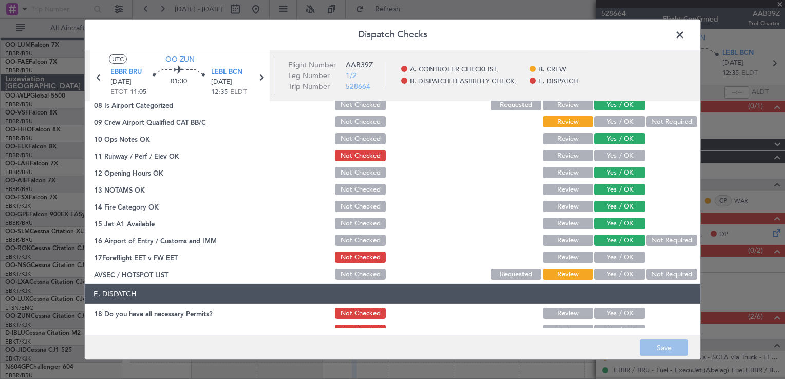
click at [630, 272] on button "Yes / OK" at bounding box center [619, 274] width 51 height 11
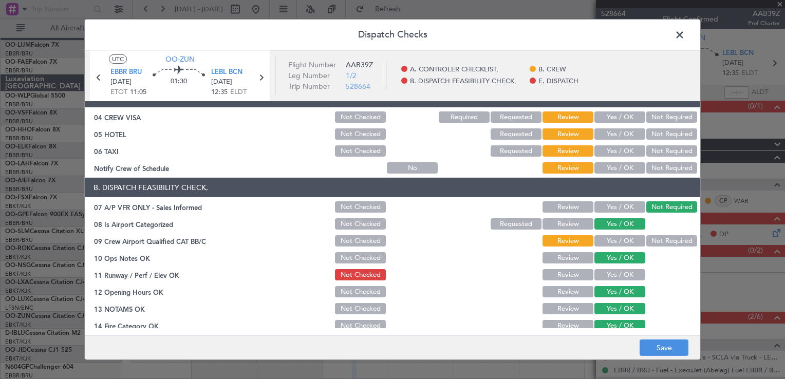
scroll to position [51, 0]
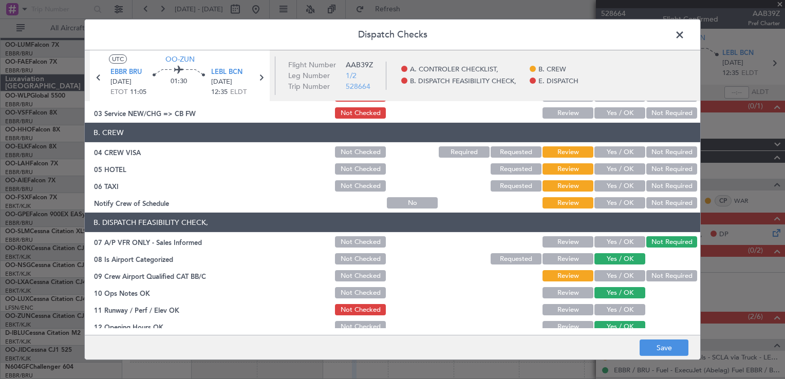
click at [621, 276] on button "Yes / OK" at bounding box center [619, 275] width 51 height 11
click at [664, 151] on button "Not Required" at bounding box center [671, 151] width 51 height 11
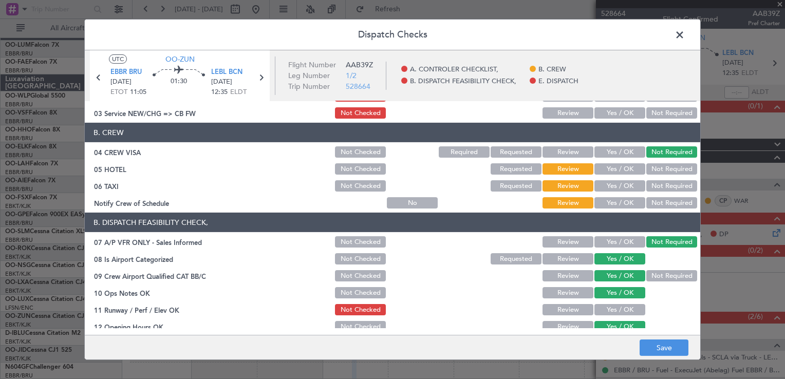
click at [660, 172] on button "Not Required" at bounding box center [671, 168] width 51 height 11
click at [658, 182] on button "Not Required" at bounding box center [671, 185] width 51 height 11
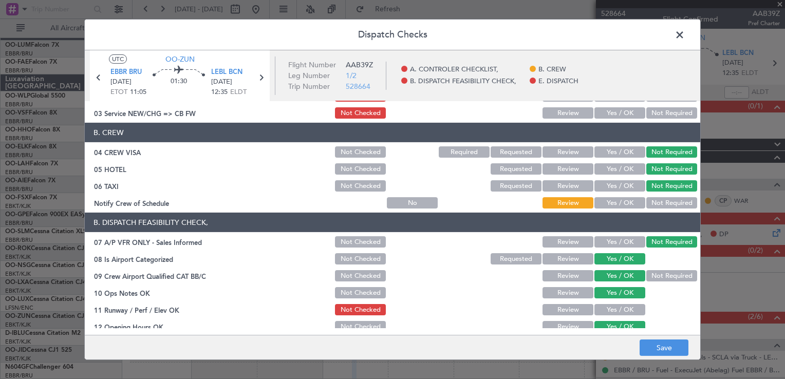
click at [658, 198] on button "Not Required" at bounding box center [671, 202] width 51 height 11
click at [672, 344] on button "Save" at bounding box center [664, 348] width 49 height 16
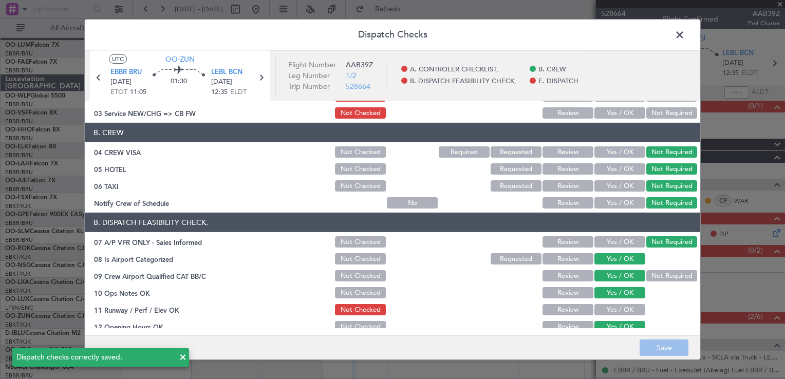
click at [685, 33] on span at bounding box center [685, 37] width 0 height 21
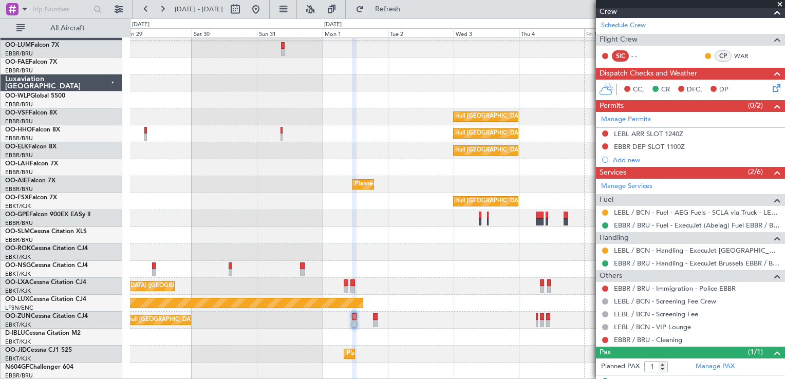
scroll to position [162, 0]
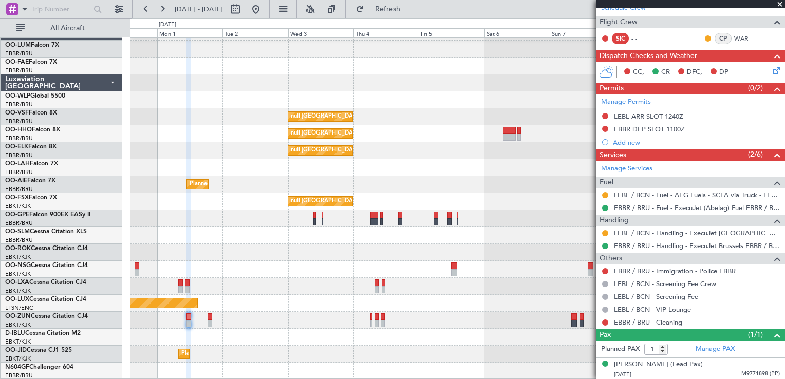
click at [407, 237] on div "null Brussels (Brussels National) null Brussels (Brussels National) Planned Mai…" at bounding box center [457, 202] width 654 height 356
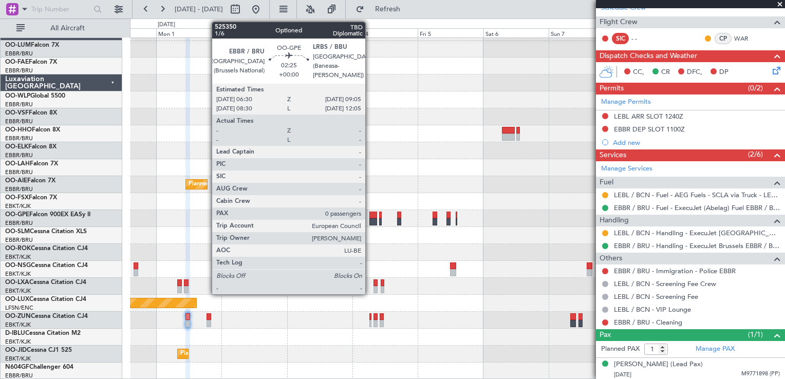
click at [370, 215] on div at bounding box center [372, 215] width 7 height 7
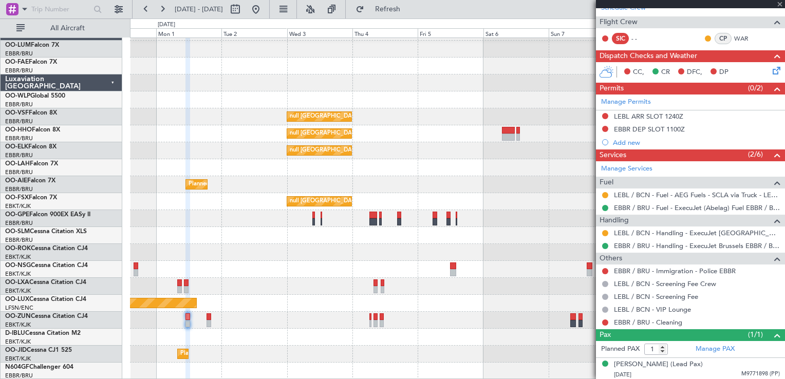
type input "0"
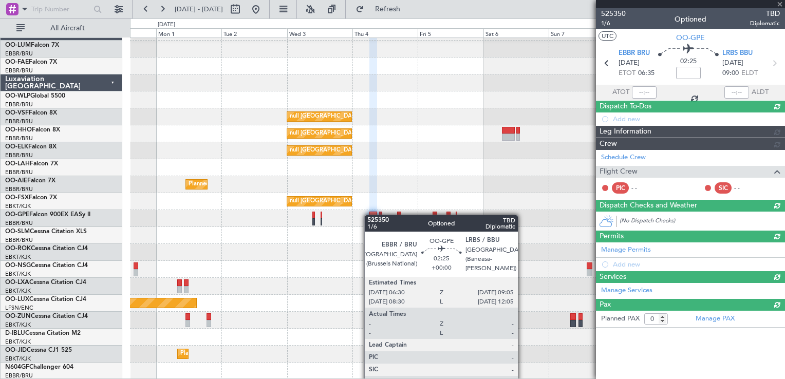
scroll to position [0, 0]
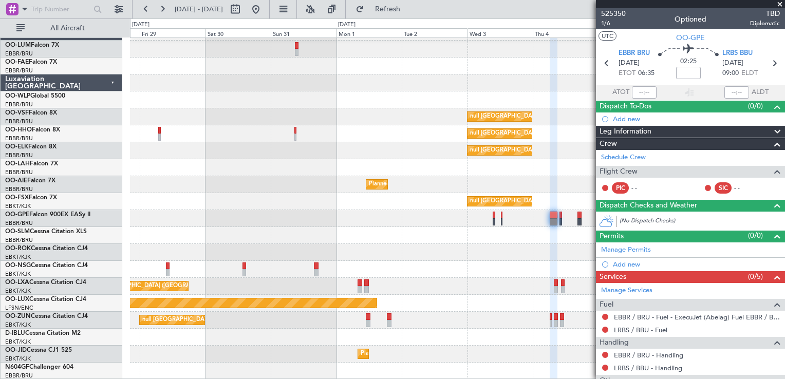
click at [516, 208] on div "null Brussels (Brussels National) null Brussels (Brussels National) null Brusse…" at bounding box center [457, 202] width 654 height 356
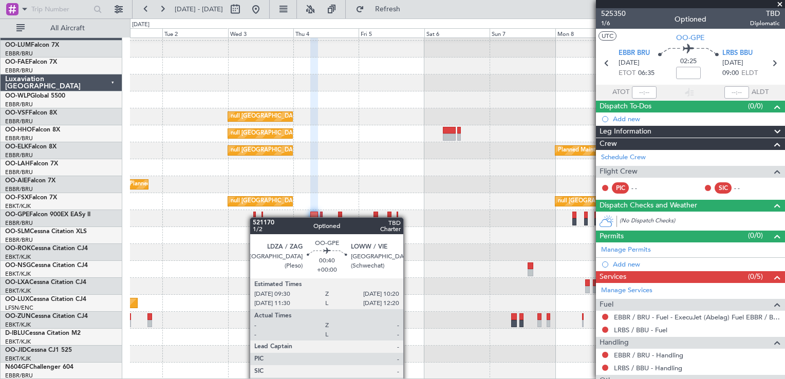
click at [253, 218] on div "null Brussels (Brussels National) null Brussels (Brussels National) null Brusse…" at bounding box center [457, 202] width 654 height 356
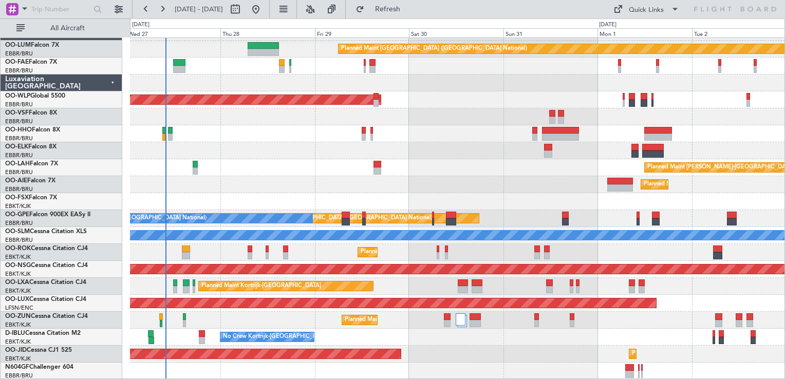
scroll to position [14, 0]
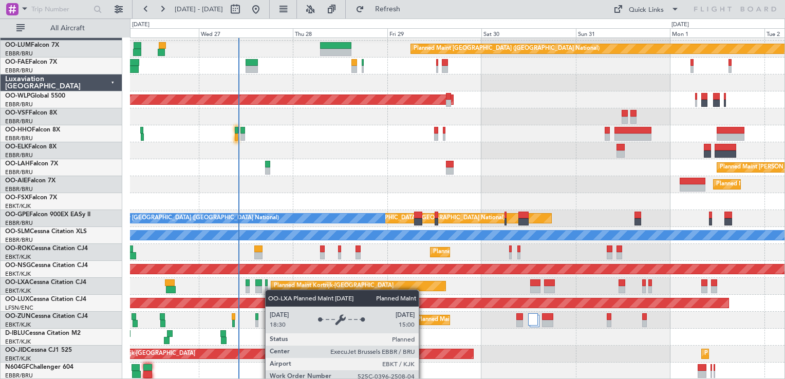
click at [314, 287] on div "Planned Maint [GEOGRAPHIC_DATA] ([GEOGRAPHIC_DATA] National) Planned Maint [GEO…" at bounding box center [457, 202] width 654 height 356
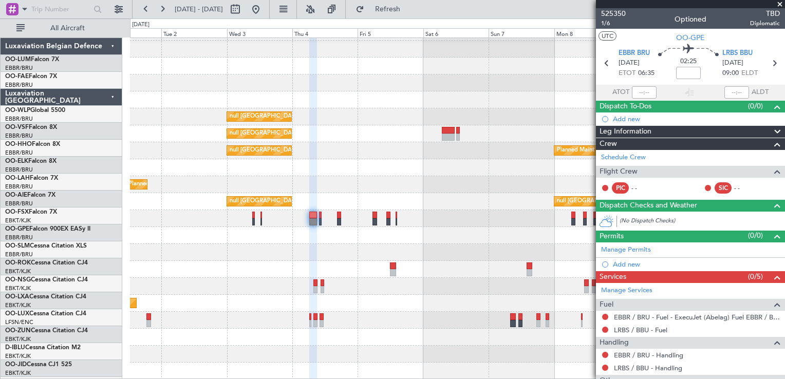
scroll to position [14, 0]
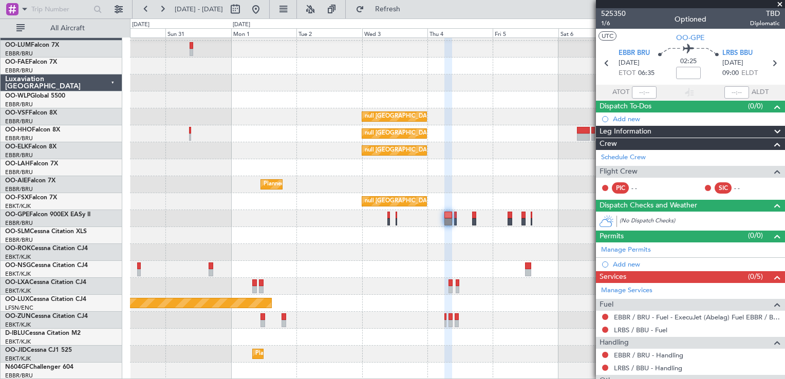
click at [710, 262] on fb-app "[DATE] - [DATE] Refresh Quick Links All Aircraft null [GEOGRAPHIC_DATA] ([GEOGR…" at bounding box center [392, 193] width 785 height 371
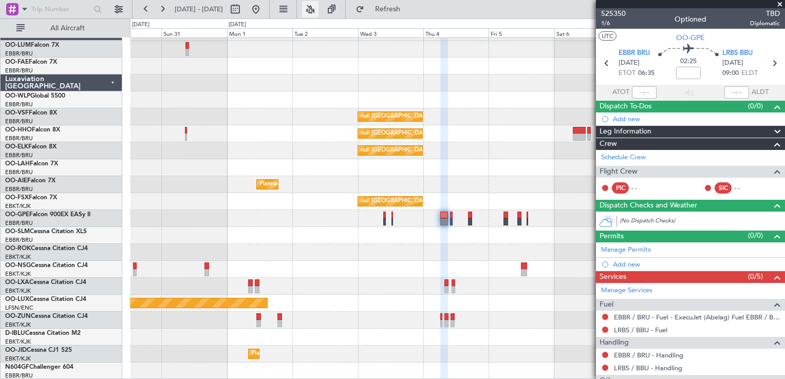
click at [319, 11] on button at bounding box center [310, 9] width 16 height 16
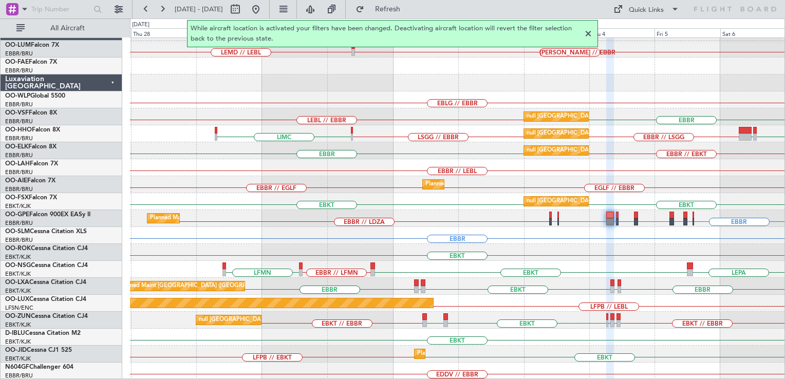
click at [406, 270] on div "LEMD // LEBL [PERSON_NAME] // EBBR EBLG // EBBR LEBL // EBBR [GEOGRAPHIC_DATA] …" at bounding box center [457, 202] width 654 height 356
click at [319, 9] on button at bounding box center [310, 9] width 16 height 16
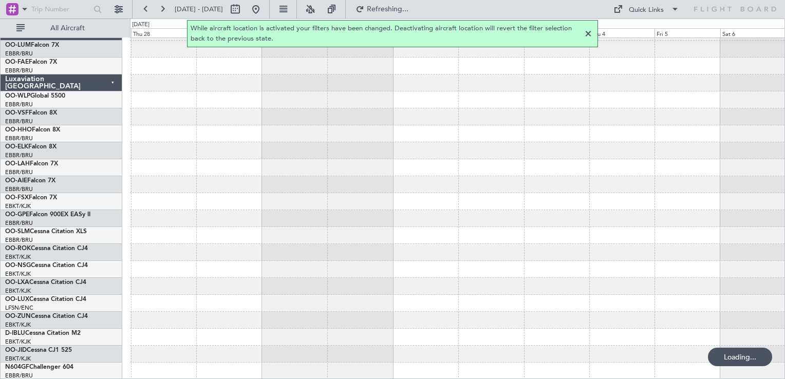
click at [586, 35] on div at bounding box center [588, 34] width 12 height 12
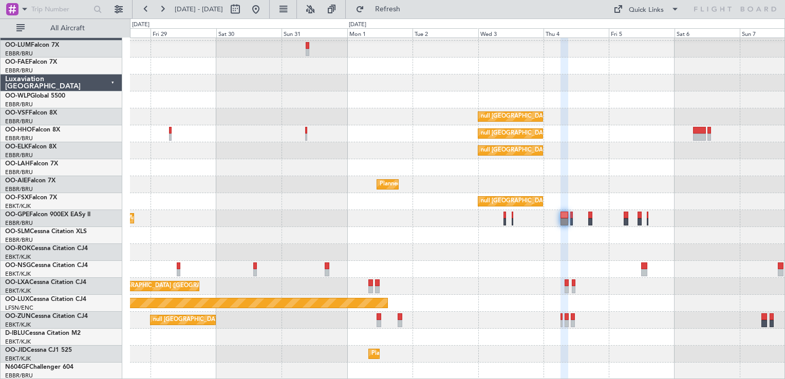
click at [376, 250] on div at bounding box center [457, 252] width 654 height 17
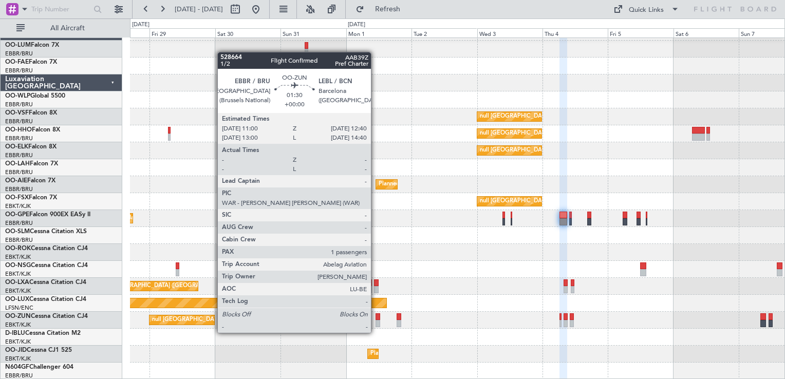
click at [376, 324] on div at bounding box center [378, 323] width 5 height 7
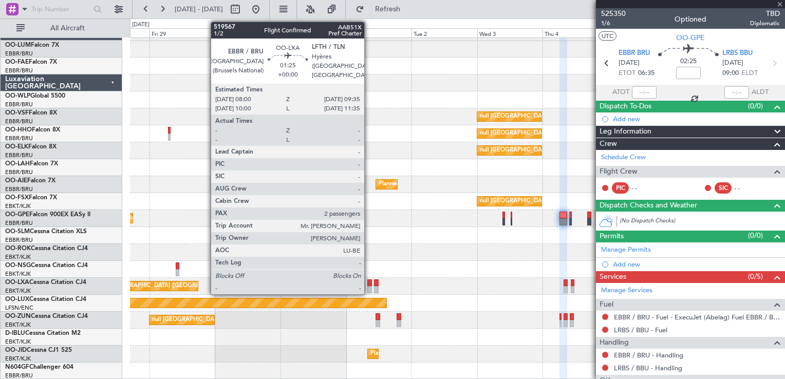
type input "1"
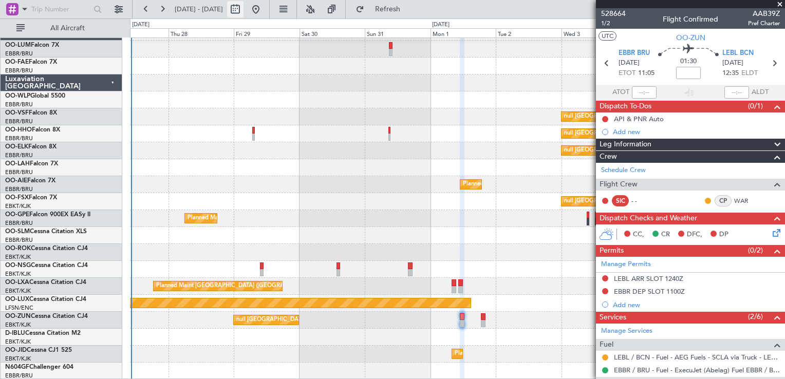
click at [244, 12] on button at bounding box center [235, 9] width 16 height 16
select select "8"
select select "2025"
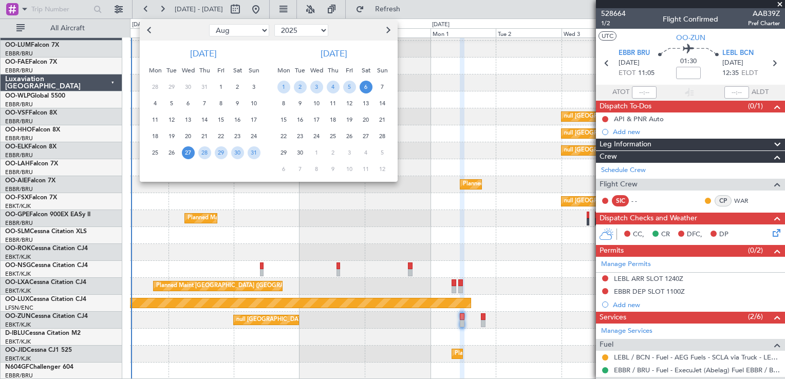
click at [183, 149] on span "27" at bounding box center [188, 152] width 13 height 13
click at [363, 90] on span "6" at bounding box center [366, 87] width 13 height 13
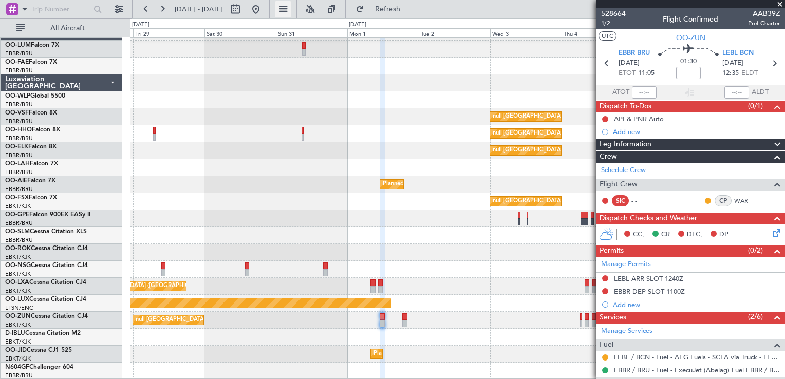
click at [291, 16] on button at bounding box center [283, 9] width 16 height 16
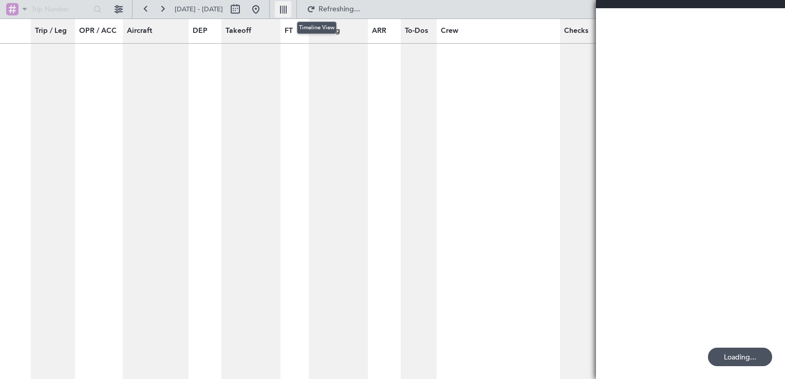
click at [291, 15] on button at bounding box center [283, 9] width 16 height 16
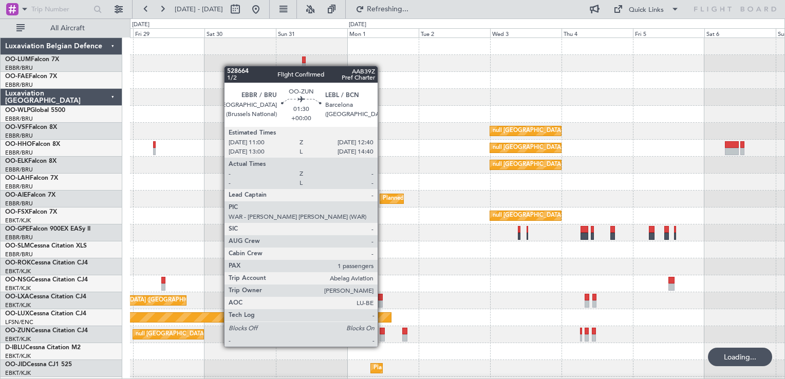
click at [382, 337] on div at bounding box center [382, 337] width 5 height 7
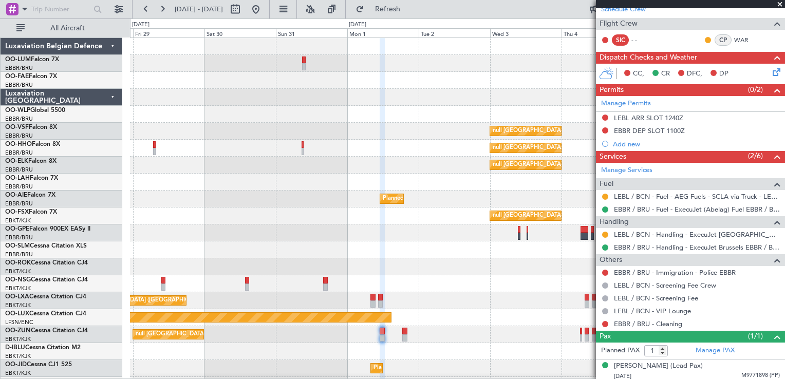
scroll to position [162, 0]
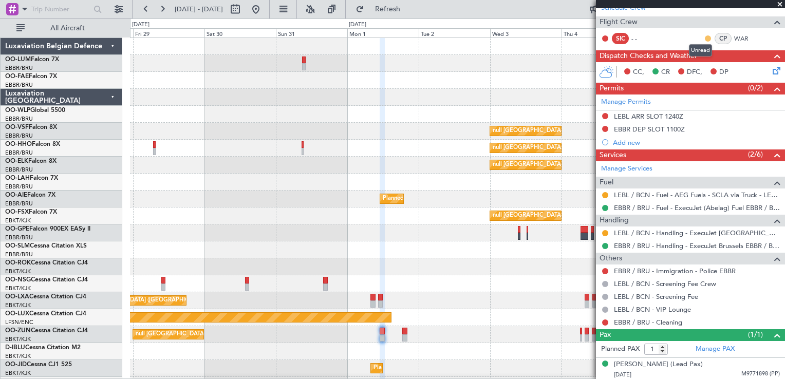
click at [705, 36] on button at bounding box center [708, 38] width 6 height 6
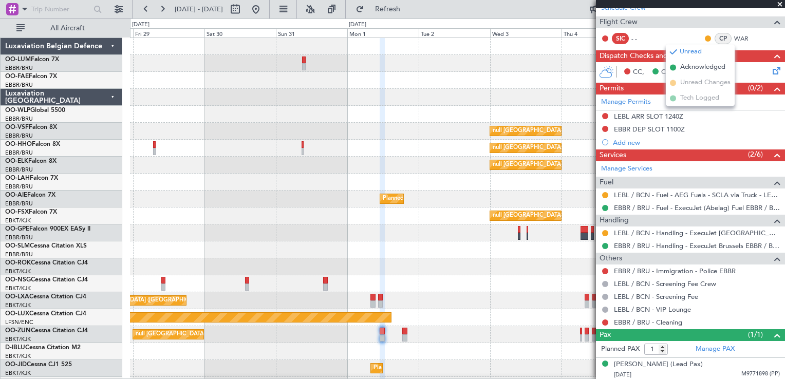
click at [605, 37] on button at bounding box center [605, 38] width 6 height 6
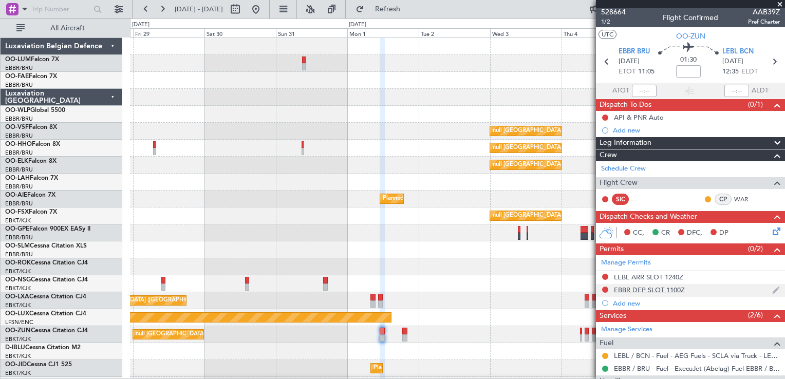
scroll to position [0, 0]
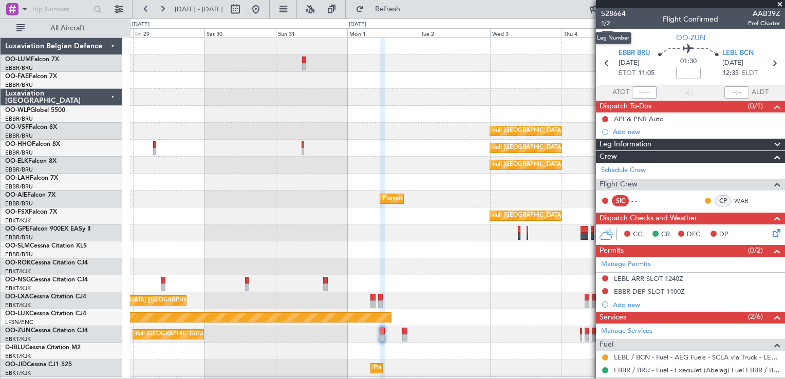
click at [604, 26] on span "1/2" at bounding box center [613, 23] width 25 height 9
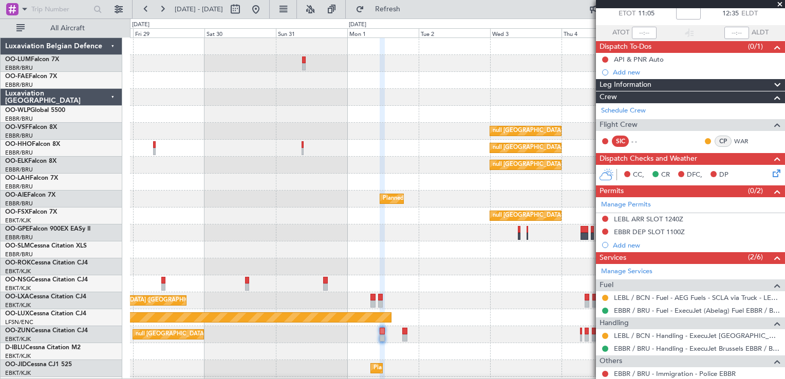
scroll to position [14, 0]
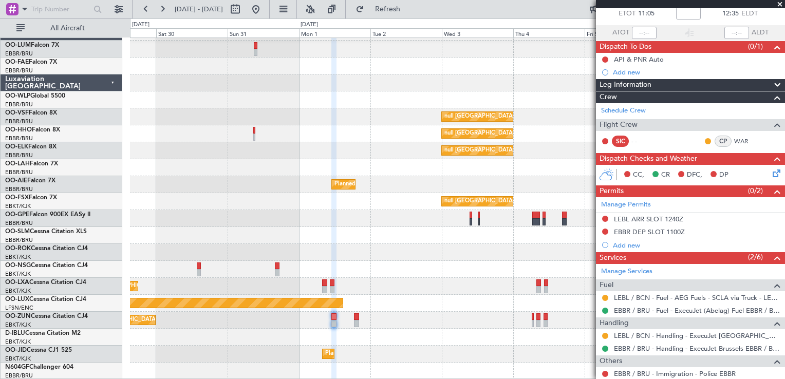
click at [367, 213] on div "null [GEOGRAPHIC_DATA] ([GEOGRAPHIC_DATA]) null [GEOGRAPHIC_DATA] ([GEOGRAPHIC_…" at bounding box center [457, 202] width 654 height 356
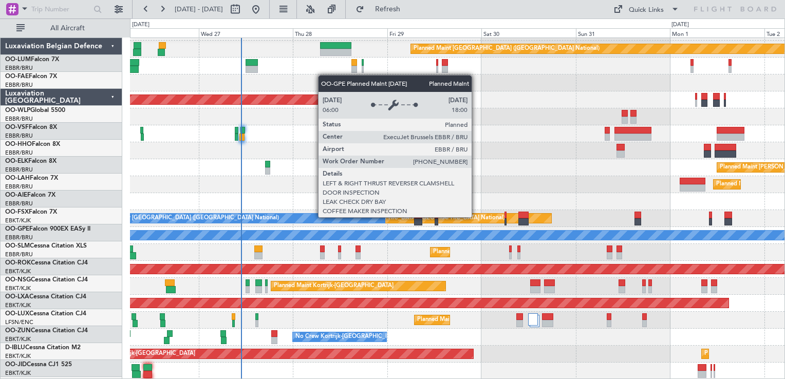
scroll to position [14, 0]
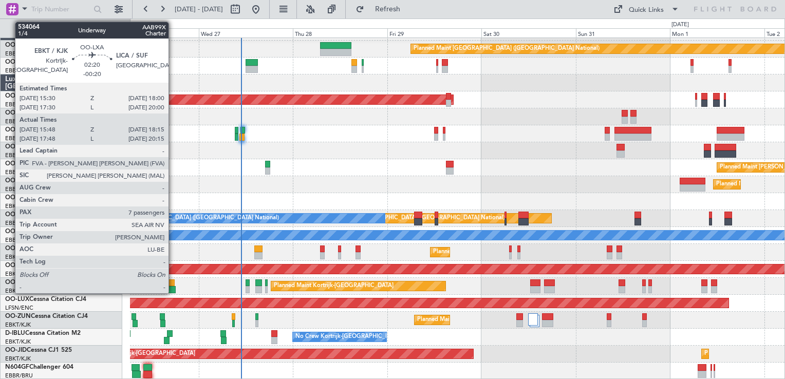
click at [173, 287] on div at bounding box center [171, 289] width 10 height 7
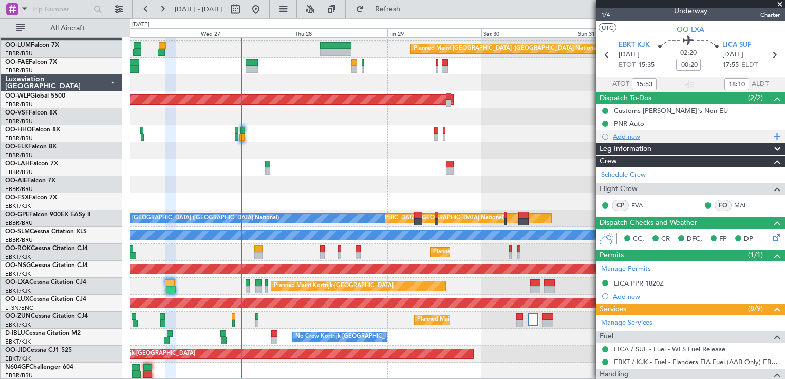
scroll to position [5, 0]
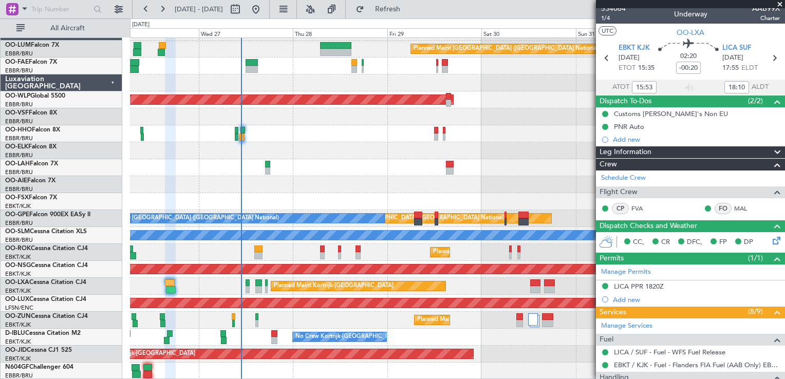
click at [779, 6] on span at bounding box center [780, 4] width 10 height 9
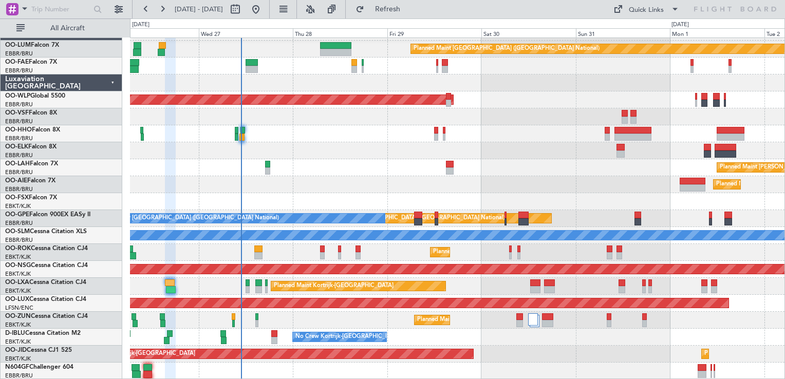
type input "0"
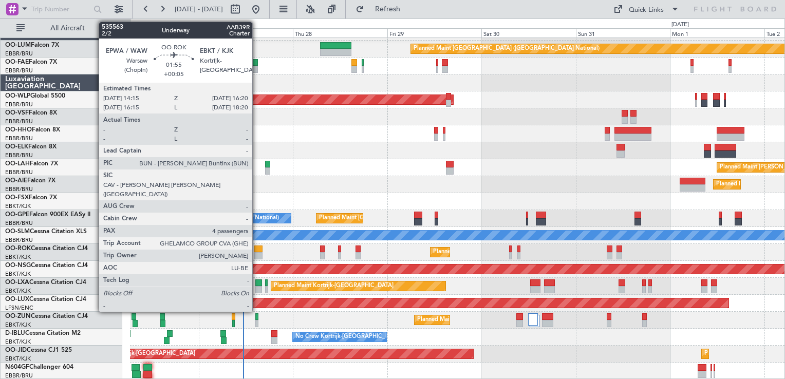
click at [257, 253] on div at bounding box center [258, 255] width 8 height 7
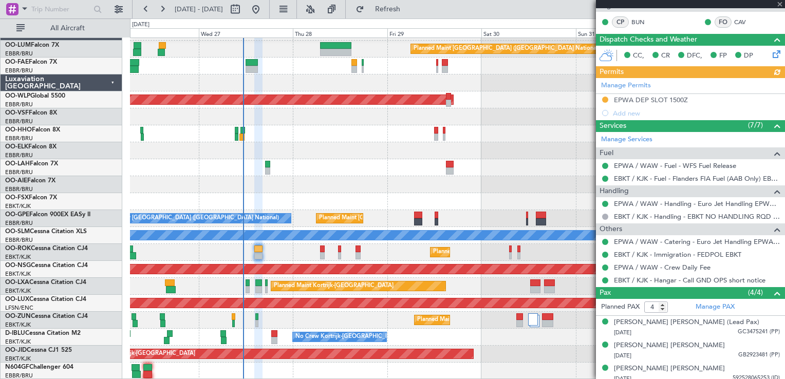
scroll to position [219, 0]
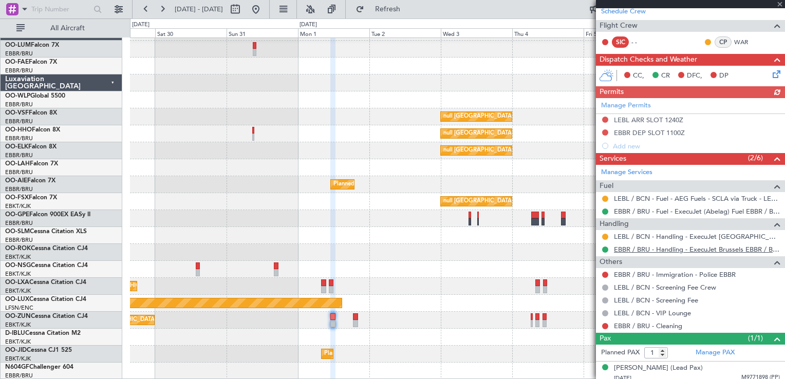
scroll to position [162, 0]
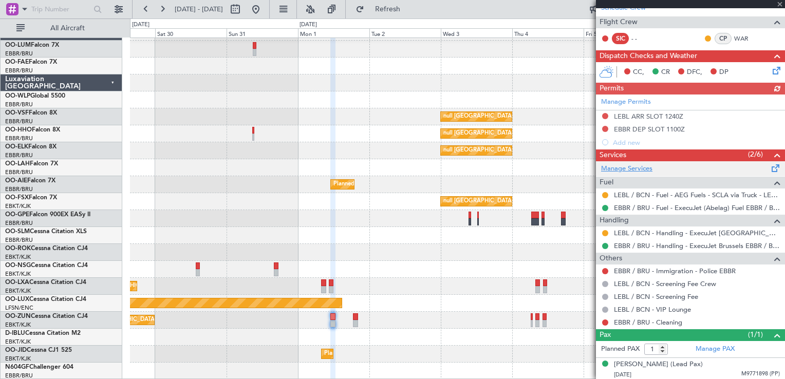
click at [643, 165] on link "Manage Services" at bounding box center [626, 169] width 51 height 10
